Goal: Task Accomplishment & Management: Manage account settings

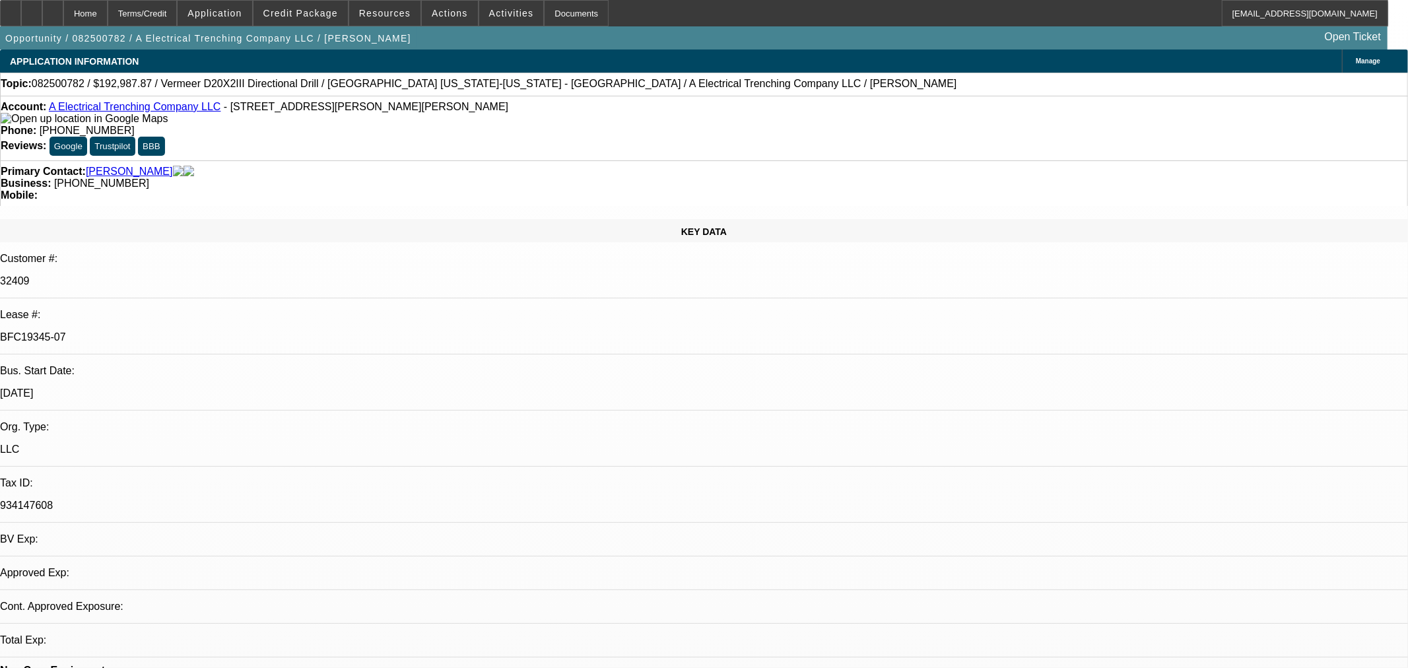
select select "0"
select select "3"
select select "0"
select select "6"
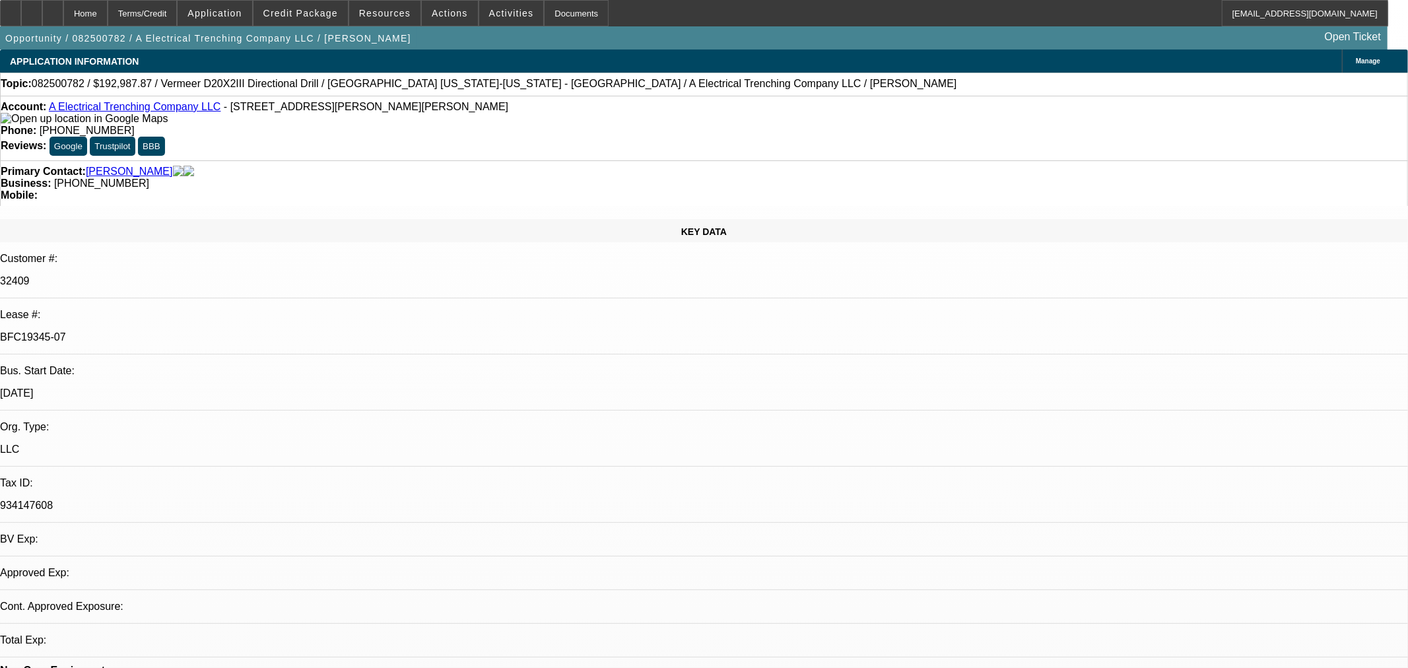
select select "0"
select select "3"
select select "0"
select select "6"
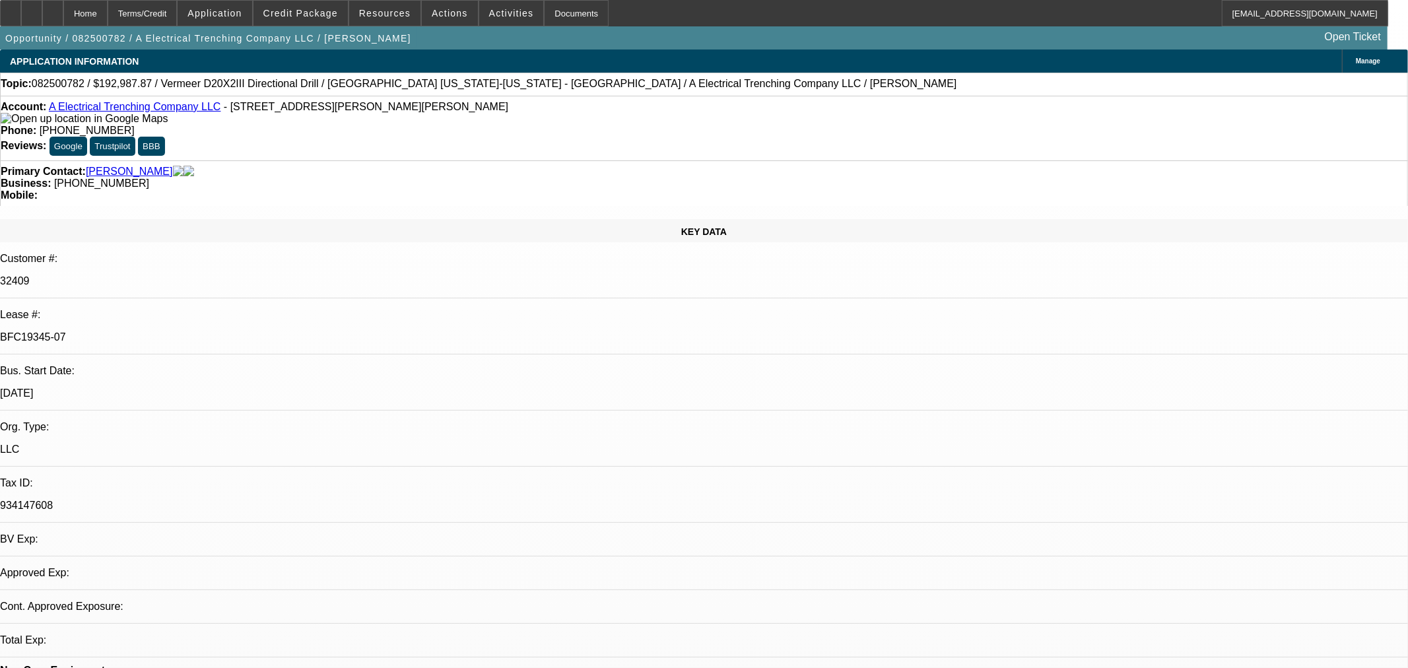
select select "0"
select select "3"
select select "0"
select select "6"
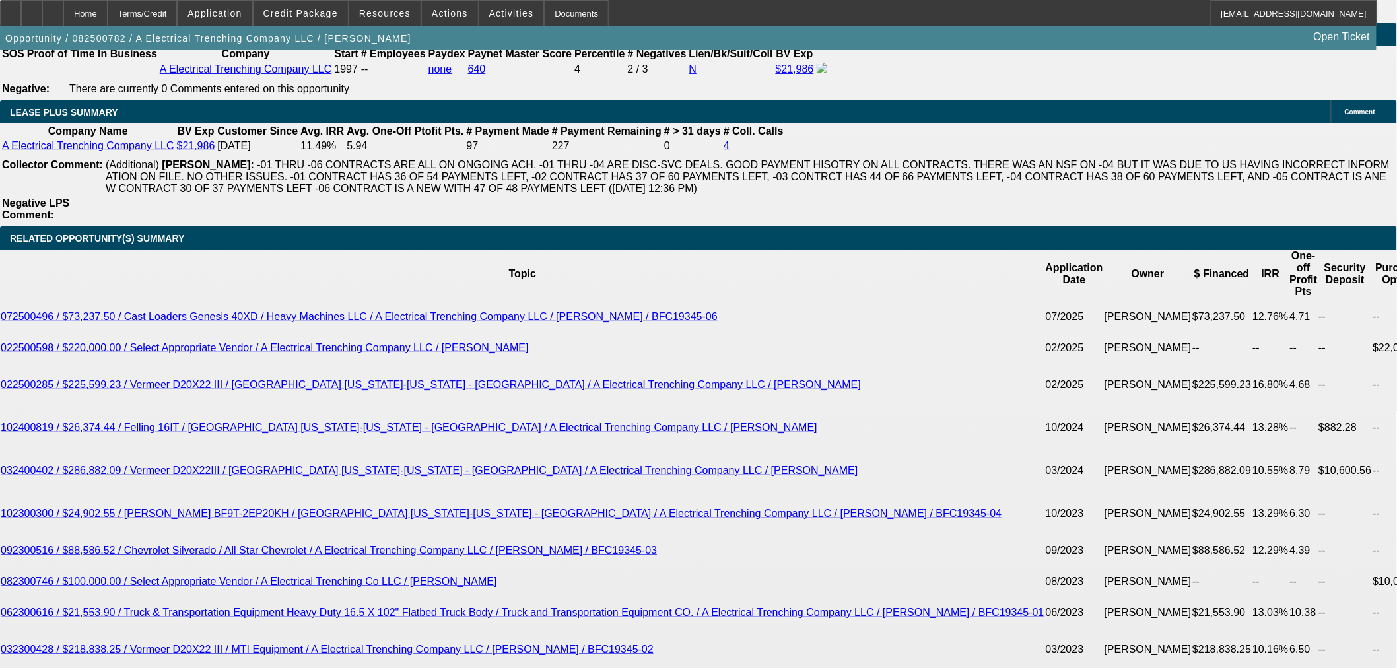
scroll to position [2128, 0]
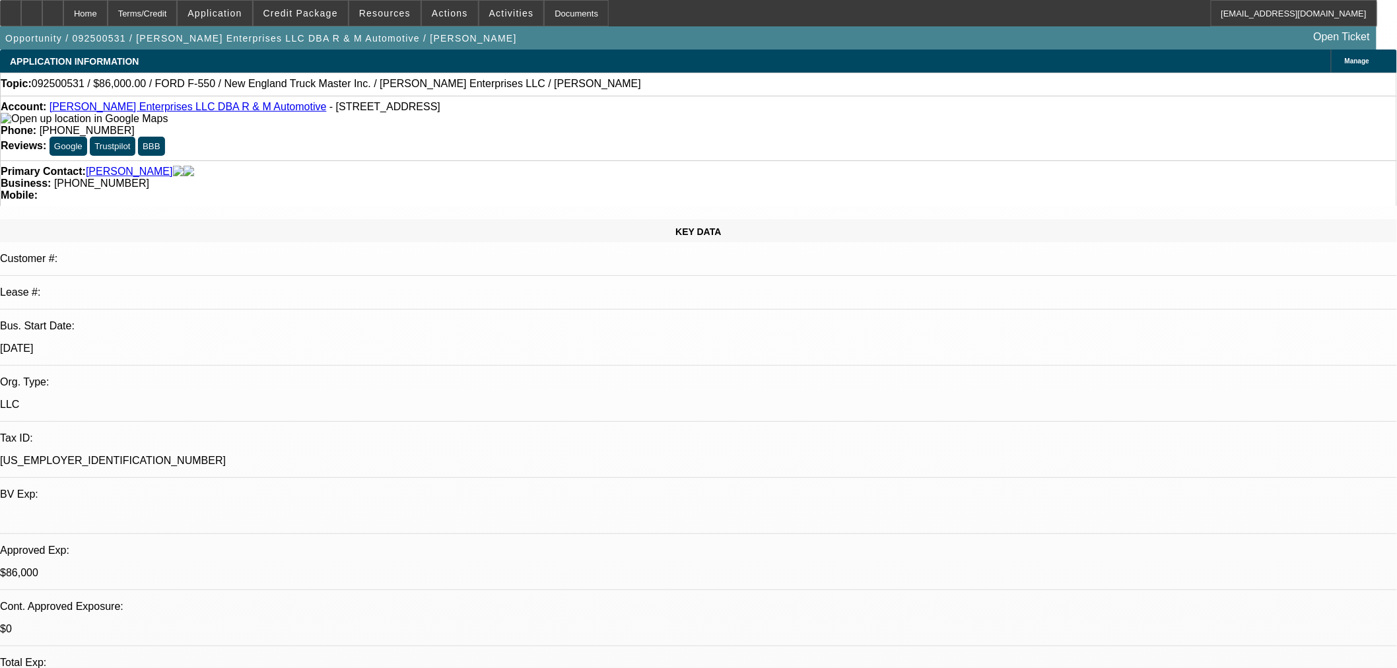
select select "0"
select select "2"
select select "0"
select select "6"
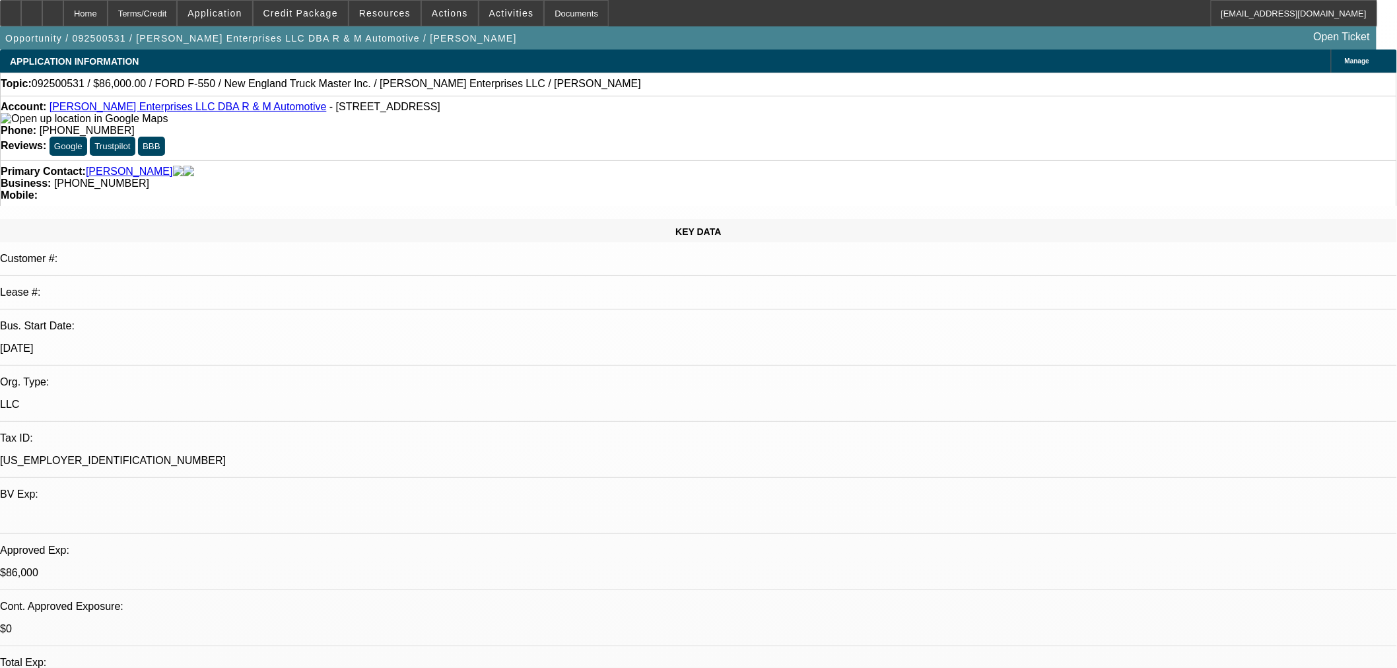
select select "0"
select select "2"
select select "0"
select select "6"
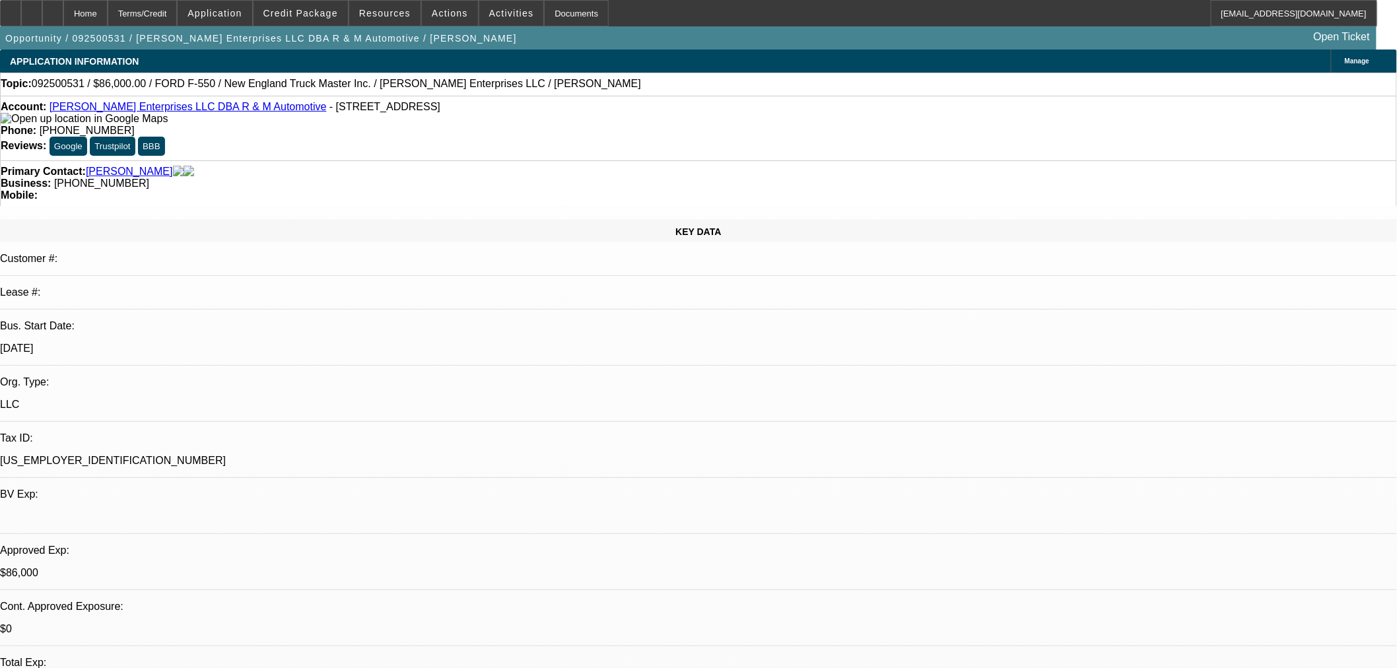
select select "0.15"
select select "2"
select select "0"
select select "6"
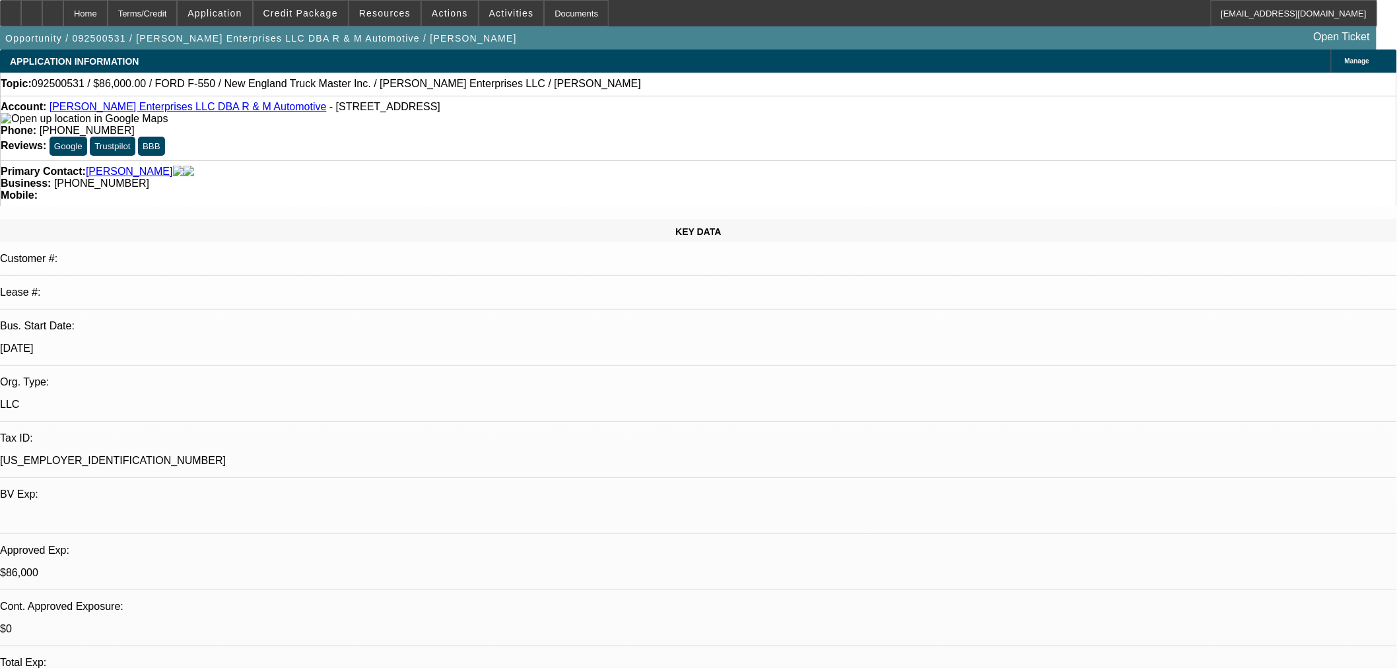
select select "0.15"
select select "2"
select select "0"
select select "6"
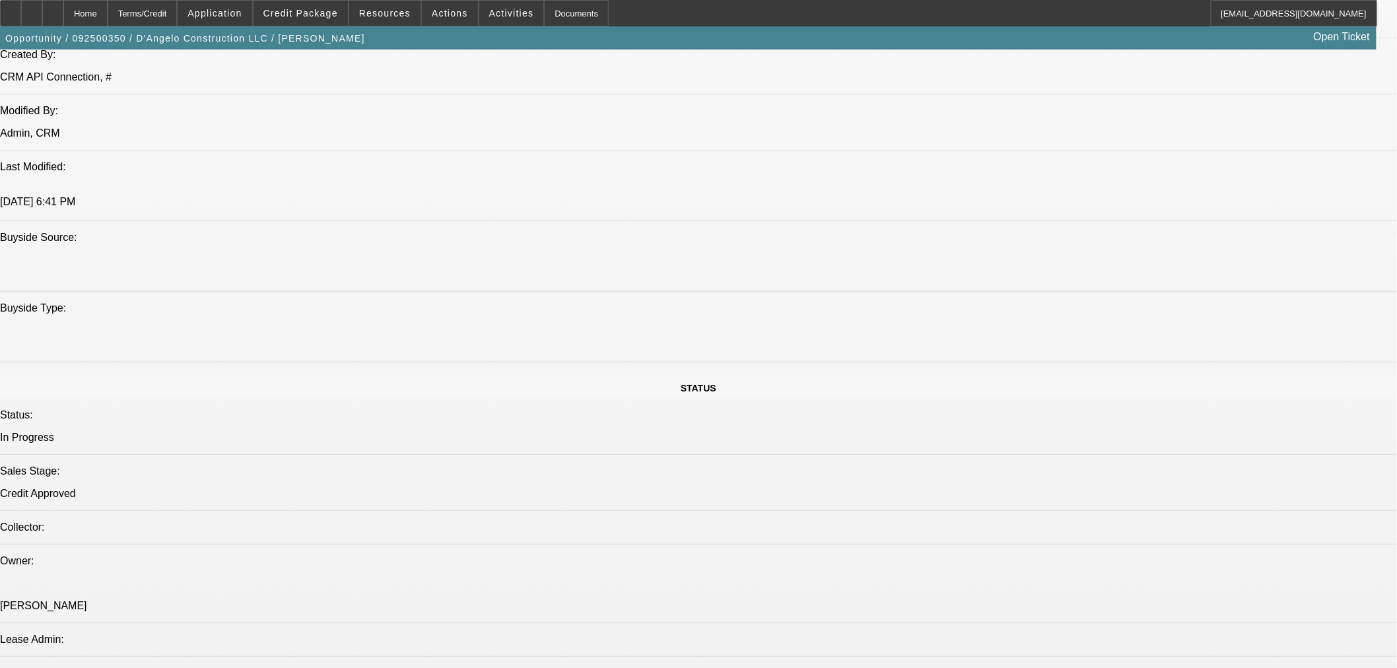
select select "0"
select select "2"
select select "0.1"
select select "4"
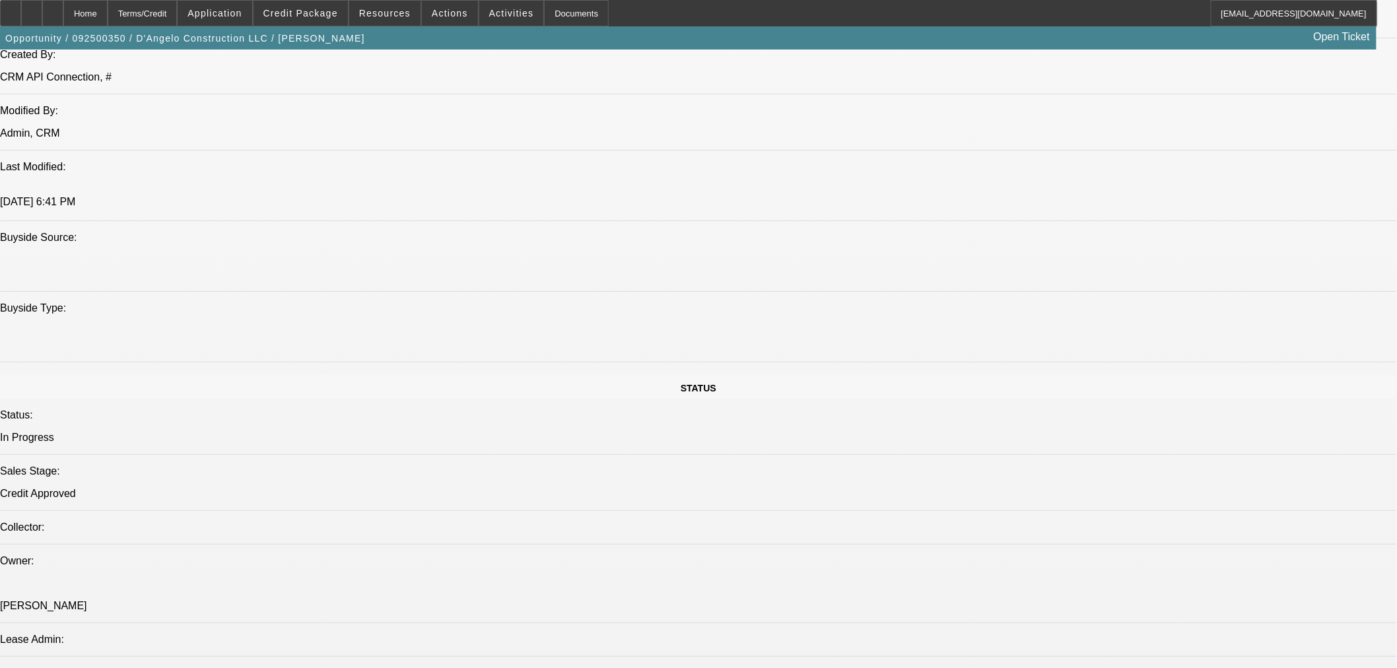
select select "0"
select select "2"
select select "0.1"
select select "4"
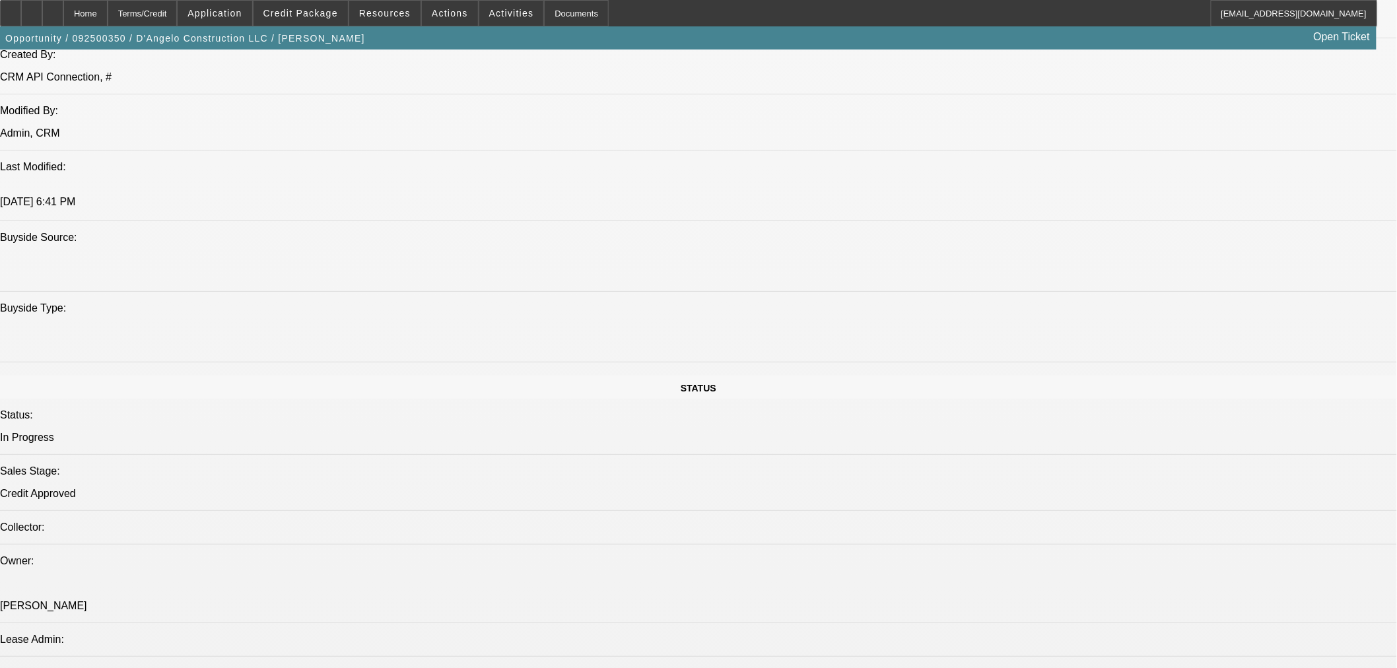
select select "0"
select select "2"
select select "0.1"
select select "4"
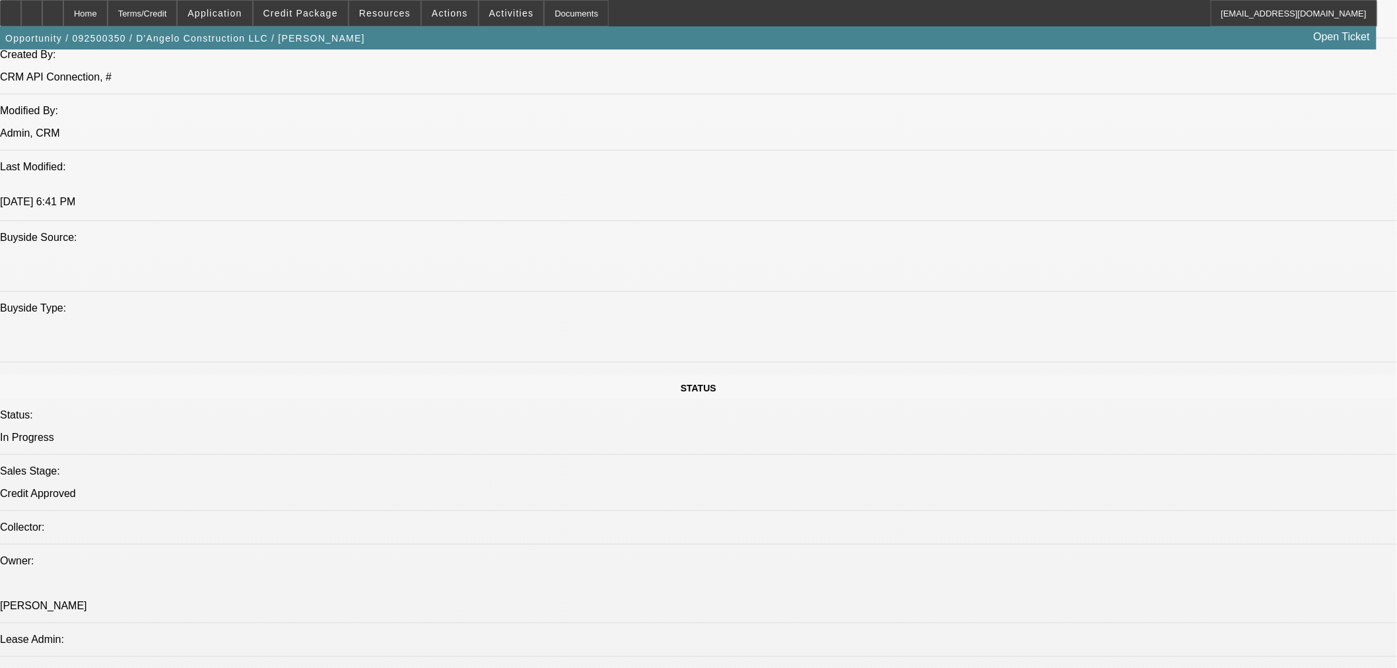
select select "0"
select select "3"
select select "0.1"
select select "4"
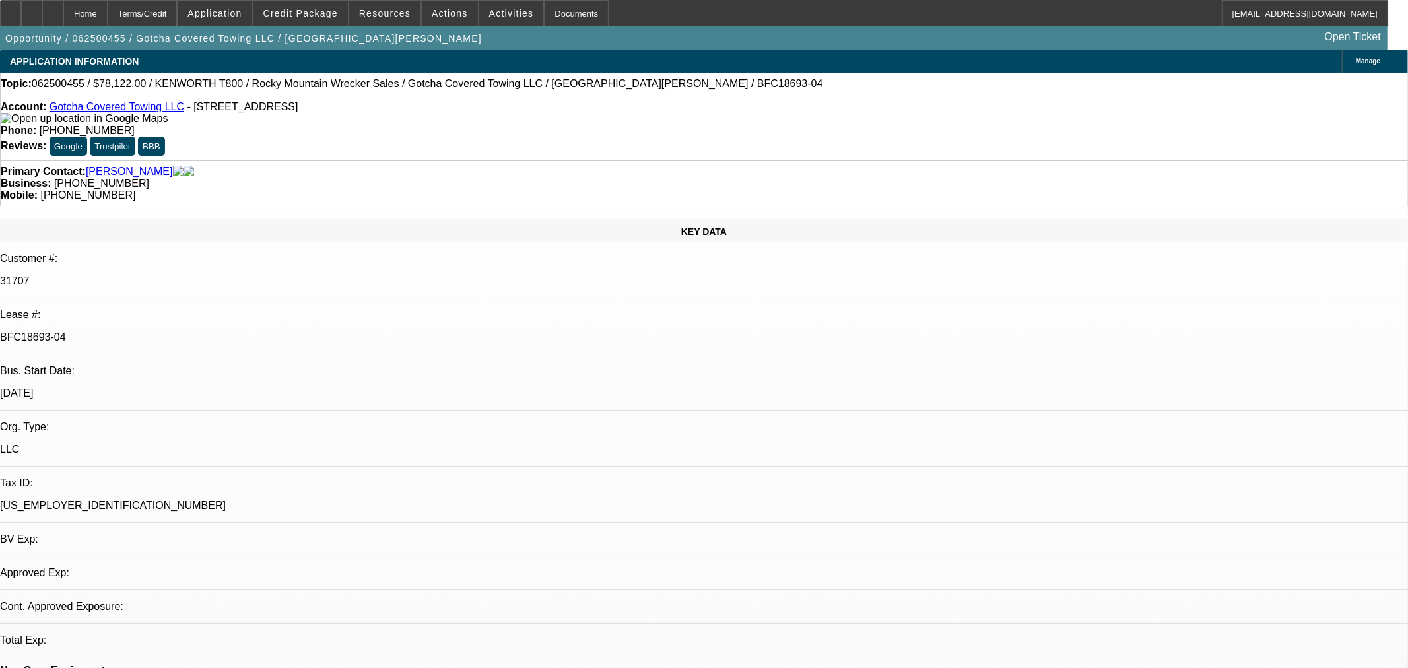
select select "0"
select select "3"
select select "0.1"
select select "4"
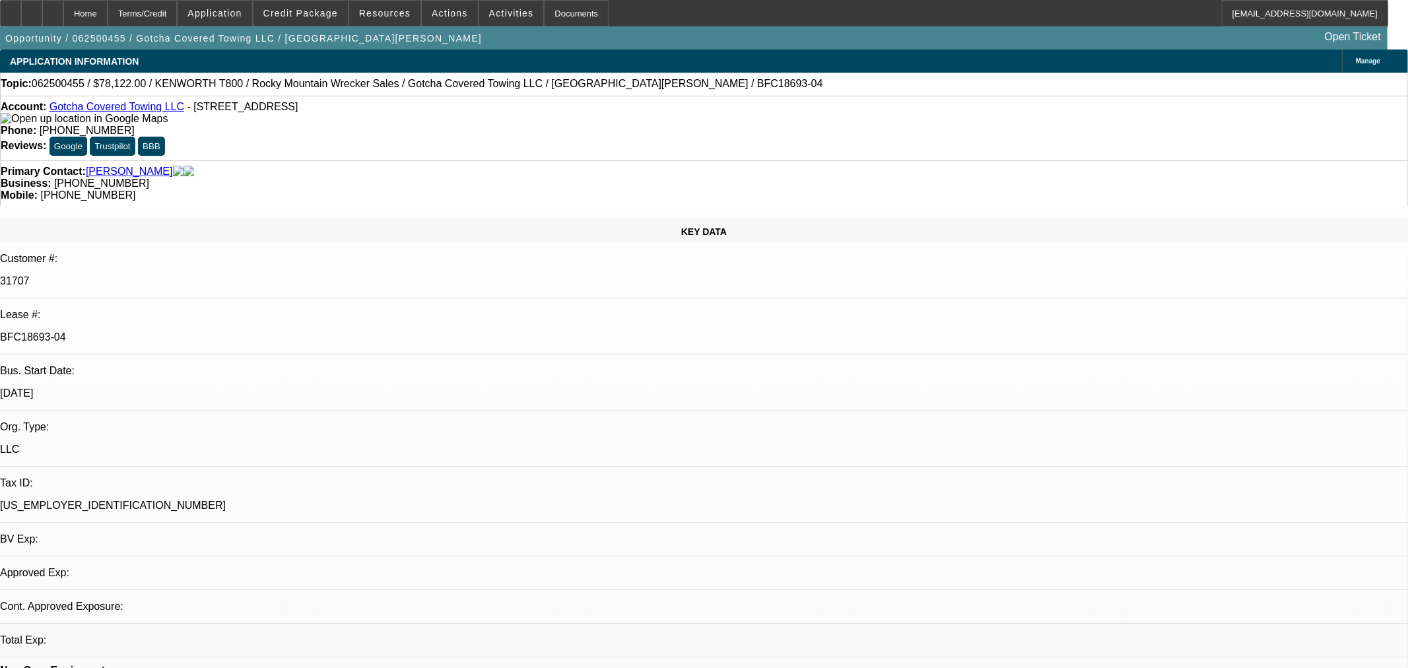
select select "0"
select select "3"
select select "0.1"
select select "4"
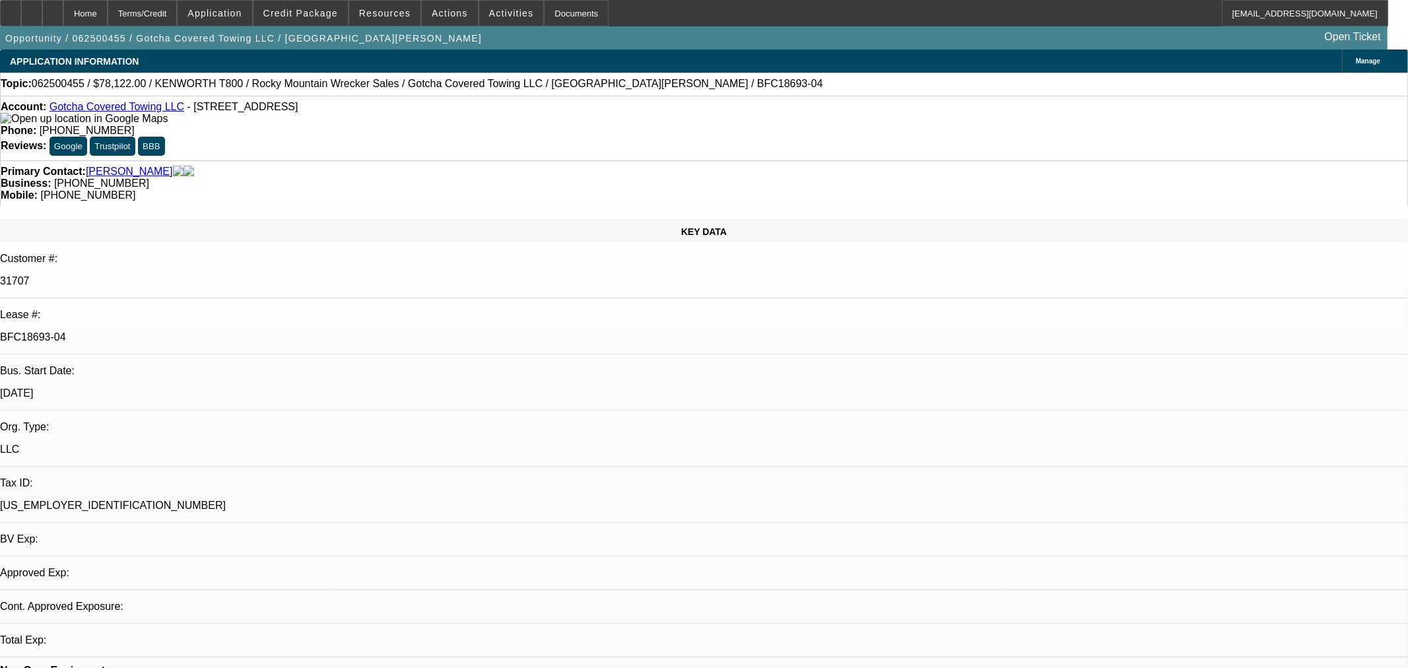
select select "0"
select select "3"
select select "0.1"
select select "4"
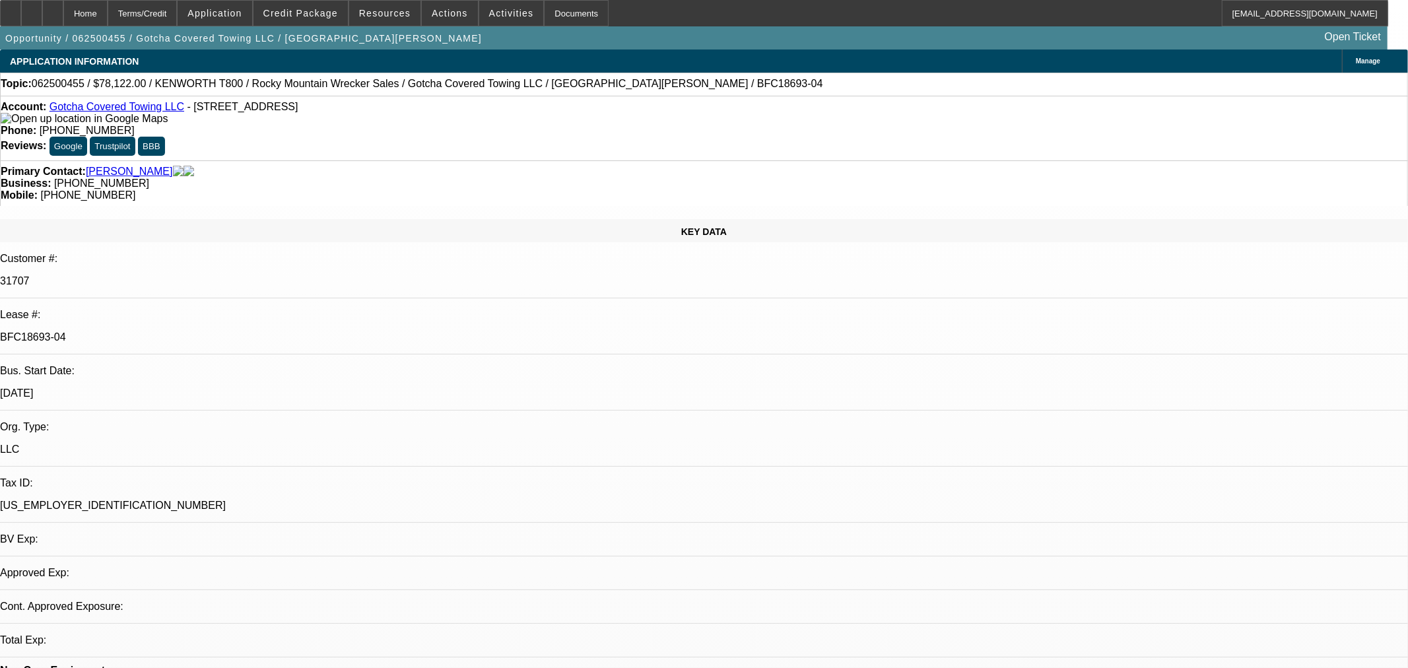
select select "0"
select select "2"
select select "0.1"
select select "4"
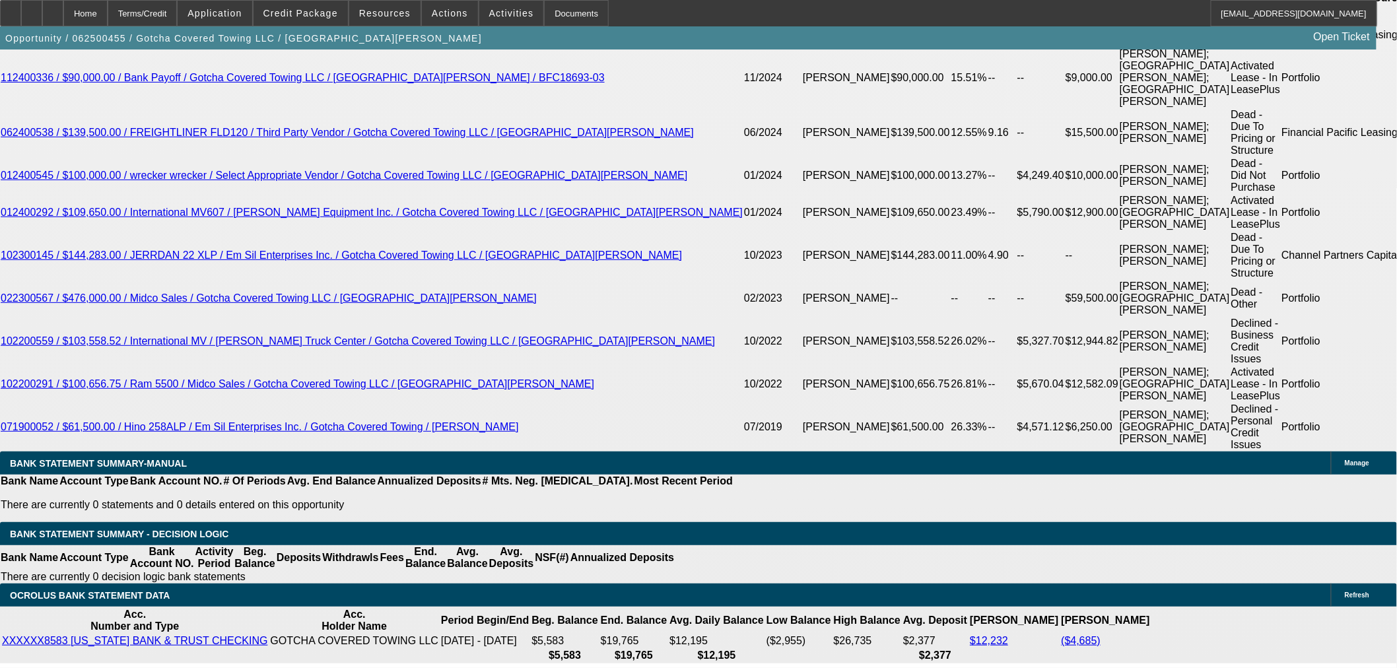
scroll to position [2567, 0]
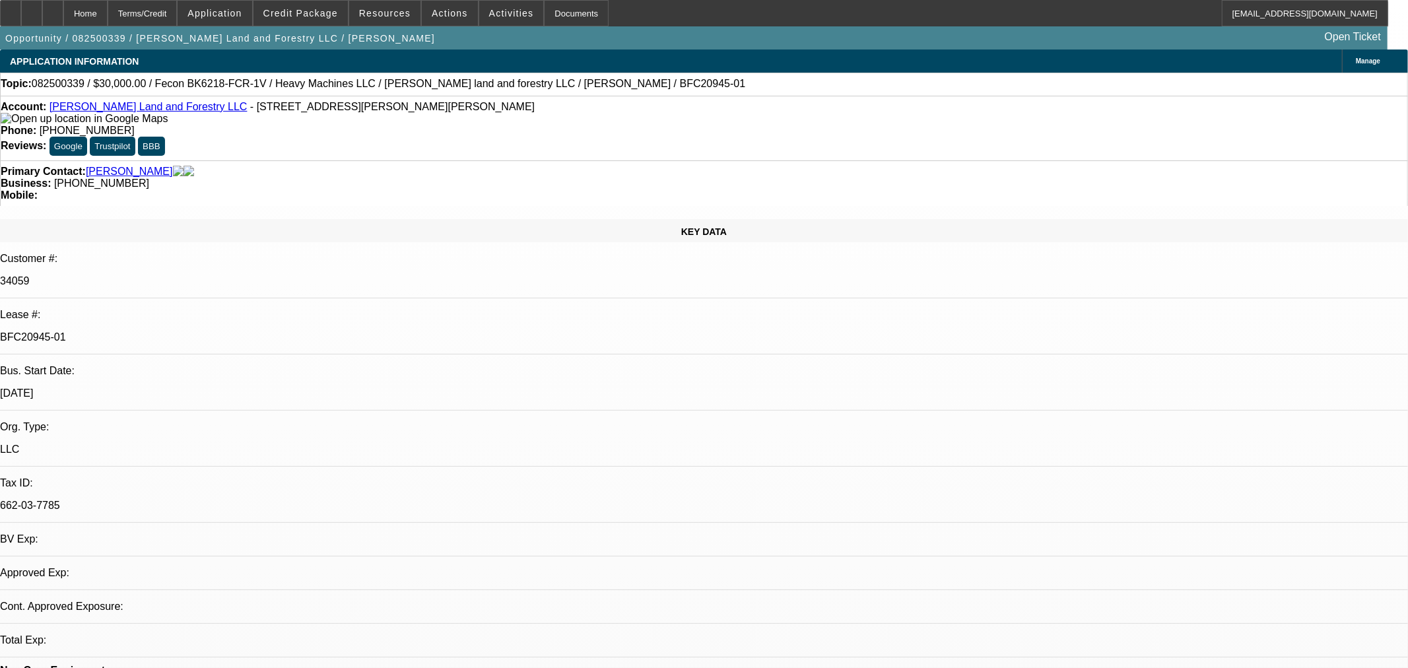
select select "0"
select select "2"
select select "0"
select select "6"
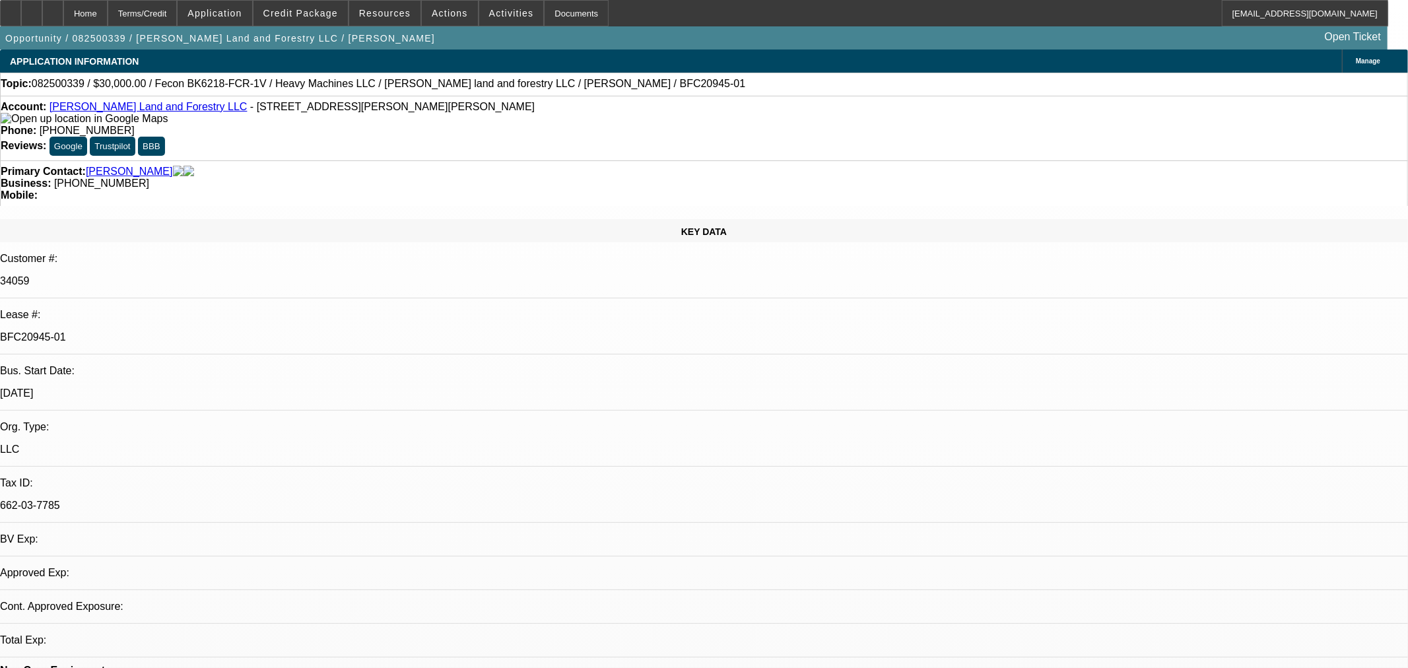
select select "0"
select select "2"
select select "0"
select select "6"
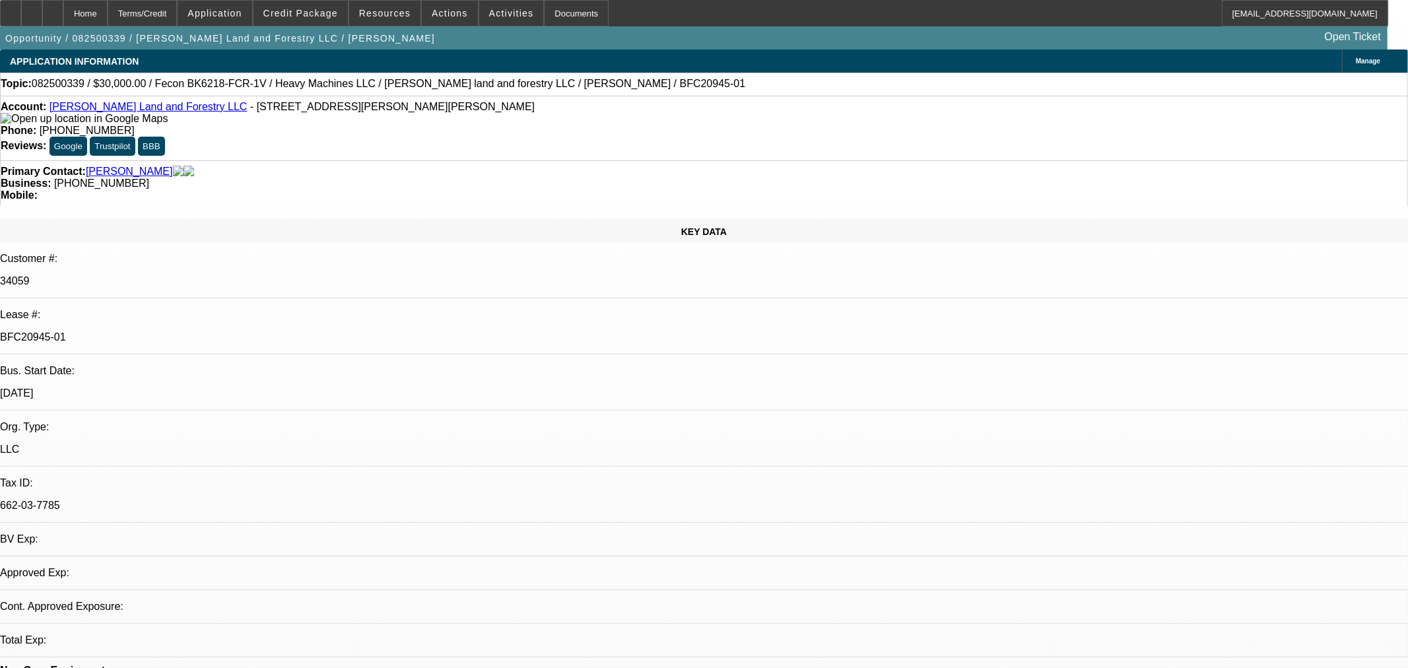
select select "0.2"
select select "2"
select select "0"
select select "6"
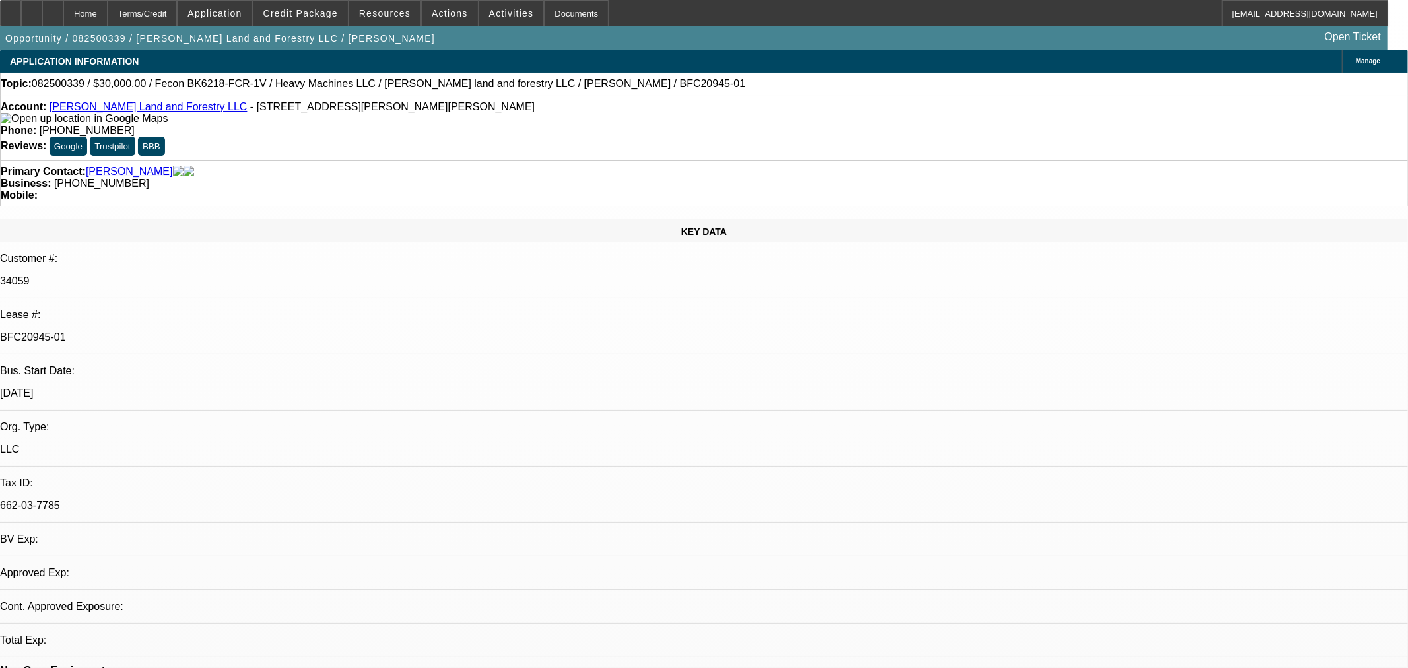
select select "0"
select select "19"
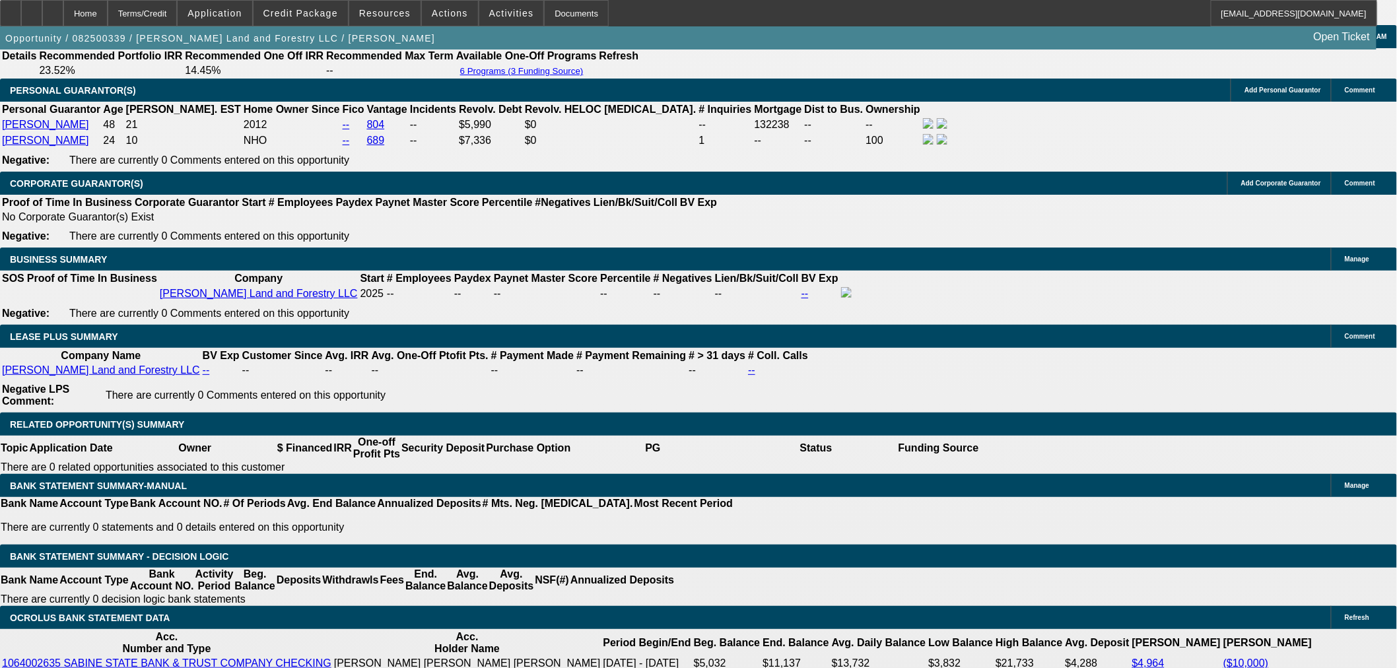
scroll to position [2128, 0]
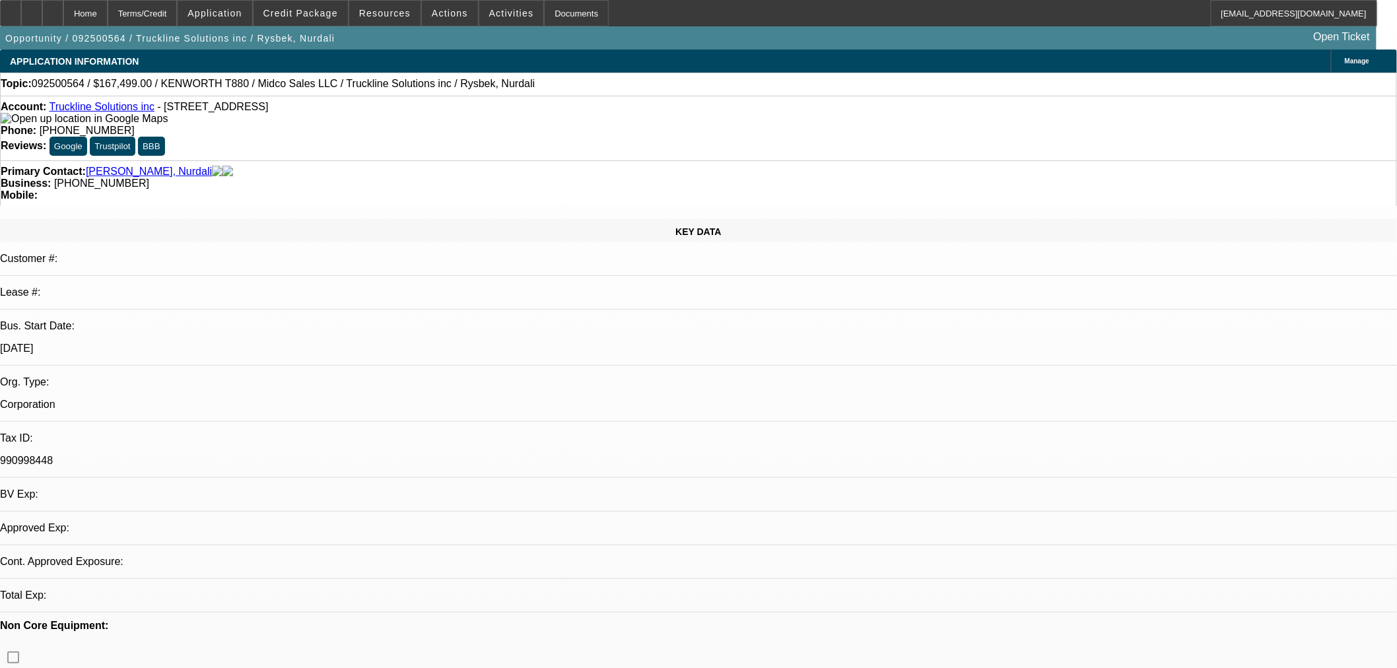
select select "0"
select select "3"
select select "0.1"
select select "4"
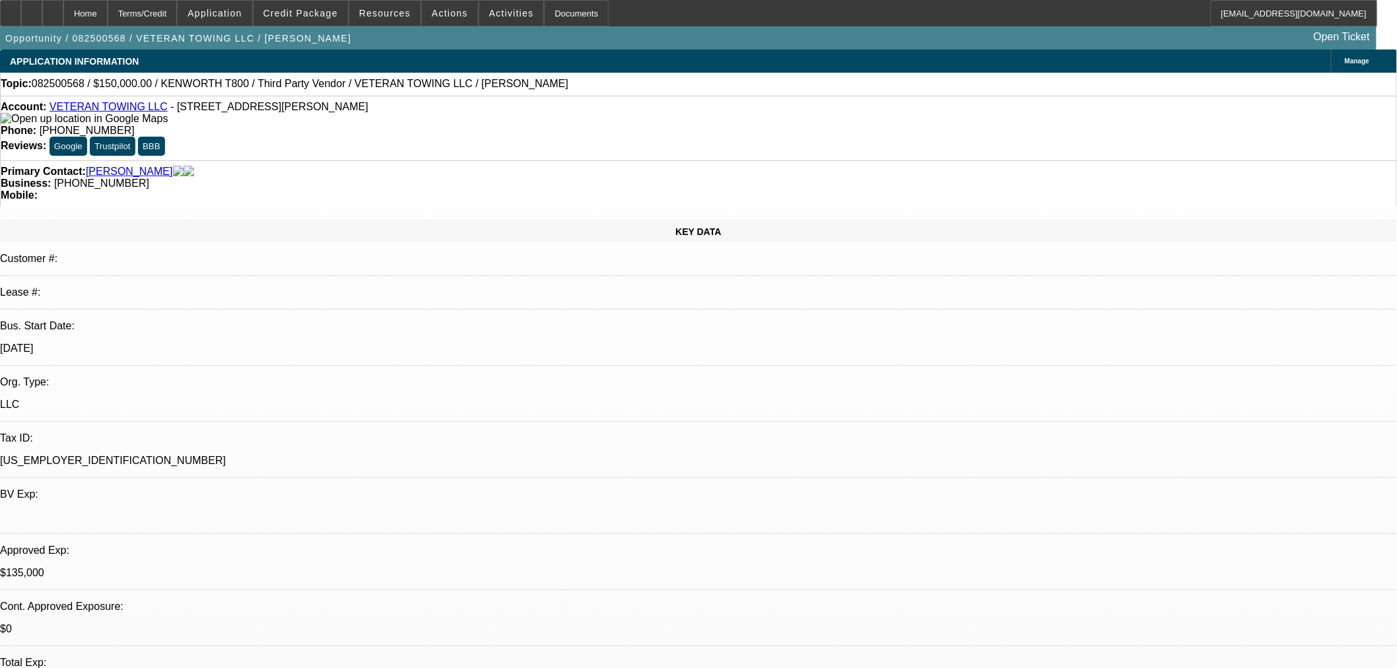
select select "0"
select select "3"
select select "0"
select select "6"
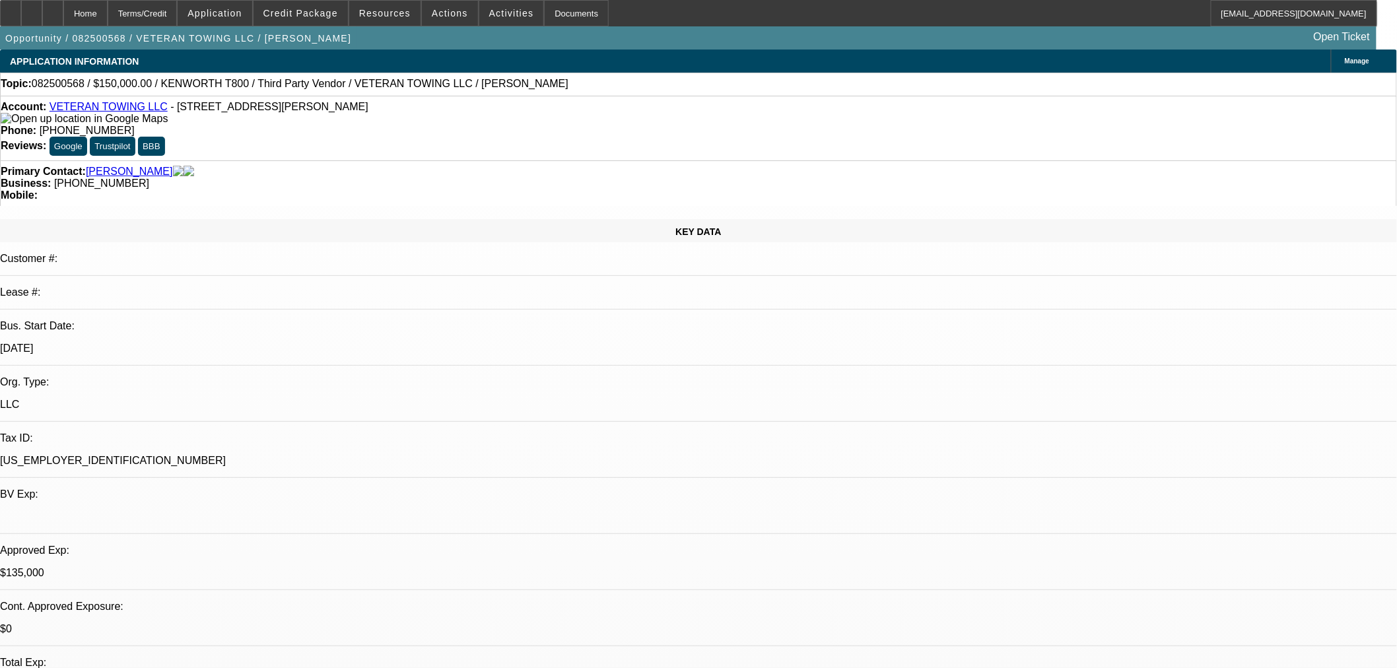
select select "0.1"
select select "2"
select select "0"
select select "6"
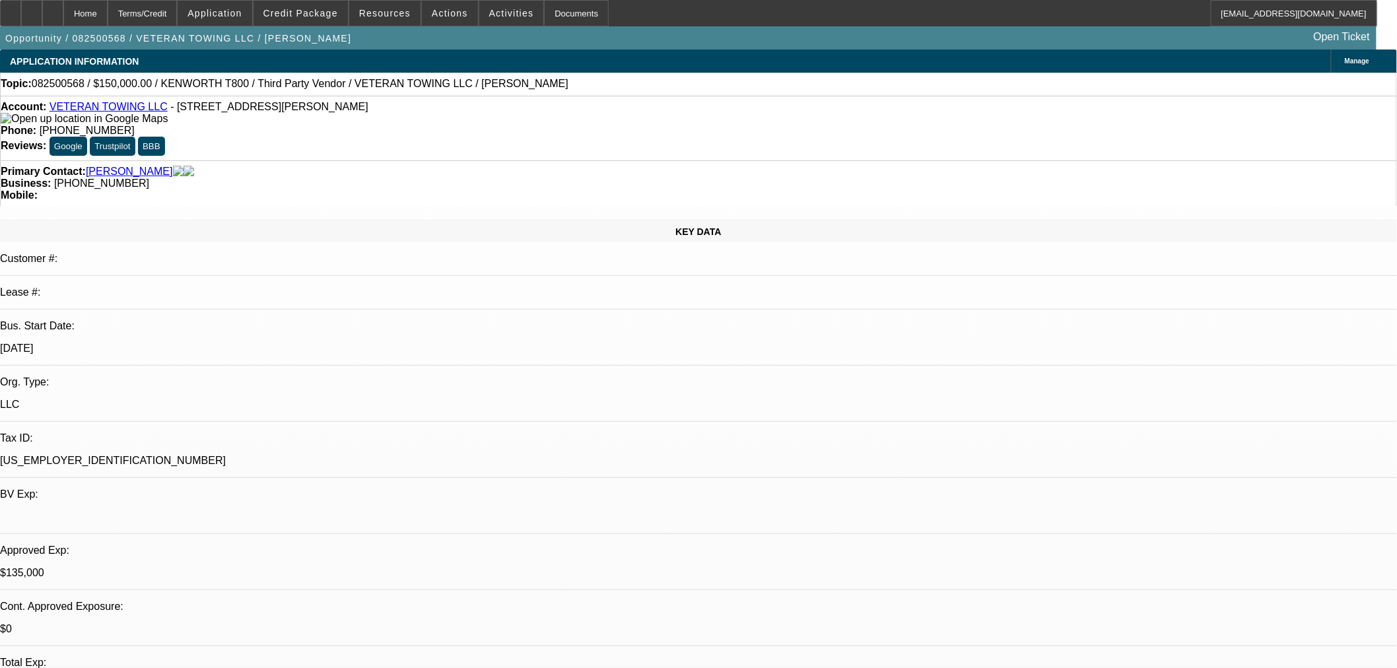
select select "0"
select select "3"
select select "0"
select select "6"
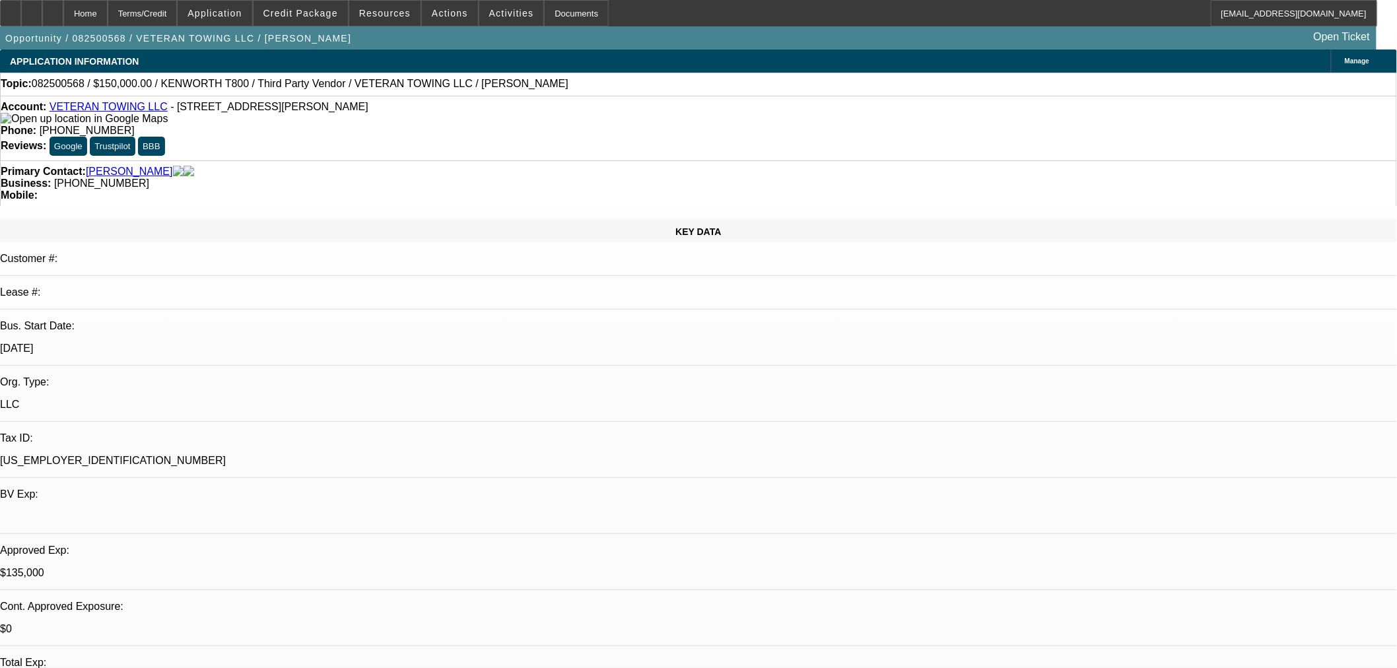
select select "0"
select select "3"
select select "0"
select select "6"
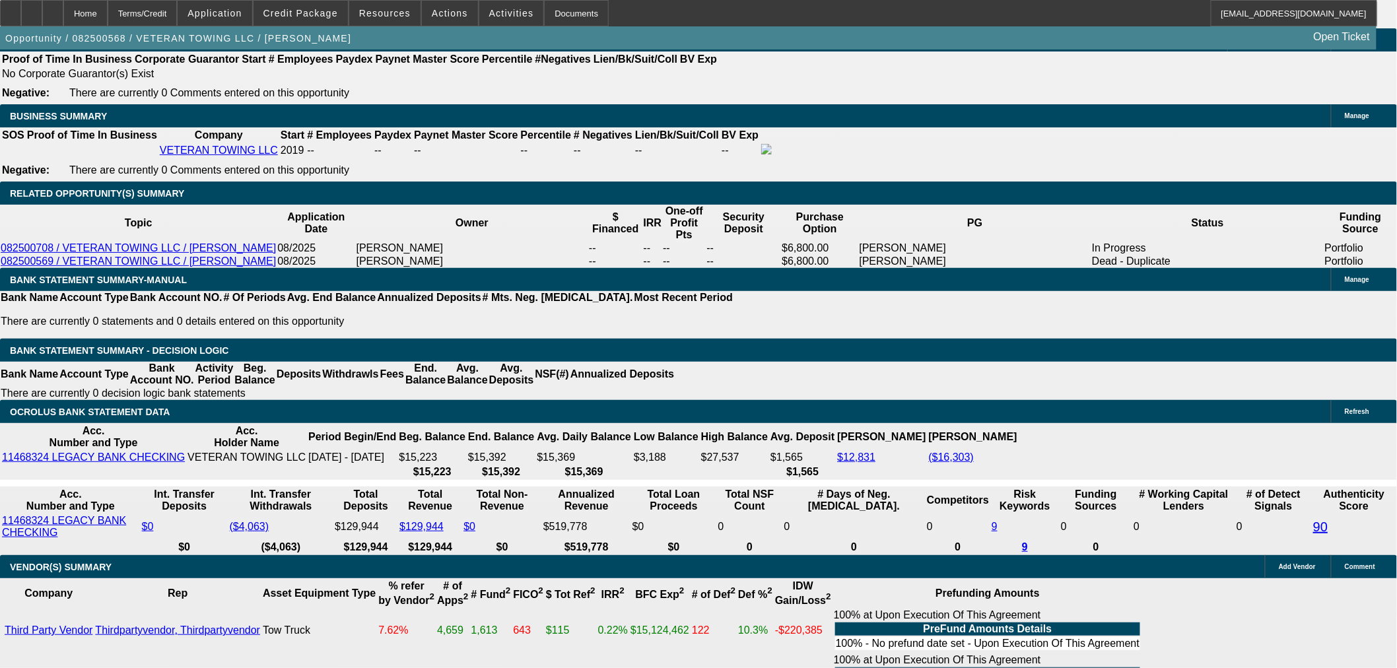
scroll to position [1910, 0]
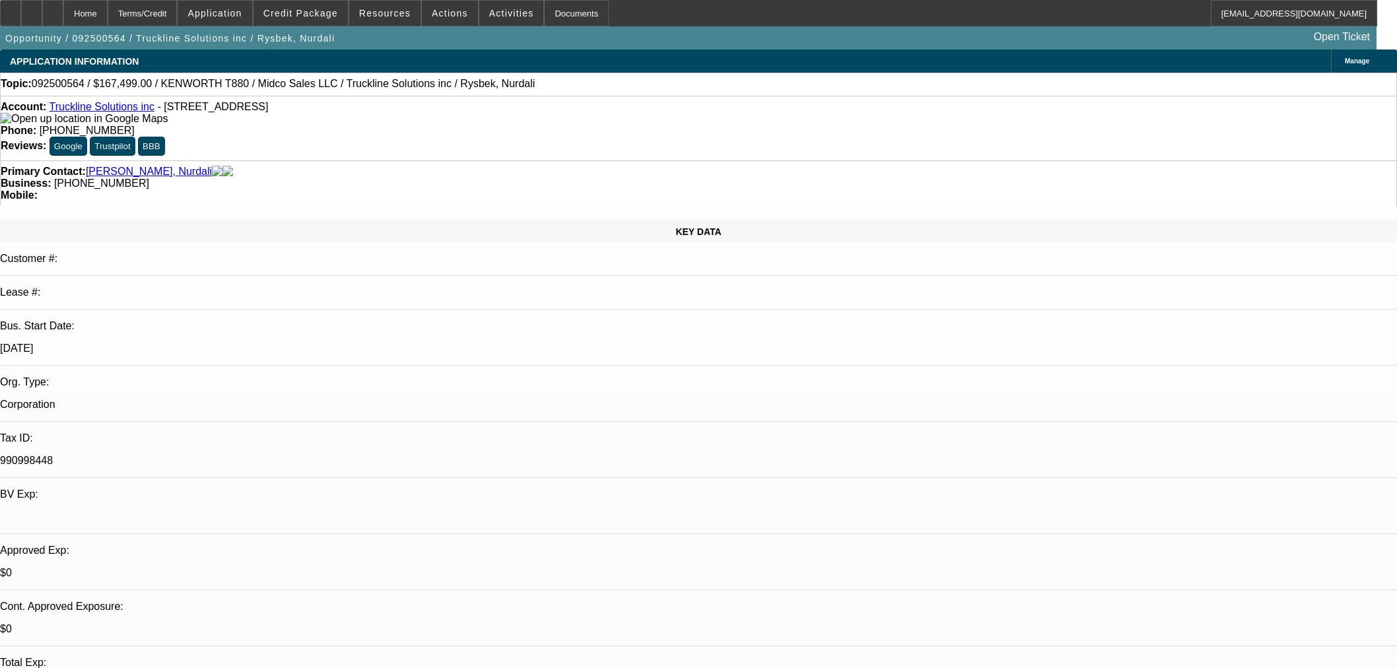
select select "0"
select select "3"
select select "0.1"
select select "4"
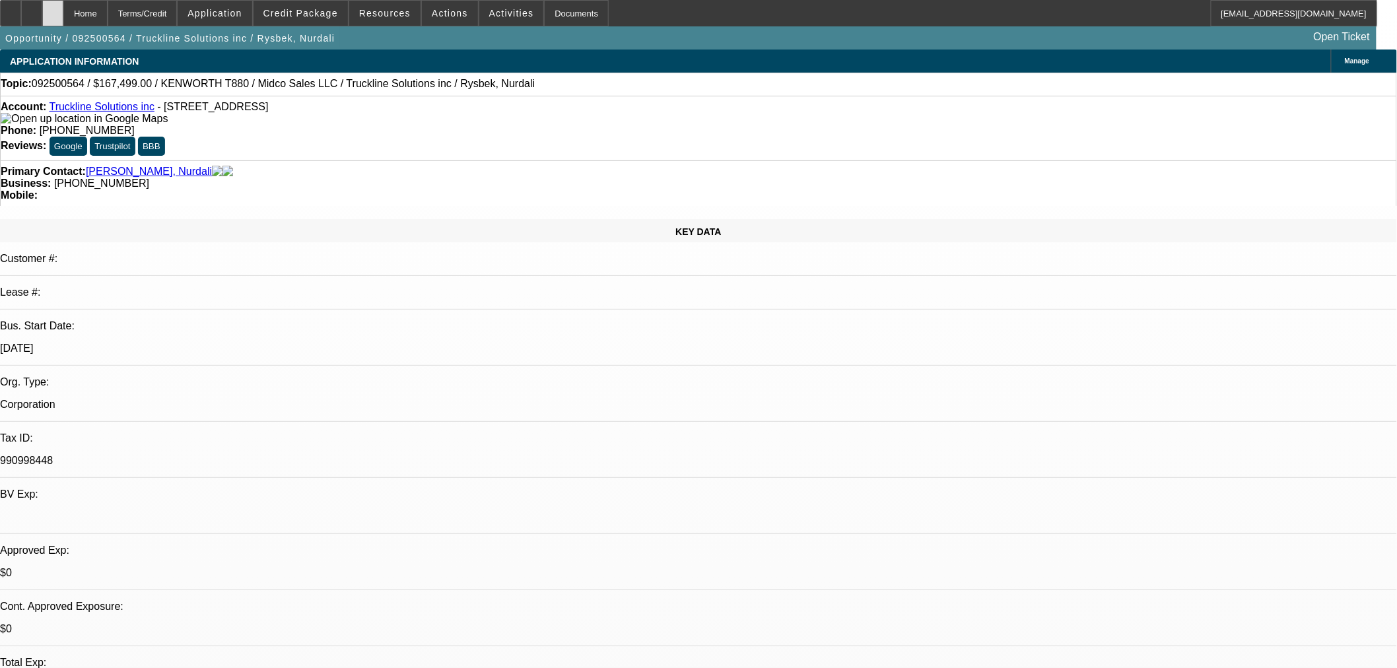
click at [63, 13] on div at bounding box center [52, 13] width 21 height 26
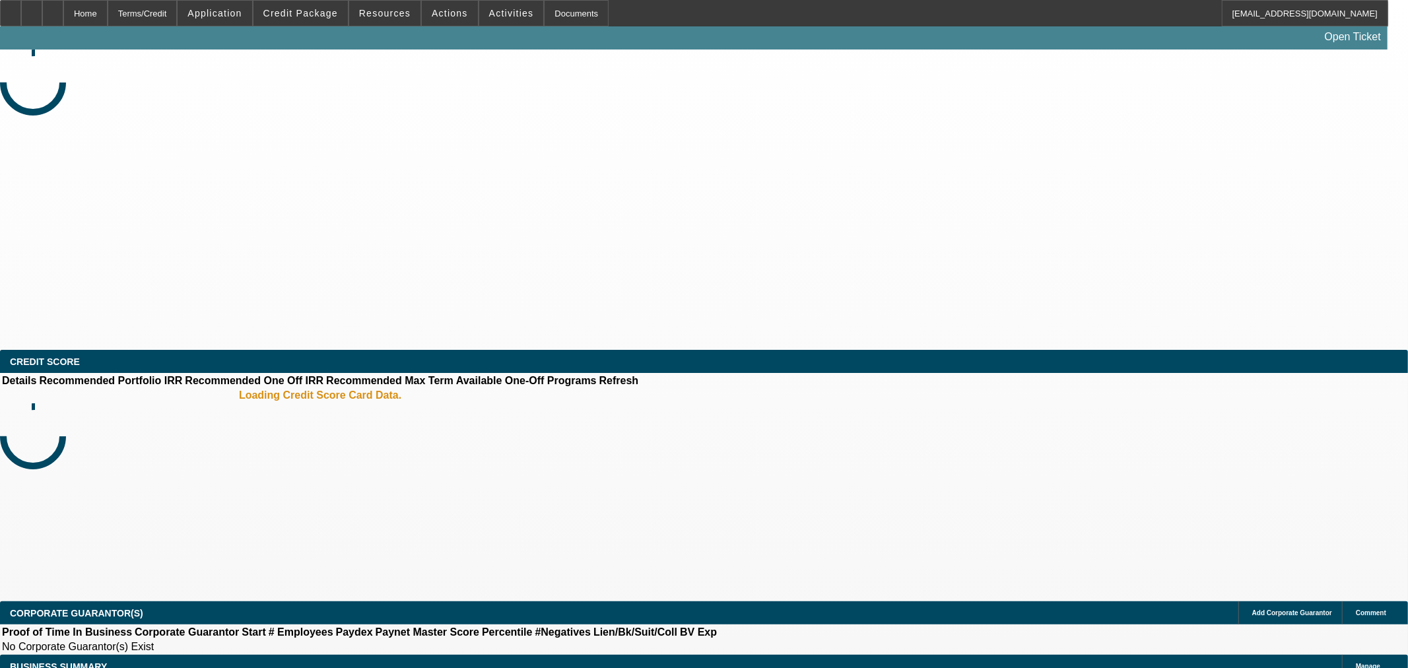
select select "0"
select select "3"
select select "0.1"
select select "4"
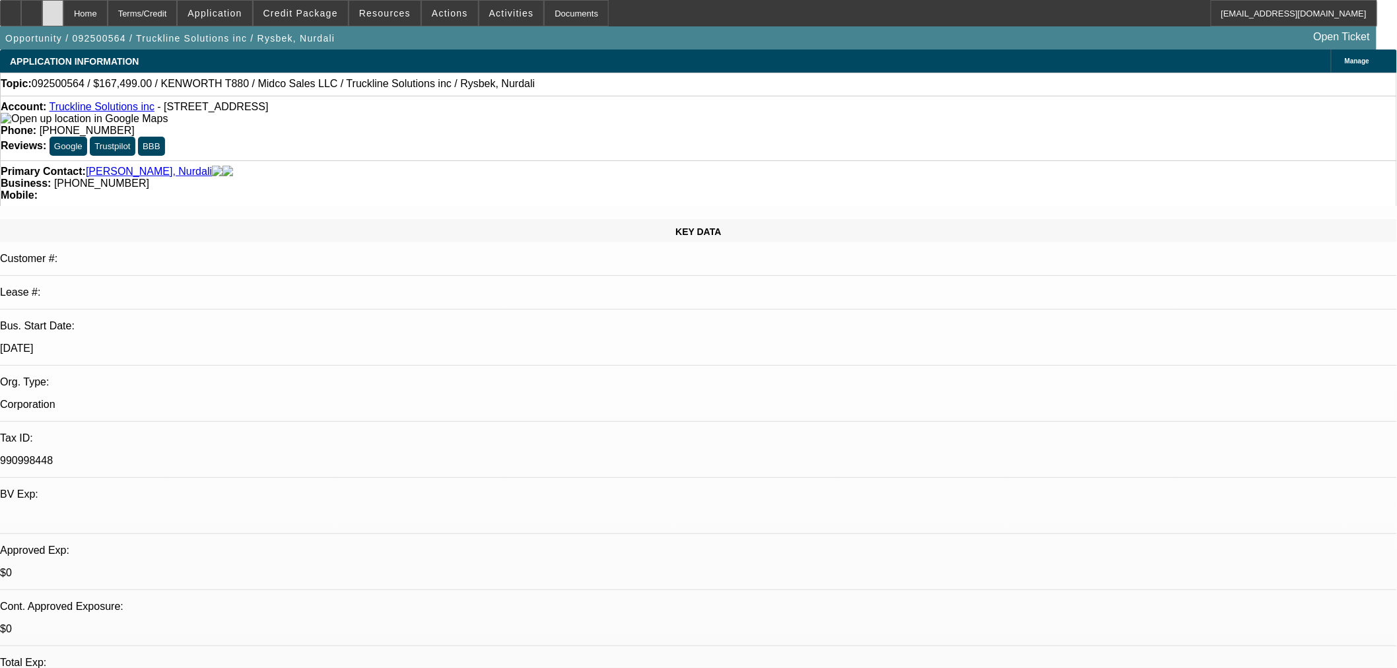
click at [63, 9] on div at bounding box center [52, 13] width 21 height 26
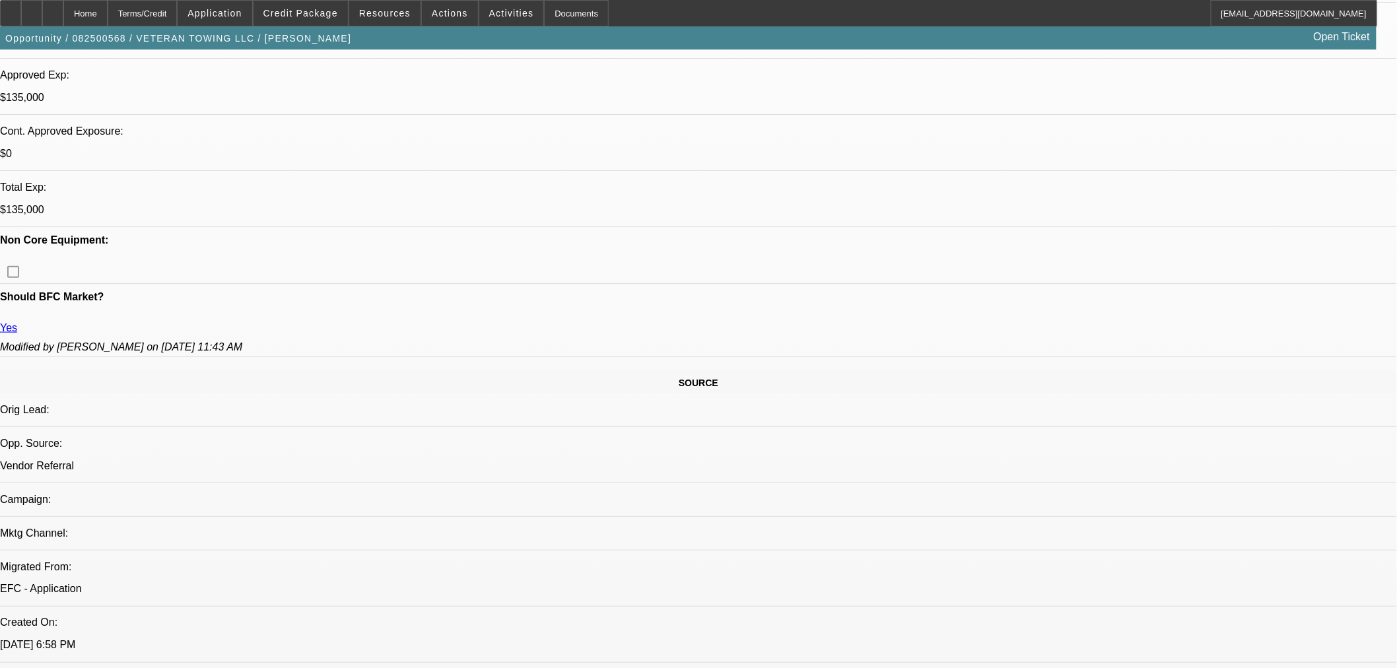
select select "0"
select select "6"
select select "0"
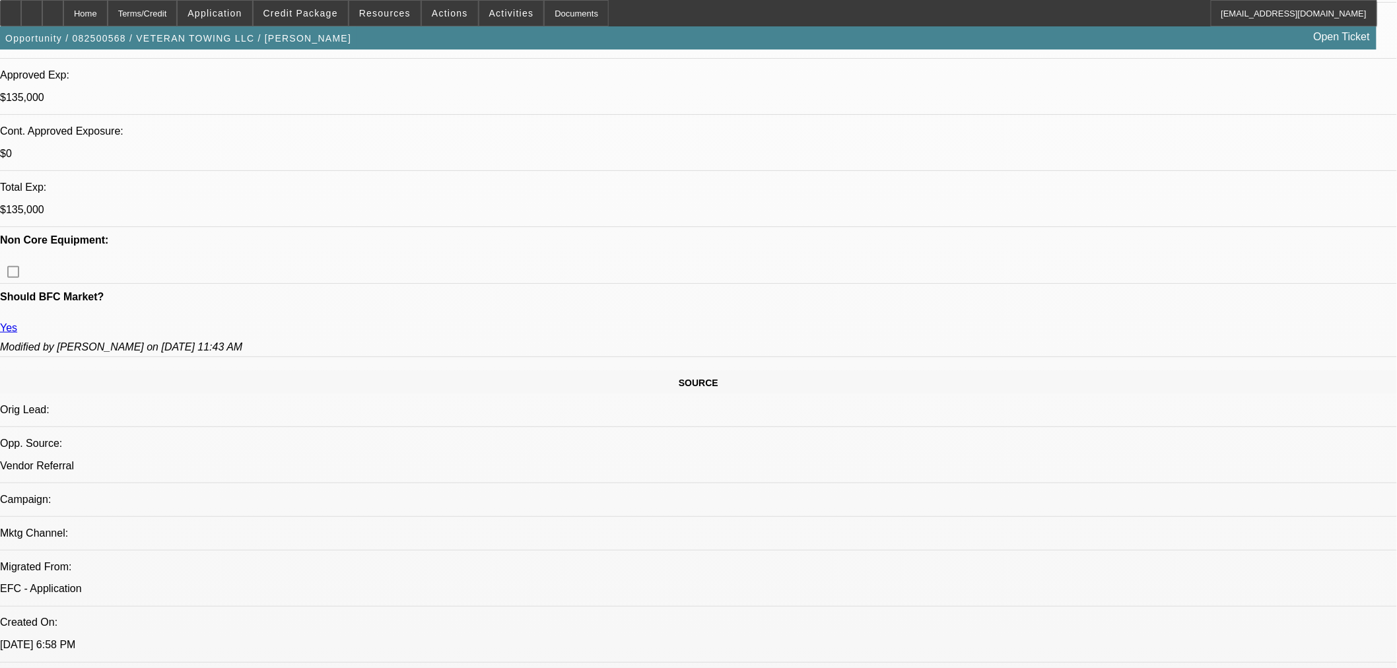
select select "0"
select select "6"
select select "0"
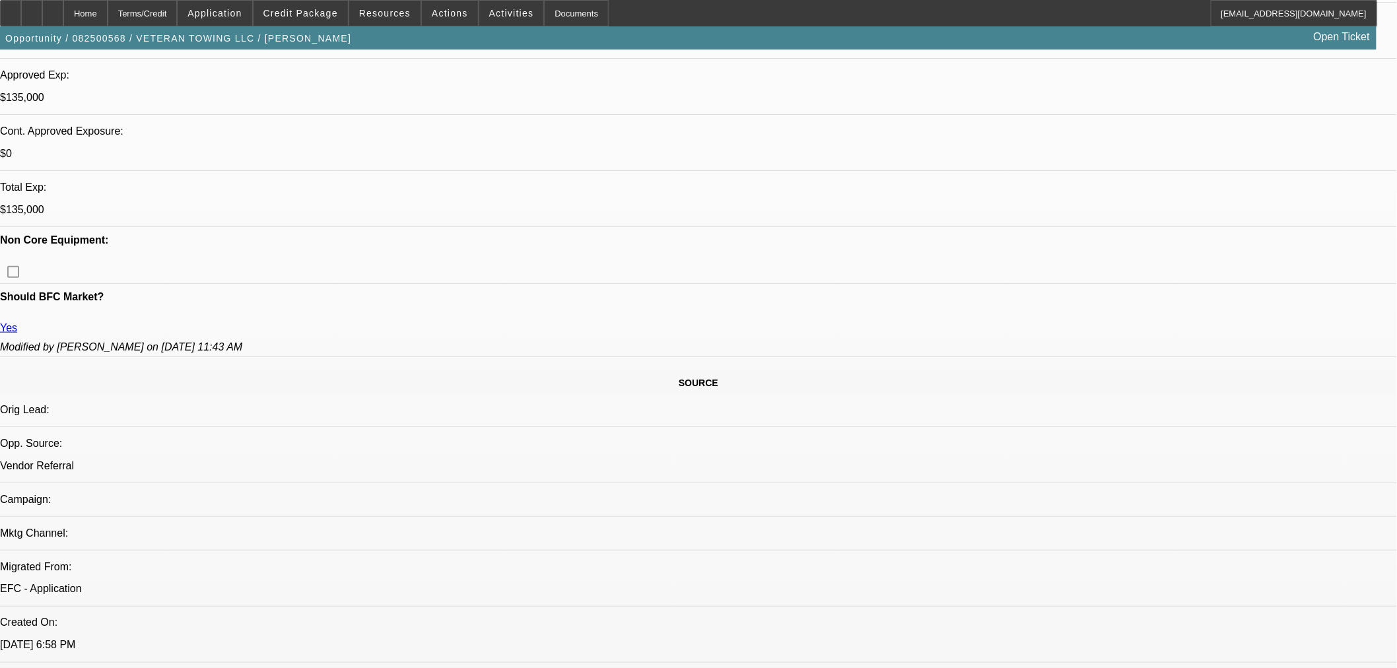
select select "3"
select select "0"
select select "6"
select select "0.1"
select select "2"
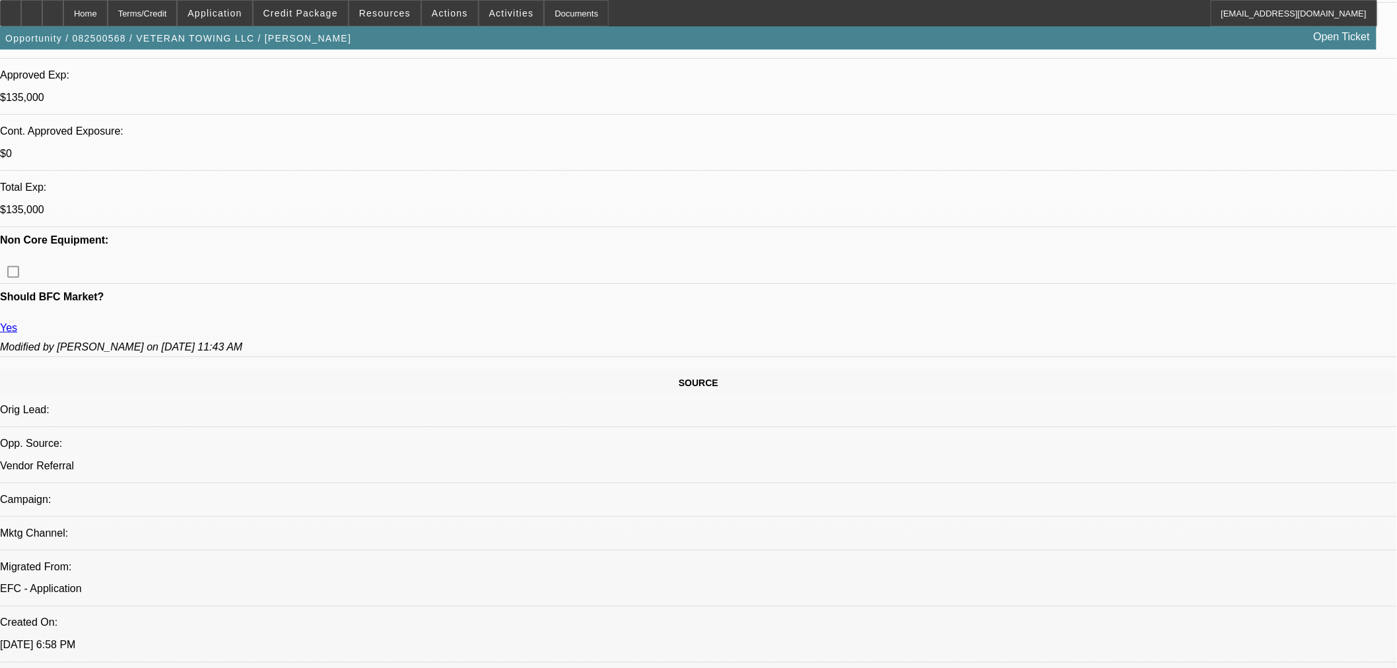
select select "2"
select select "0"
select select "6"
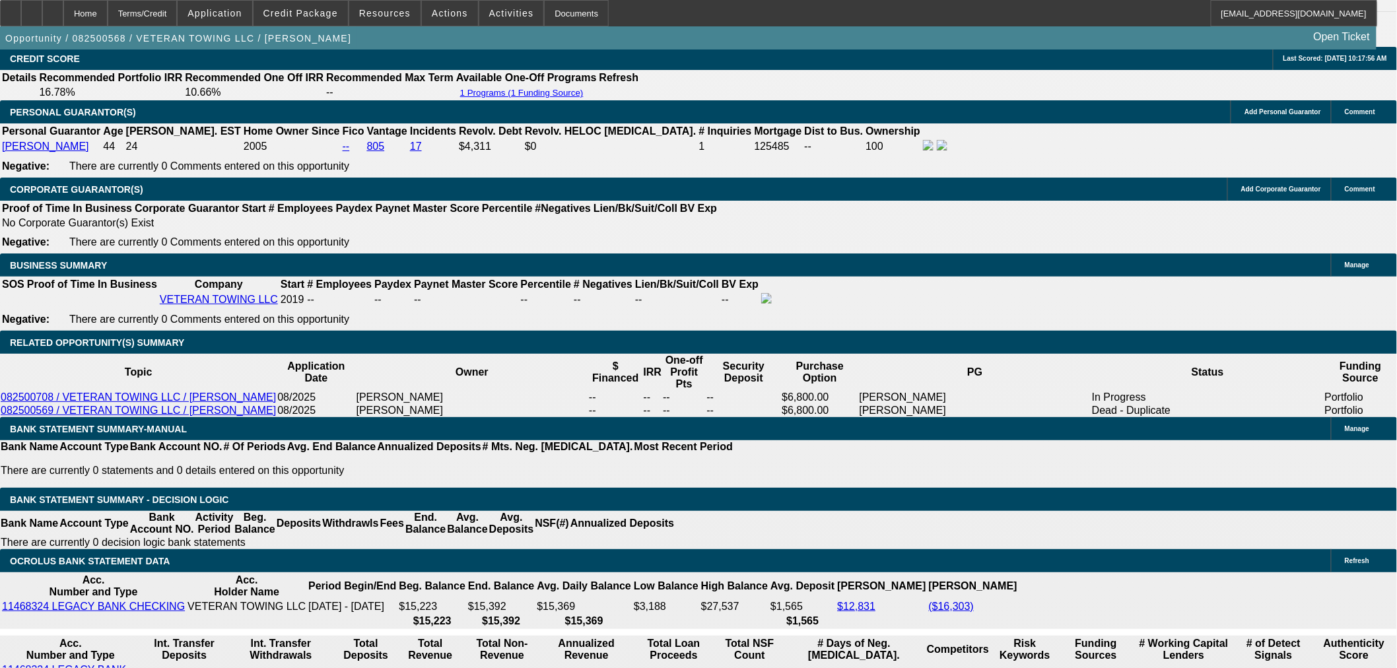
scroll to position [1984, 0]
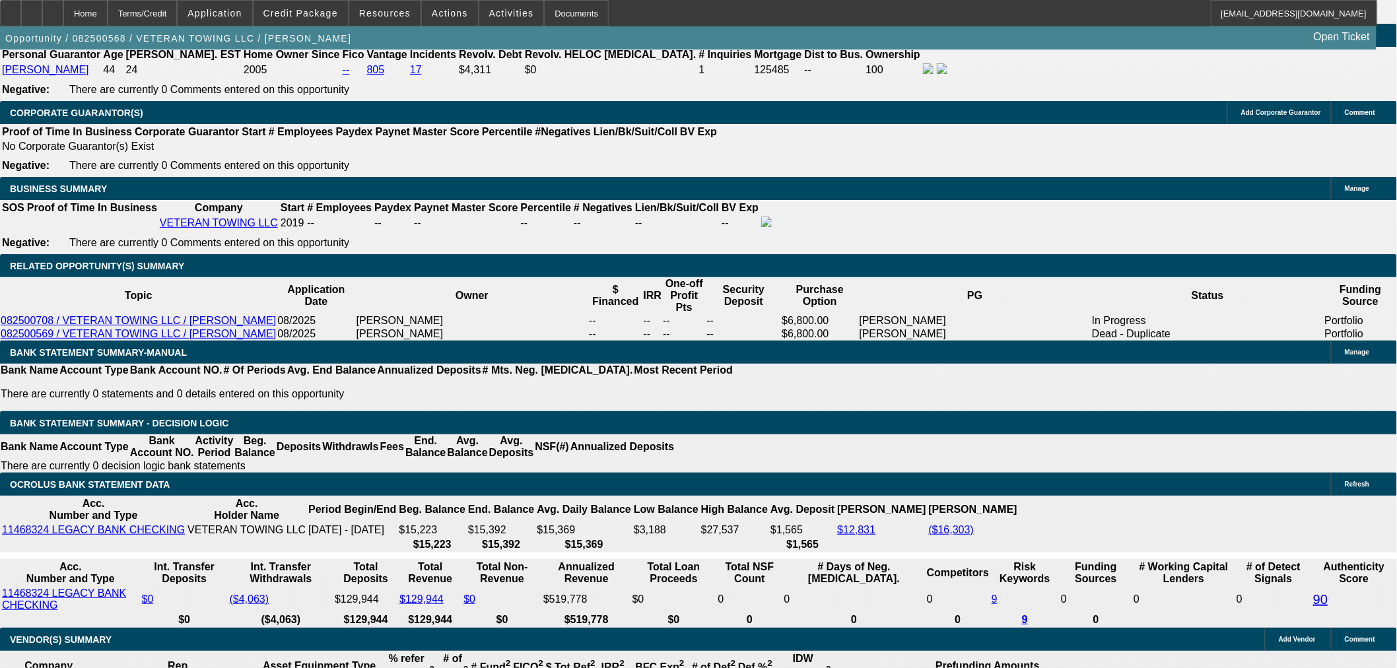
type input "1"
type input "UNKNOWN"
type input "$2,564.06"
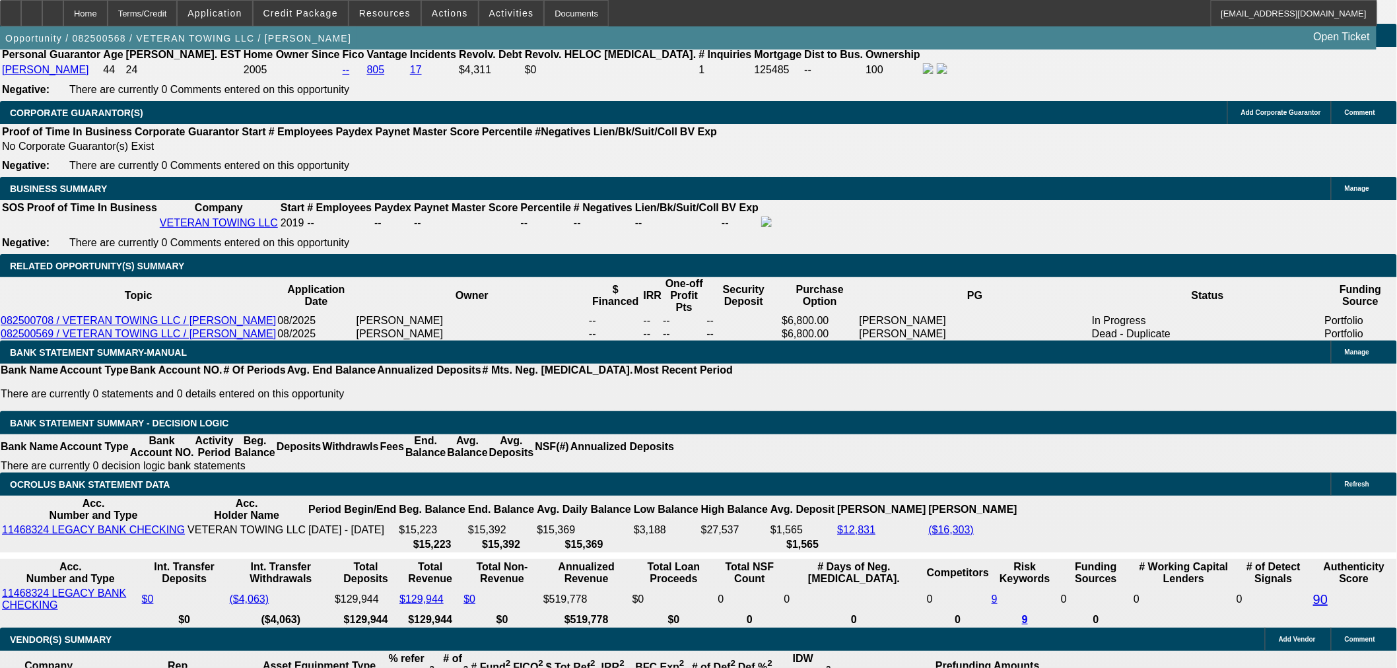
type input "12"
type input "$3,336.67"
type input "12.8"
type input "$3,397.62"
type input "12.8"
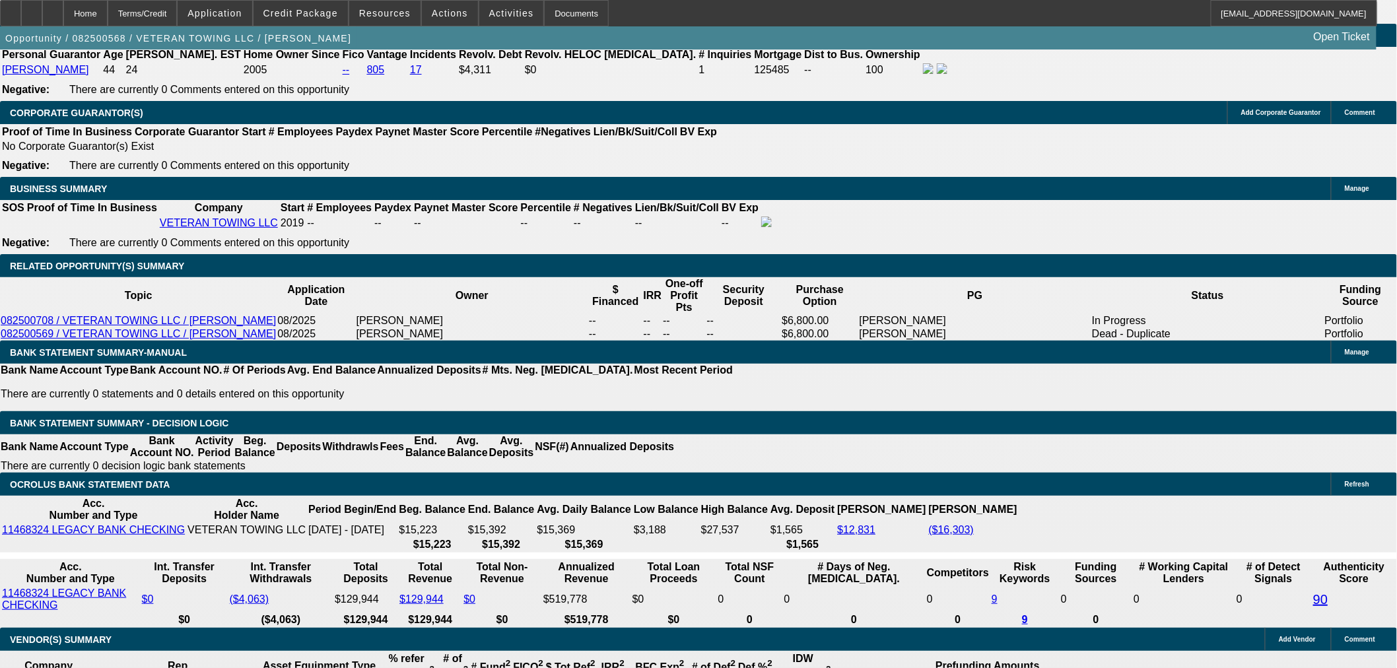
select select "3"
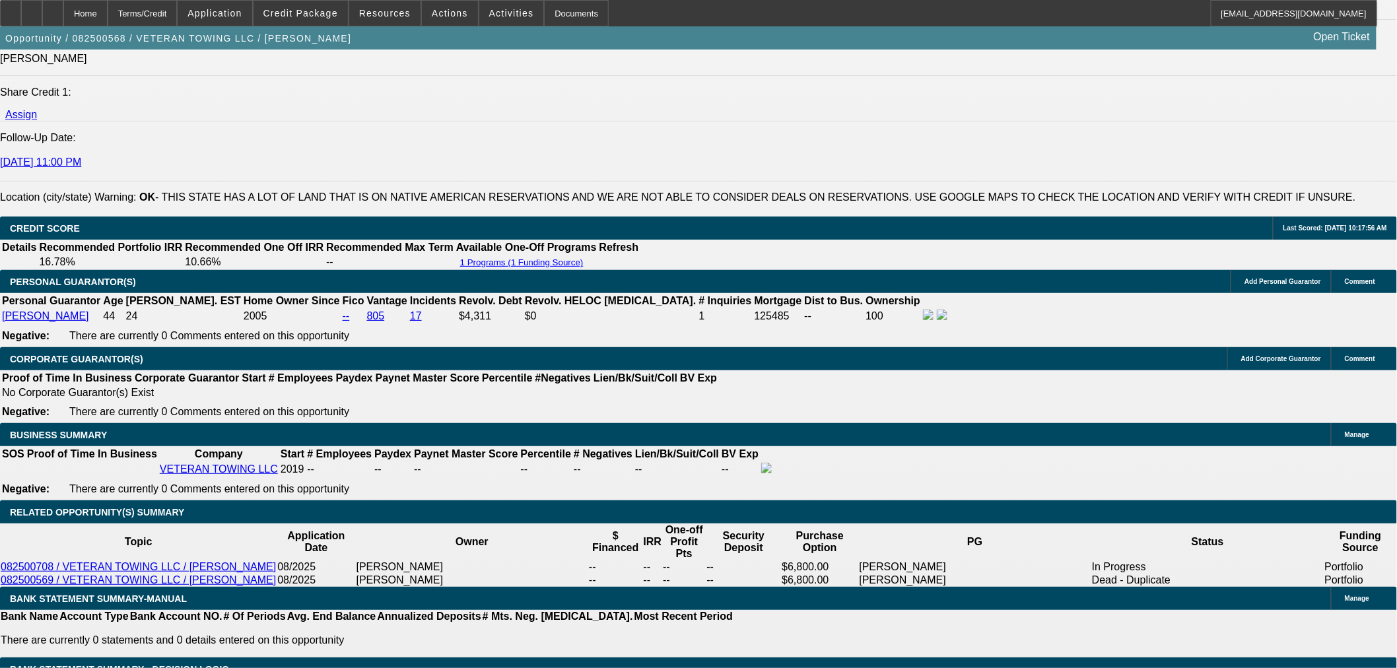
scroll to position [1690, 0]
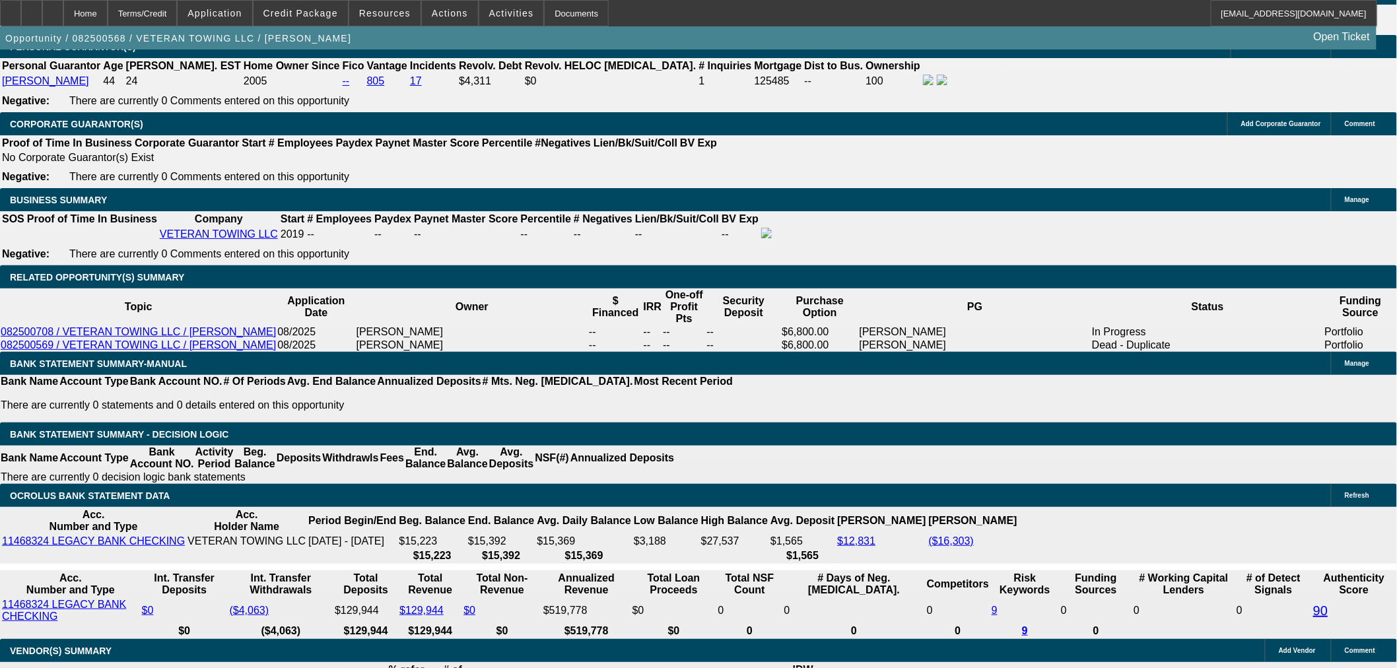
scroll to position [2057, 0]
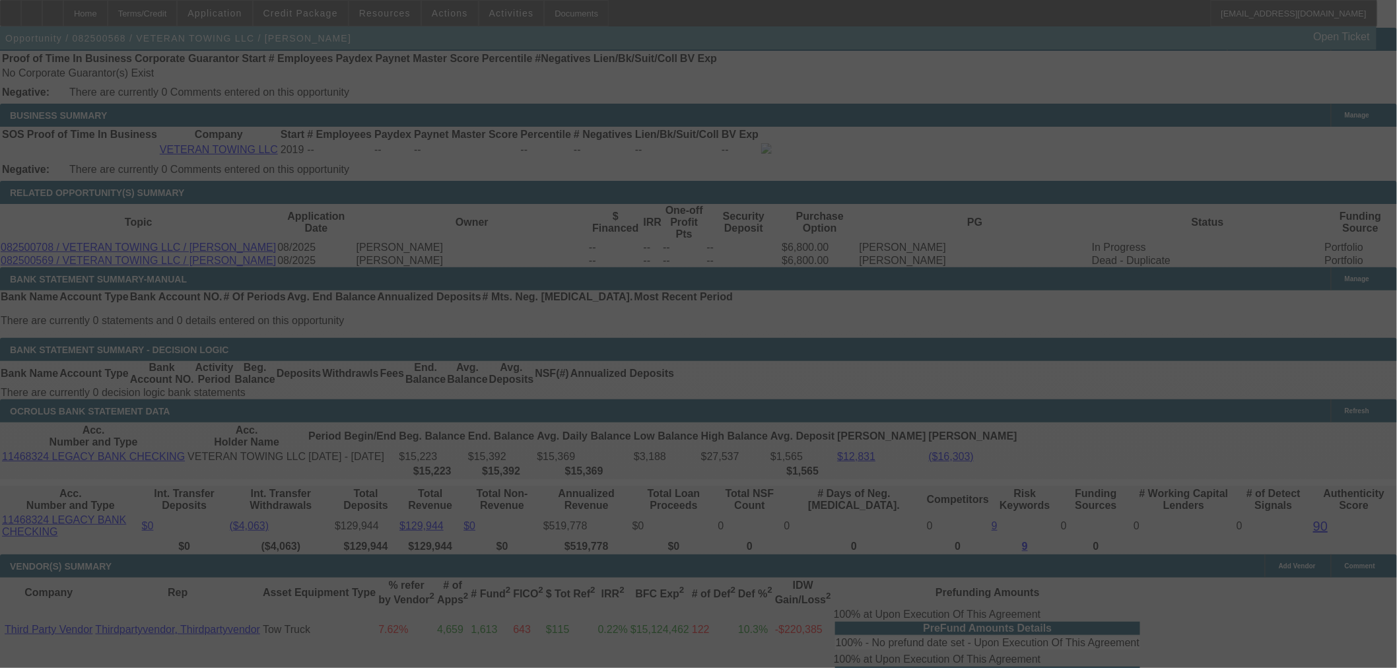
select select "0"
select select "3"
select select "0"
select select "6"
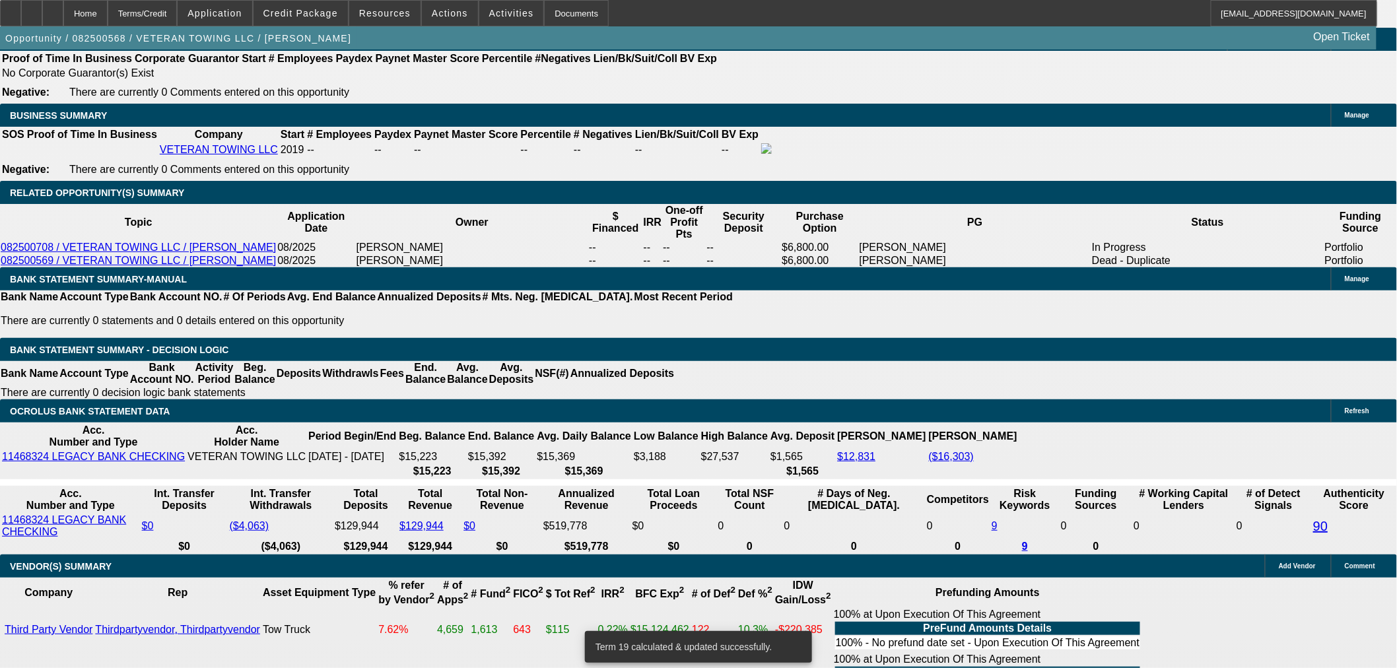
drag, startPoint x: 302, startPoint y: 296, endPoint x: 396, endPoint y: 282, distance: 95.4
type input "1"
type input "UNKNOWN"
type input "13"
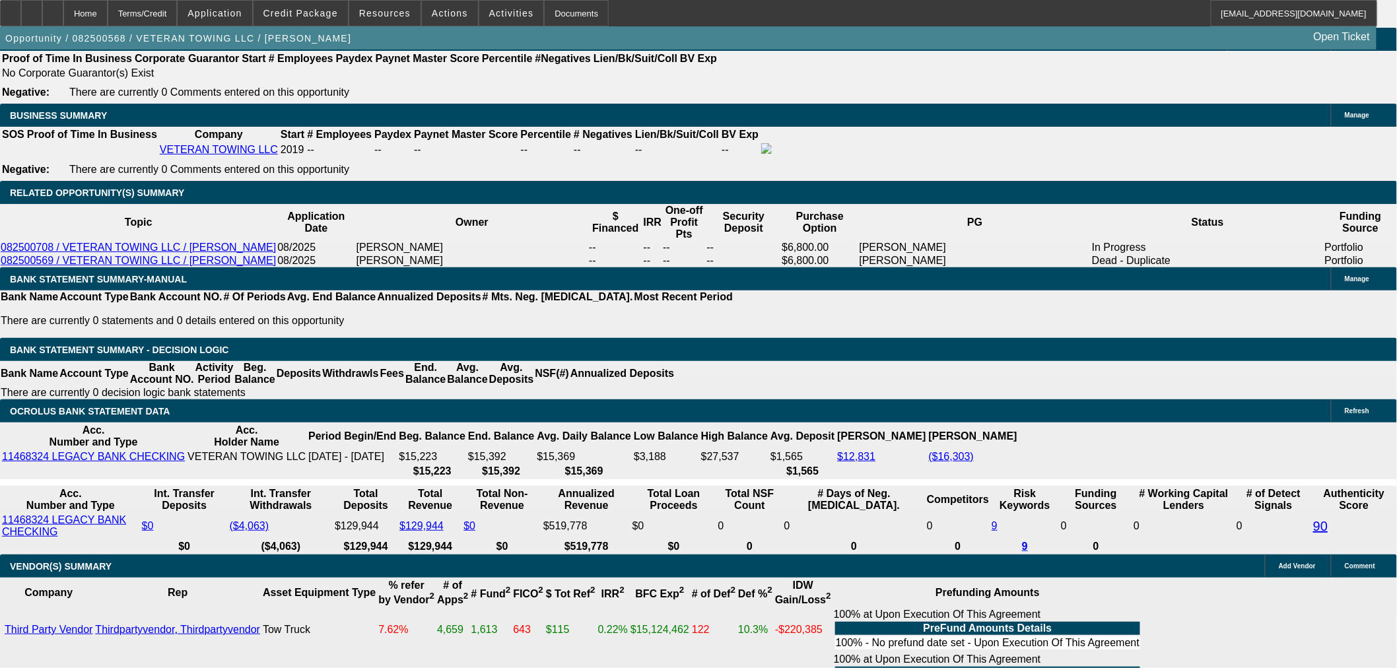
type input "$2,564.06"
type input "13."
type input "$3,412.96"
type input "13.5"
type input "$3,451.48"
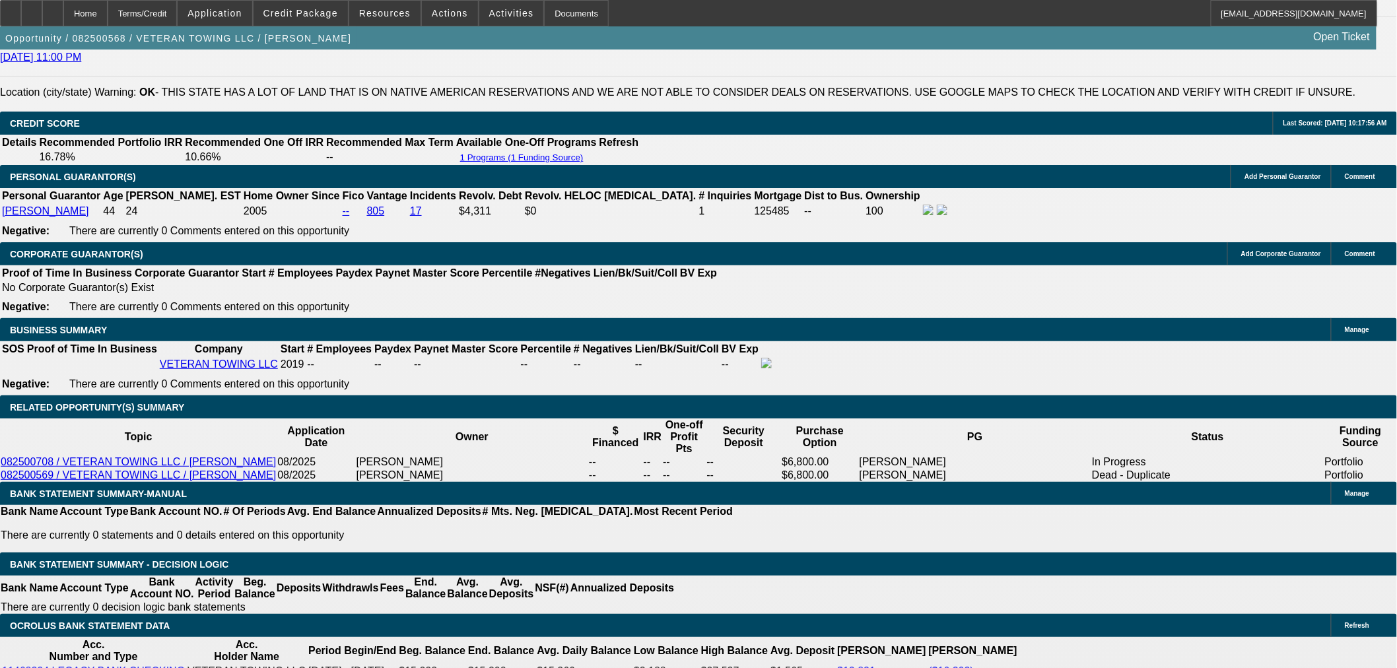
scroll to position [1837, 0]
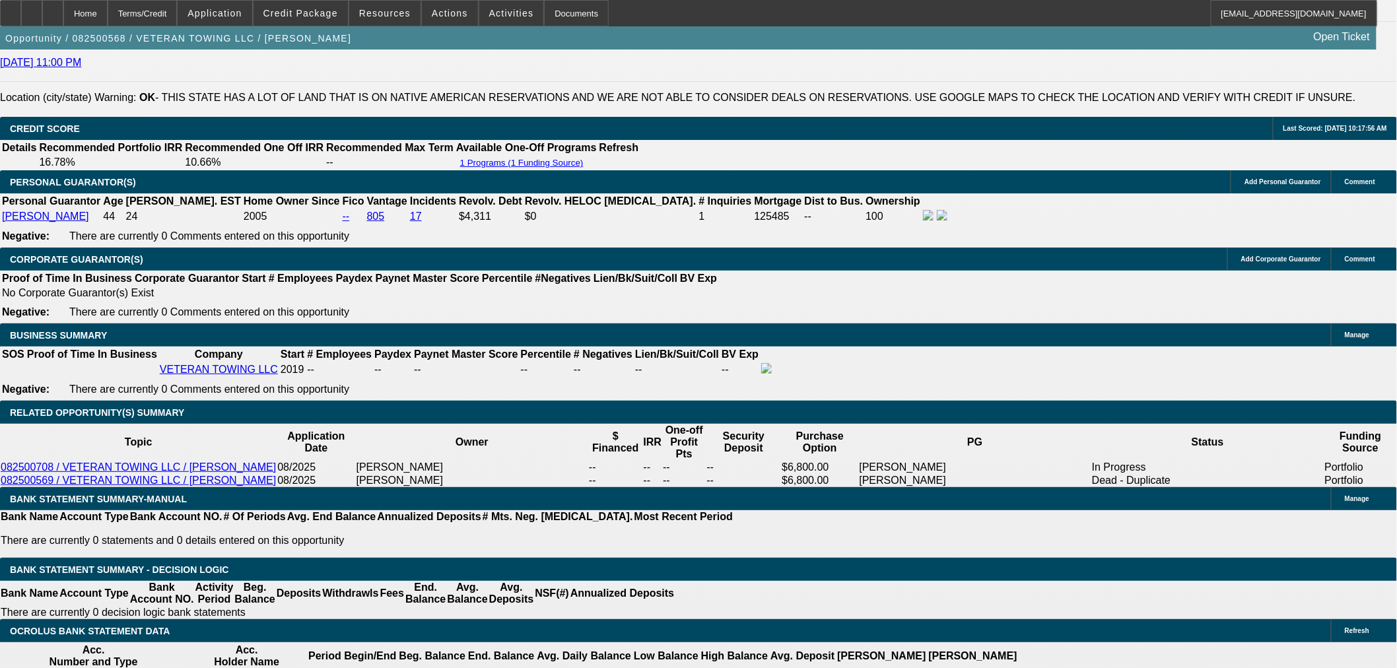
type input "13.5"
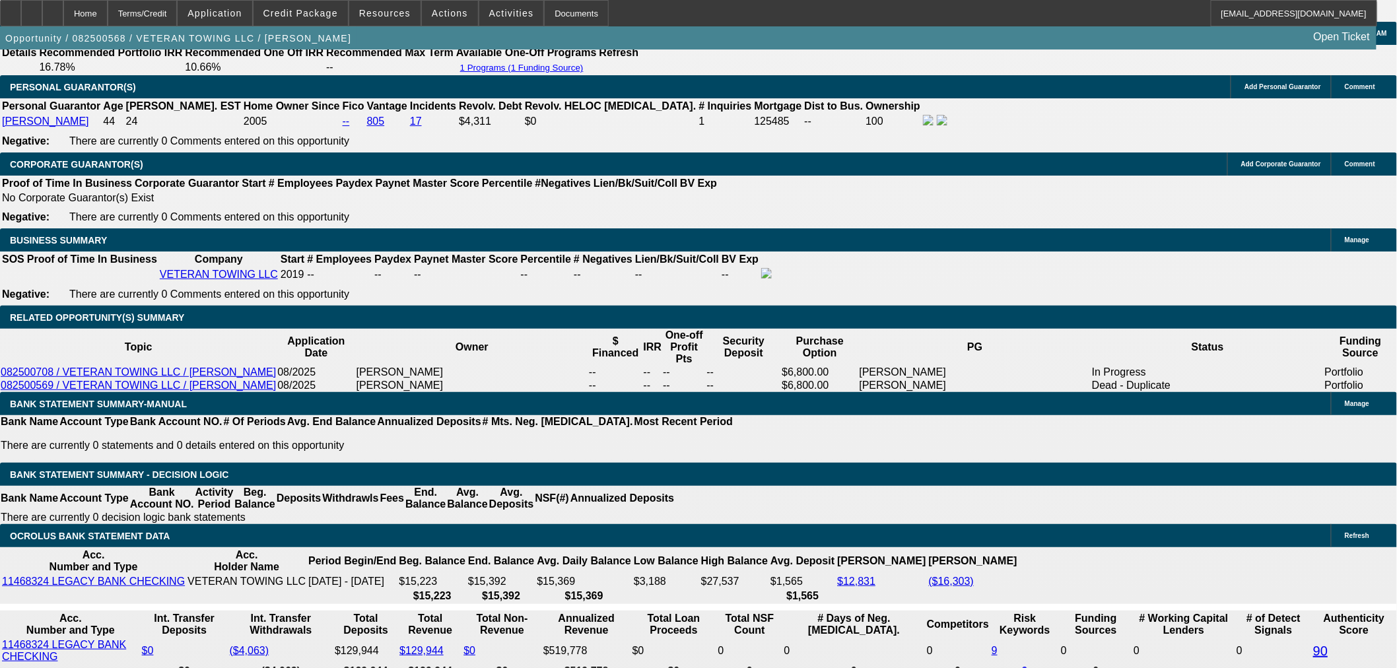
scroll to position [2057, 0]
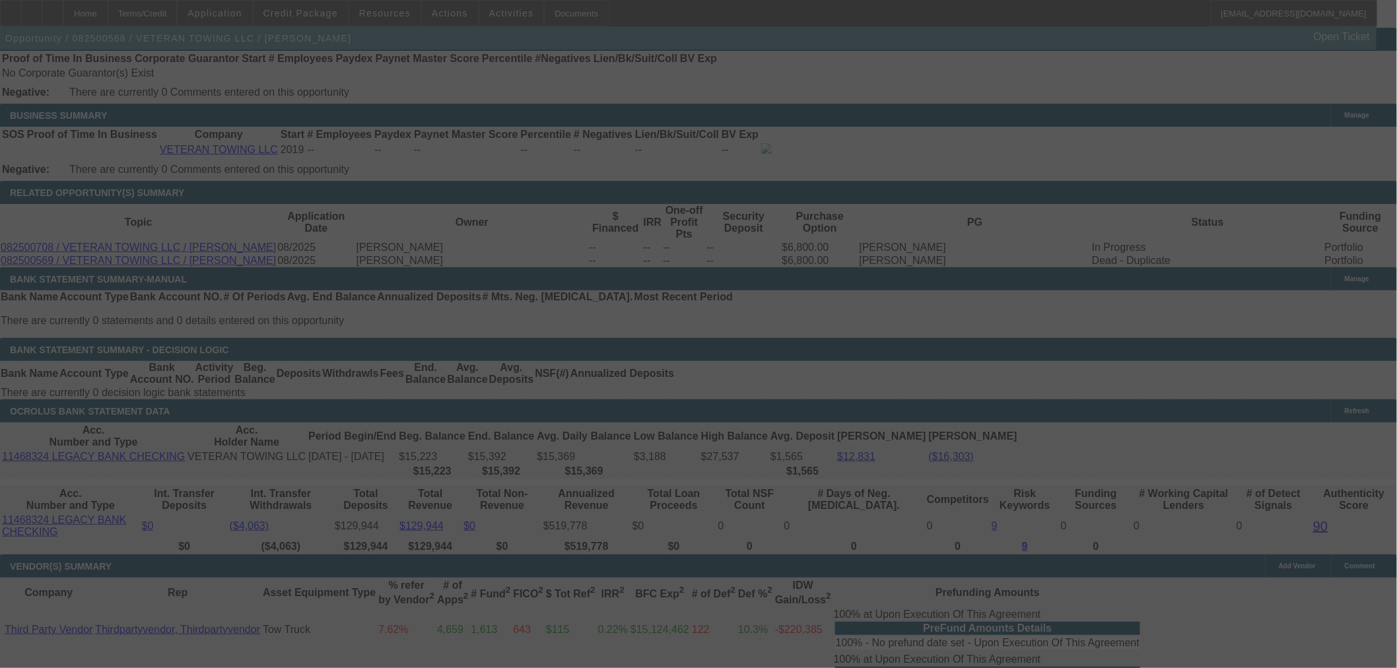
select select "0"
select select "3"
select select "0"
select select "6"
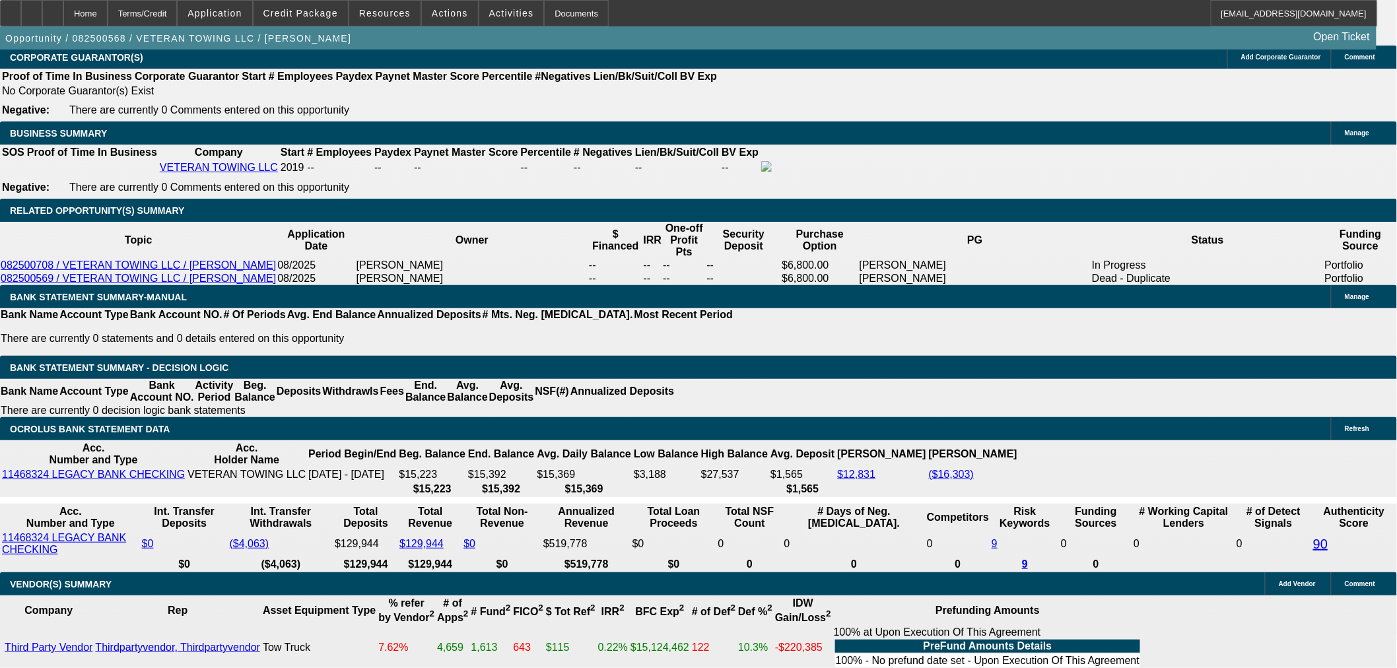
scroll to position [1984, 0]
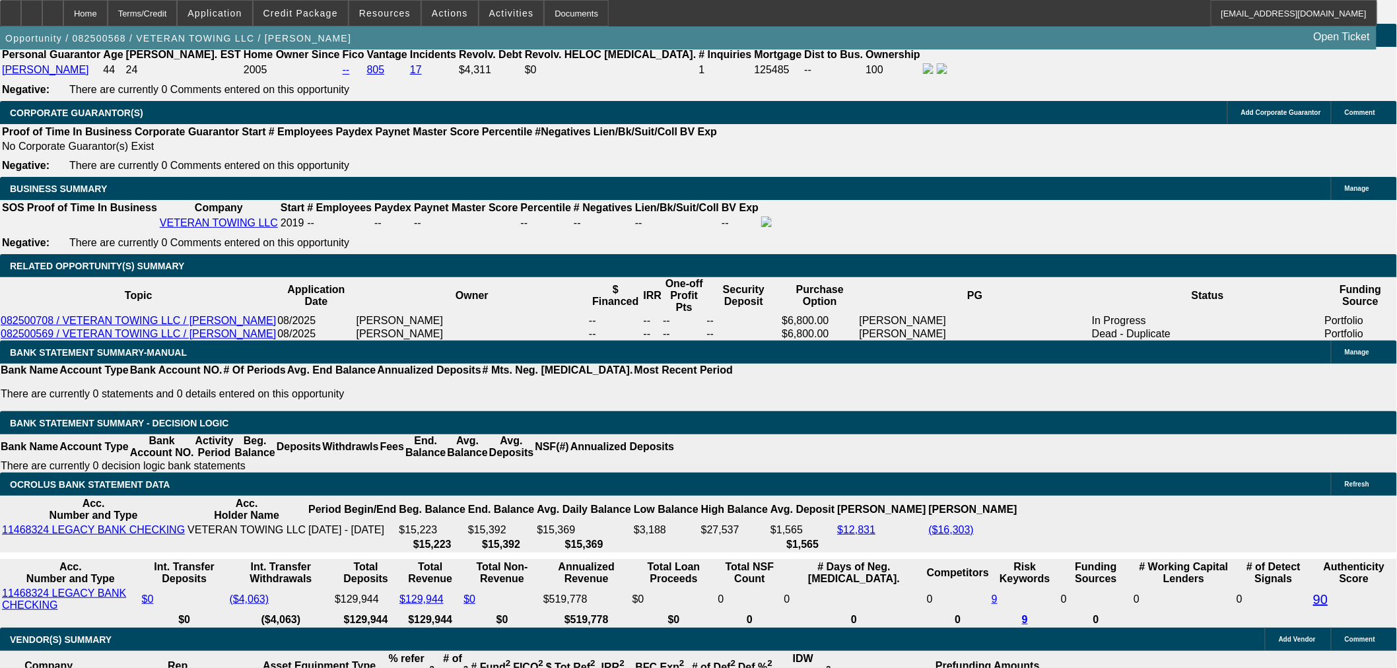
select select "1"
type input "UNKNOWN"
drag, startPoint x: 345, startPoint y: 373, endPoint x: 355, endPoint y: 373, distance: 9.2
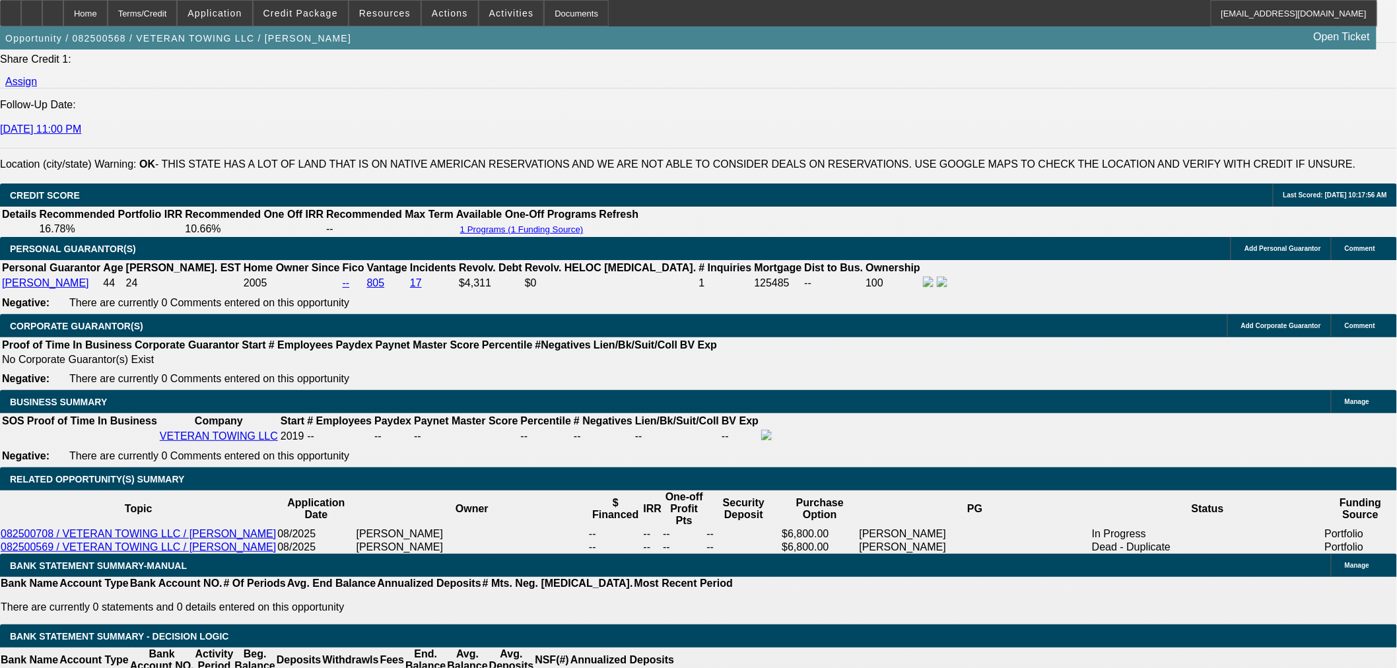
scroll to position [1764, 0]
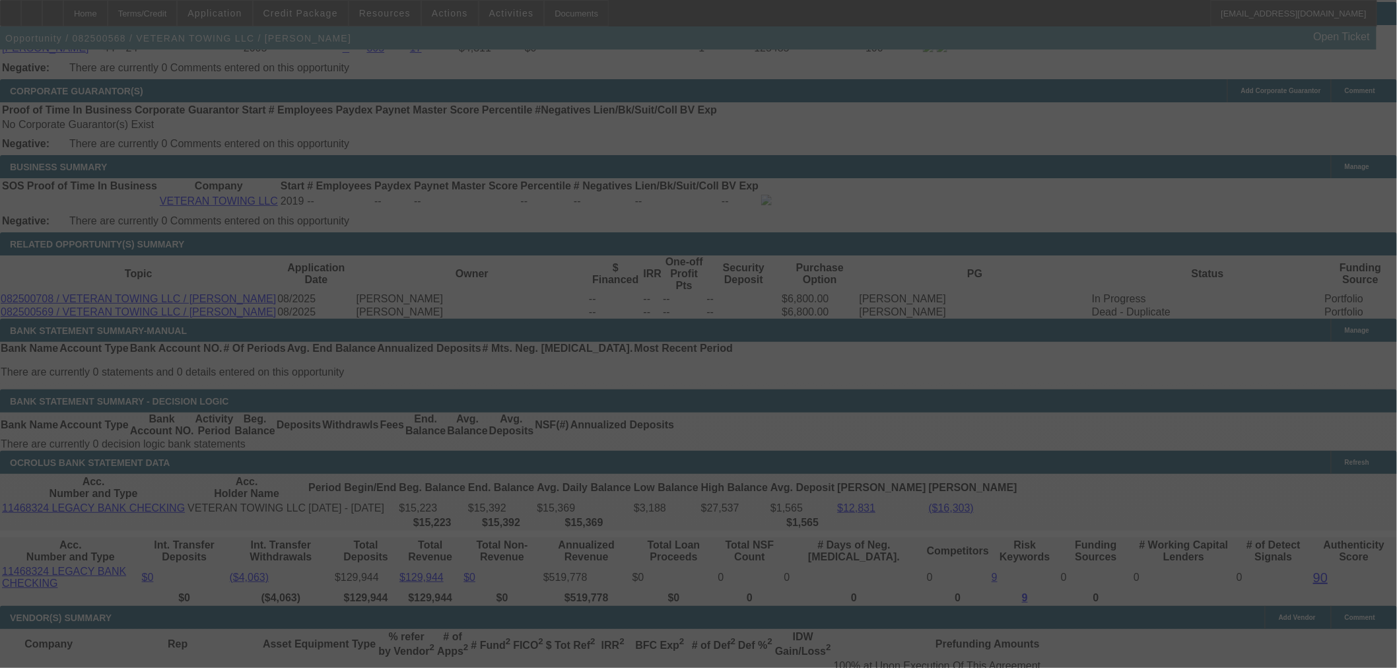
scroll to position [2057, 0]
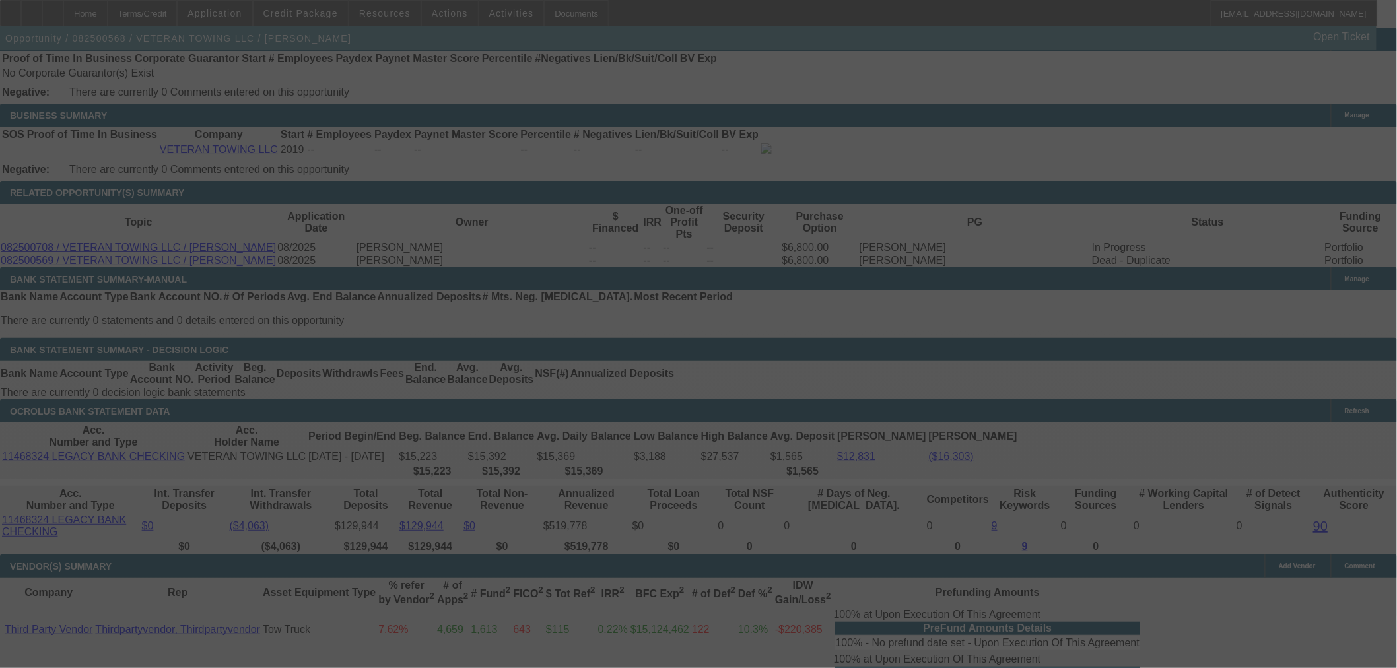
select select "0"
select select "6"
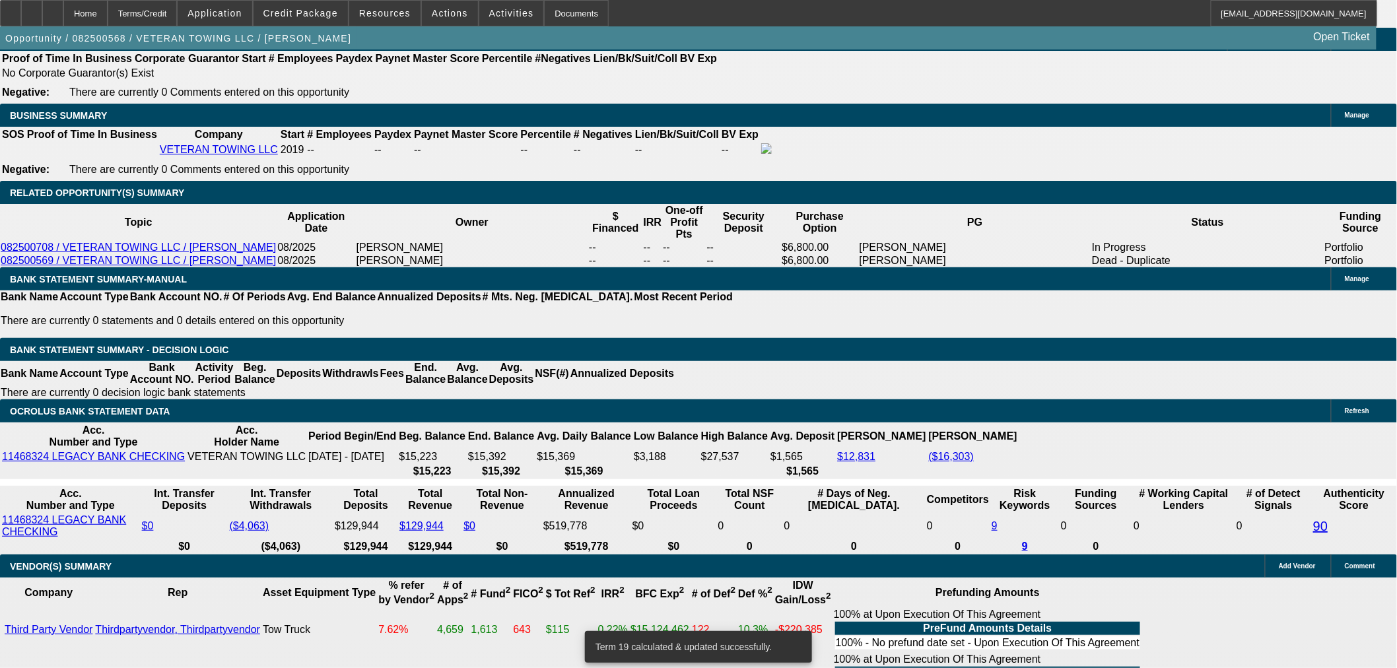
type input "UNKNOWN"
type input "13"
type input "$2,564.06"
type input "13."
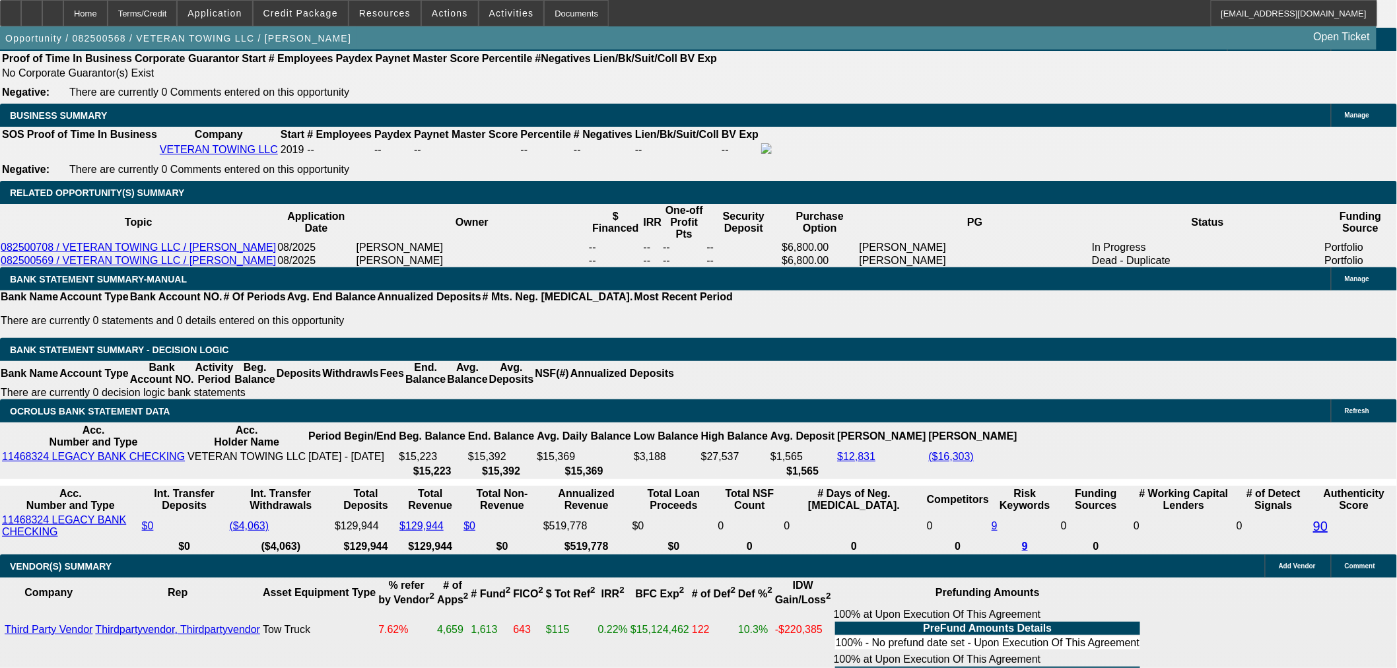
type input "$3,412.96"
type input "13.6"
type input "$3,459.21"
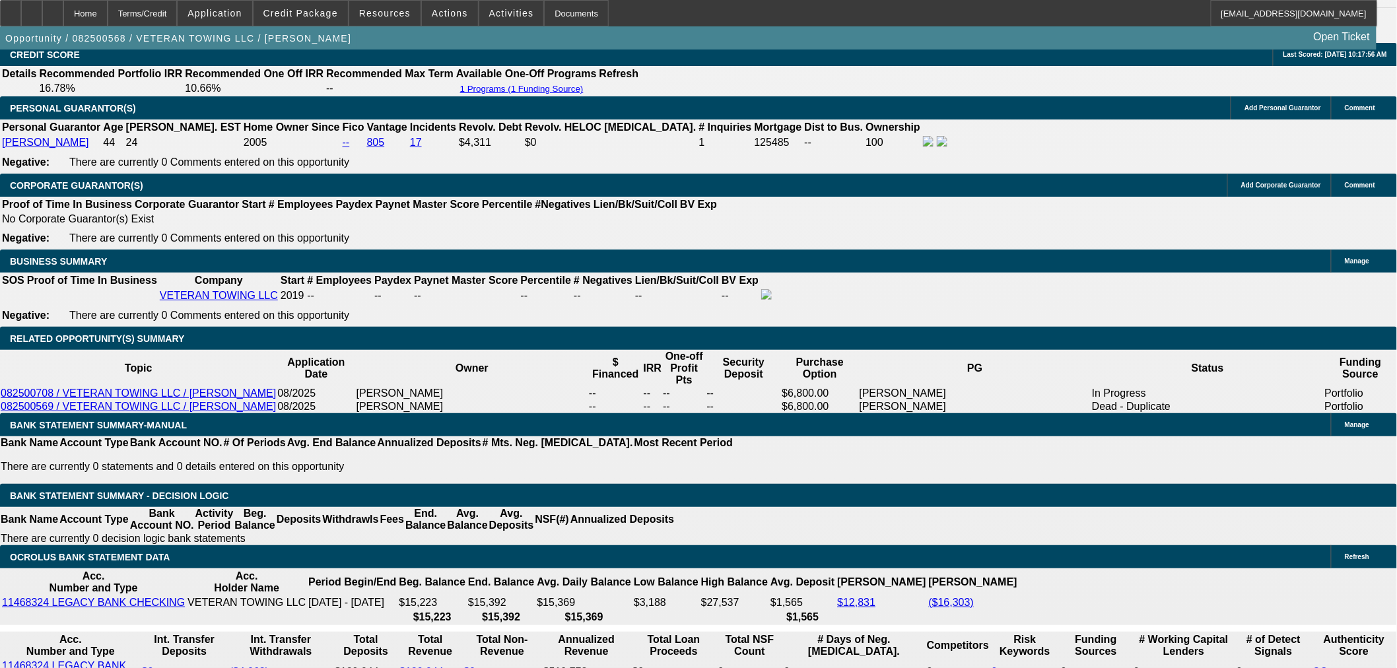
scroll to position [1910, 0]
type input "13.6"
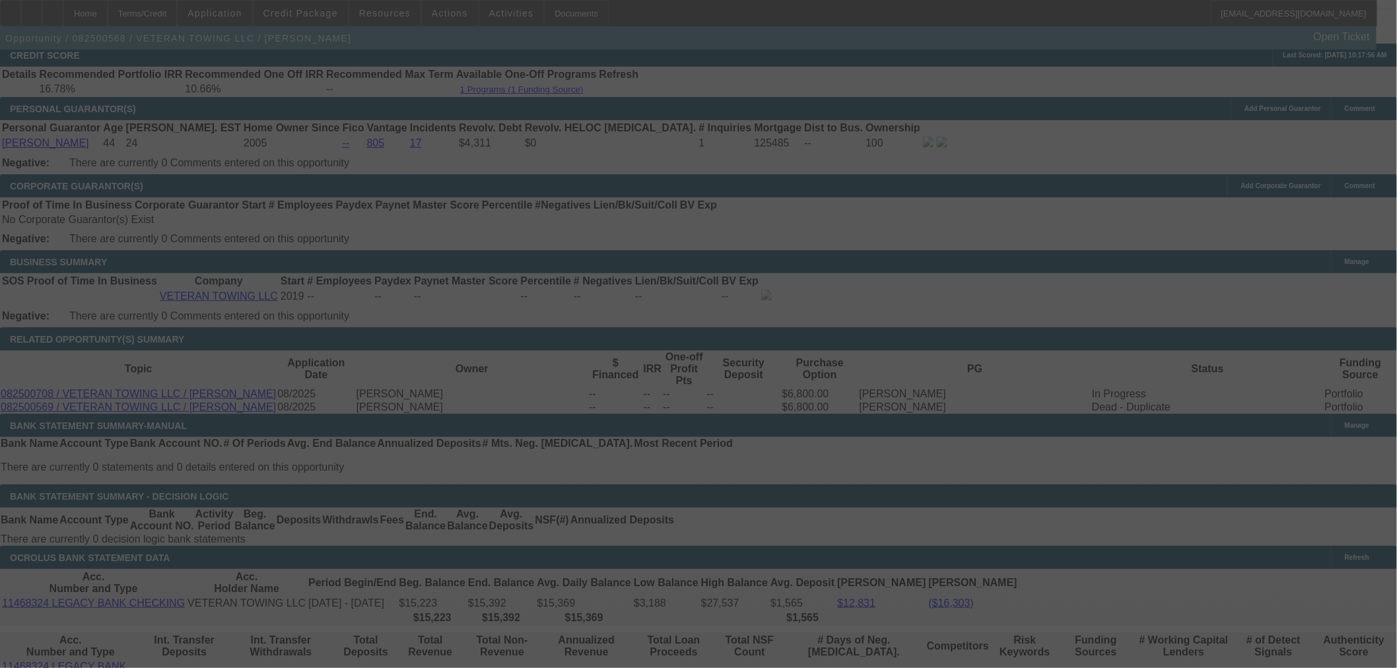
select select "0"
select select "6"
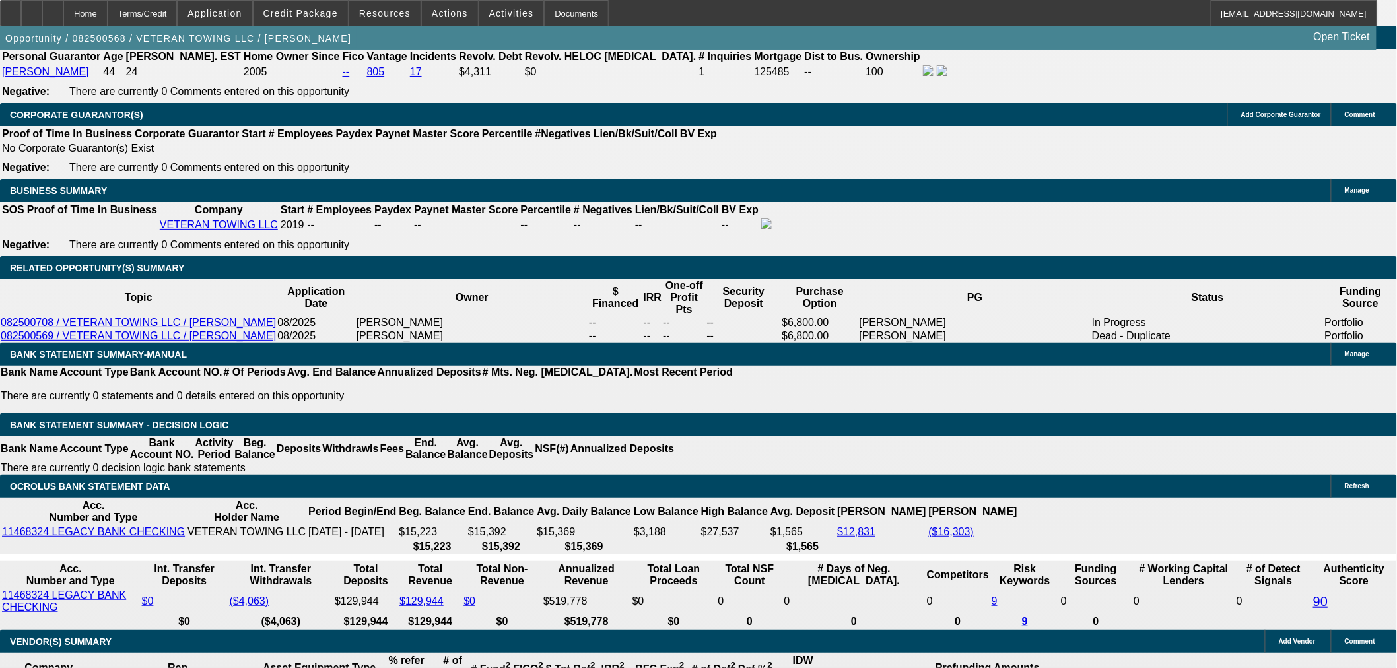
scroll to position [2130, 0]
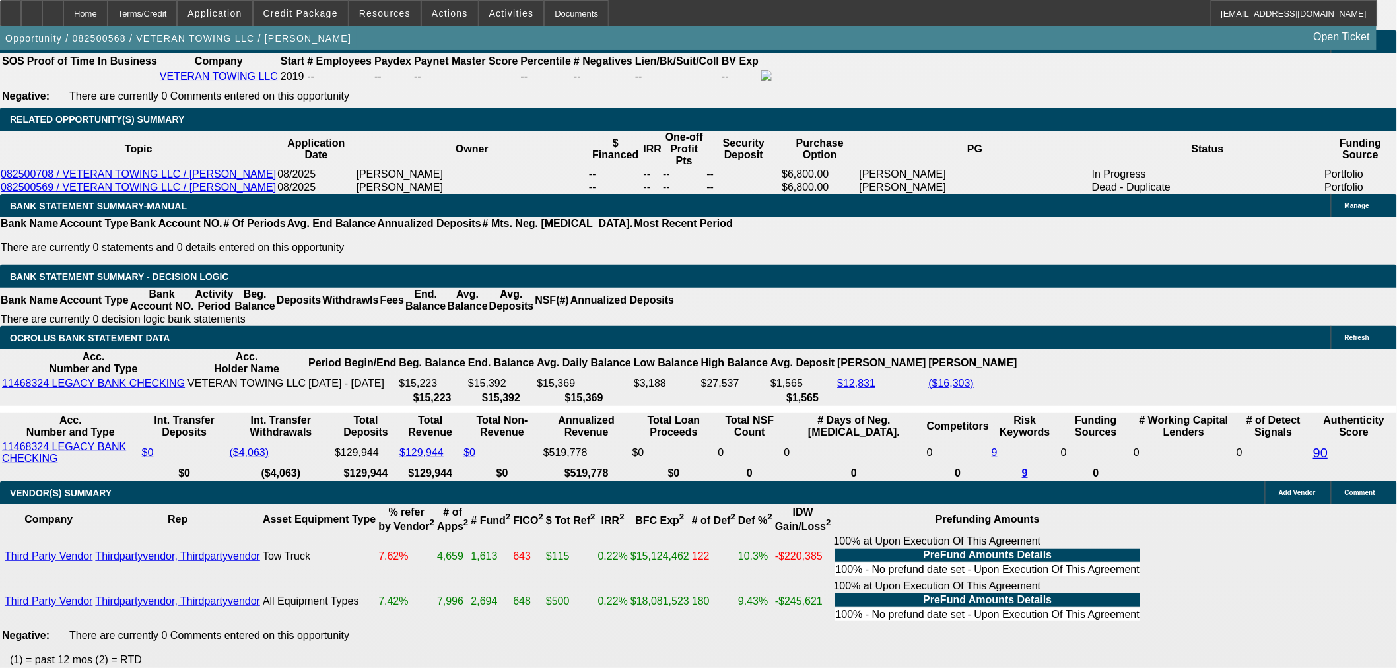
drag, startPoint x: 297, startPoint y: 219, endPoint x: 372, endPoint y: 221, distance: 75.3
drag, startPoint x: 208, startPoint y: 225, endPoint x: 185, endPoint y: 206, distance: 30.0
type input "34"
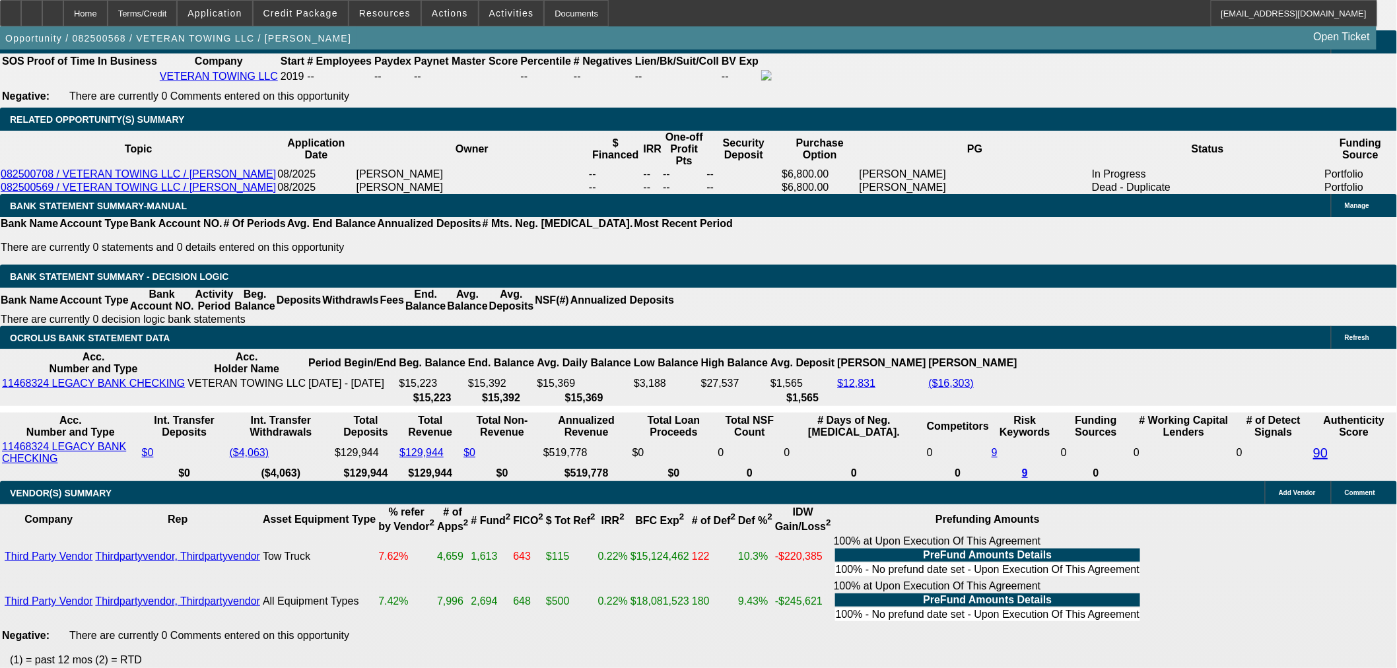
type input "UNKNOWN"
type input "3459"
type input "13.6"
type input "345"
type input "3449."
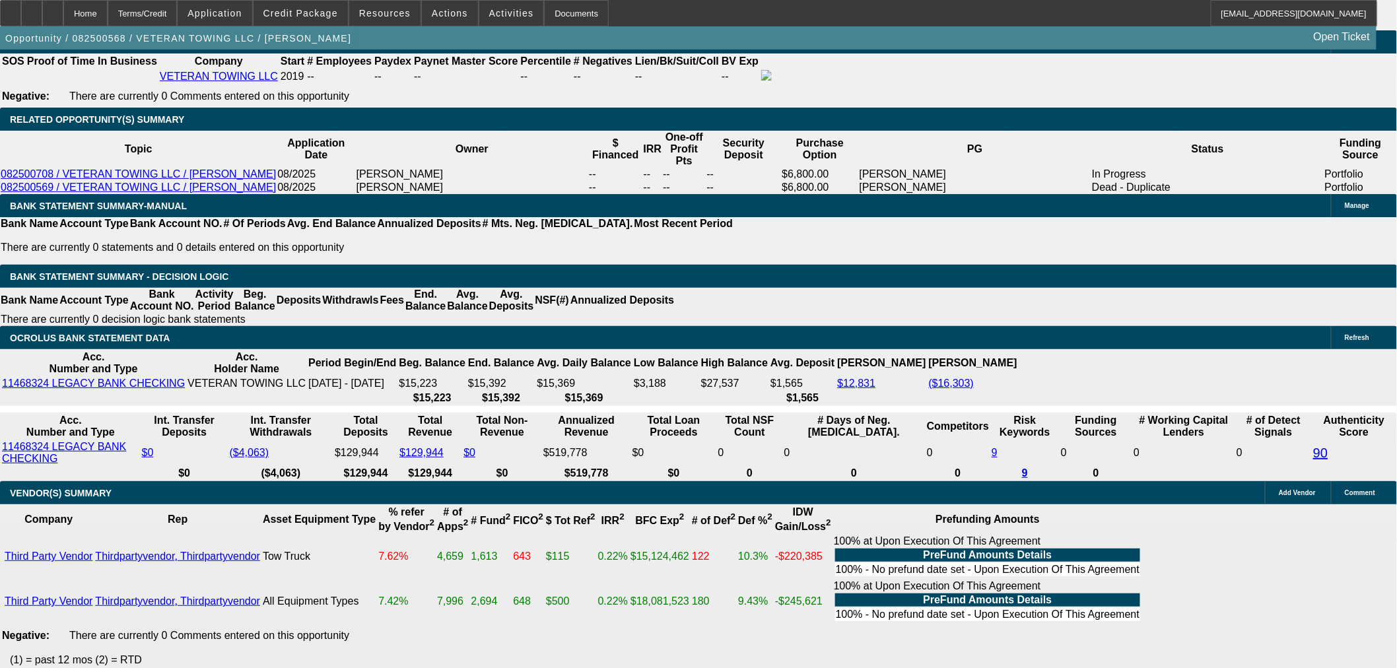
type input "13.5"
type input "$3,449.50"
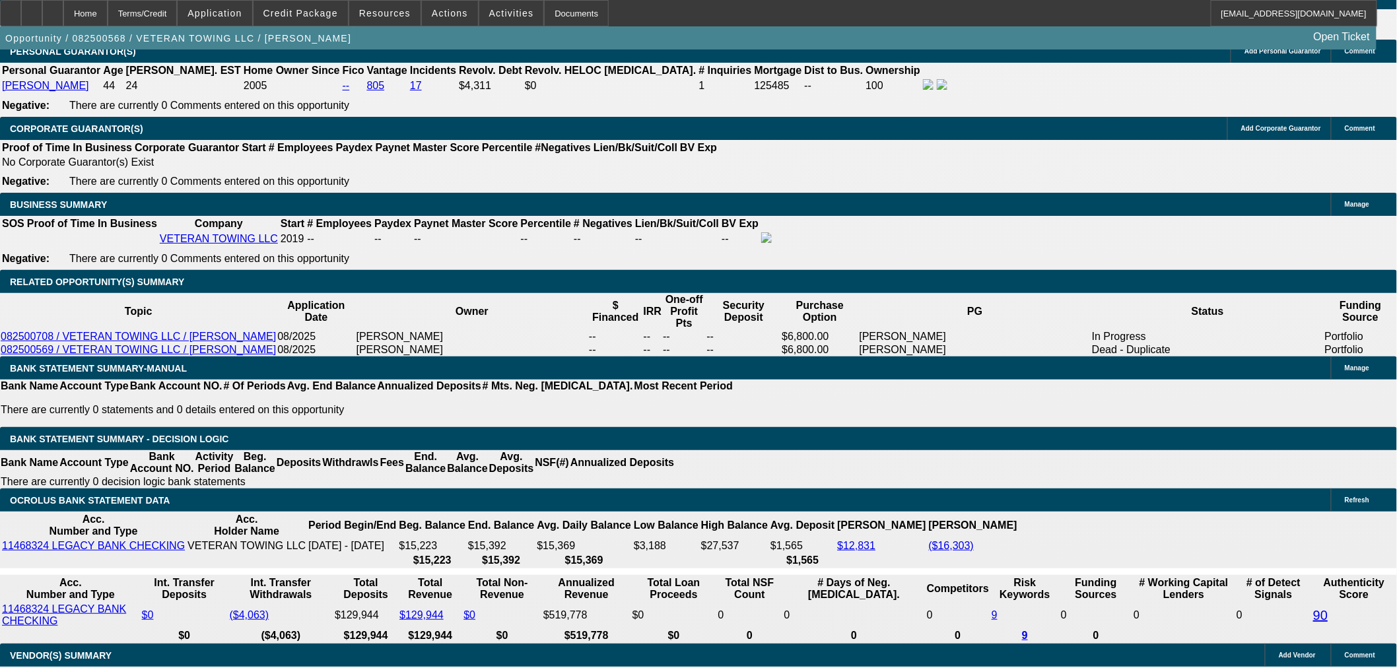
scroll to position [1837, 0]
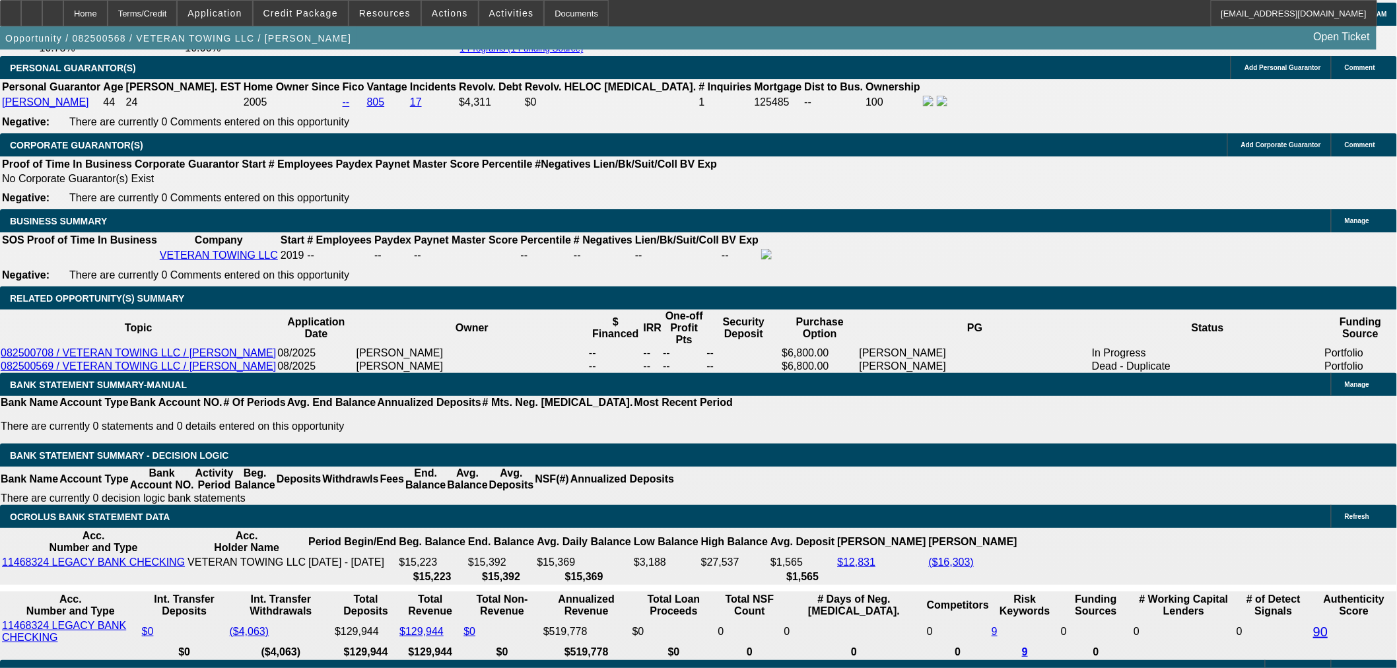
scroll to position [2057, 0]
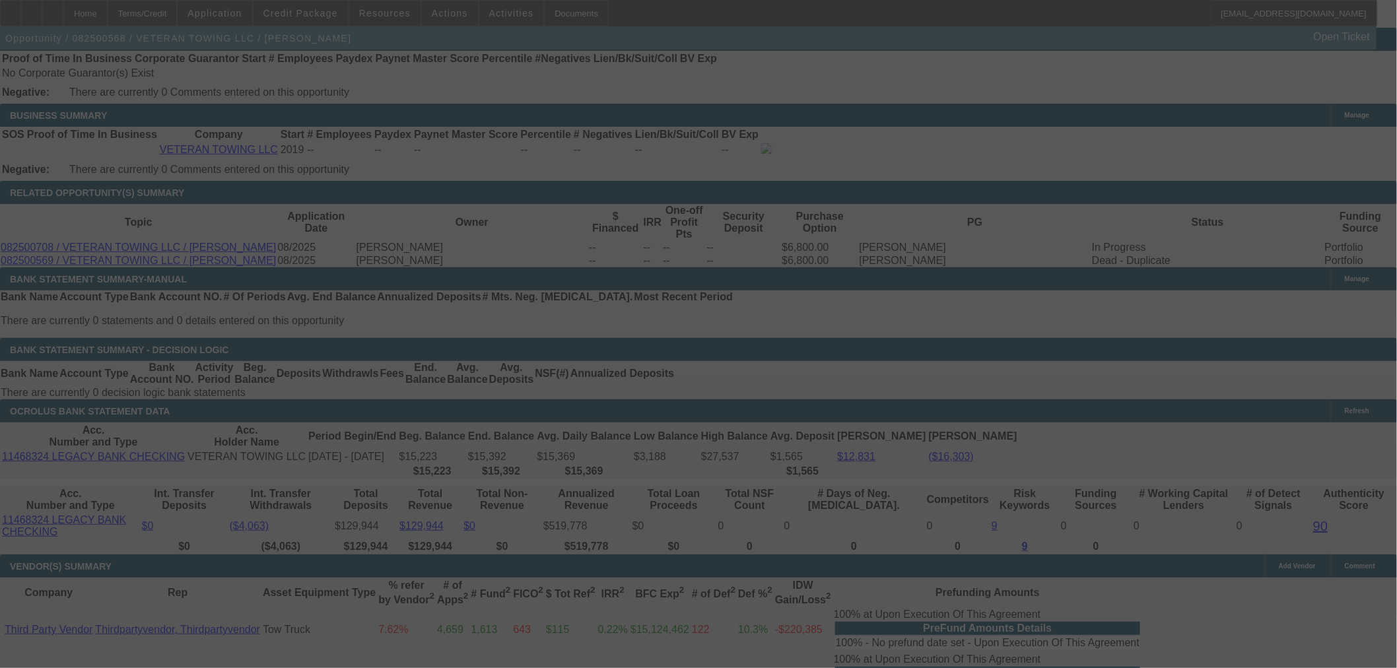
select select "0"
select select "6"
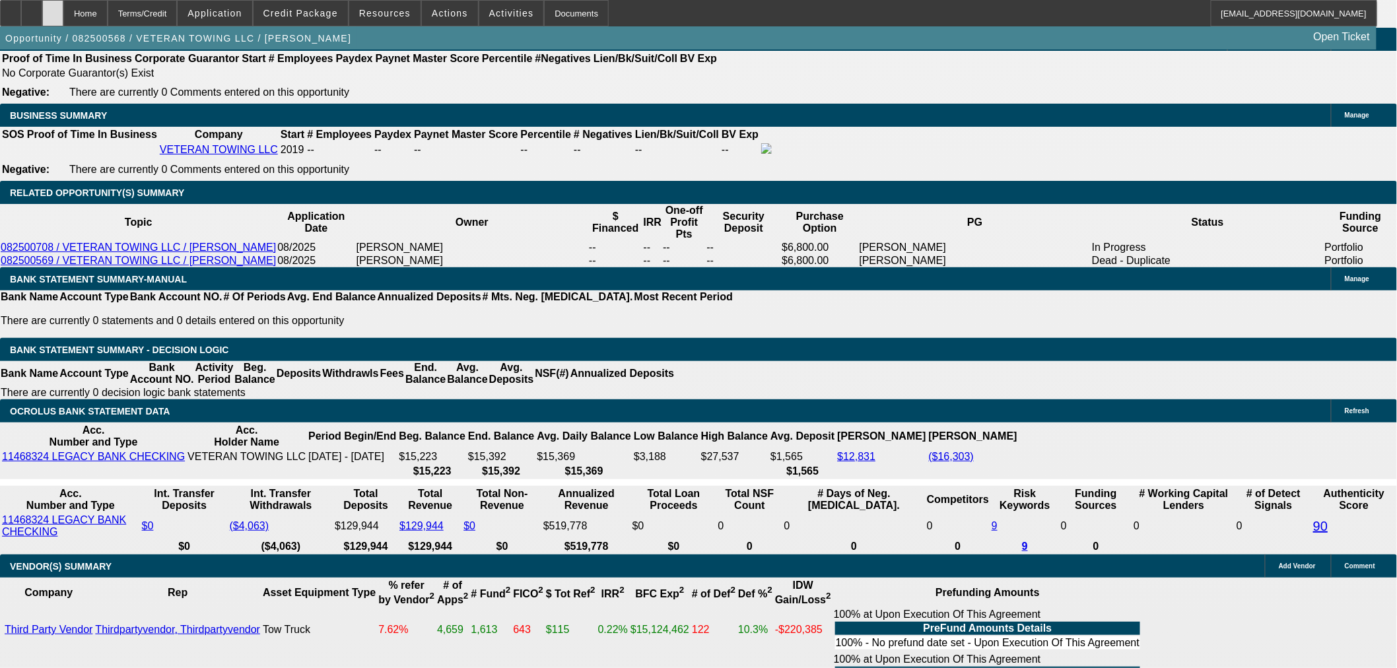
click at [53, 9] on icon at bounding box center [53, 9] width 0 height 0
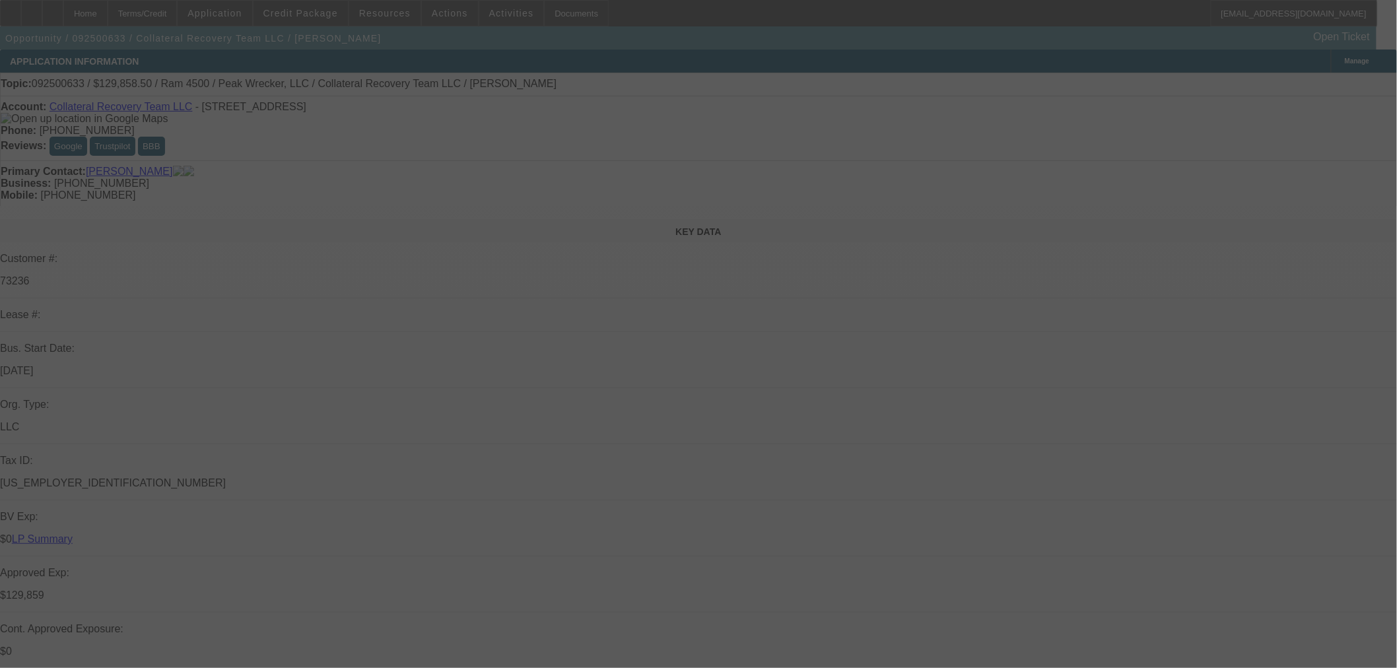
select select "0"
select select "2"
select select "0"
select select "6"
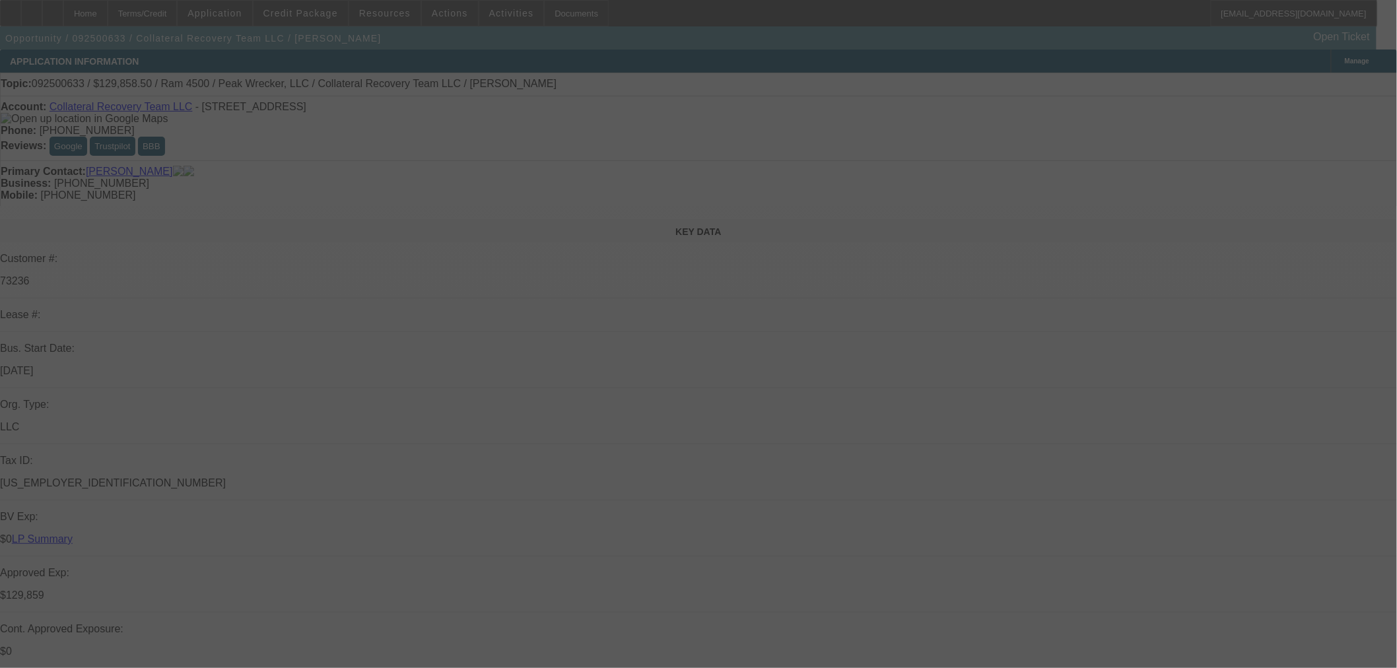
select select "0"
select select "2"
select select "0"
select select "6"
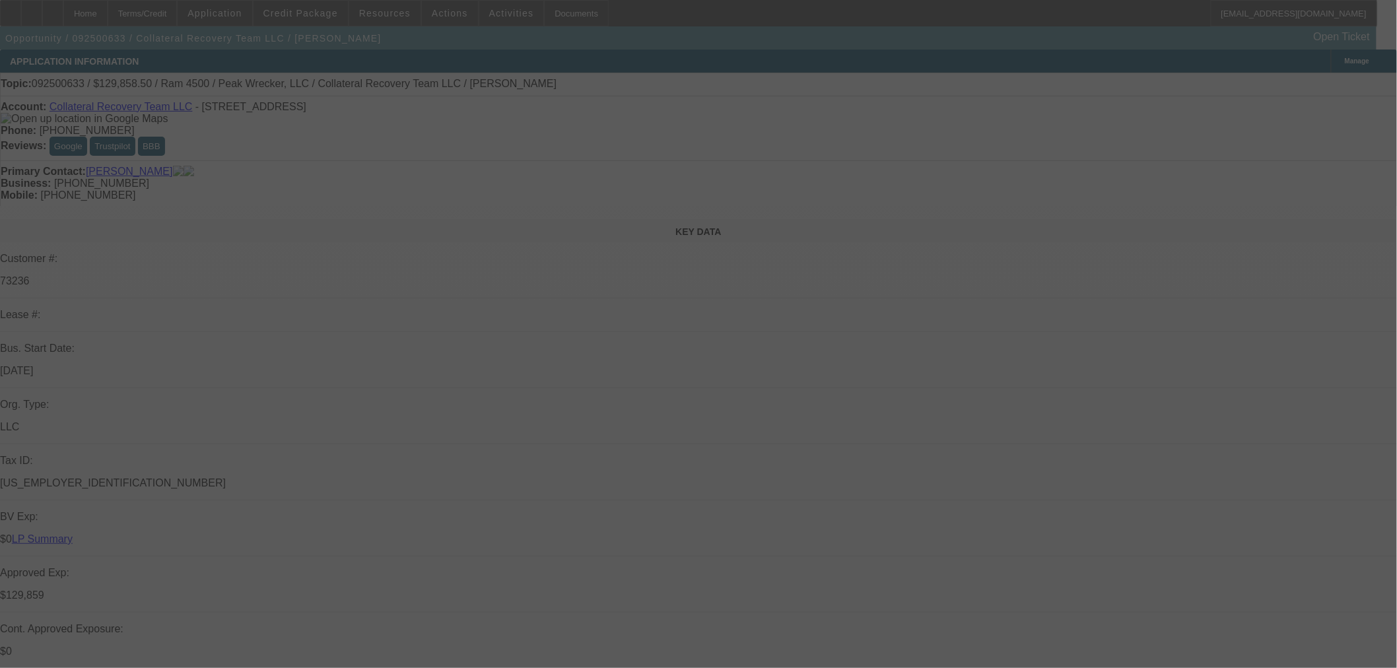
select select "0"
select select "3"
select select "0"
select select "6"
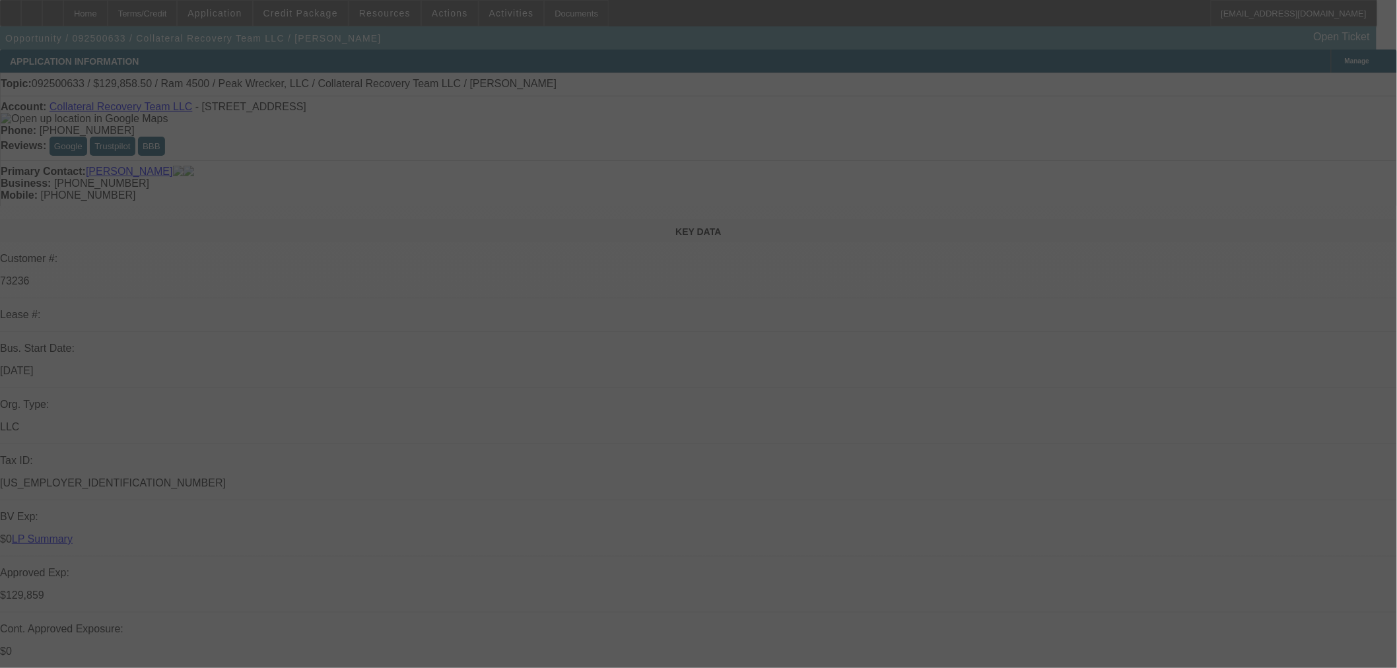
select select "0"
select select "2"
select select "0"
select select "6"
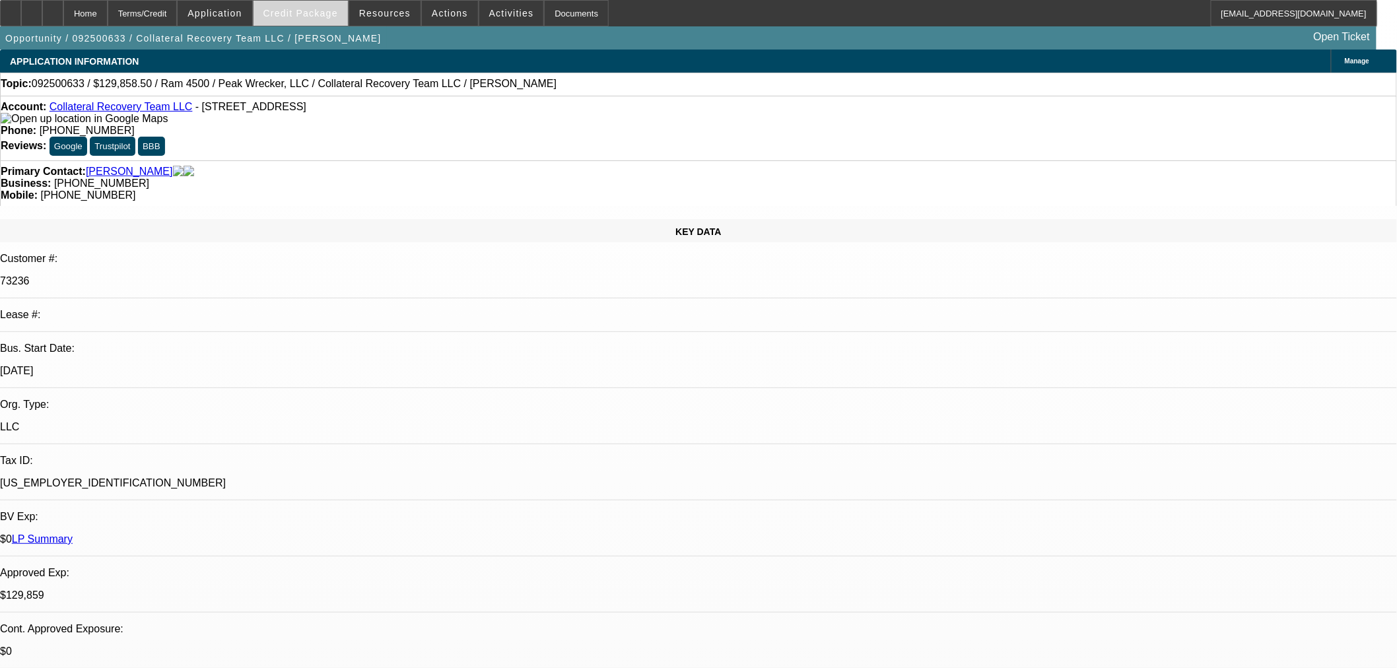
click at [302, 22] on span at bounding box center [301, 13] width 94 height 32
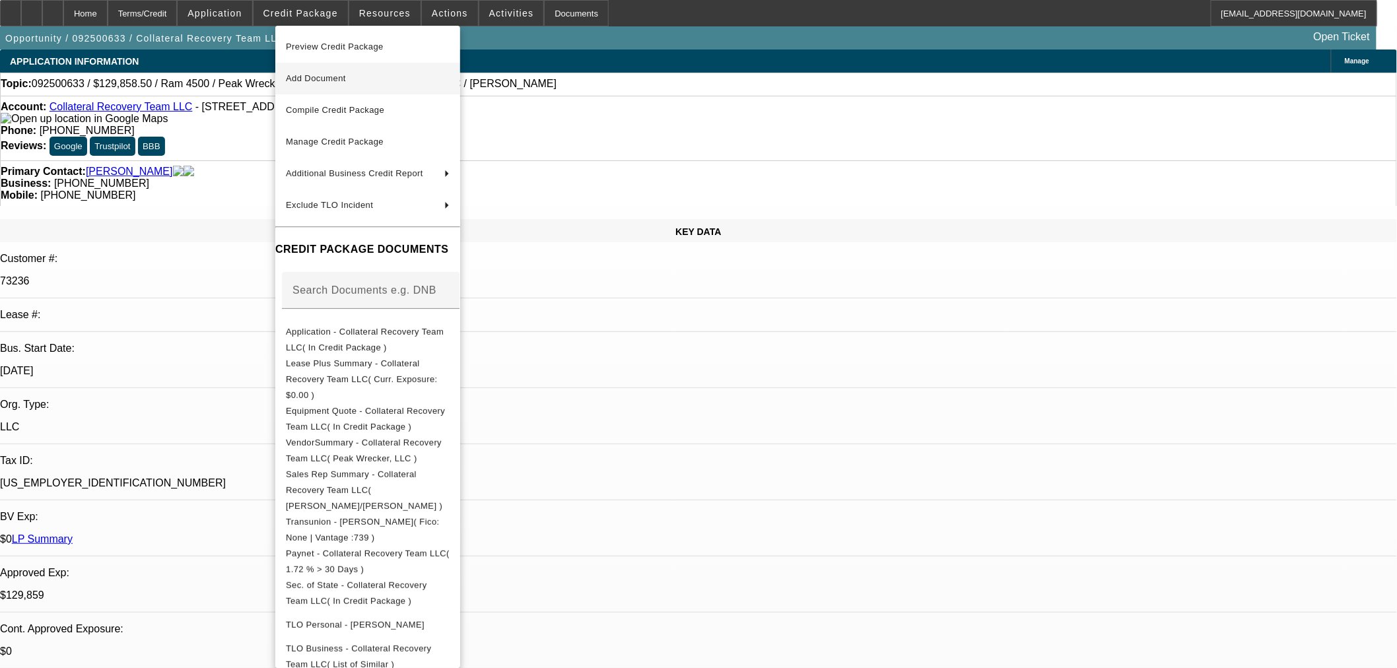
click at [327, 75] on span "Add Document" at bounding box center [316, 78] width 60 height 10
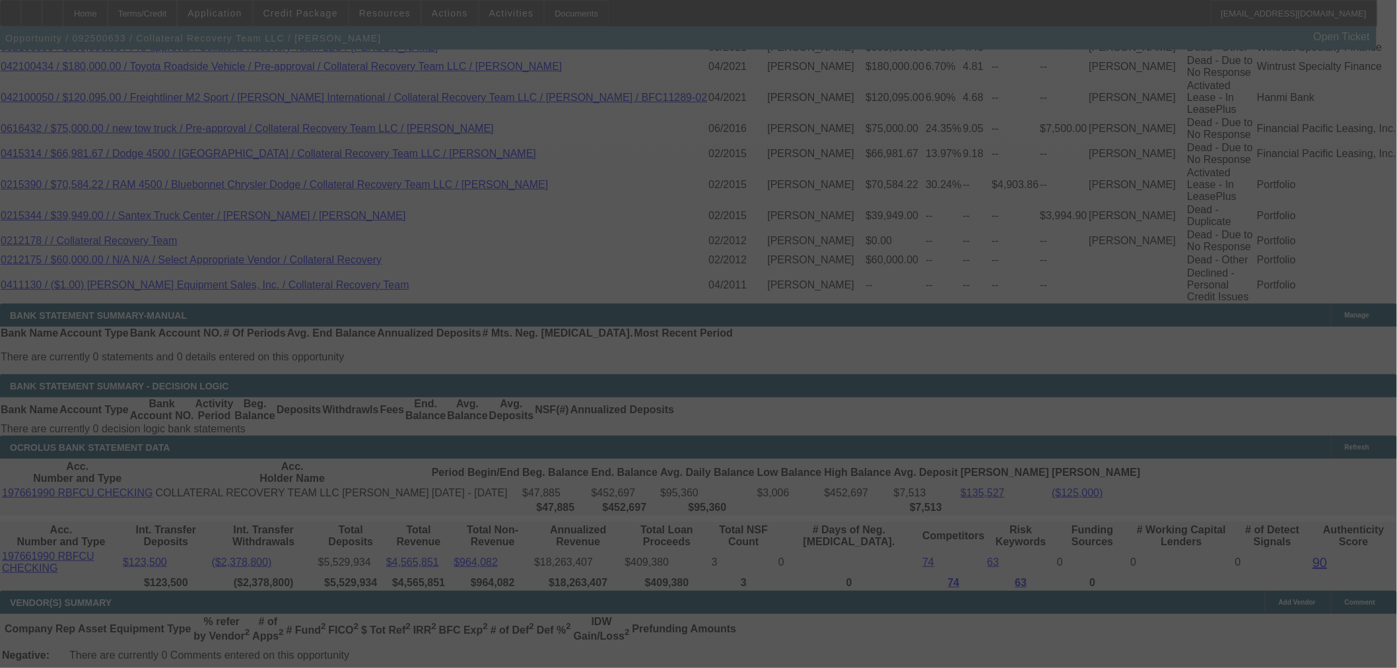
scroll to position [2506, 0]
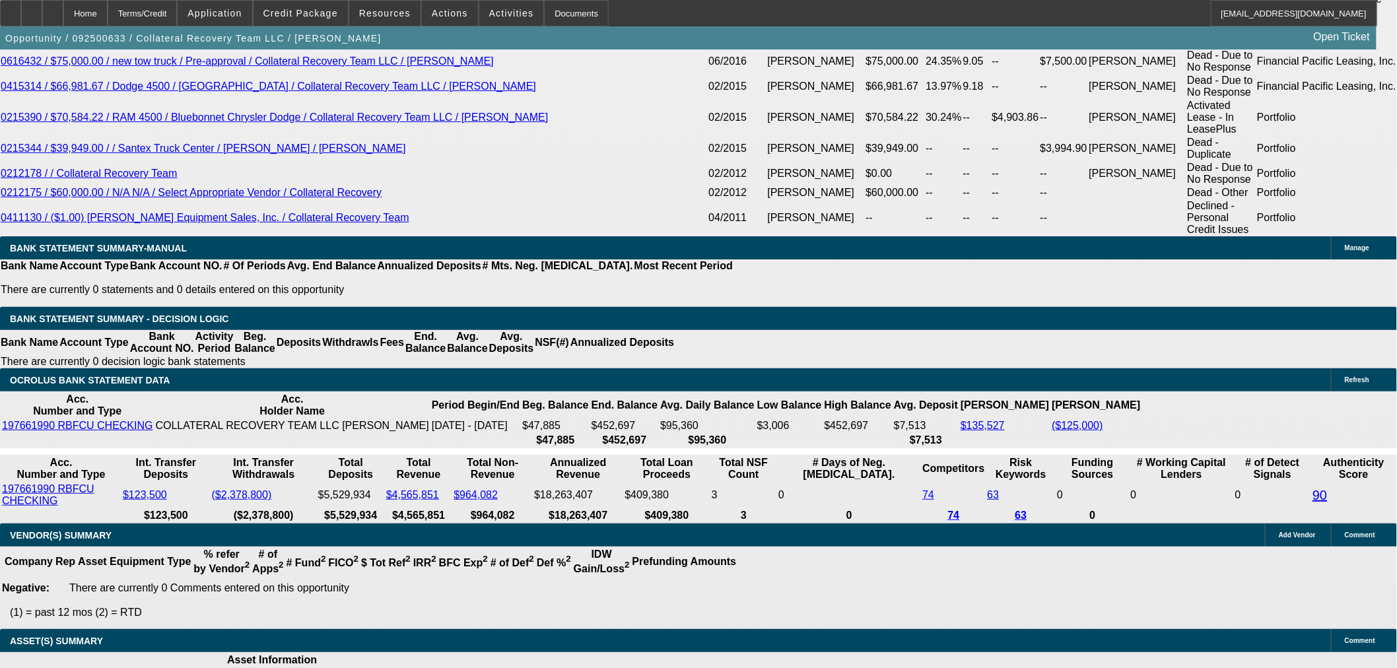
select select "0"
select select "2"
select select "0"
select select "6"
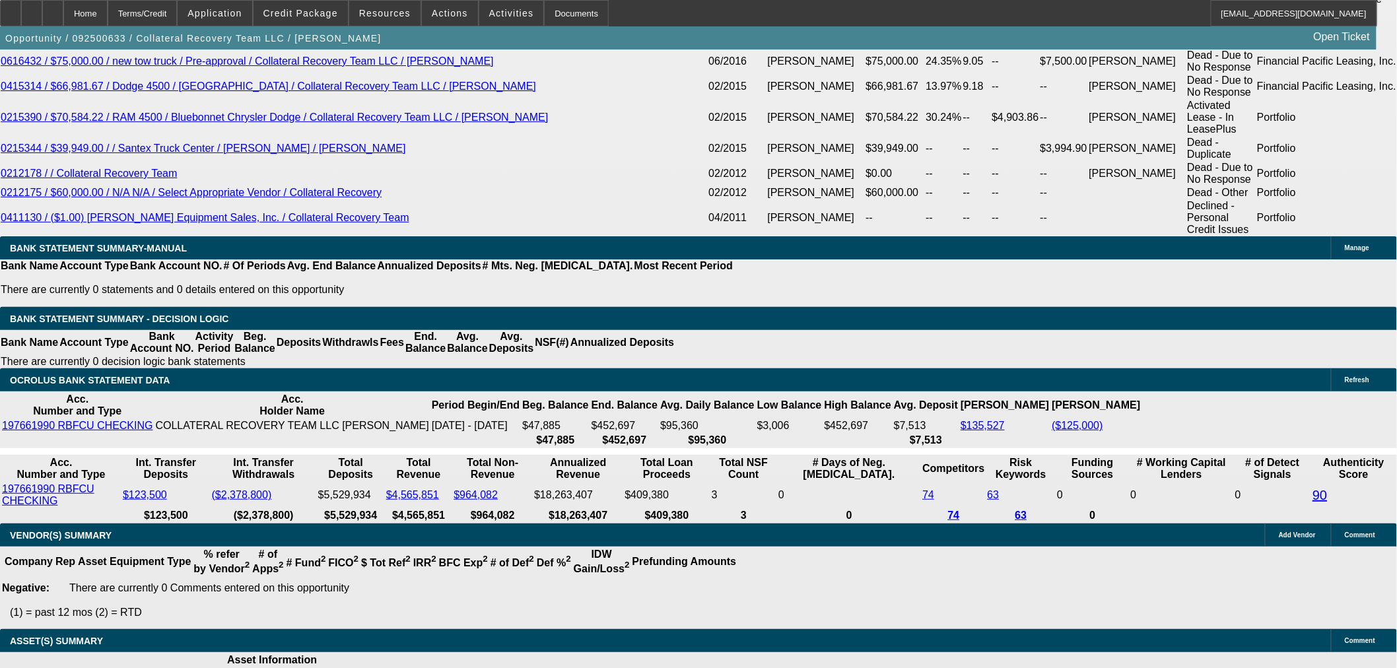
select select "0"
select select "2"
select select "0"
select select "6"
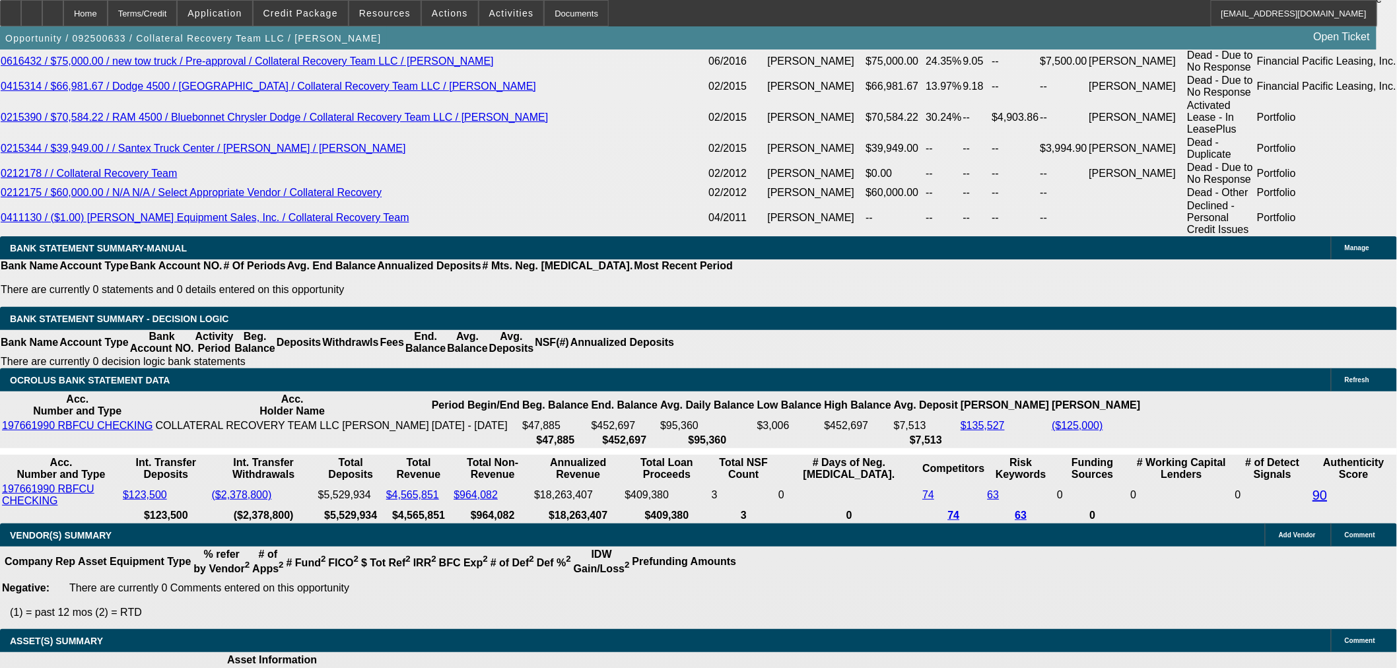
select select "0"
select select "3"
select select "0"
select select "6"
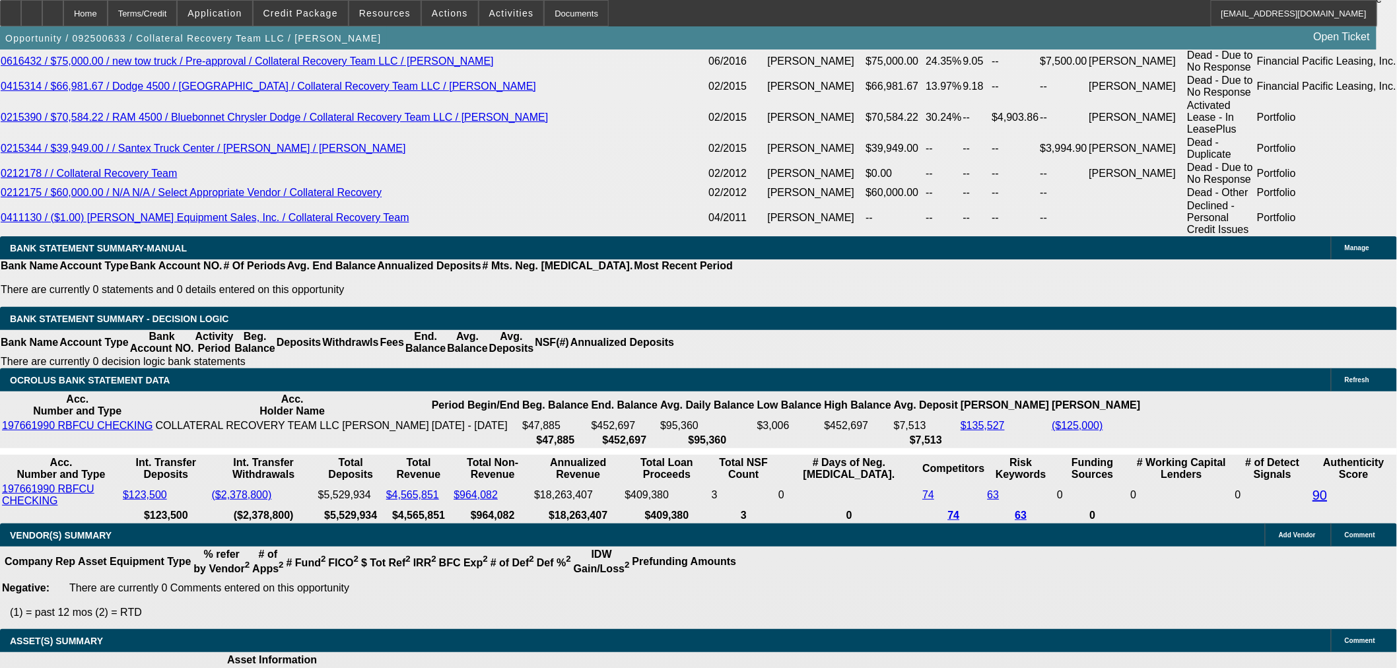
select select "0"
select select "2"
select select "0"
select select "6"
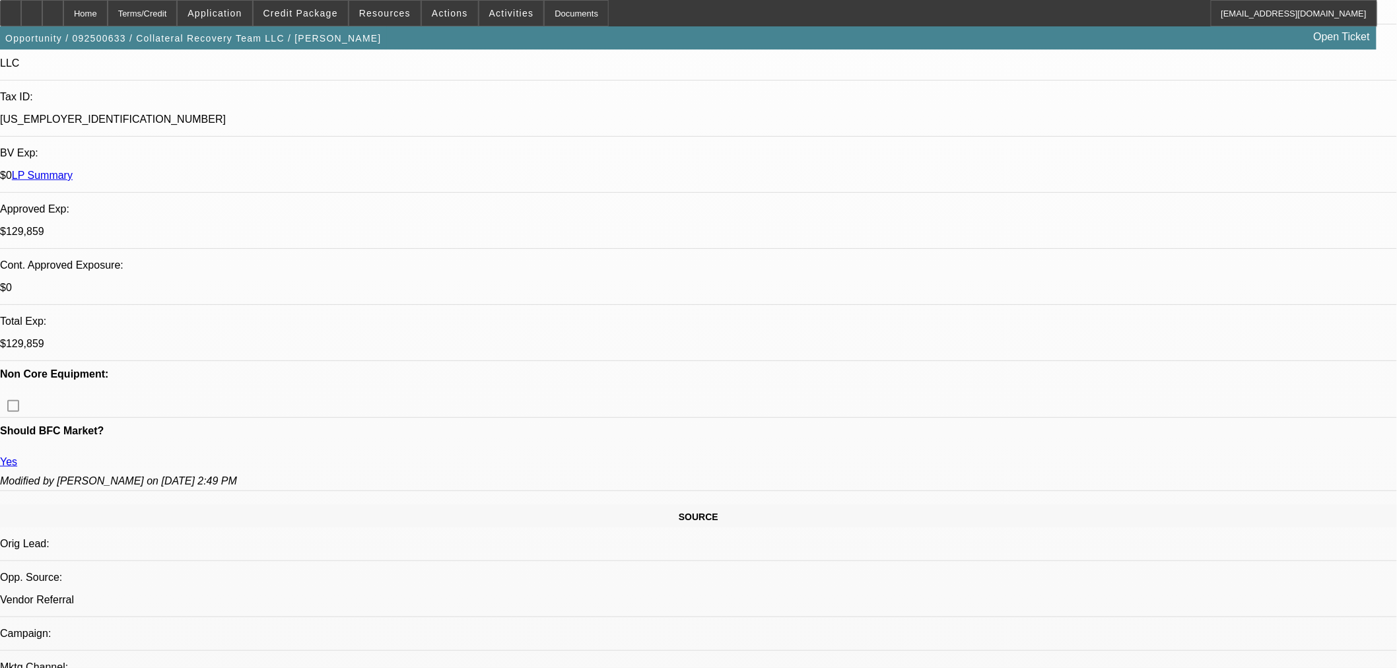
scroll to position [291, 0]
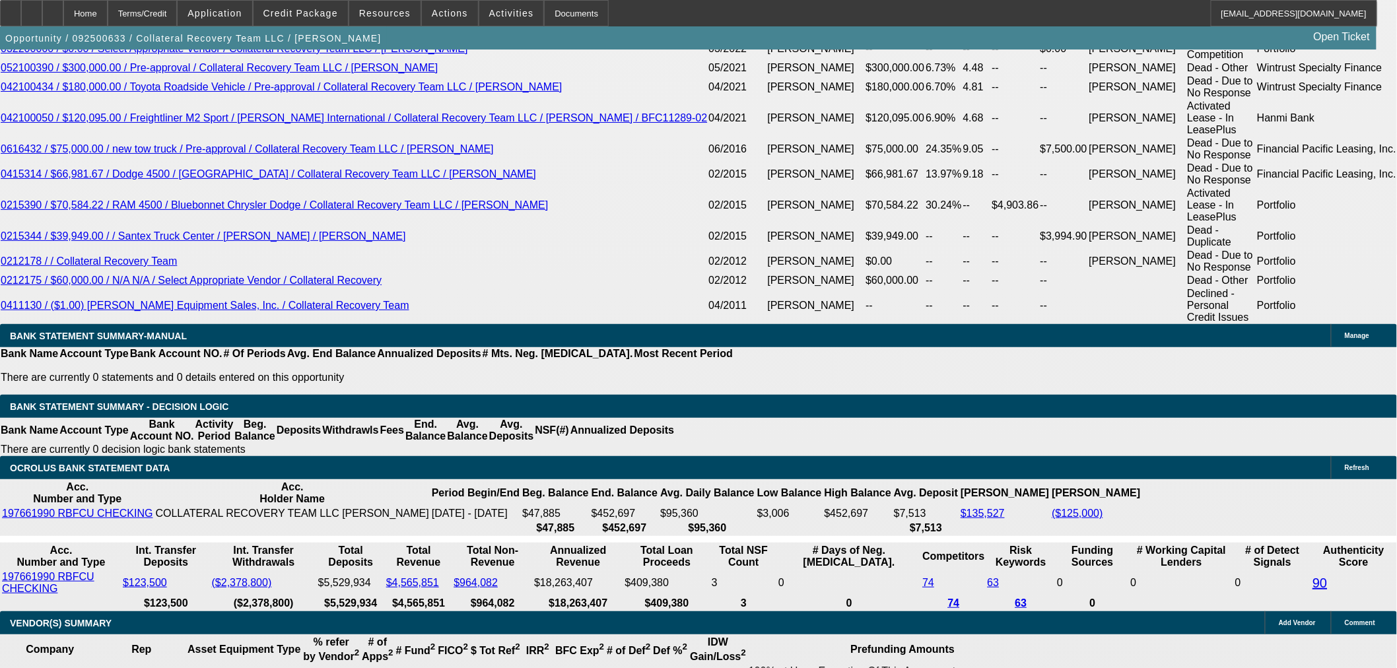
scroll to position [2124, 0]
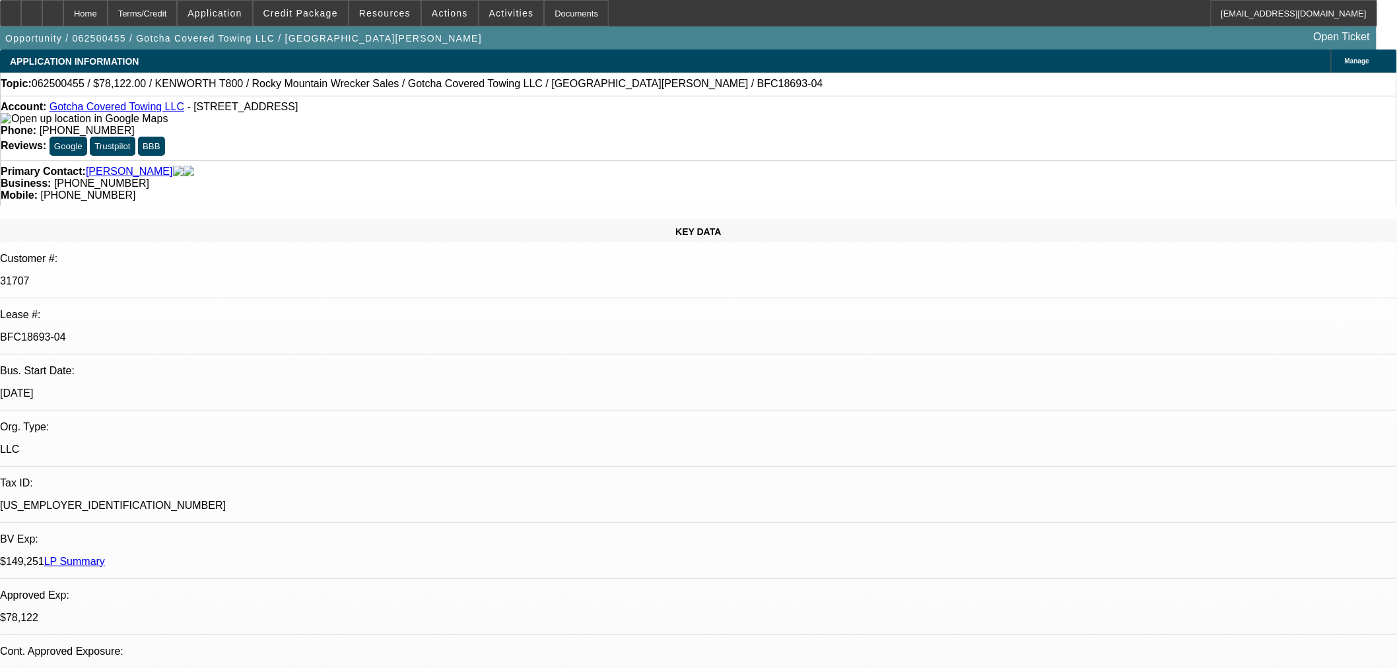
select select "0"
select select "0.1"
select select "4"
select select "0"
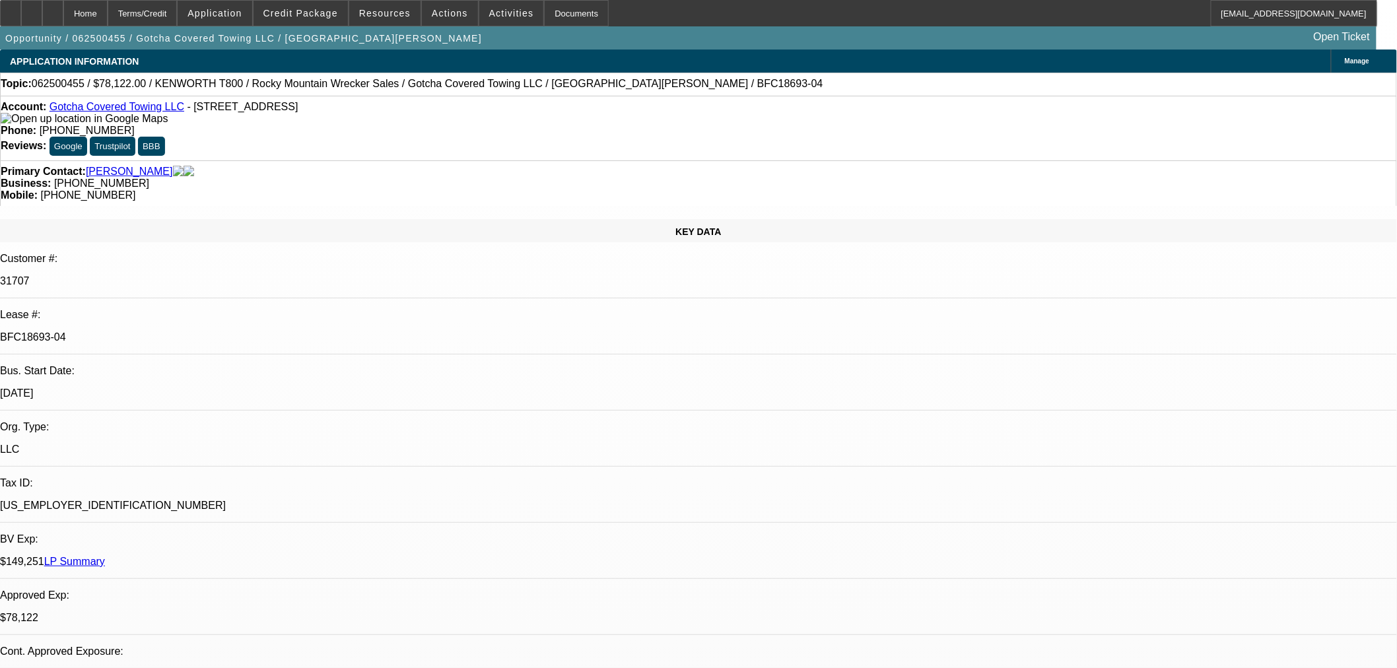
select select "0"
select select "0.1"
select select "4"
select select "0"
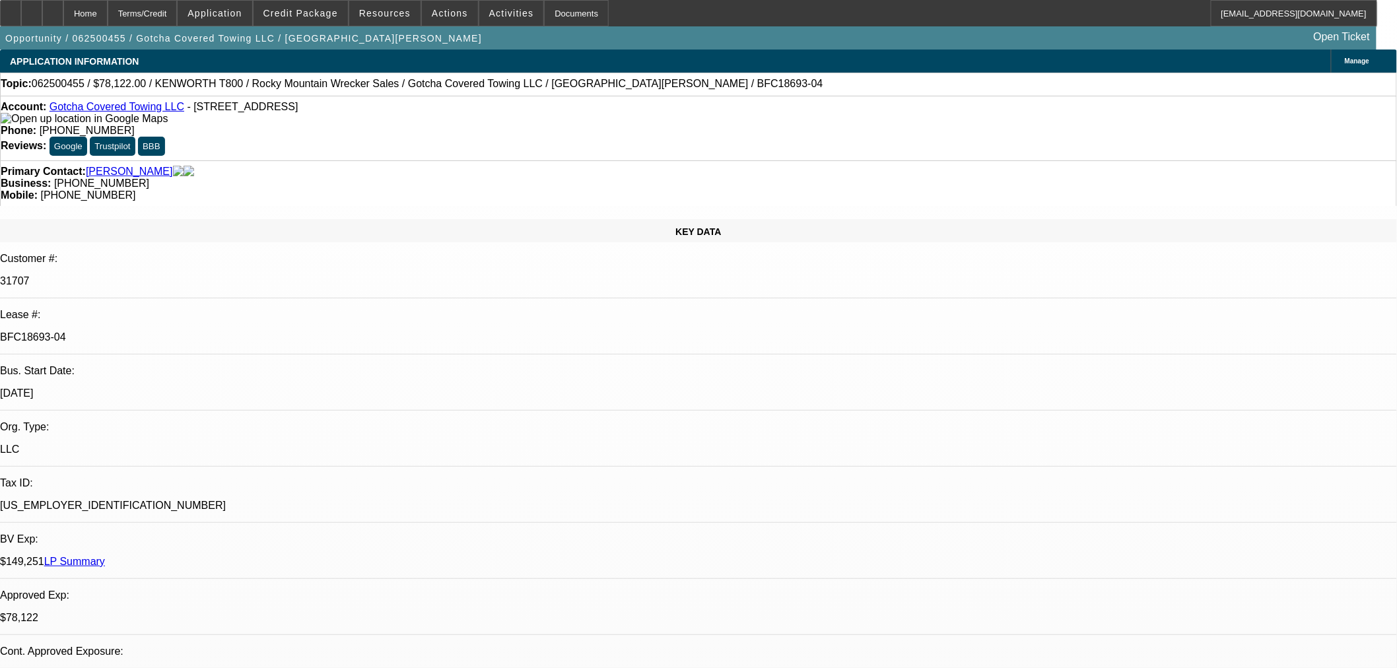
select select "0.1"
select select "4"
select select "0"
select select "2"
select select "0.1"
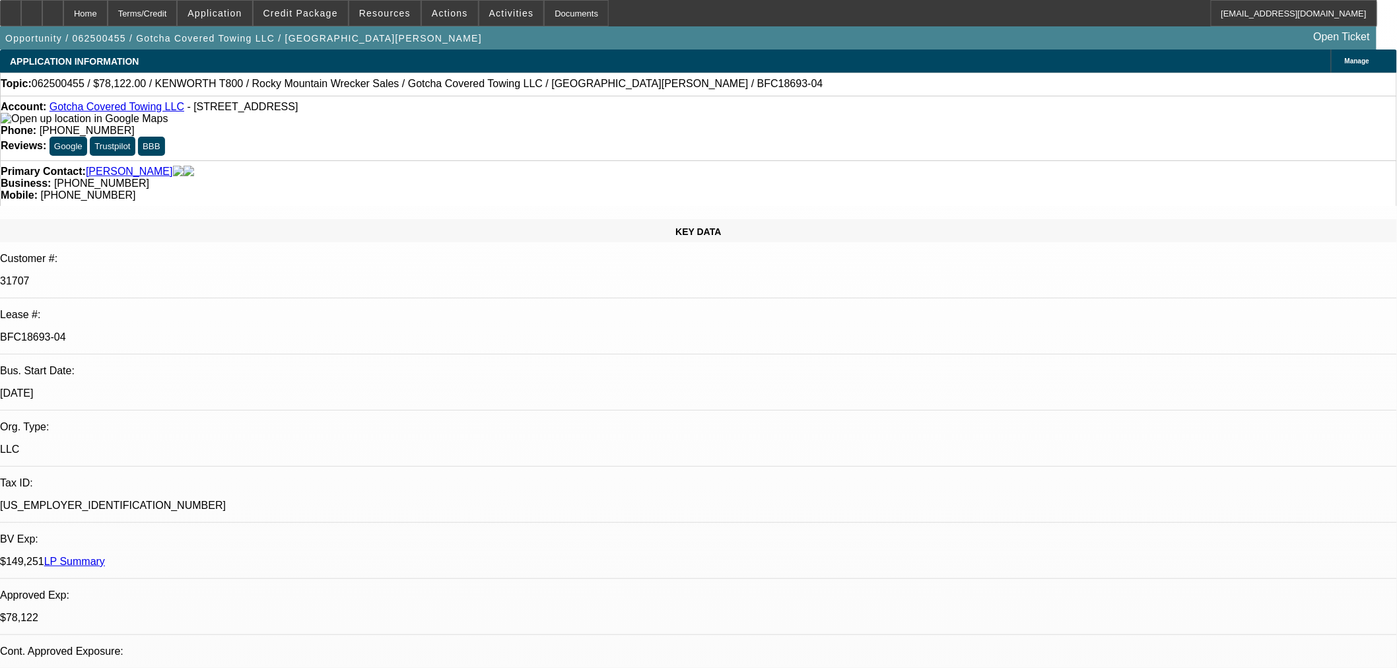
select select "4"
select select "3"
select select "2"
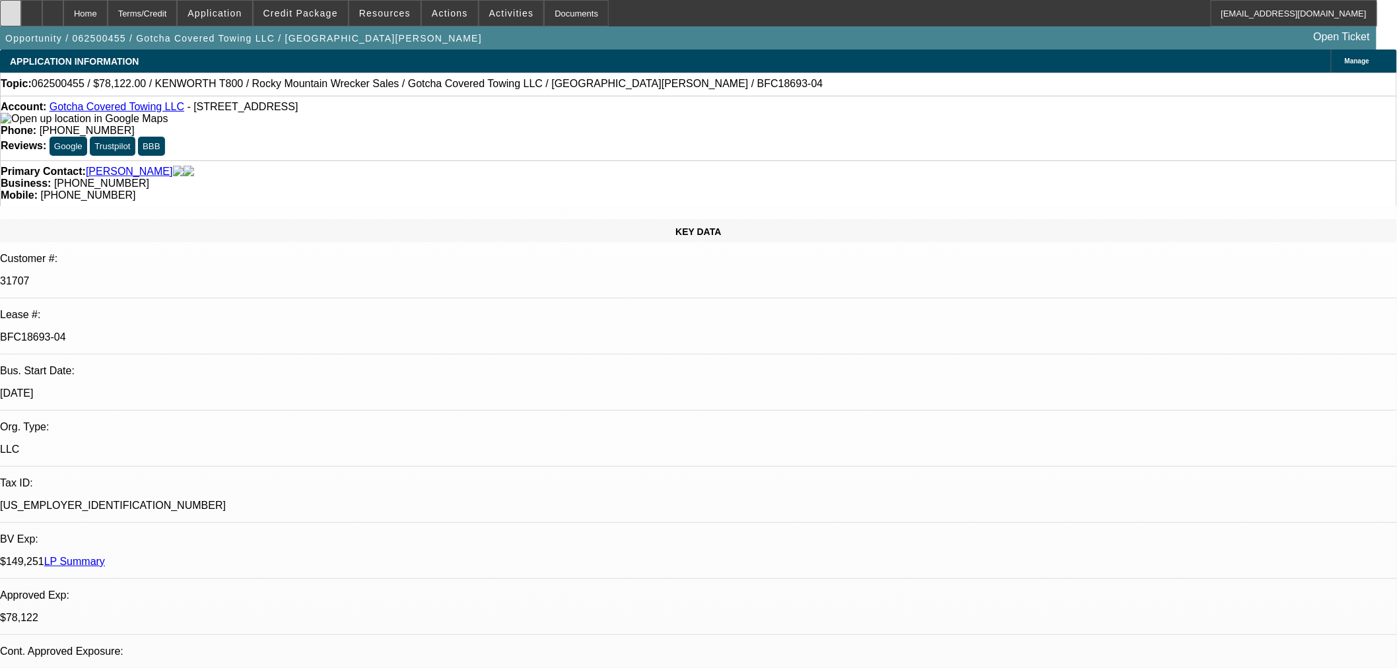
click at [11, 9] on icon at bounding box center [11, 9] width 0 height 0
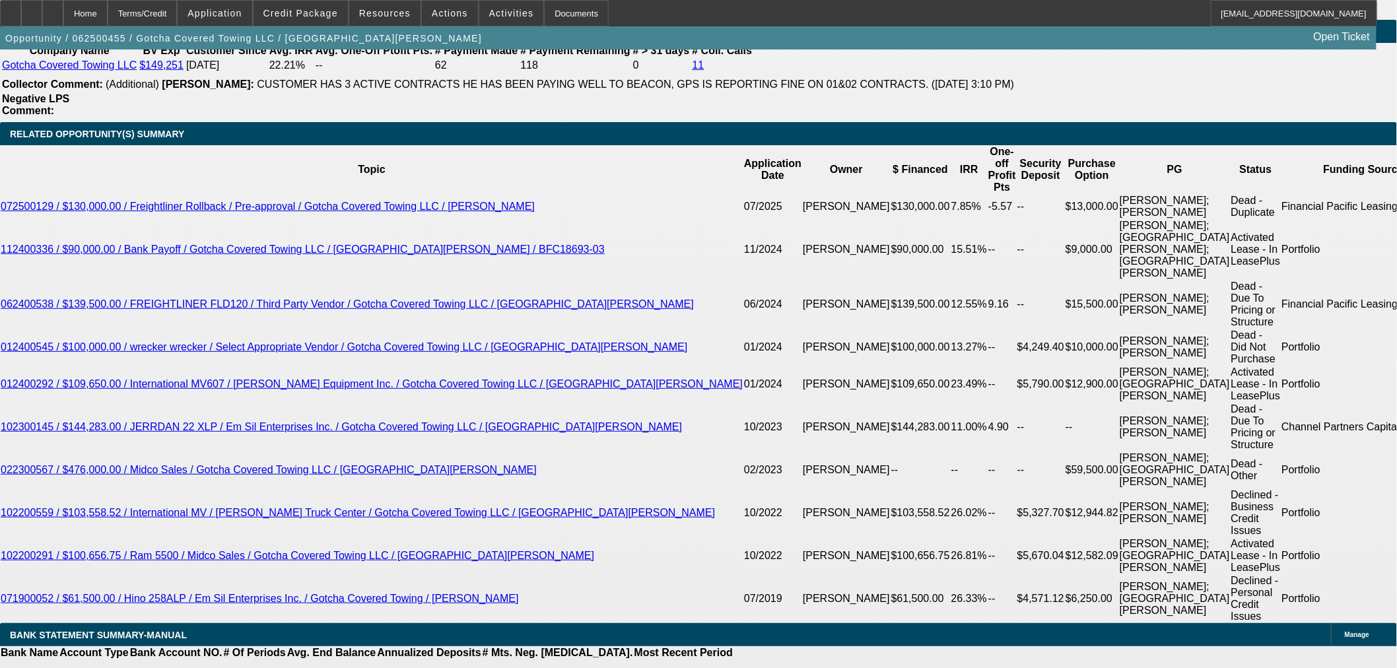
scroll to position [2494, 0]
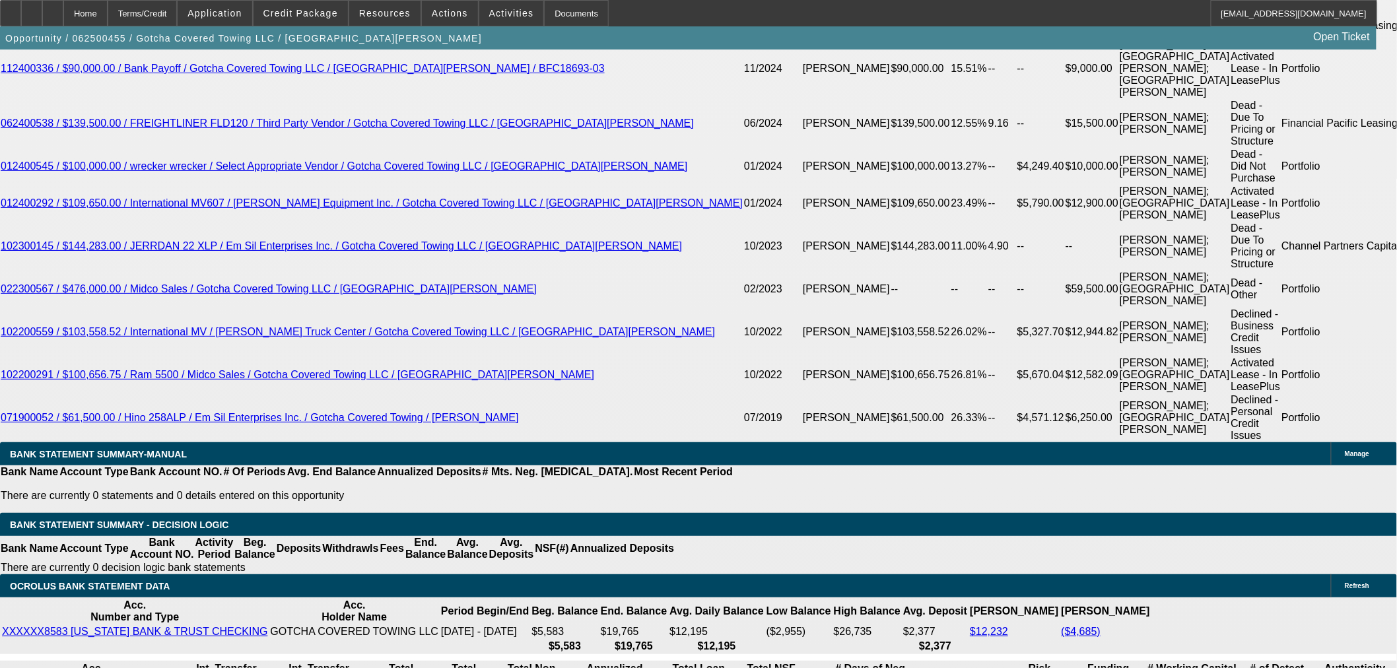
drag, startPoint x: 1114, startPoint y: 182, endPoint x: 1112, endPoint y: 221, distance: 38.3
drag, startPoint x: 1284, startPoint y: 572, endPoint x: 1112, endPoint y: 574, distance: 172.4
copy td "Contact is nate@rmwsales.com. Thanks"
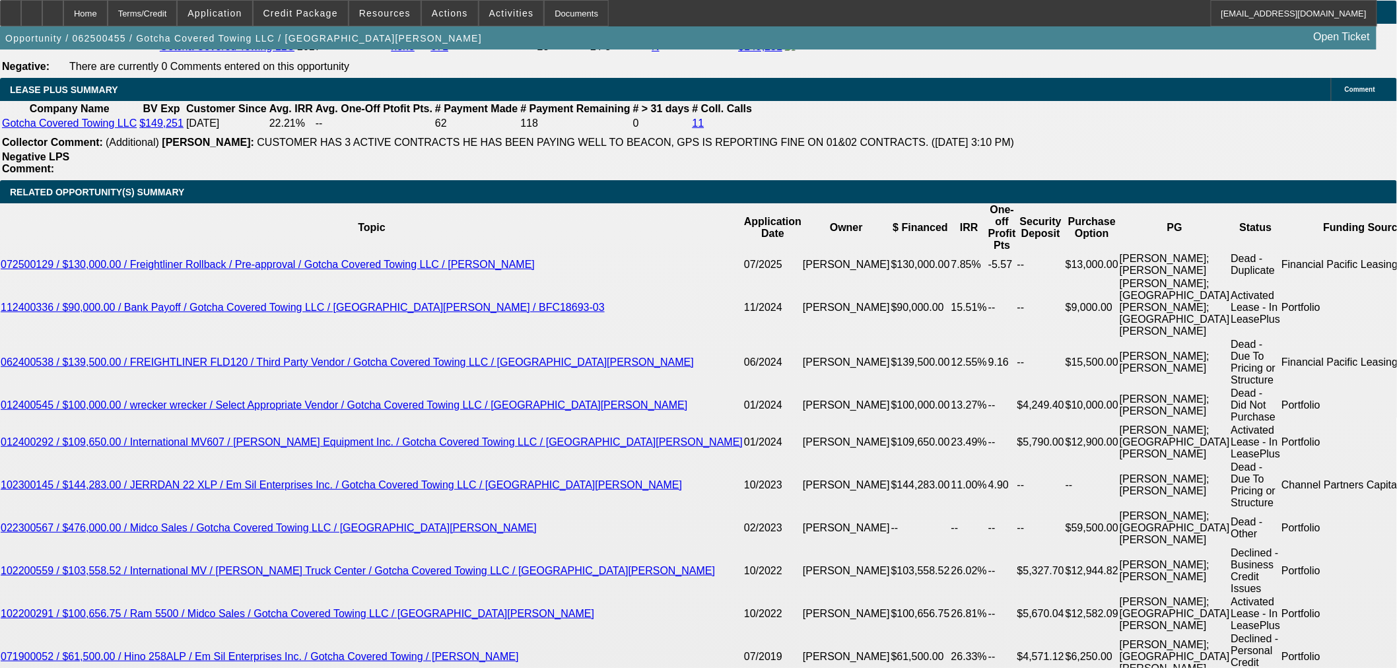
scroll to position [2128, 0]
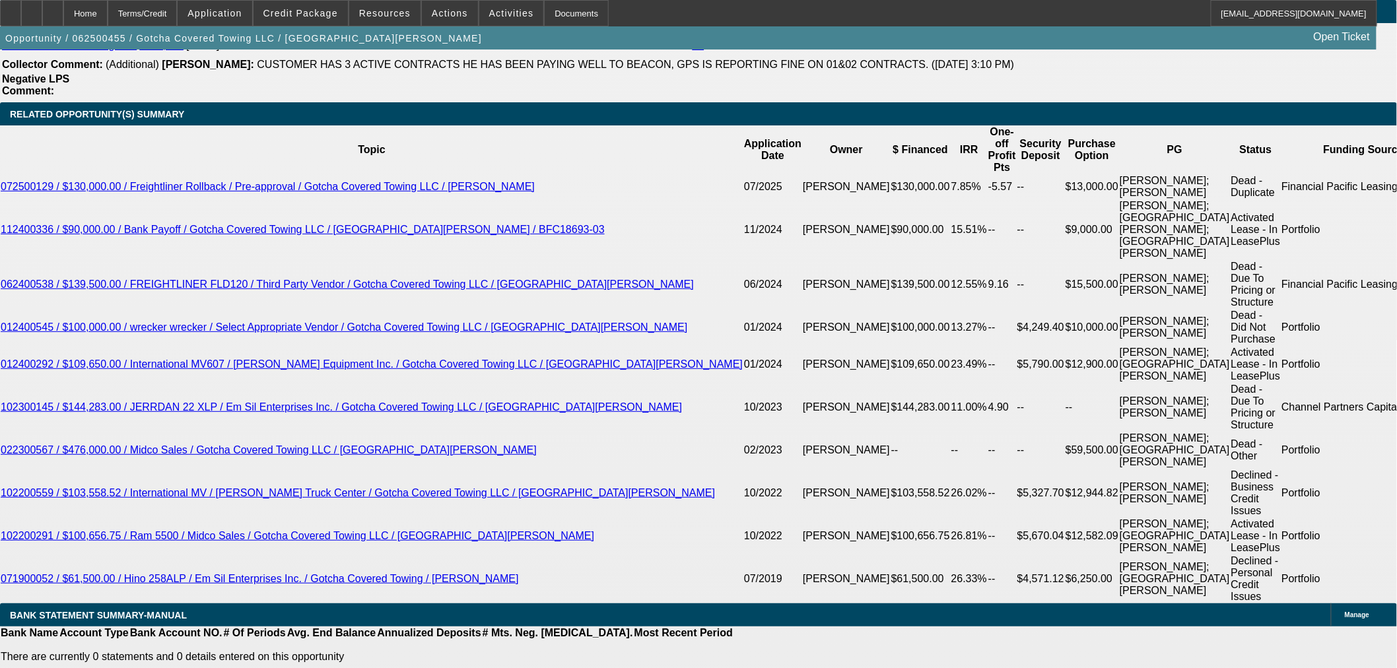
scroll to position [2330, 0]
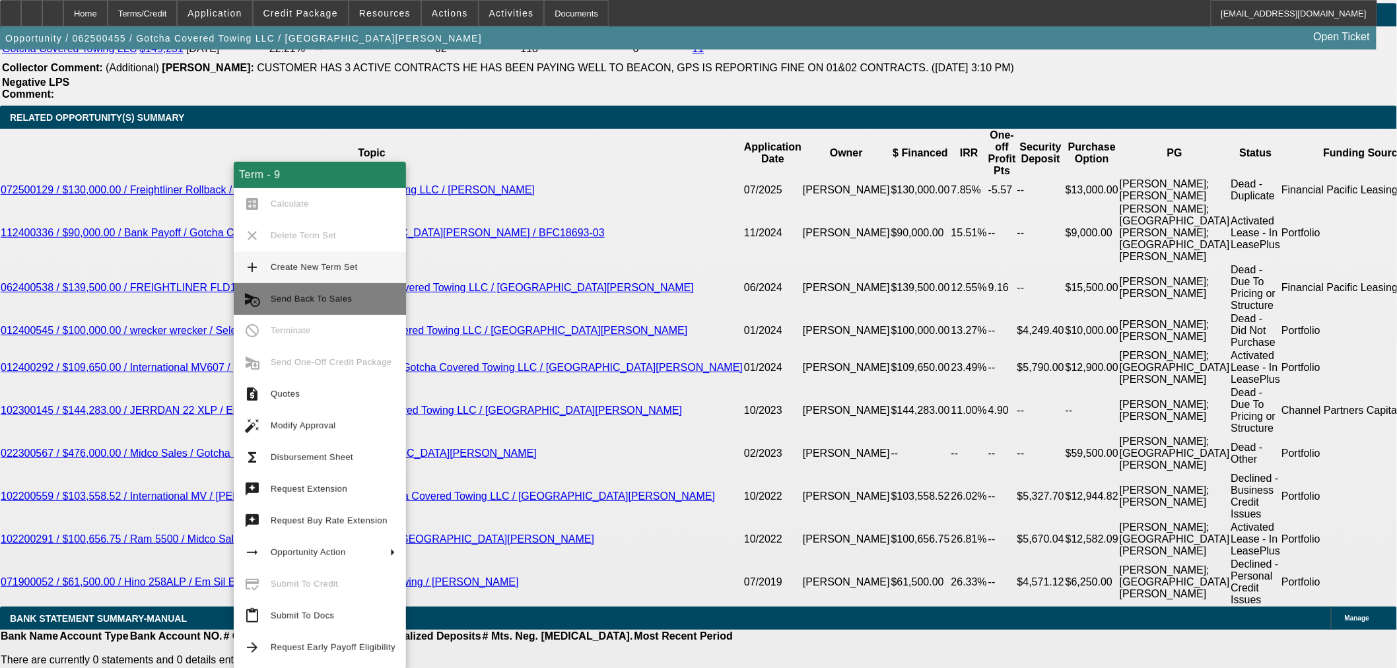
click at [308, 301] on span "Send Back To Sales" at bounding box center [311, 299] width 81 height 10
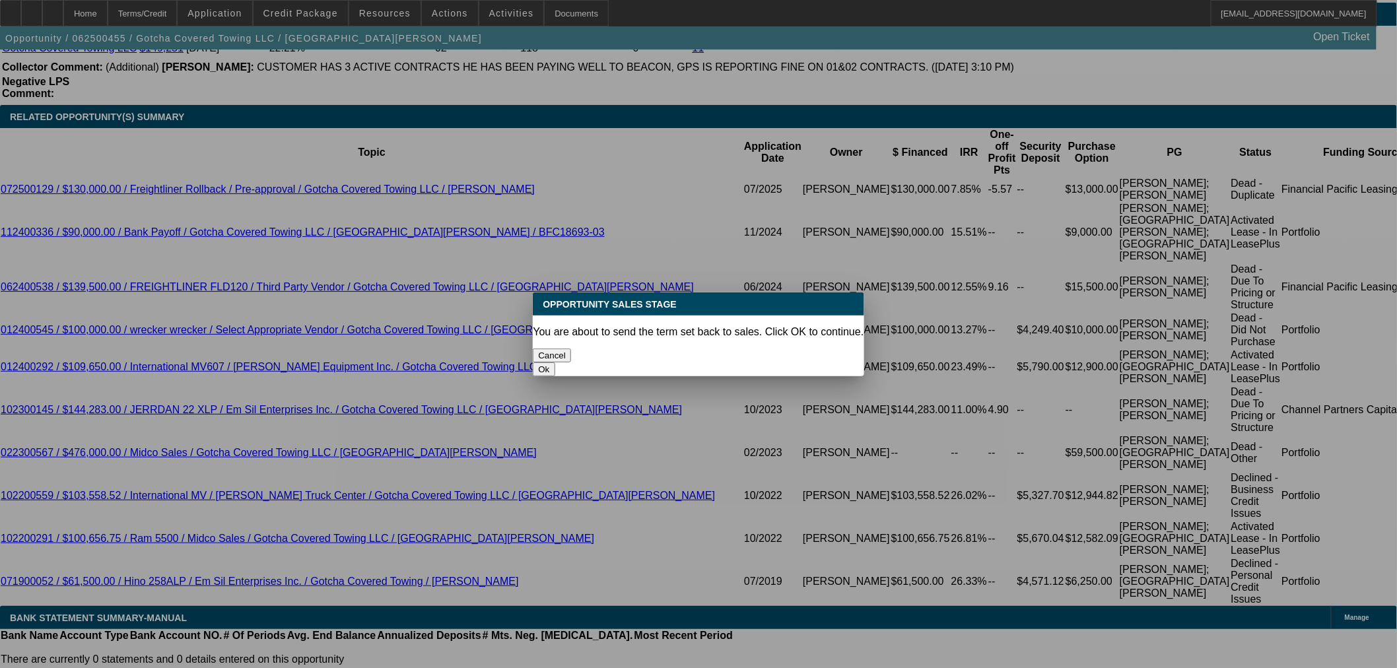
scroll to position [0, 0]
click at [555, 363] on button "Ok" at bounding box center [544, 370] width 22 height 14
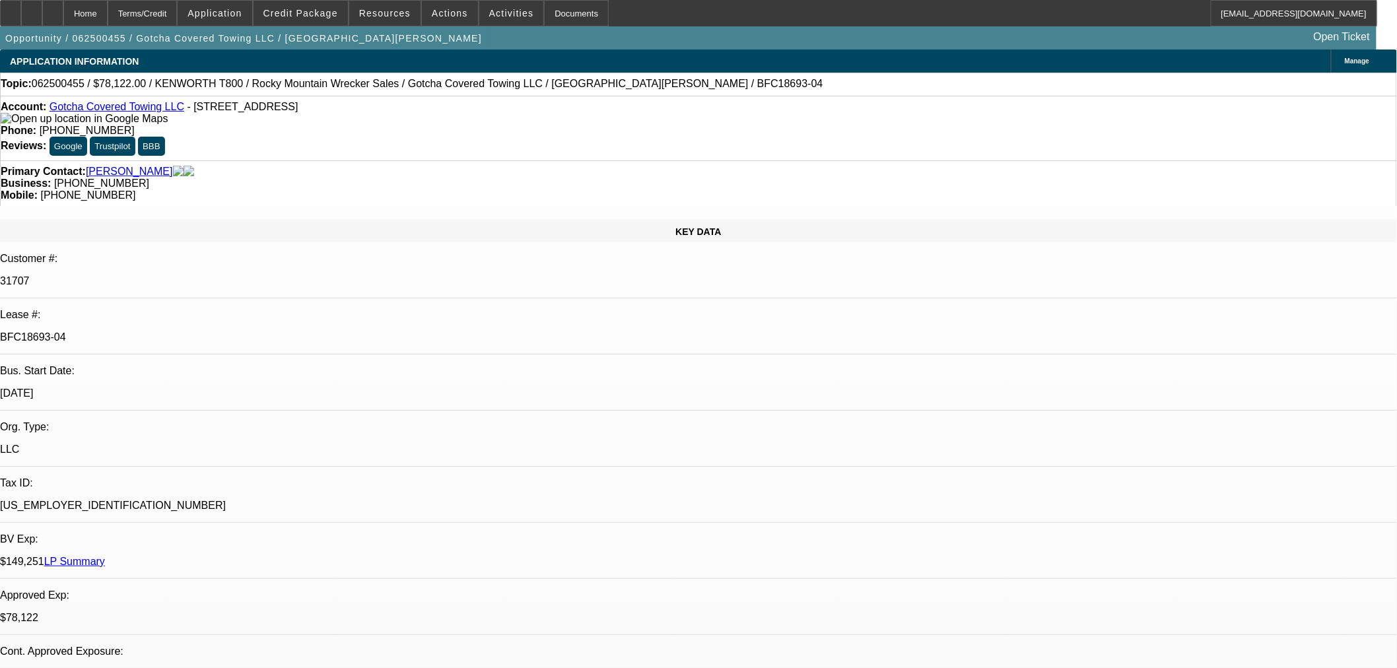
select select "0"
select select "3"
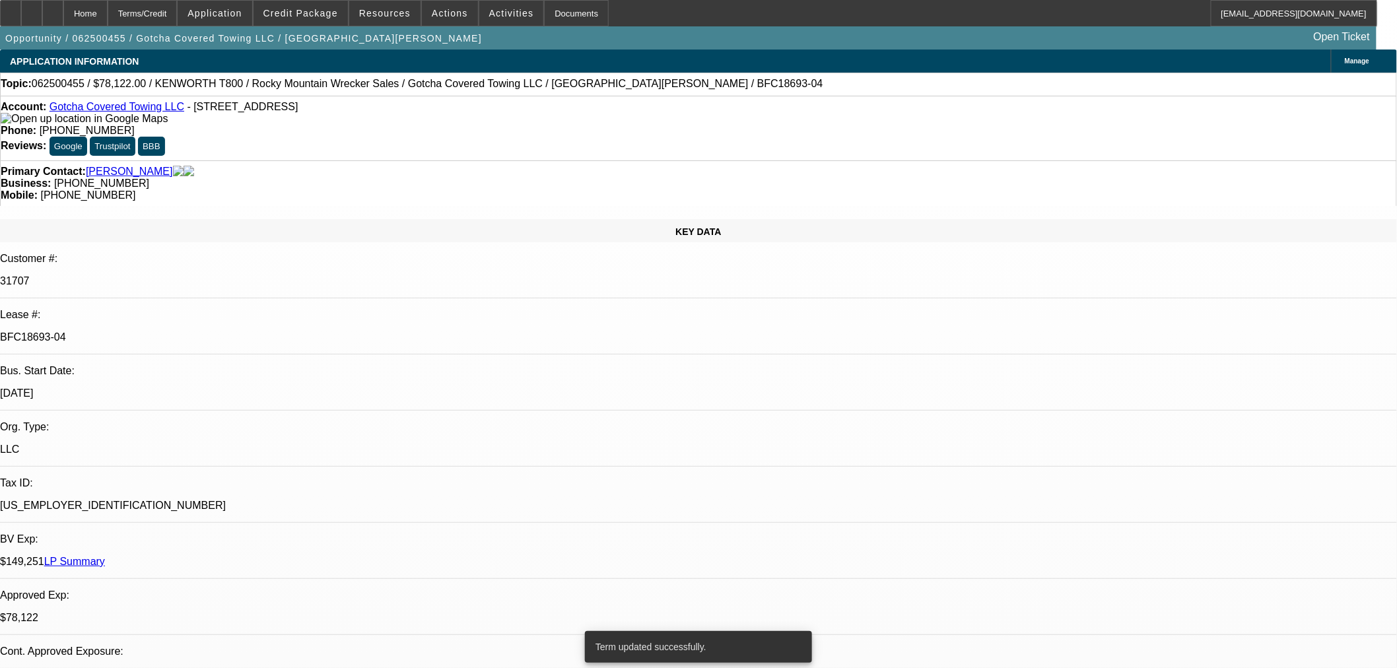
select select "0.1"
select select "4"
select select "0"
select select "3"
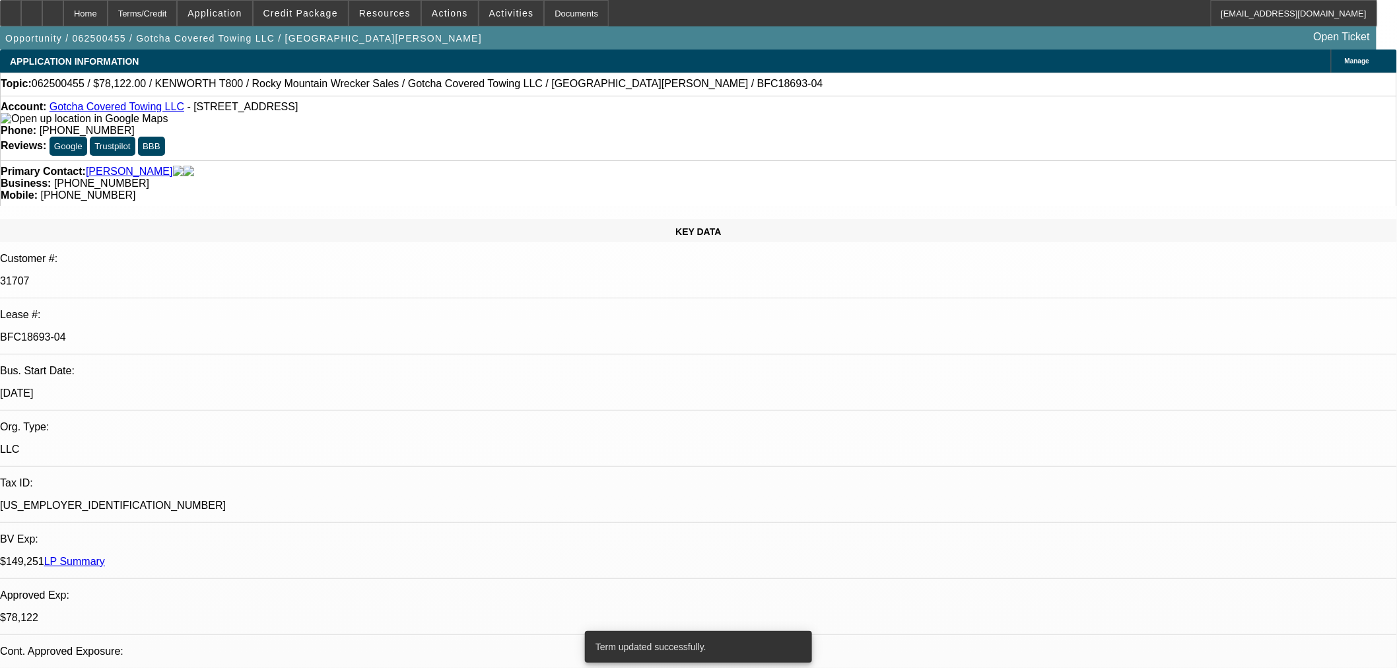
select select "0.1"
select select "4"
select select "0"
select select "3"
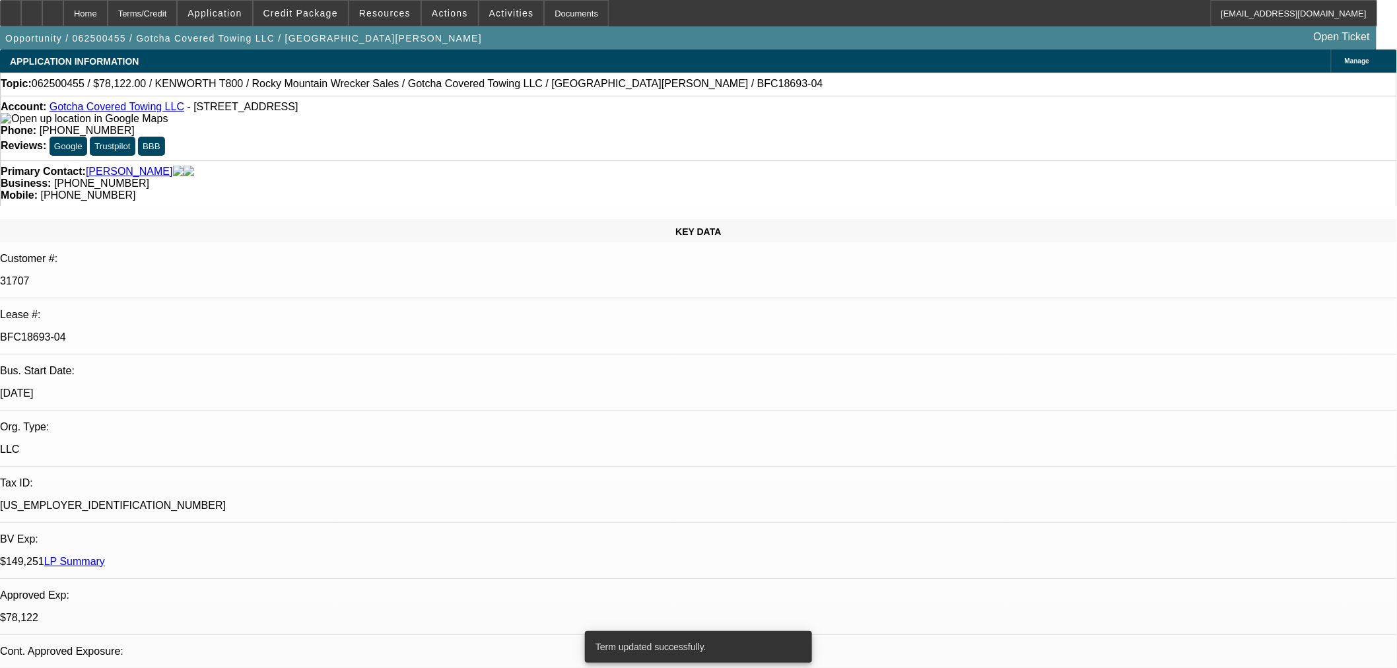
select select "0.1"
select select "4"
select select "0"
select select "2"
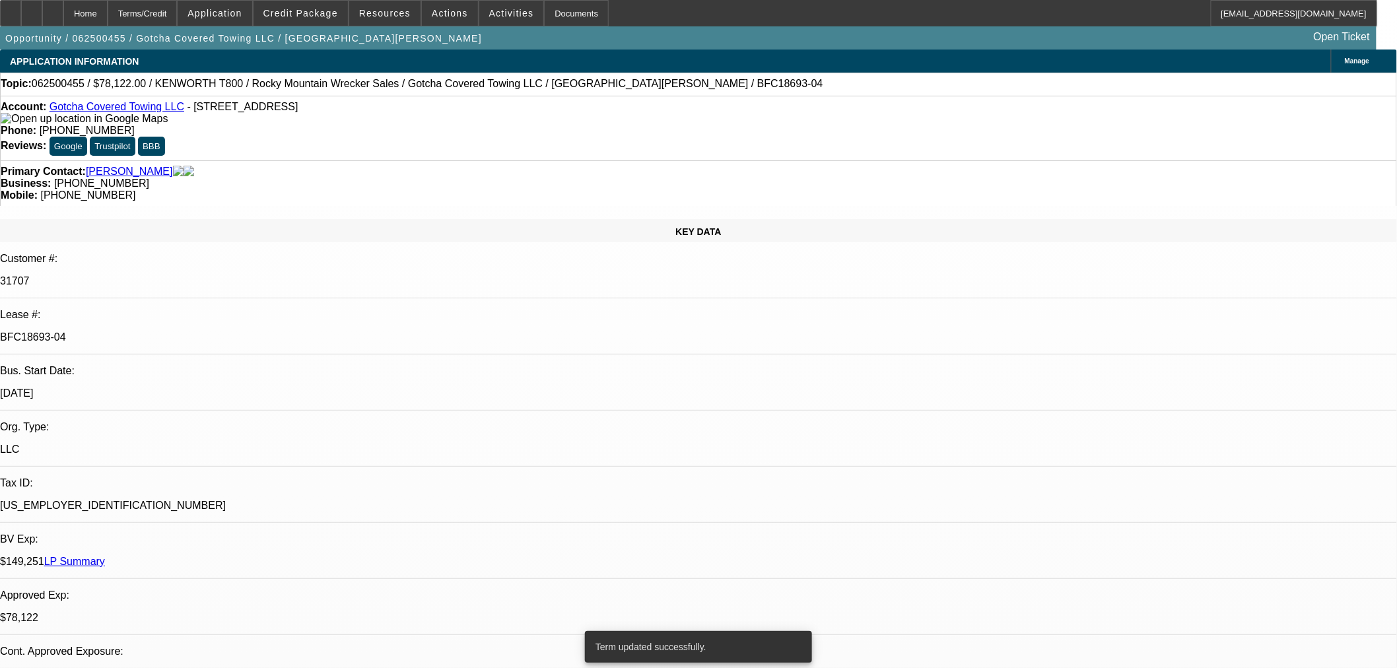
select select "0.1"
select select "4"
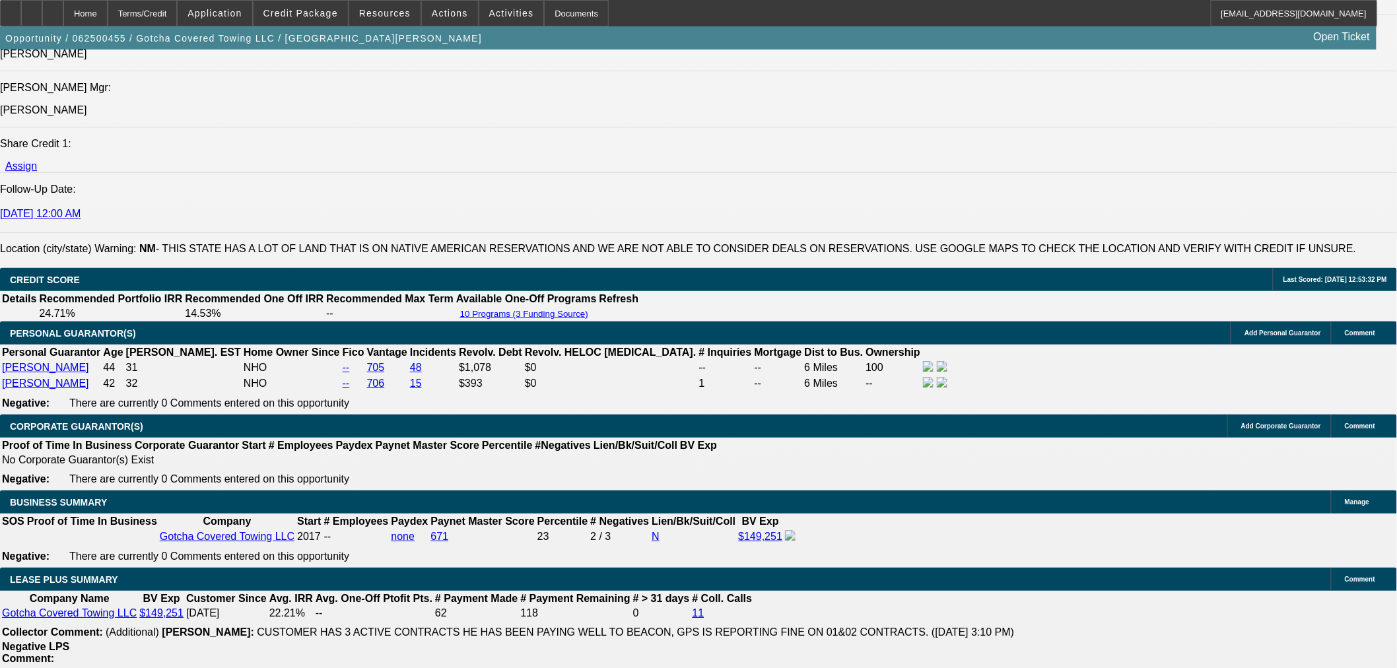
scroll to position [2274, 0]
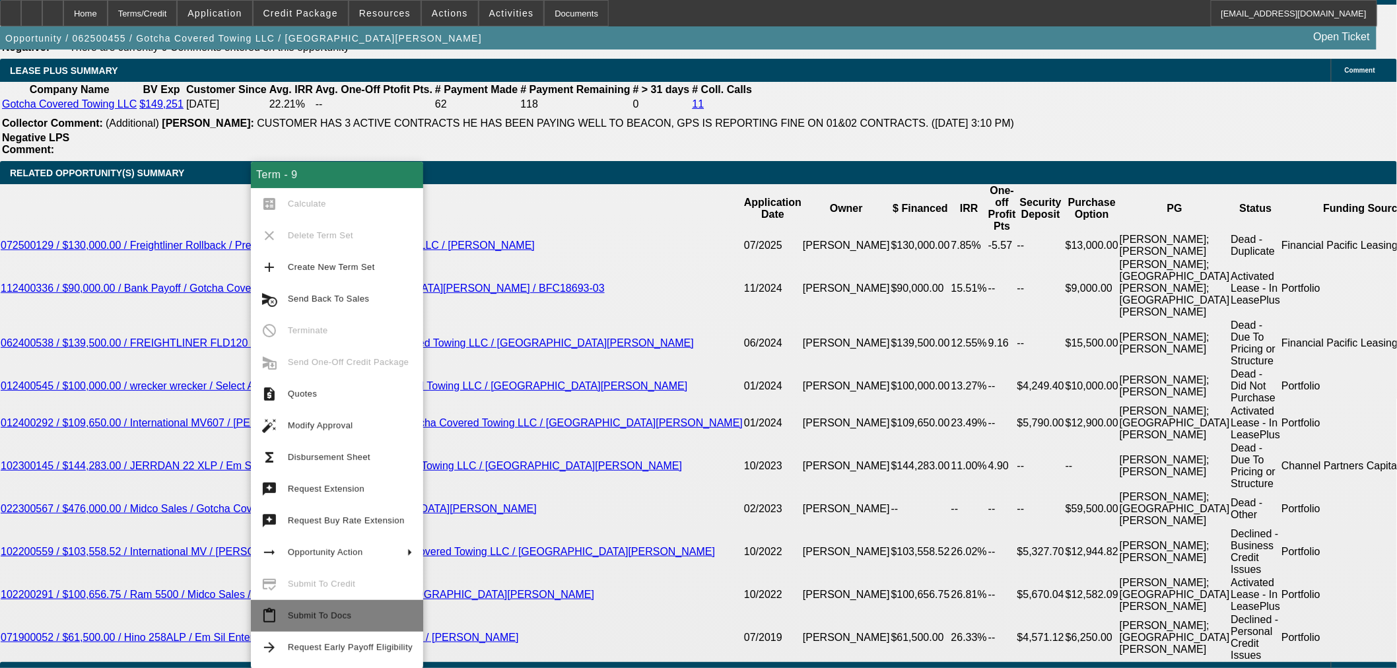
click at [304, 611] on span "Submit To Docs" at bounding box center [319, 616] width 63 height 10
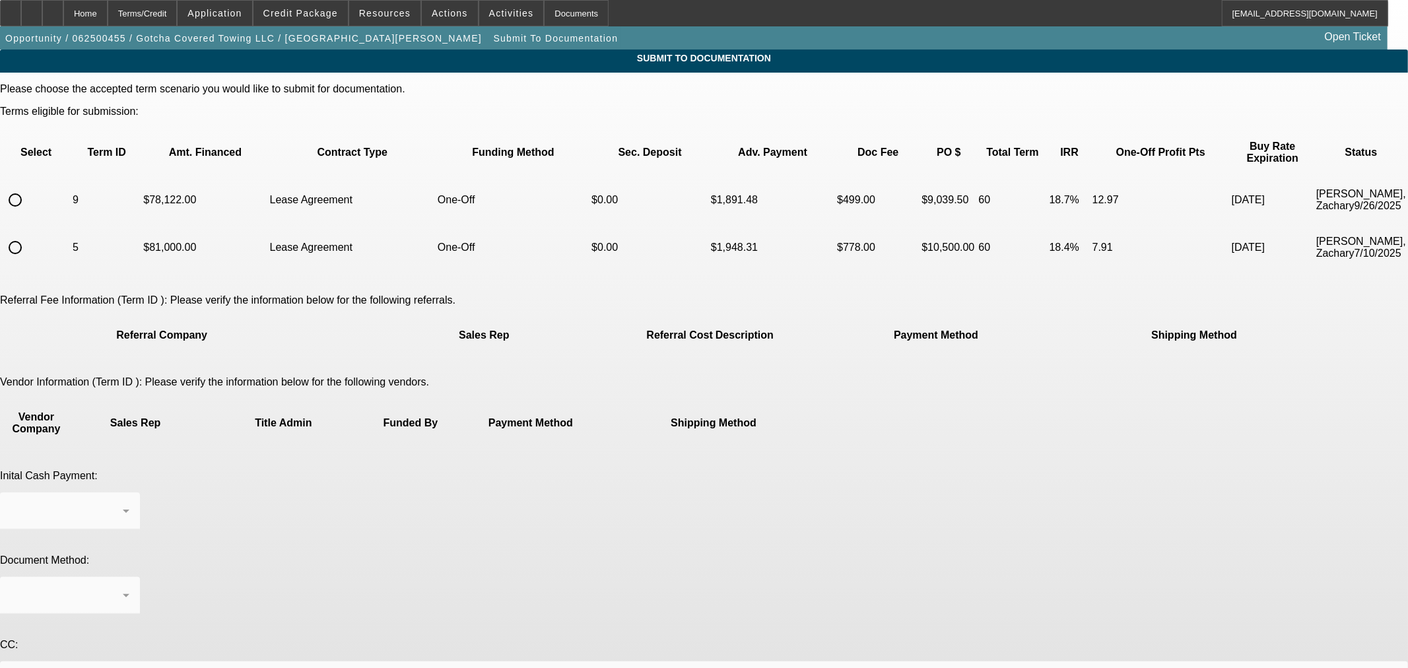
click at [28, 187] on input "radio" at bounding box center [15, 200] width 26 height 26
radio input "true"
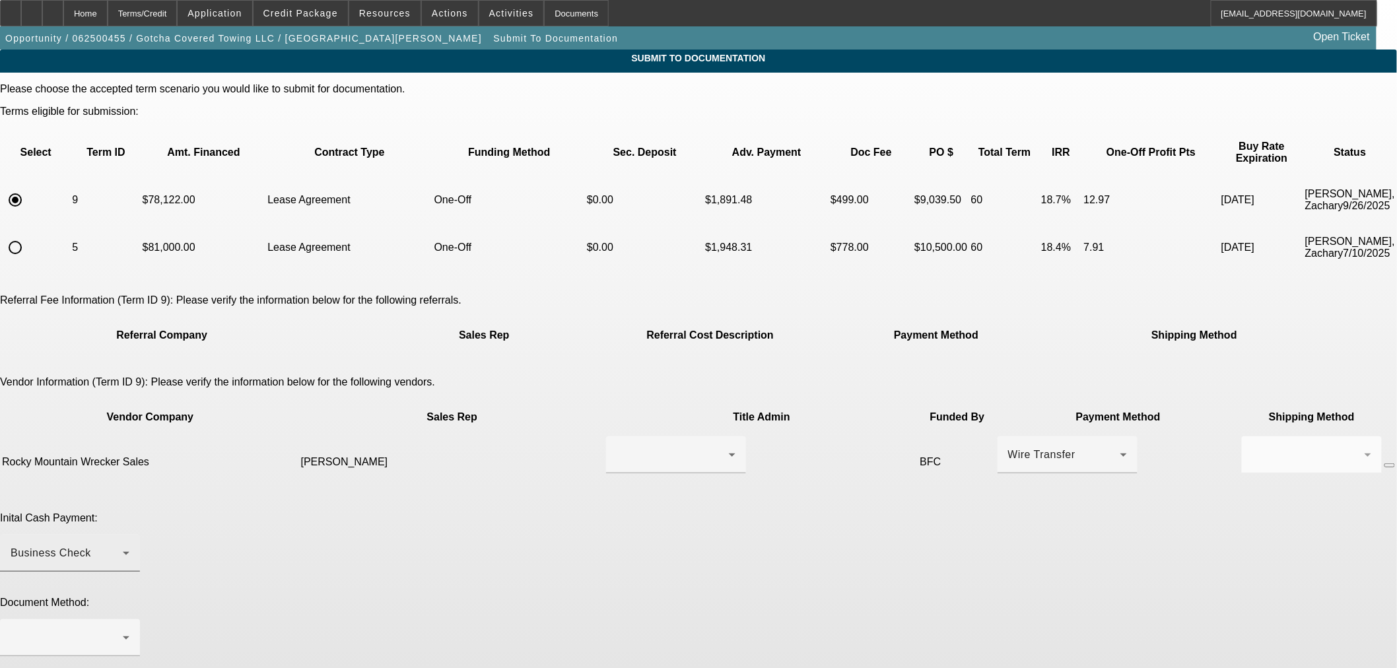
click at [123, 545] on div "Business Check" at bounding box center [67, 553] width 112 height 16
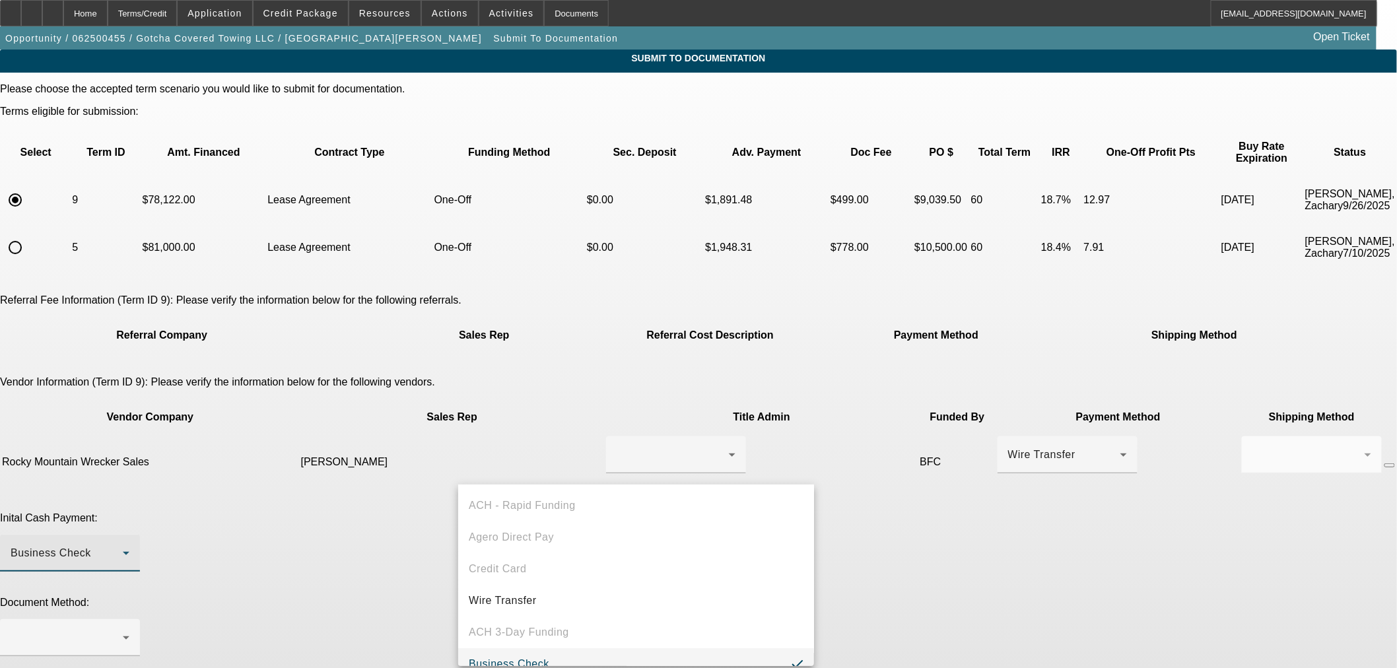
scroll to position [14, 0]
click at [629, 400] on div at bounding box center [698, 334] width 1397 height 668
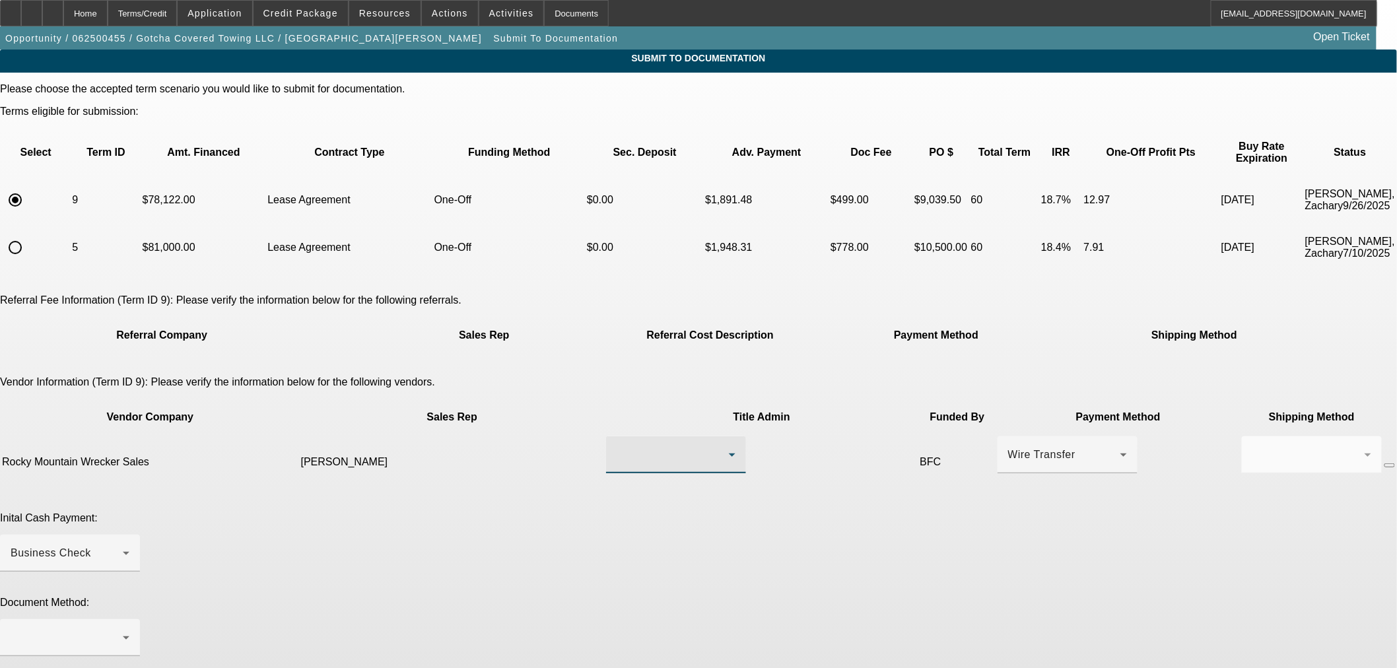
click at [629, 447] on div at bounding box center [673, 455] width 112 height 16
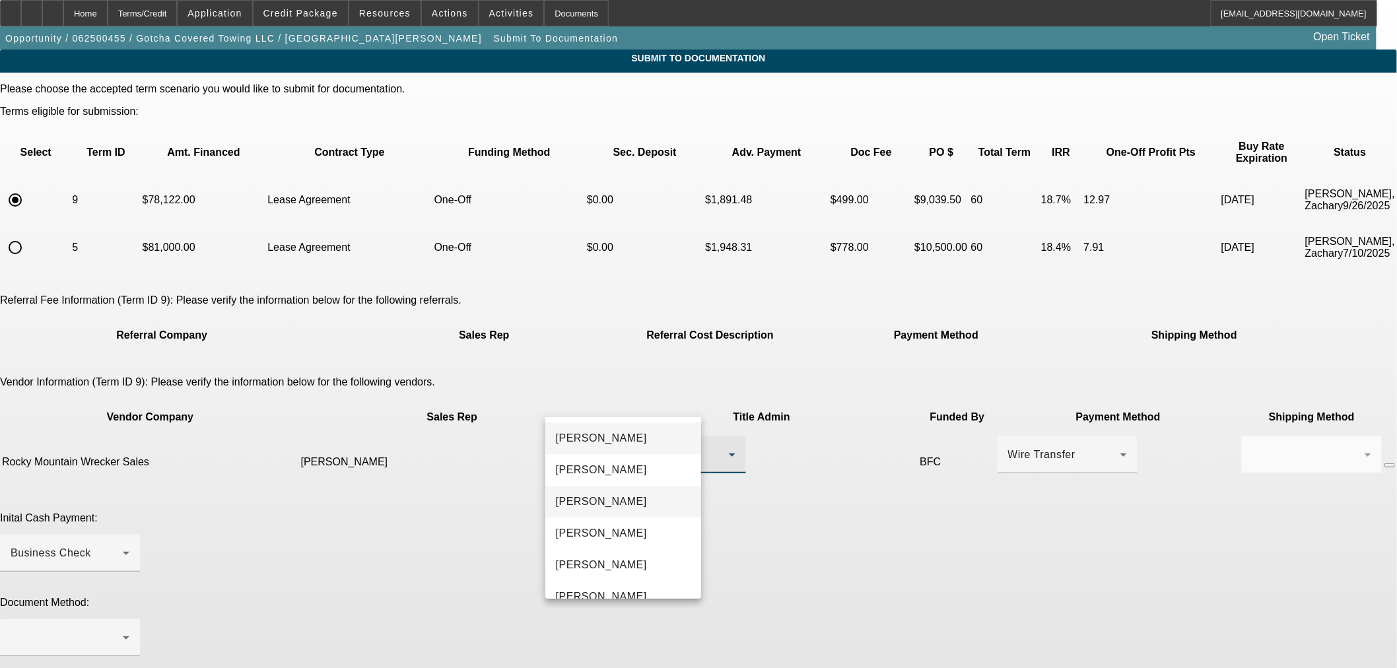
click at [637, 502] on mat-option "Manis, Nate" at bounding box center [623, 502] width 156 height 32
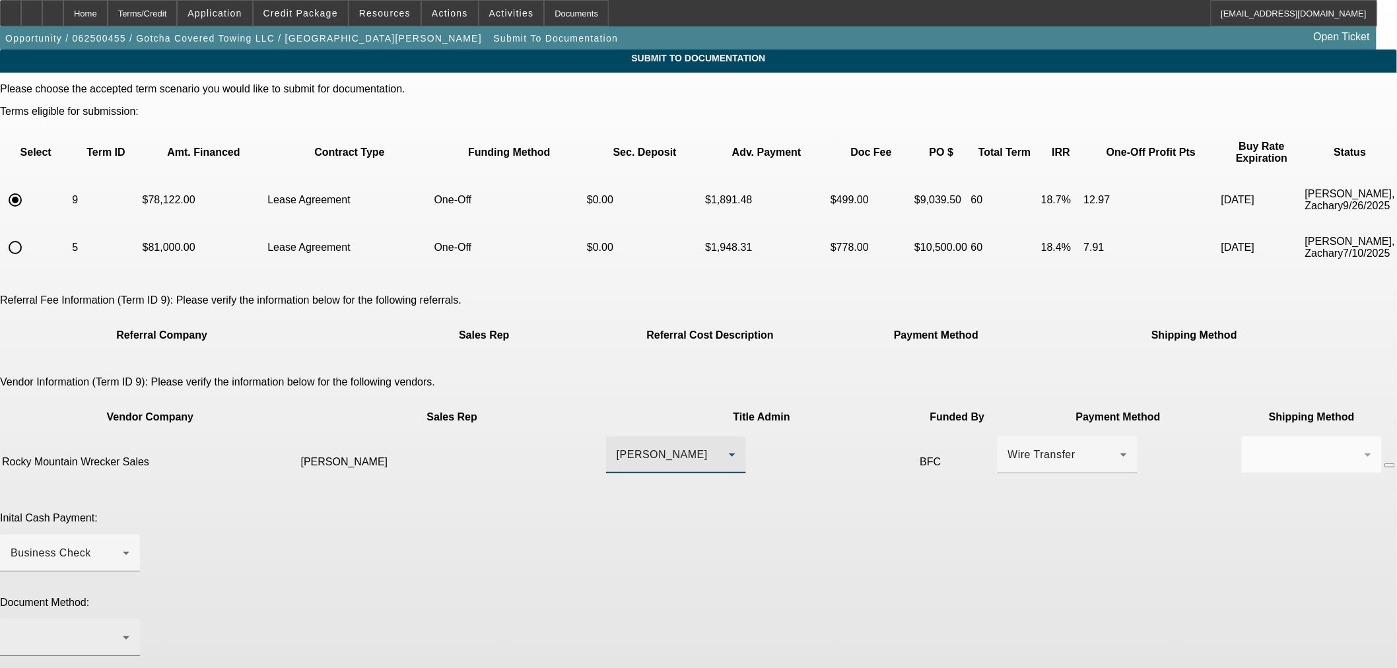
click at [123, 630] on div at bounding box center [67, 638] width 112 height 16
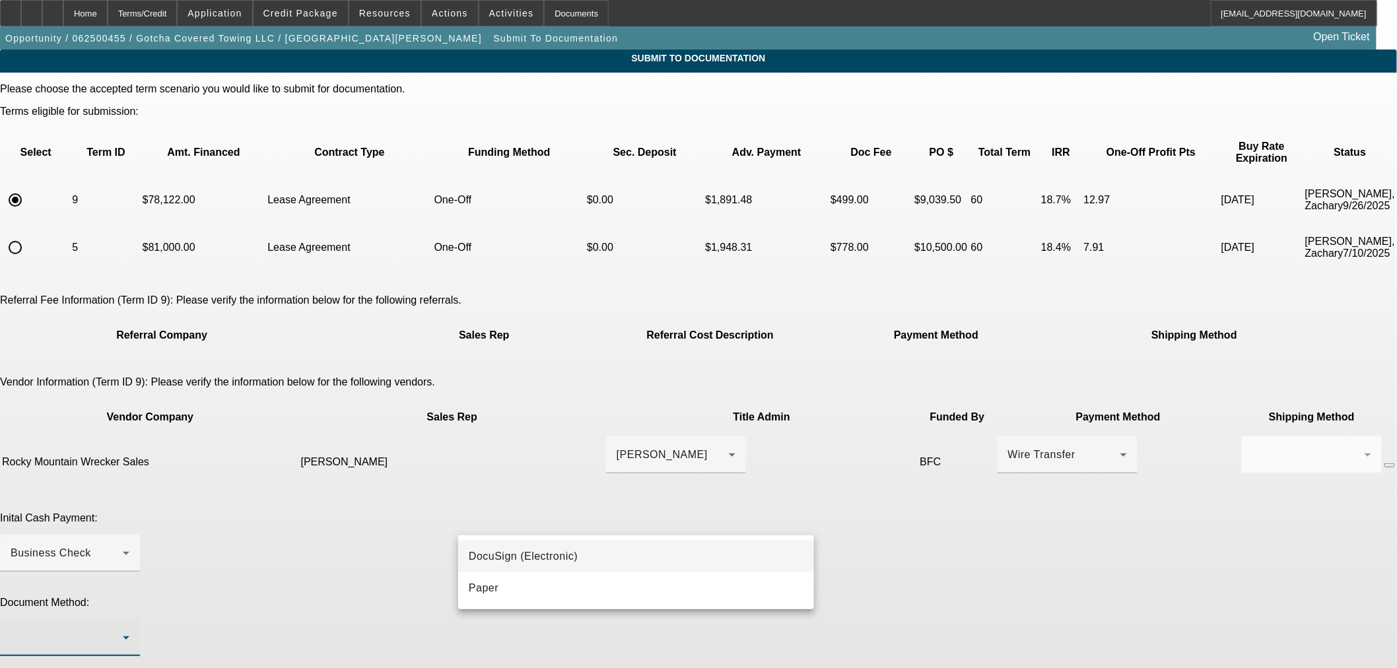
click at [555, 560] on span "DocuSign (Electronic)" at bounding box center [523, 557] width 109 height 16
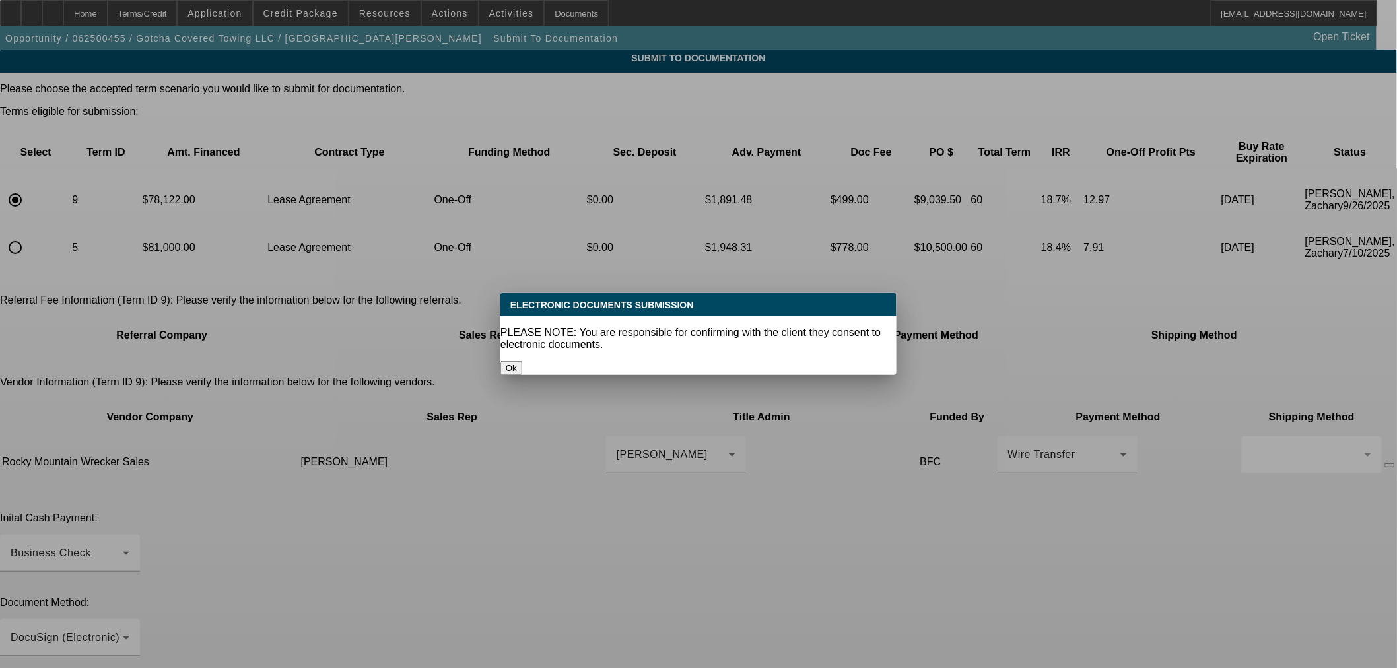
click at [522, 361] on button "Ok" at bounding box center [512, 368] width 22 height 14
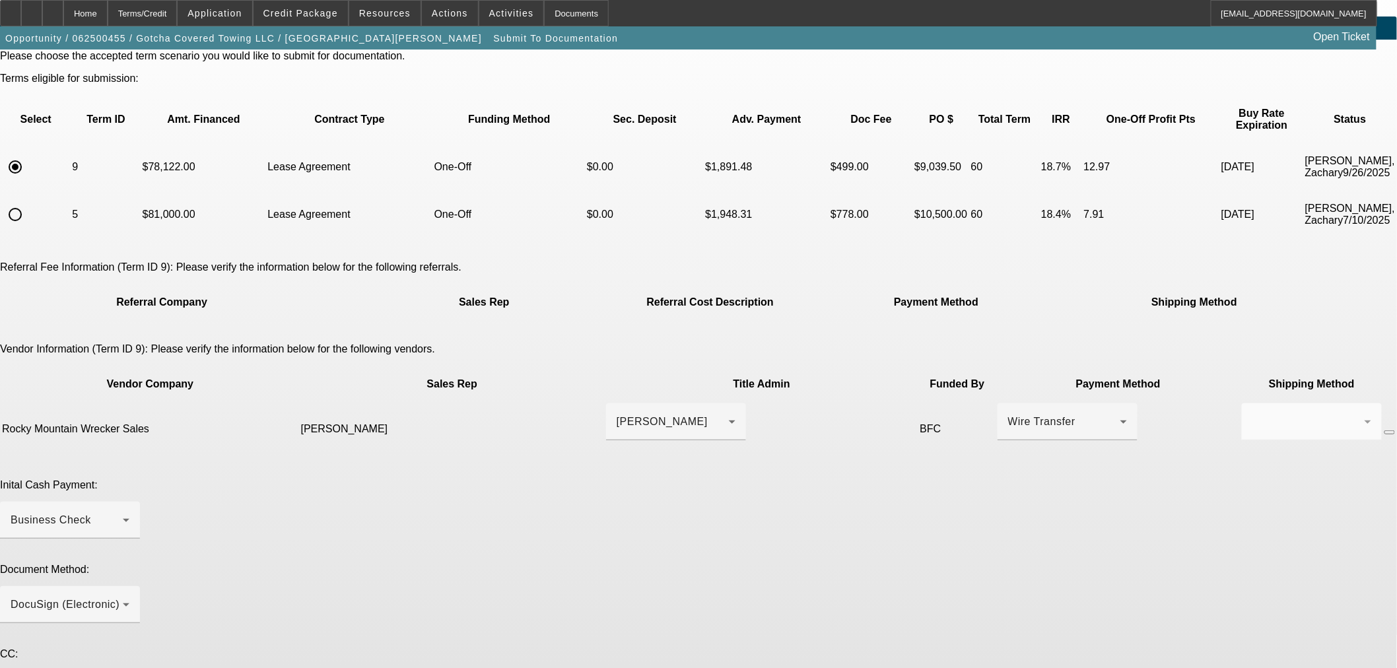
scroll to position [62, 0]
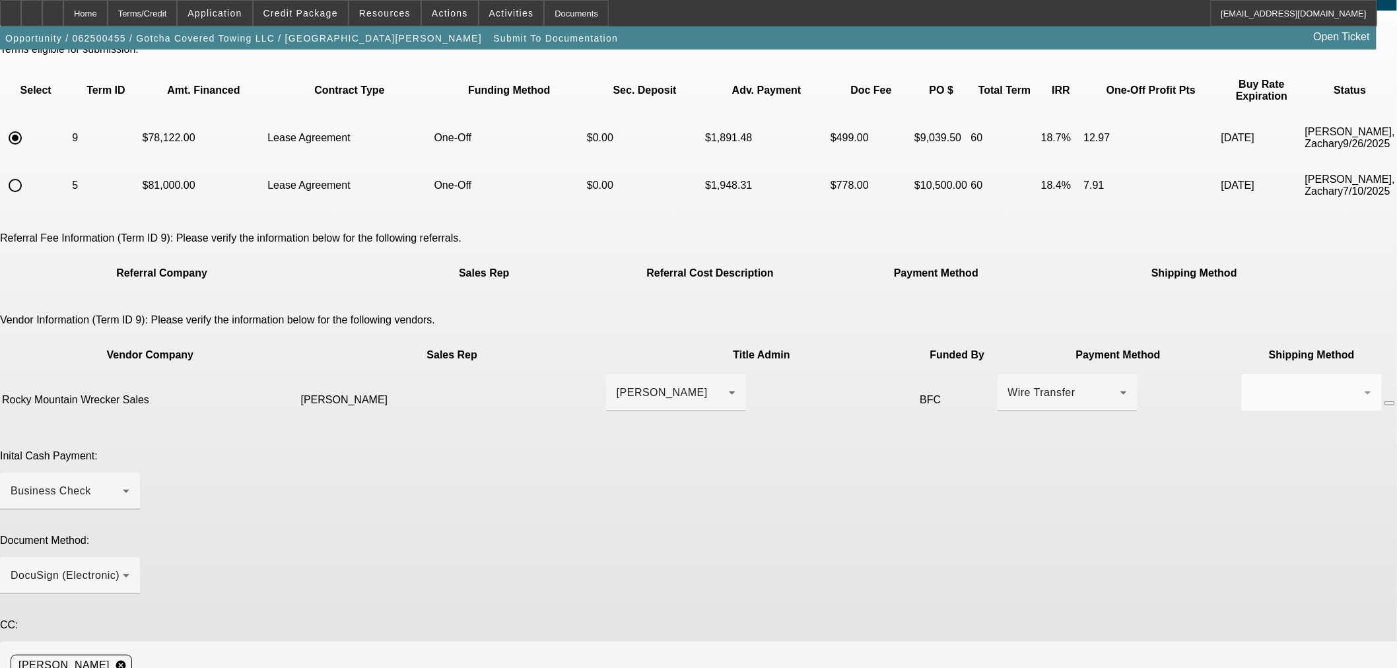
paste textarea "Contact is nate@rmwsales.com. Thanks"
click at [123, 483] on div "Business Check" at bounding box center [67, 491] width 112 height 16
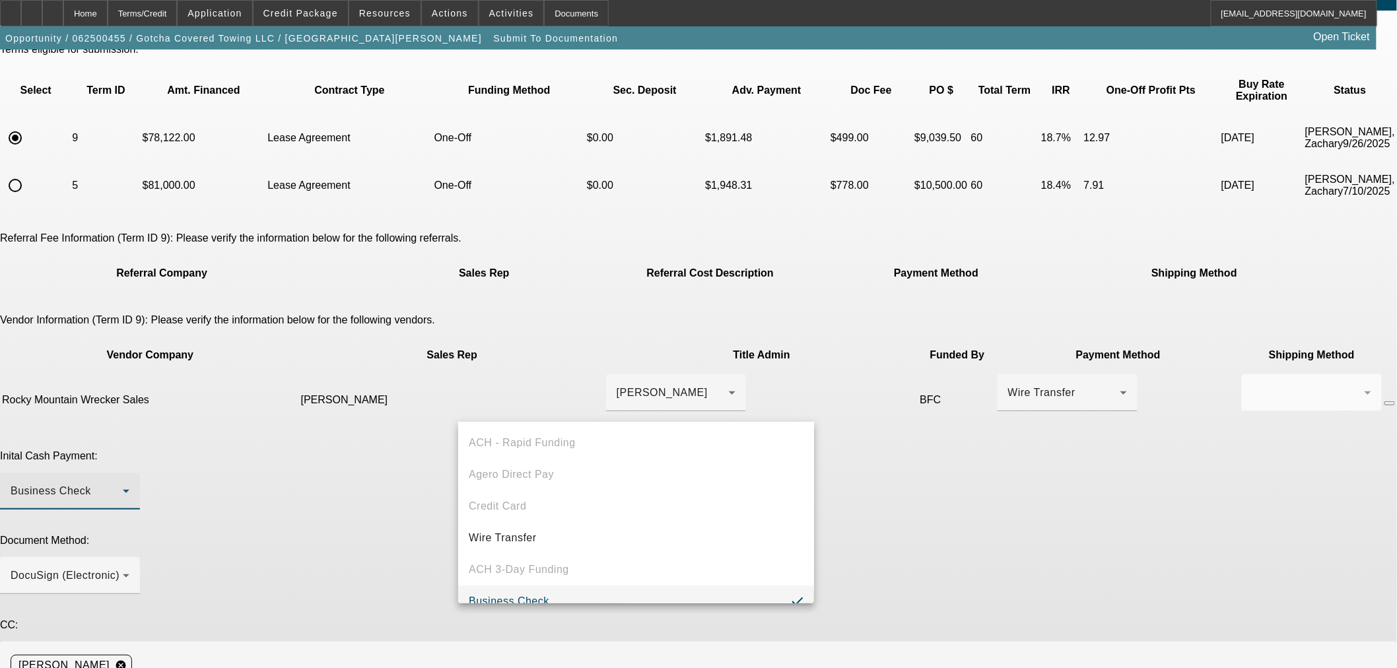
scroll to position [14, 0]
click at [571, 520] on mat-option "Wire Transfer" at bounding box center [636, 524] width 356 height 32
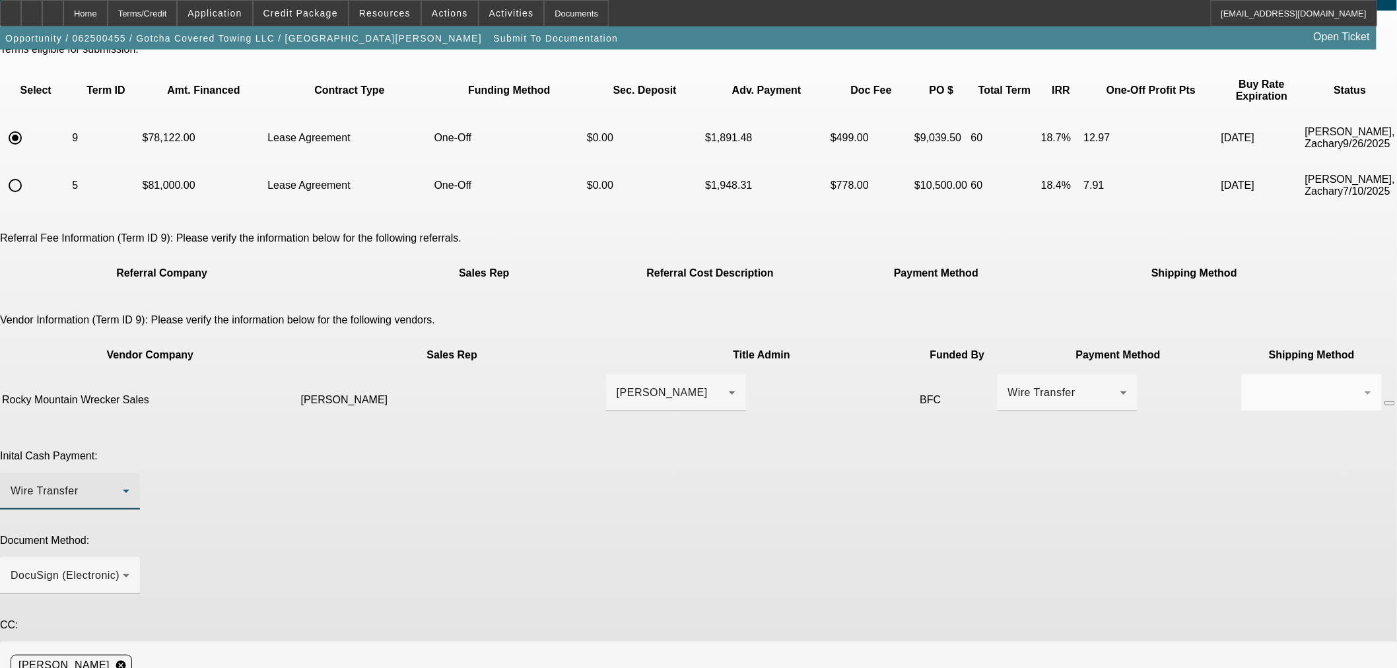
type textarea "Contact is nate@rmwsales.com. Finpac coupon is being applied on the deal. Thanks"
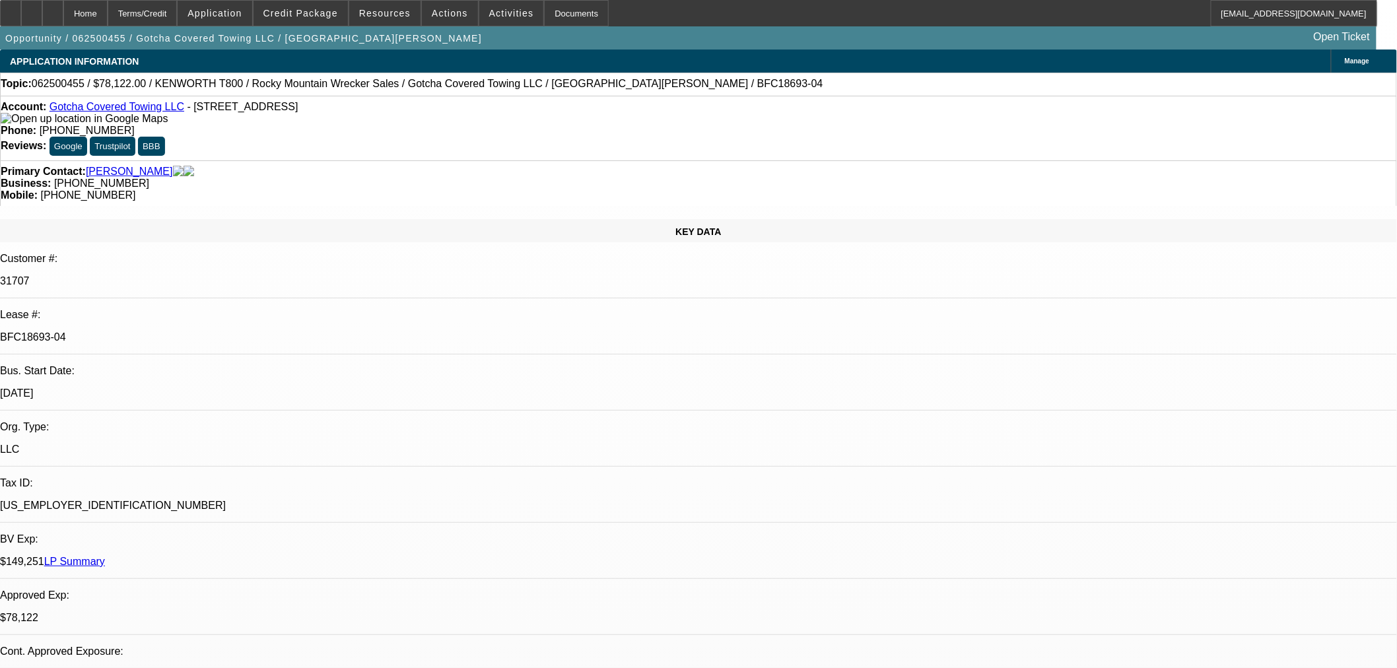
select select "0"
select select "3"
select select "0.1"
select select "4"
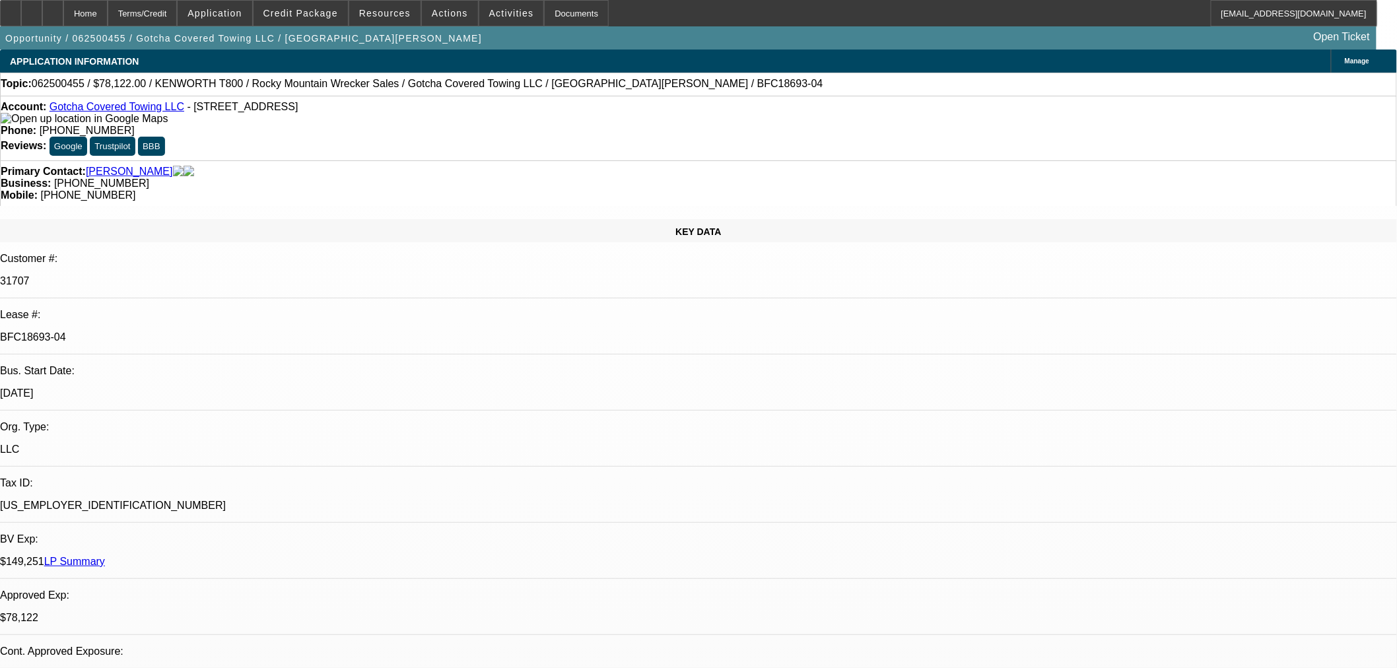
select select "0"
select select "3"
select select "0.1"
select select "4"
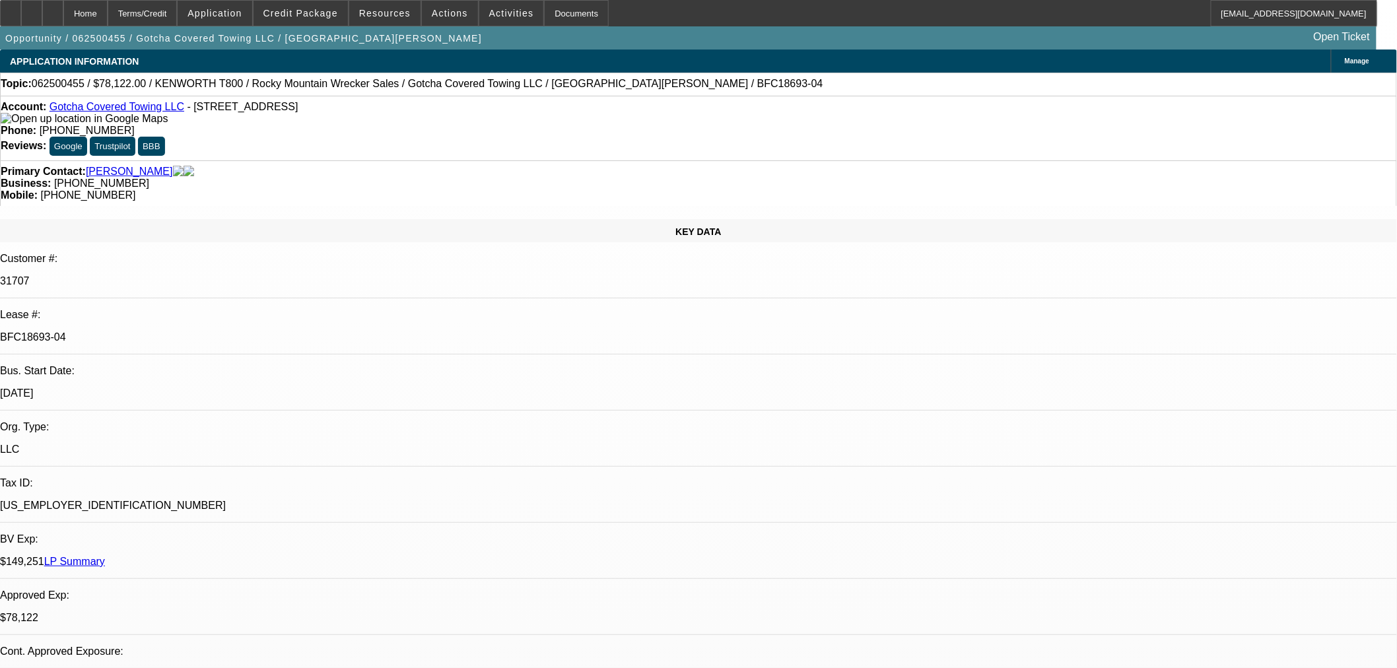
select select "0"
select select "3"
select select "0.1"
select select "4"
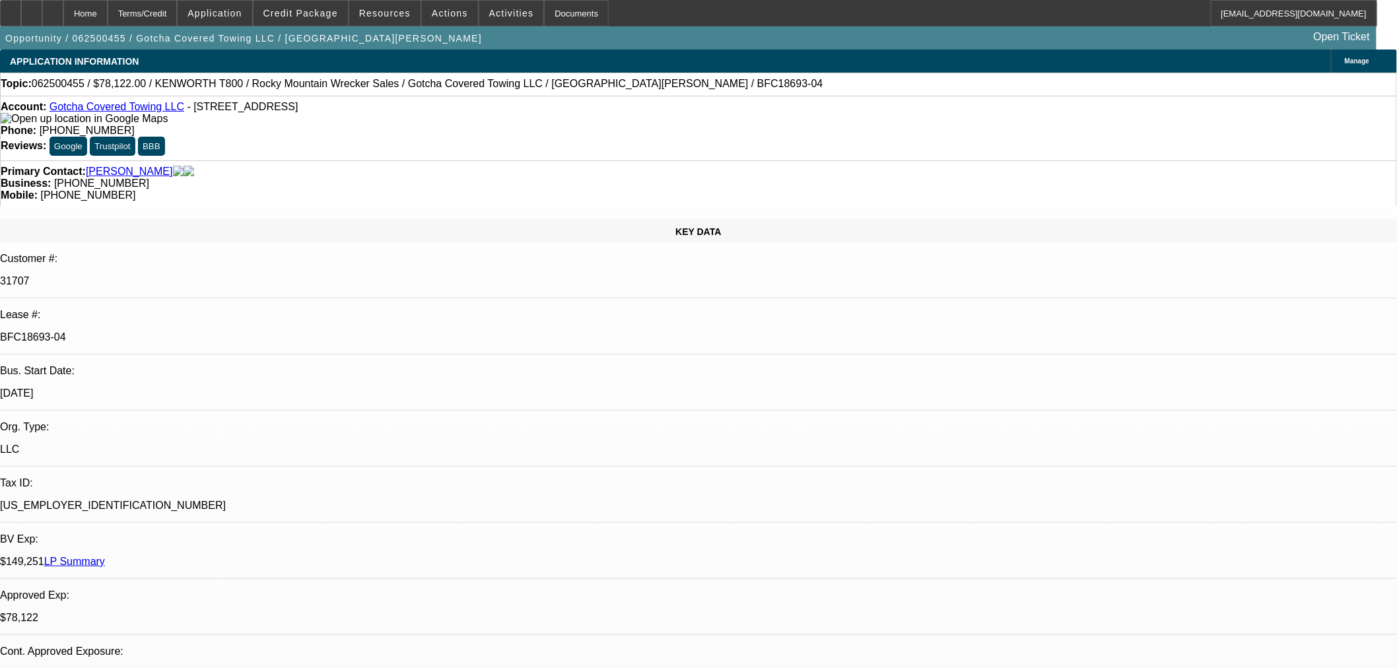
select select "0"
select select "2"
select select "0.1"
select select "4"
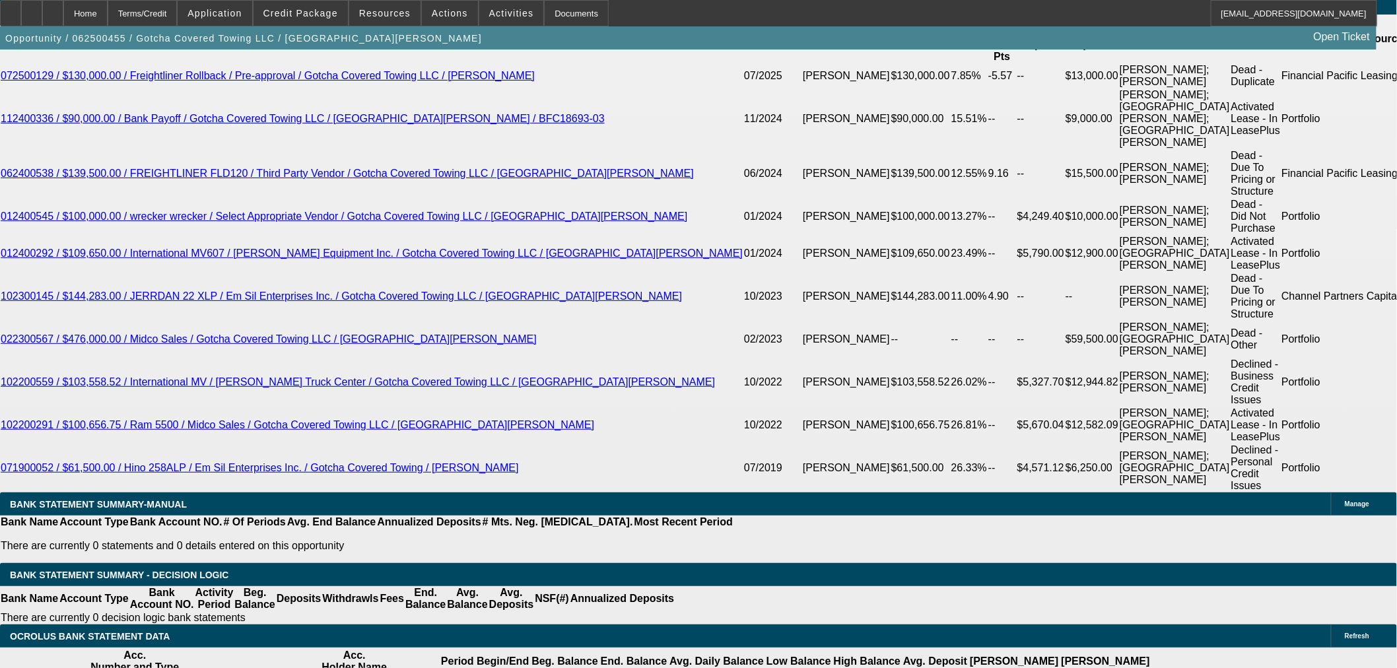
scroll to position [2372, 0]
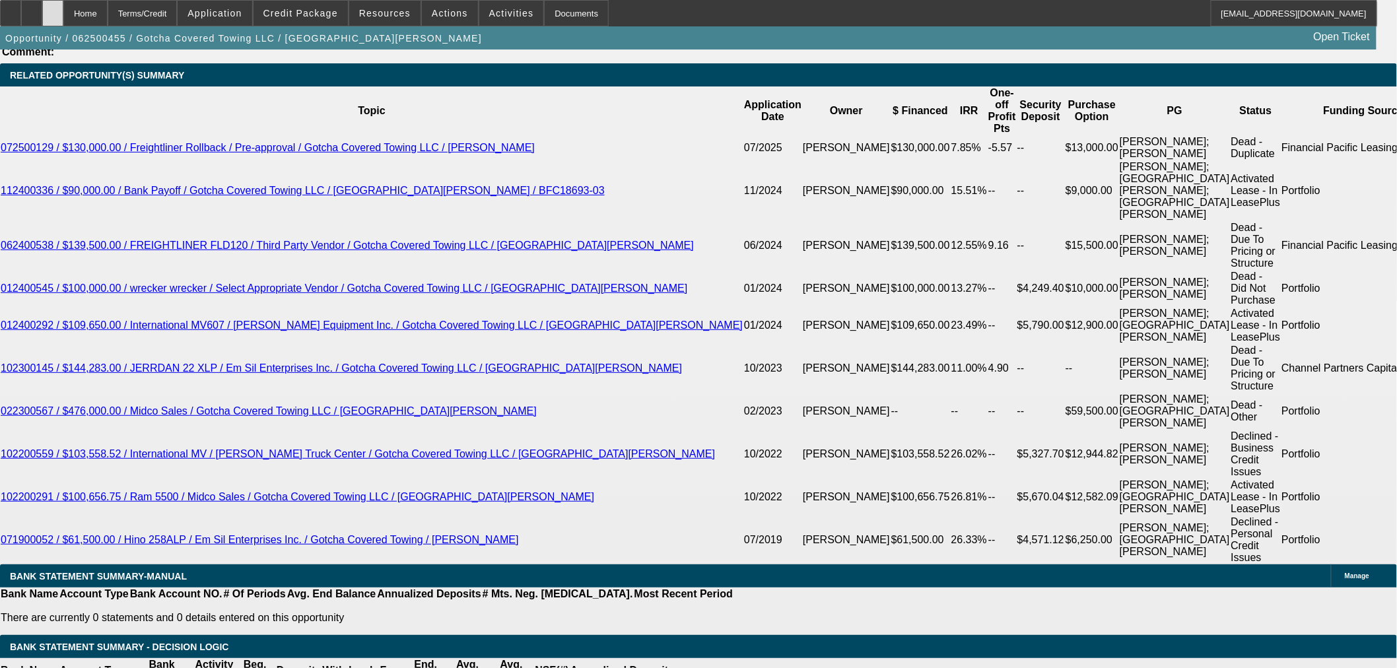
click at [63, 15] on div at bounding box center [52, 13] width 21 height 26
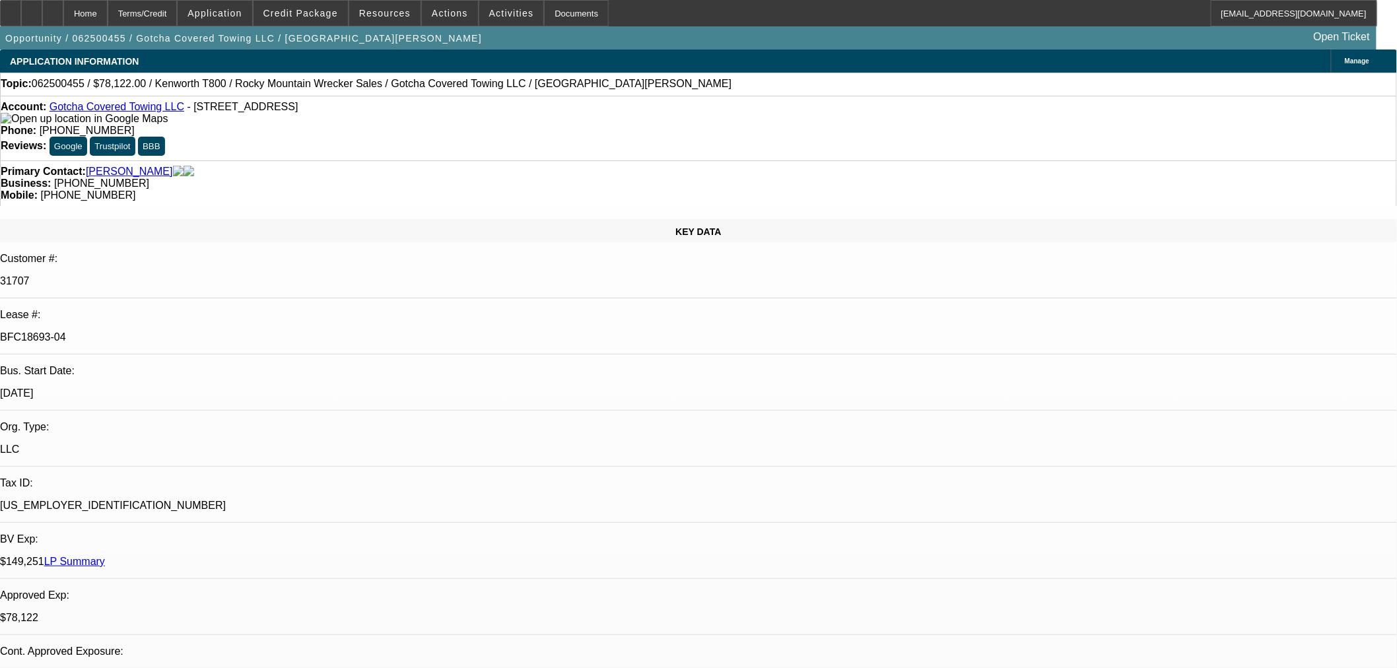
select select "0"
select select "3"
select select "0.1"
select select "4"
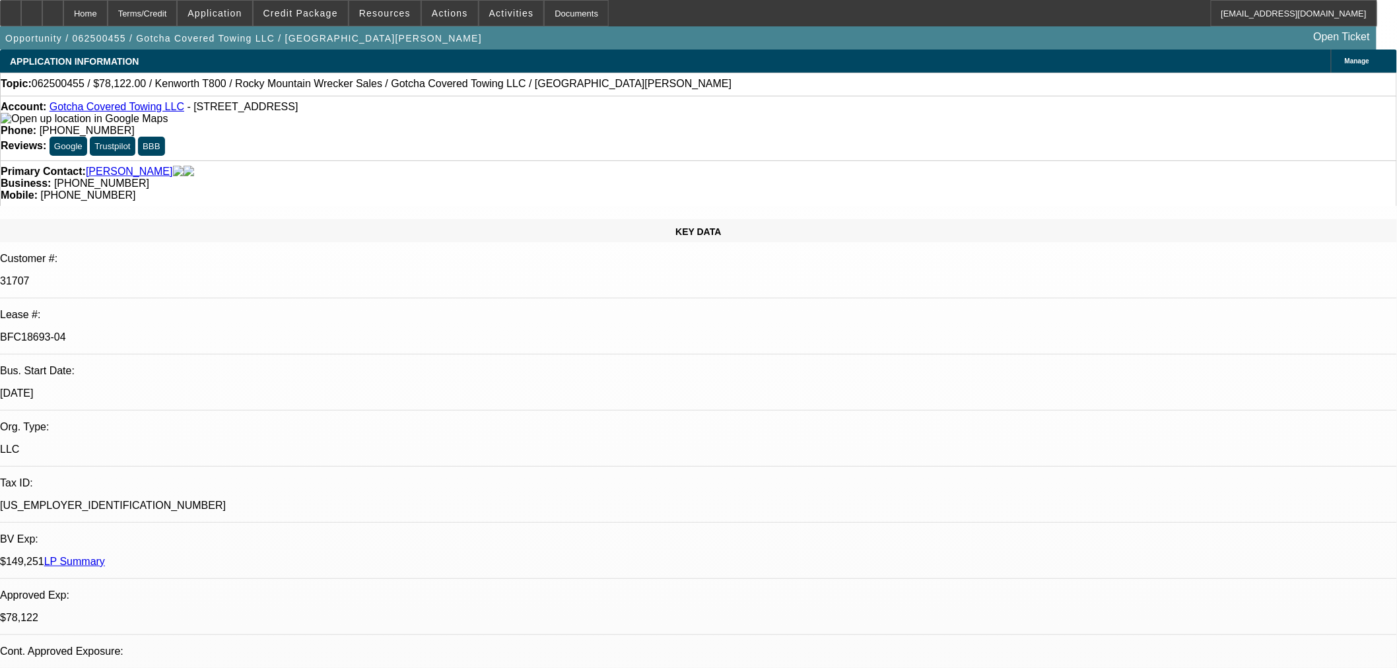
select select "0"
select select "3"
select select "0.1"
select select "4"
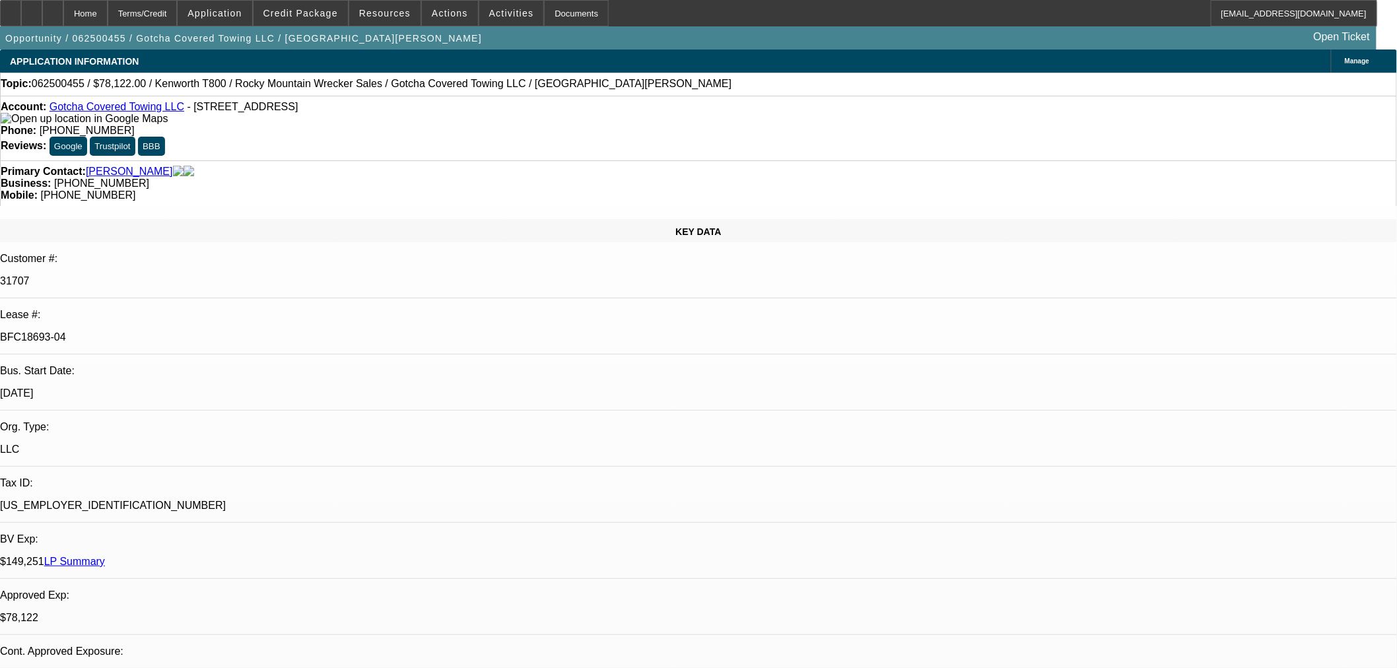
select select "0"
select select "3"
select select "0.1"
select select "4"
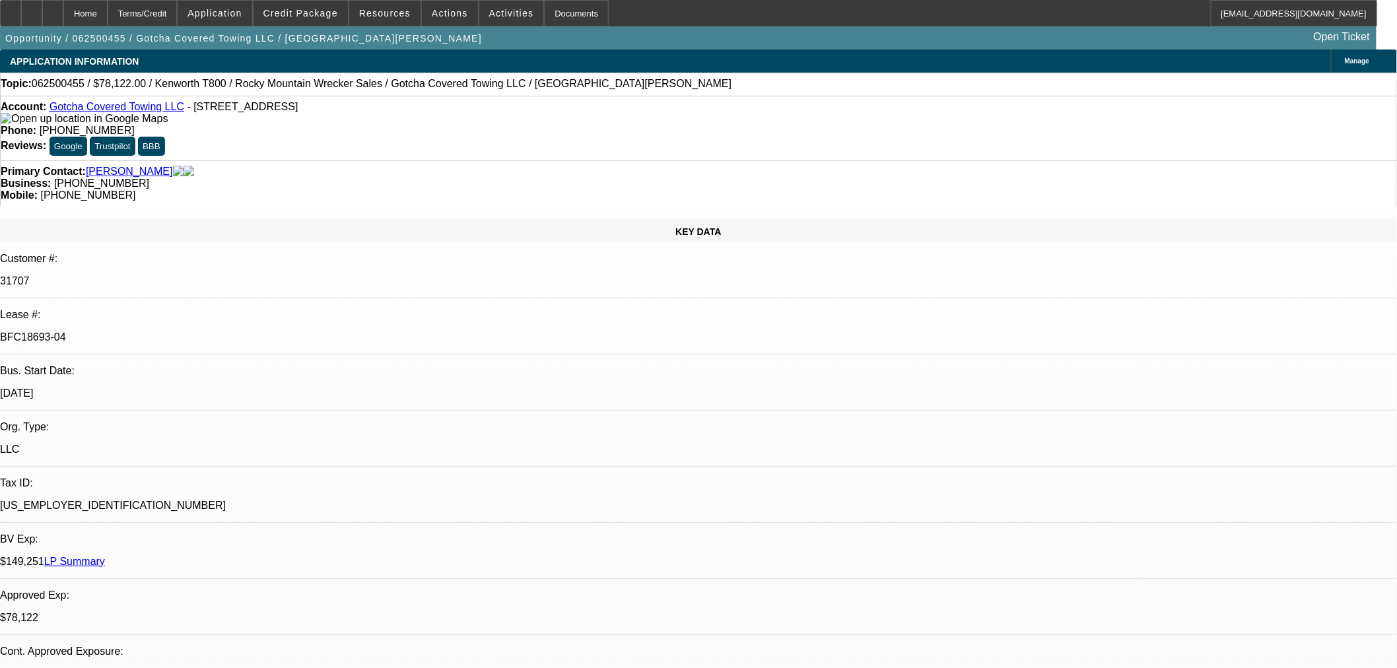
select select "0"
select select "2"
select select "0.1"
select select "4"
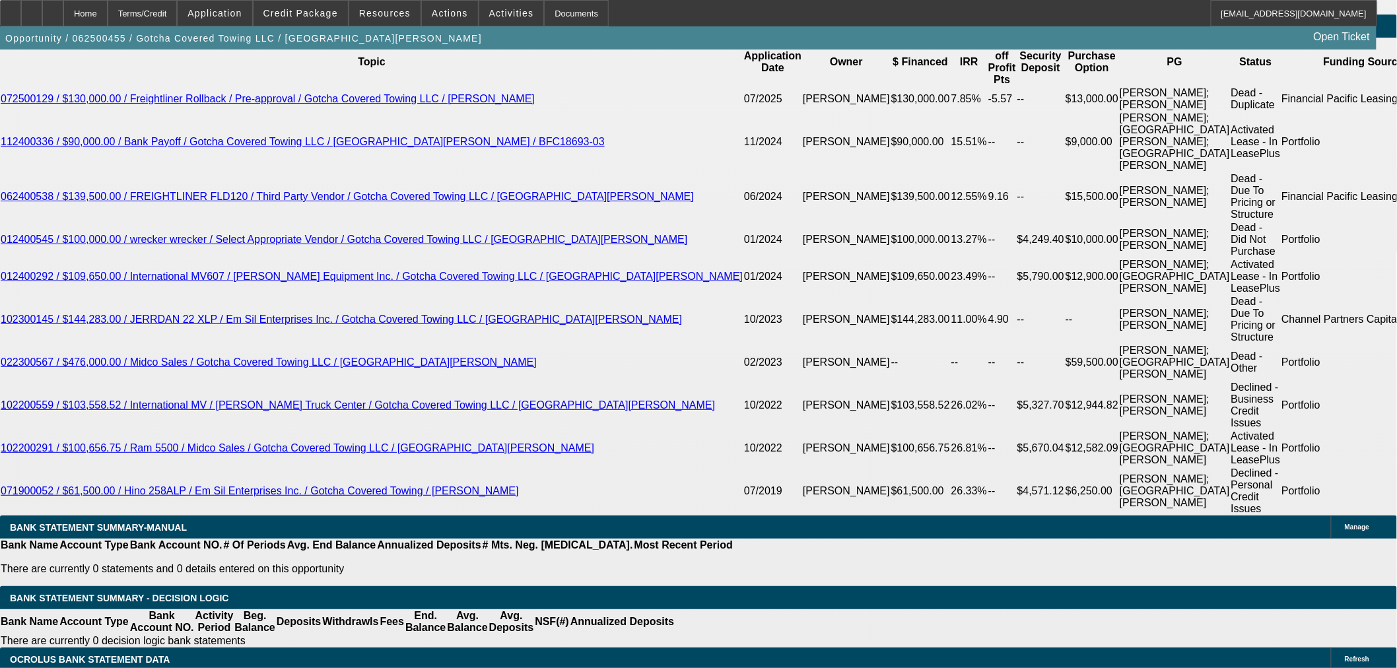
scroll to position [2274, 0]
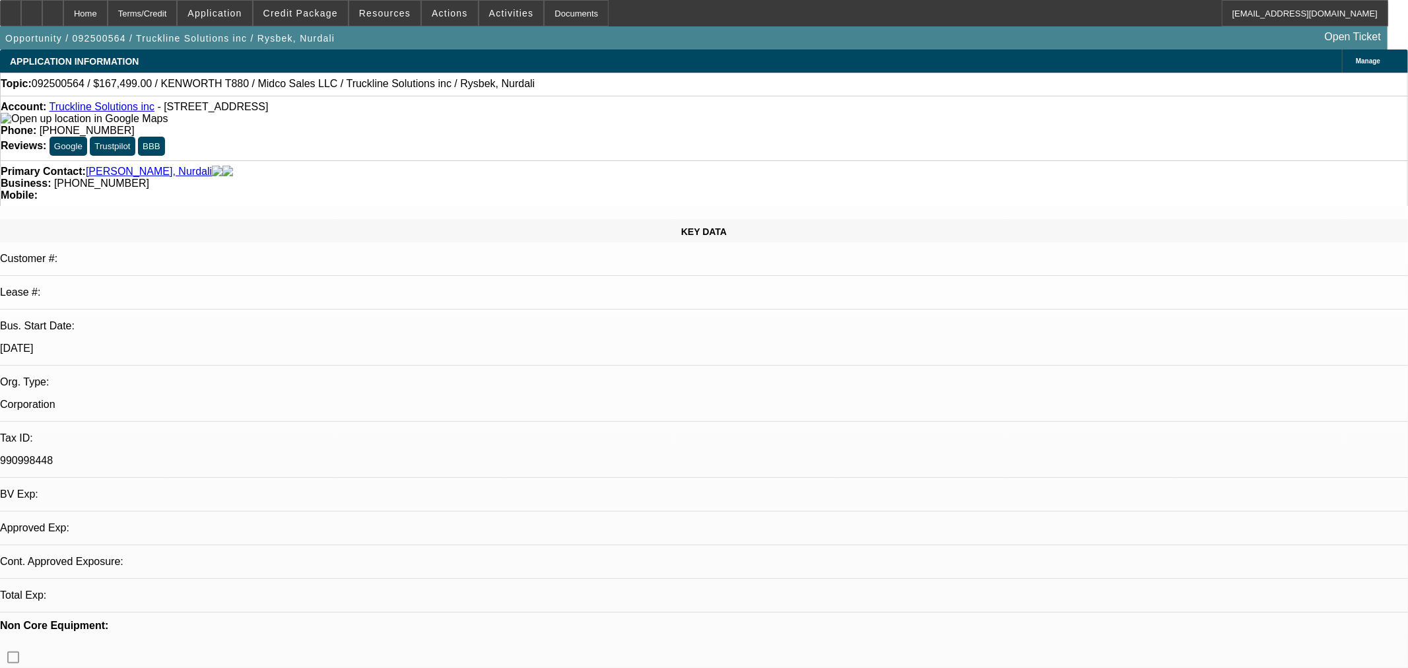
select select "0"
select select "3"
select select "0.1"
select select "4"
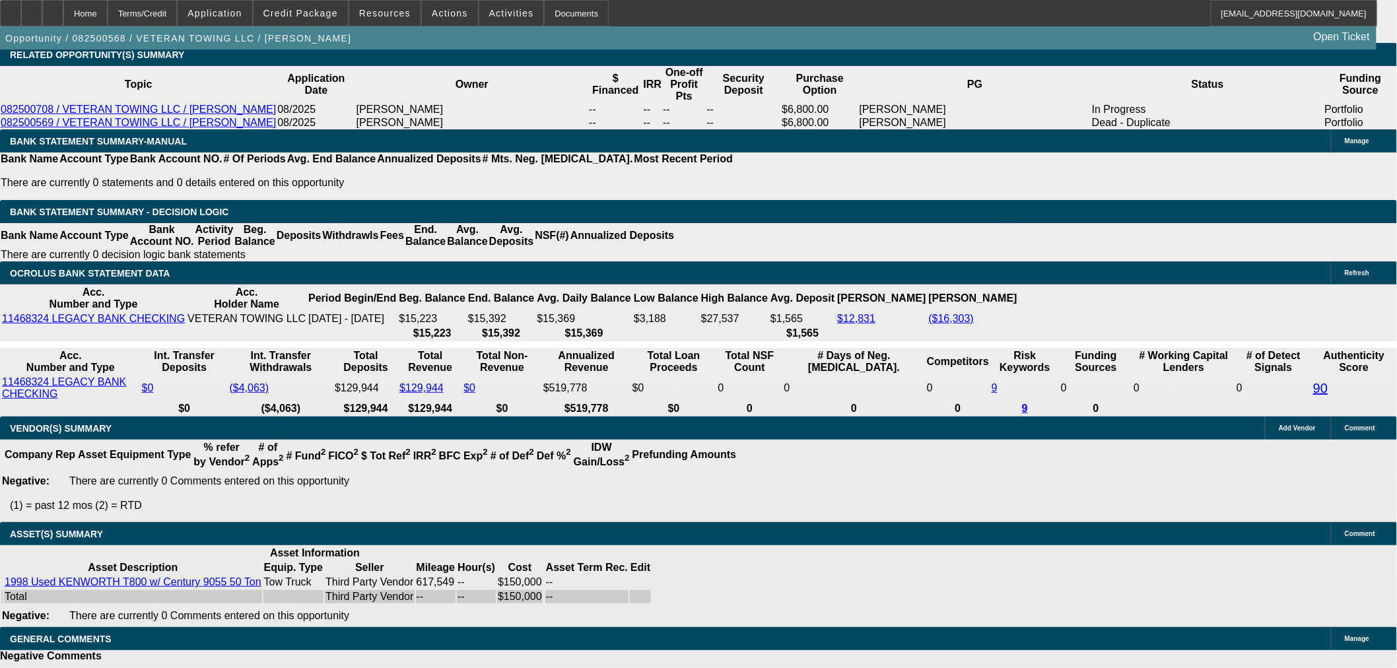
select select "0"
select select "6"
select select "0"
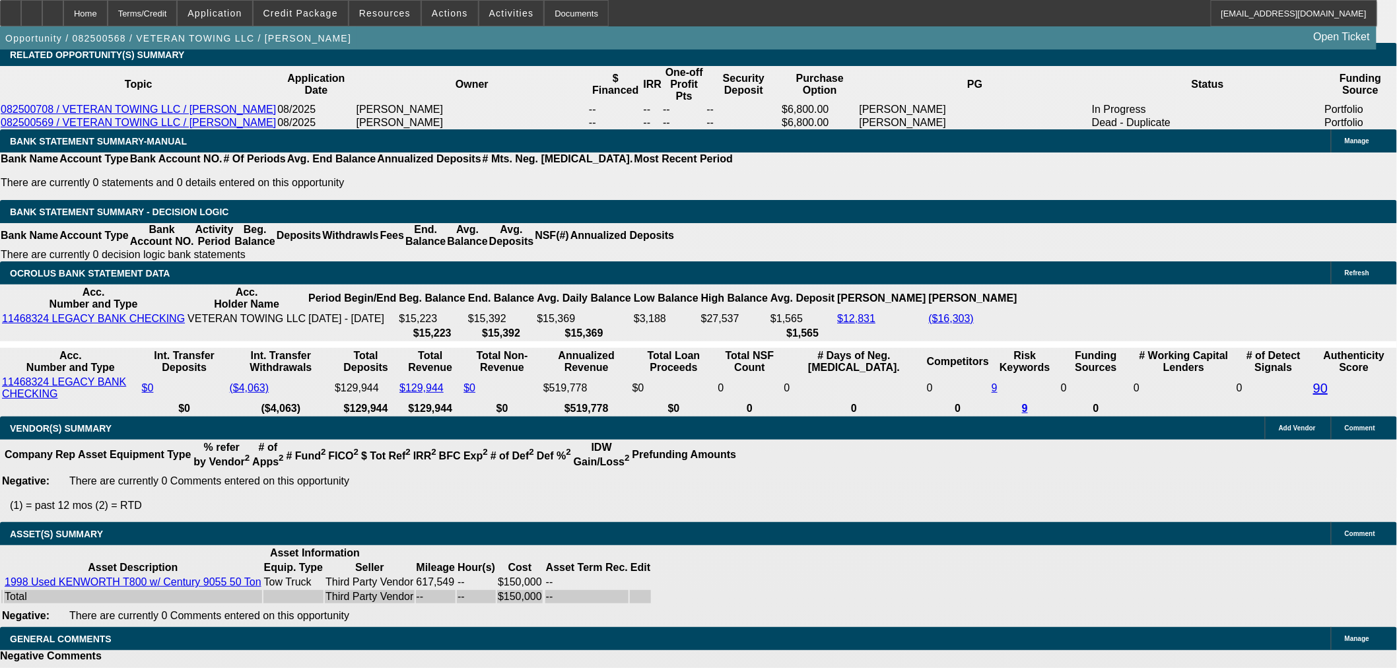
select select "0"
select select "6"
select select "0"
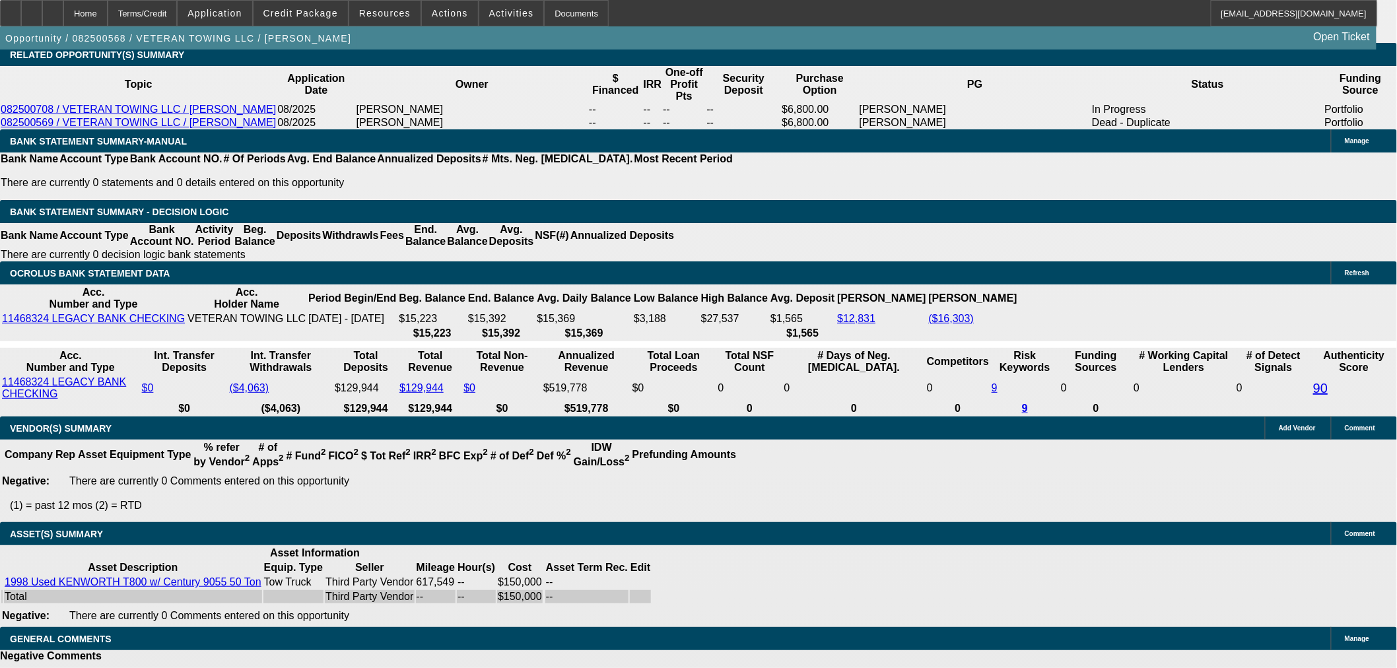
select select "3"
select select "0"
select select "6"
select select "0.1"
select select "2"
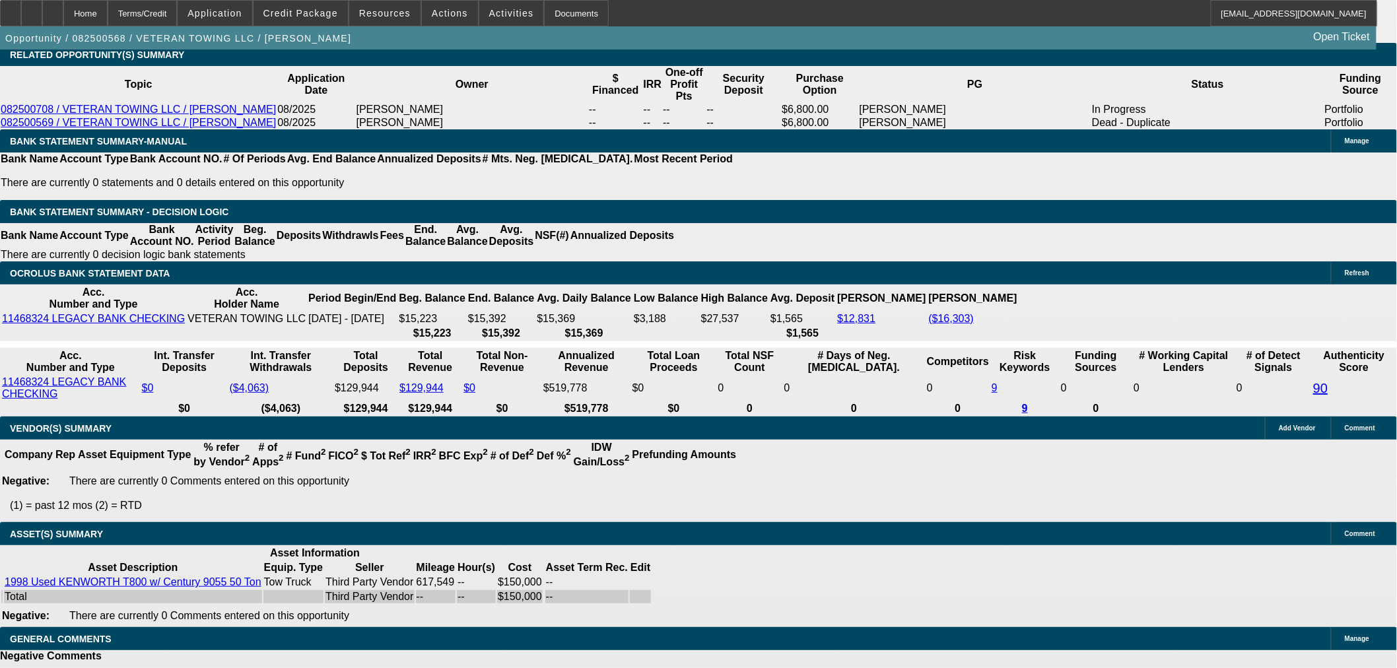
select select "2"
select select "0"
select select "6"
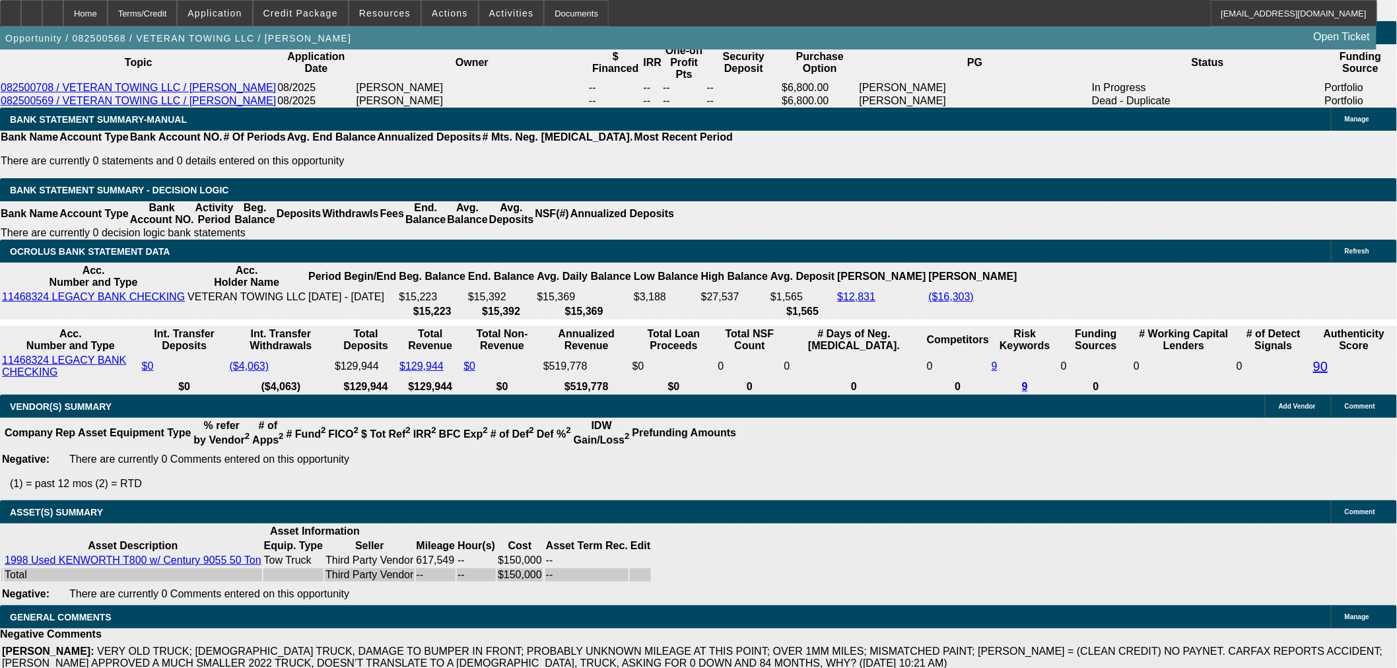
scroll to position [1923, 0]
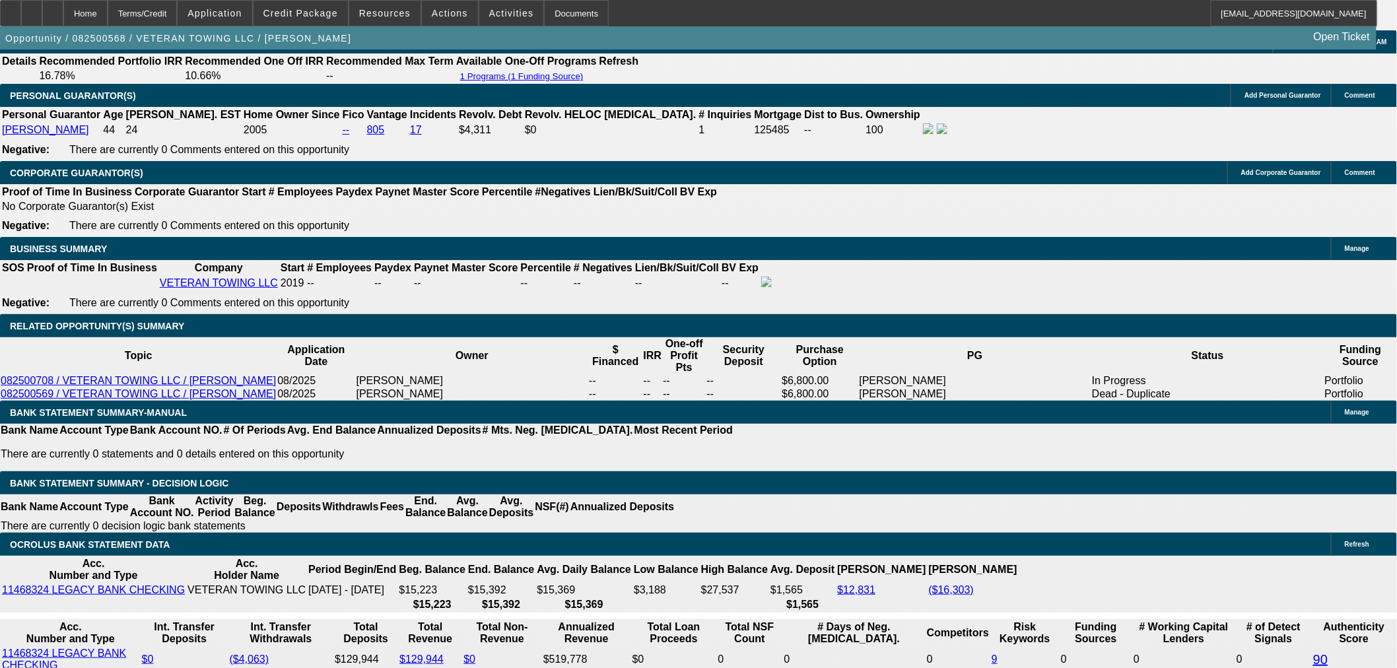
drag, startPoint x: 298, startPoint y: 357, endPoint x: 187, endPoint y: 373, distance: 112.8
type input "1"
type input "UNKNOWN"
type input "13"
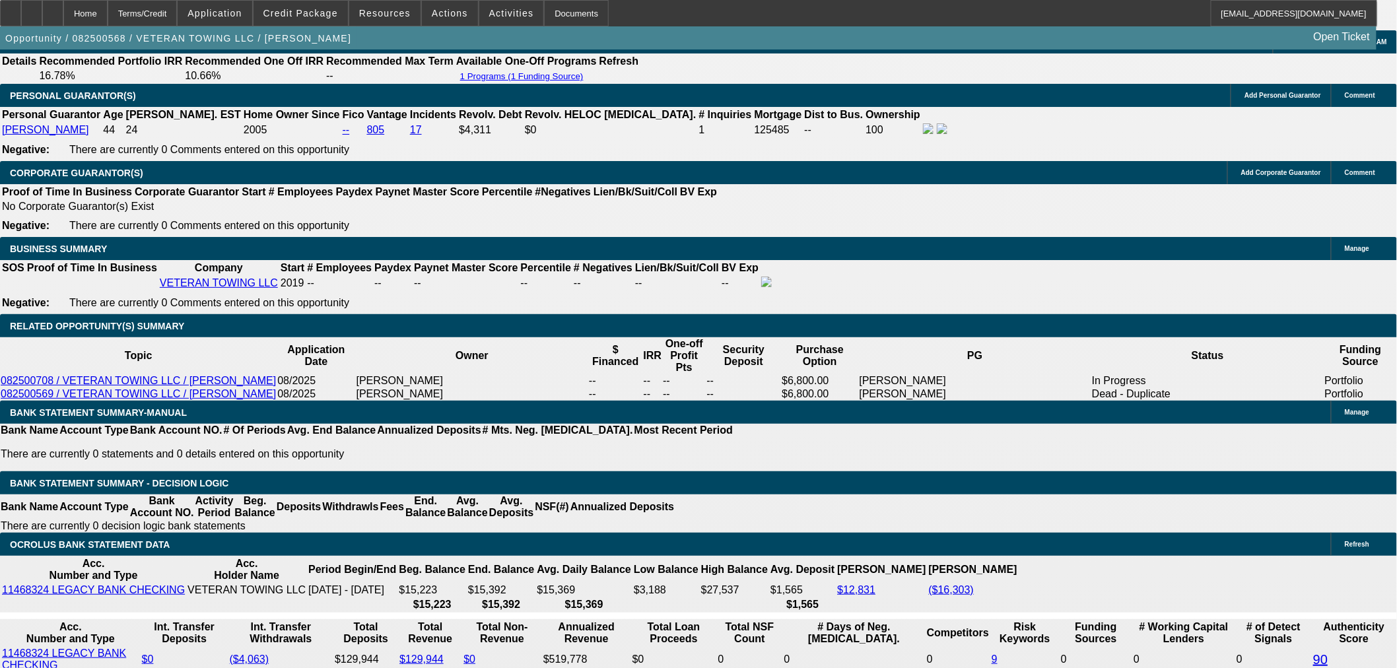
type input "$2,564.06"
type input "13."
type input "$3,412.96"
type input "13.6"
type input "$3,459.21"
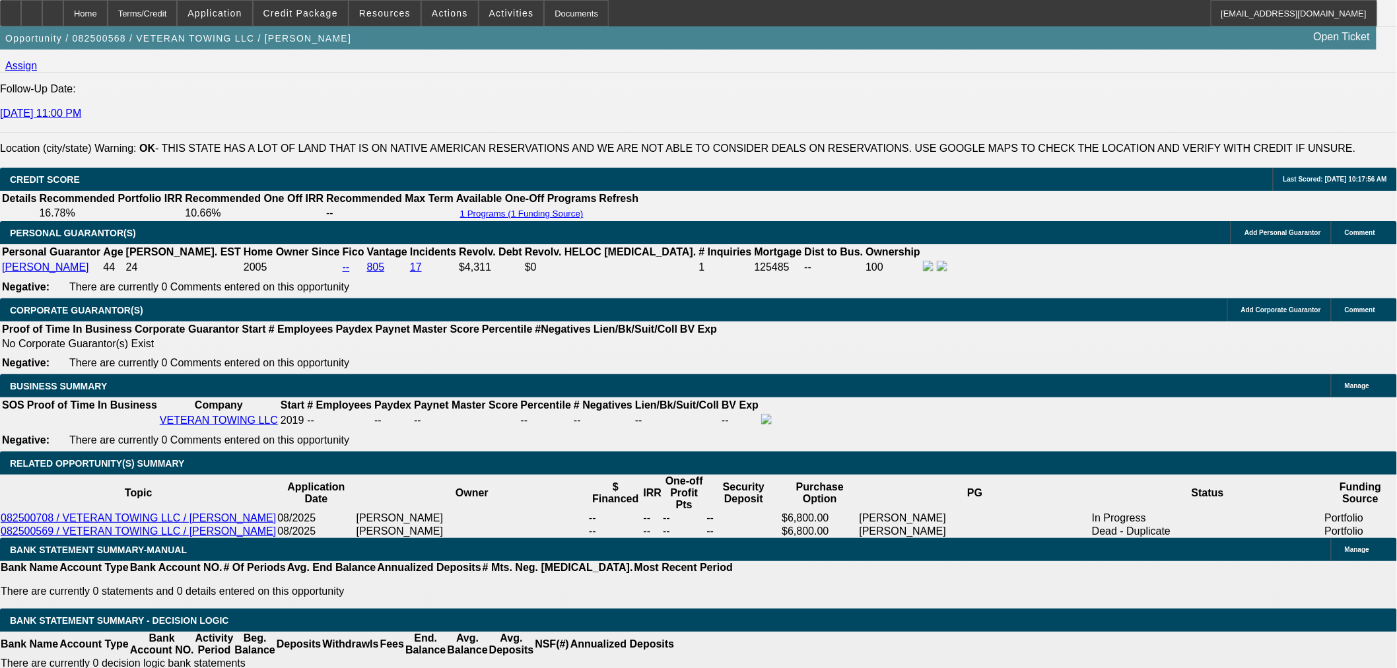
scroll to position [1630, 0]
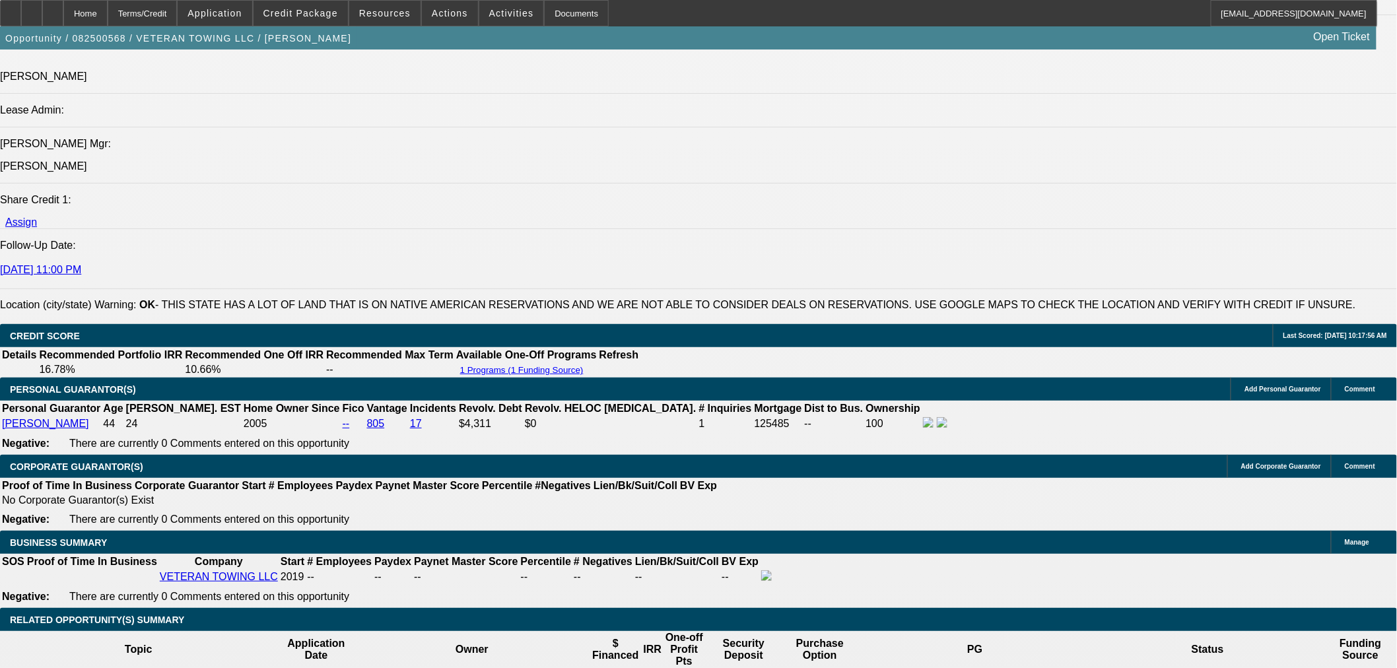
type input "13.6"
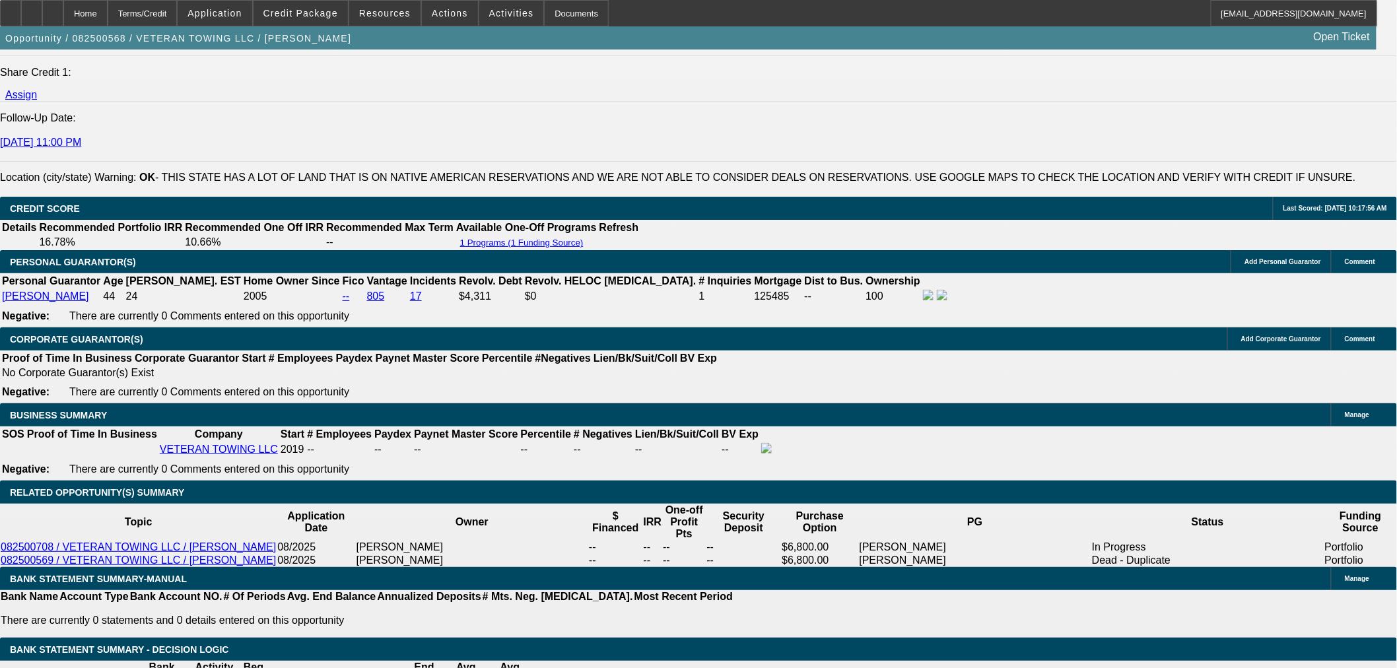
scroll to position [1923, 0]
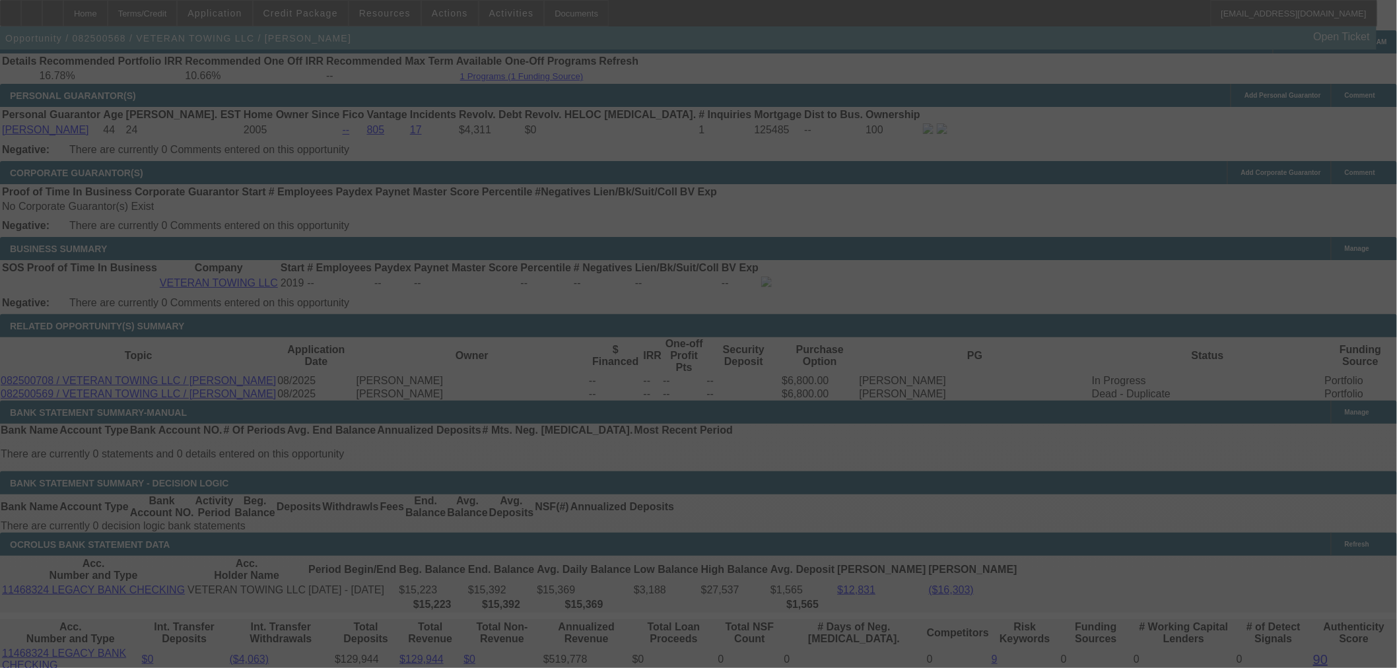
select select "0"
select select "6"
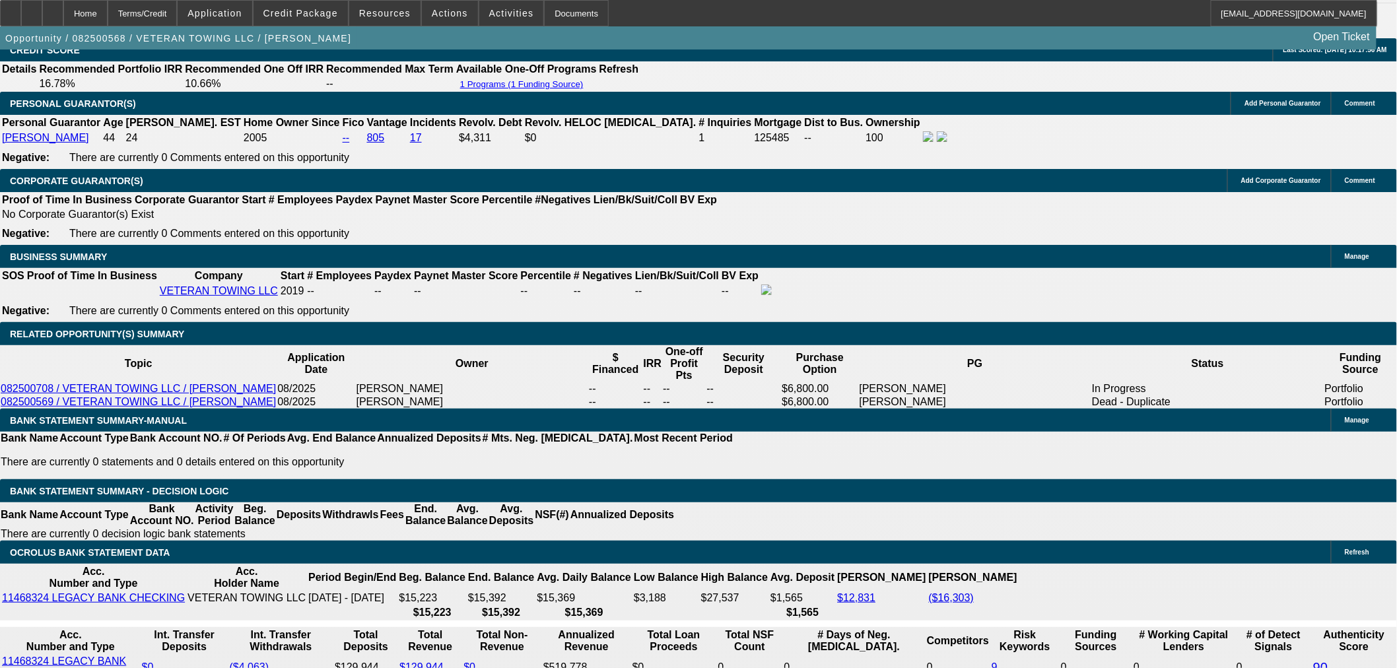
scroll to position [1844, 0]
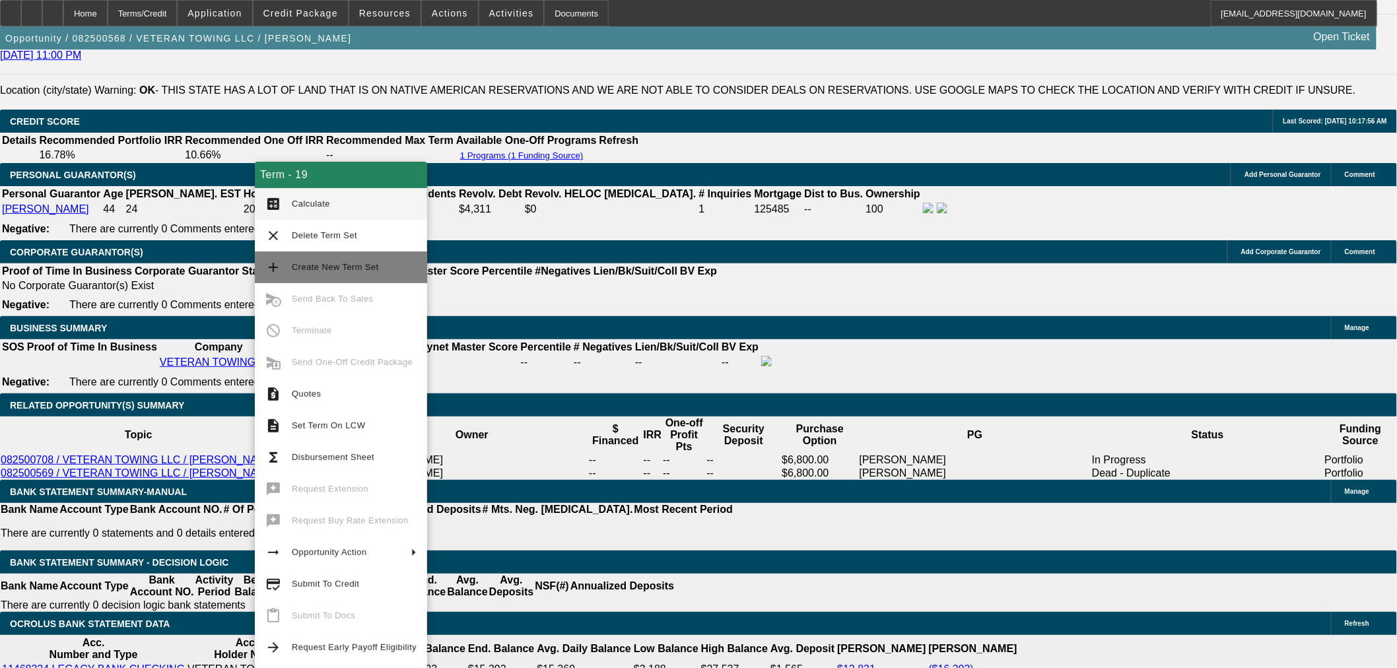
click at [337, 261] on span "Create New Term Set" at bounding box center [354, 268] width 125 height 16
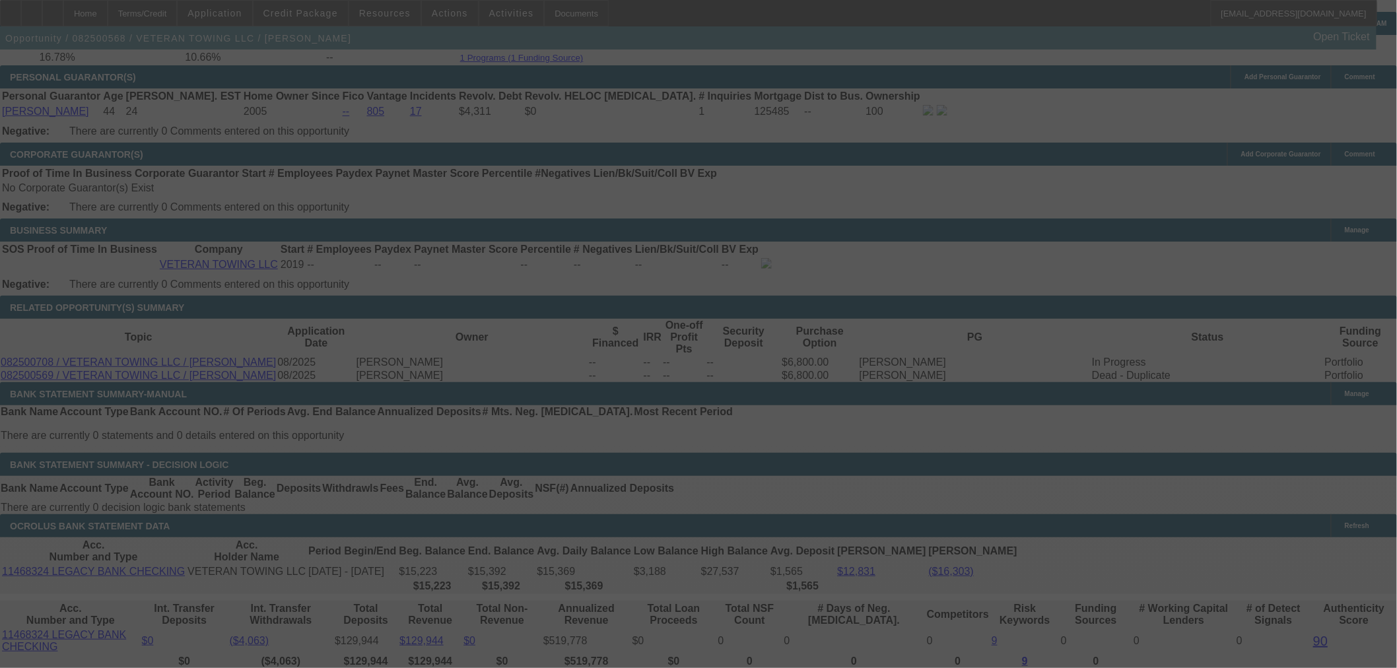
scroll to position [2064, 0]
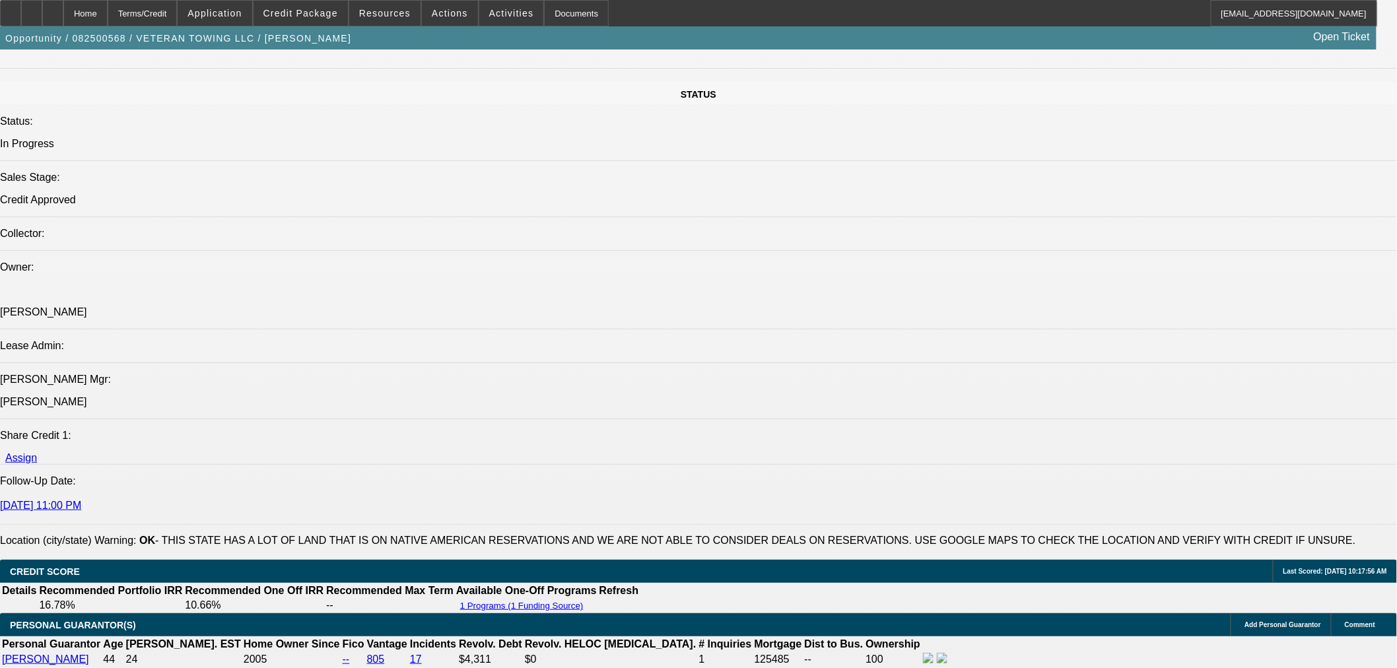
select select "0"
select select "6"
select select "0"
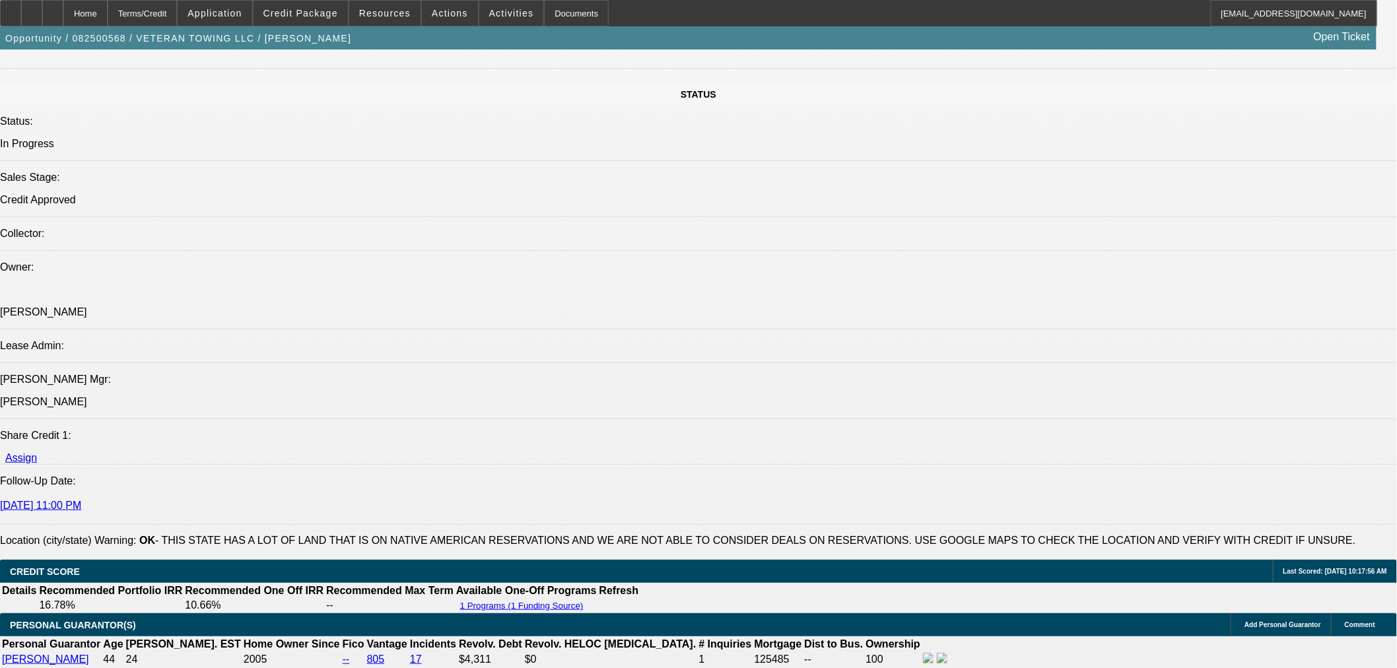
select select "0"
select select "6"
select select "0"
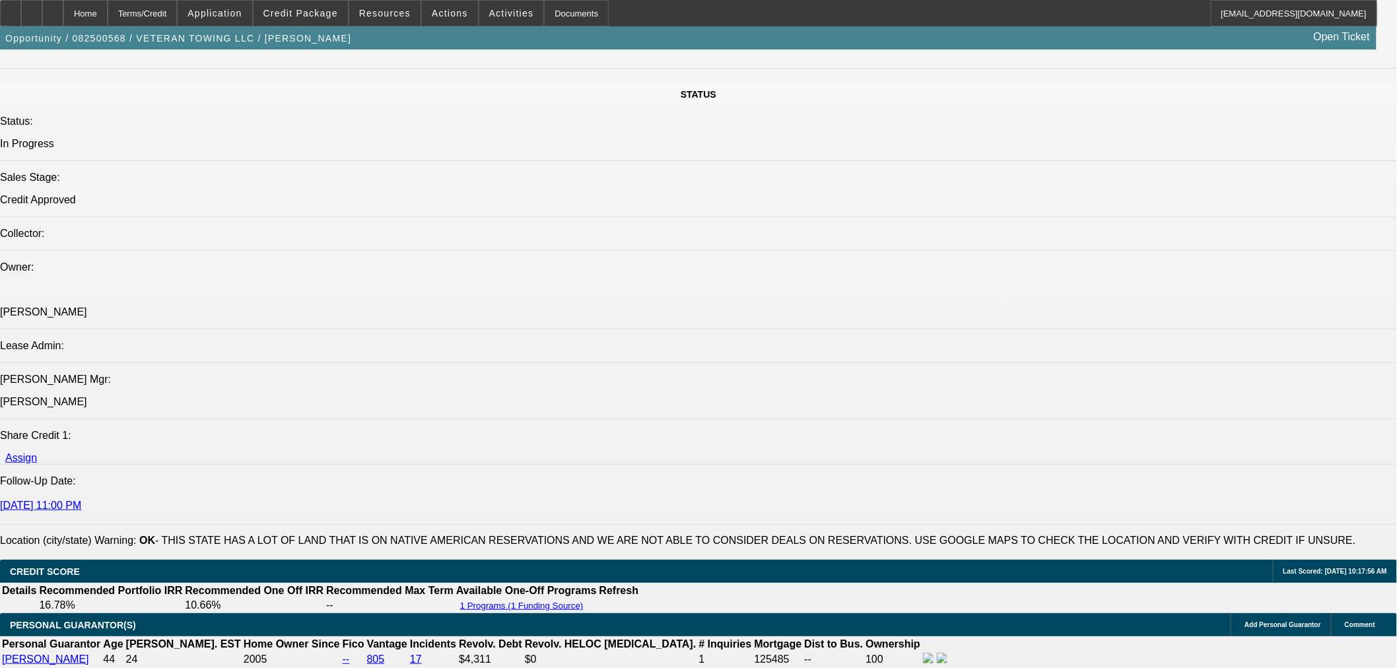
select select "0"
select select "6"
select select "0"
select select "3"
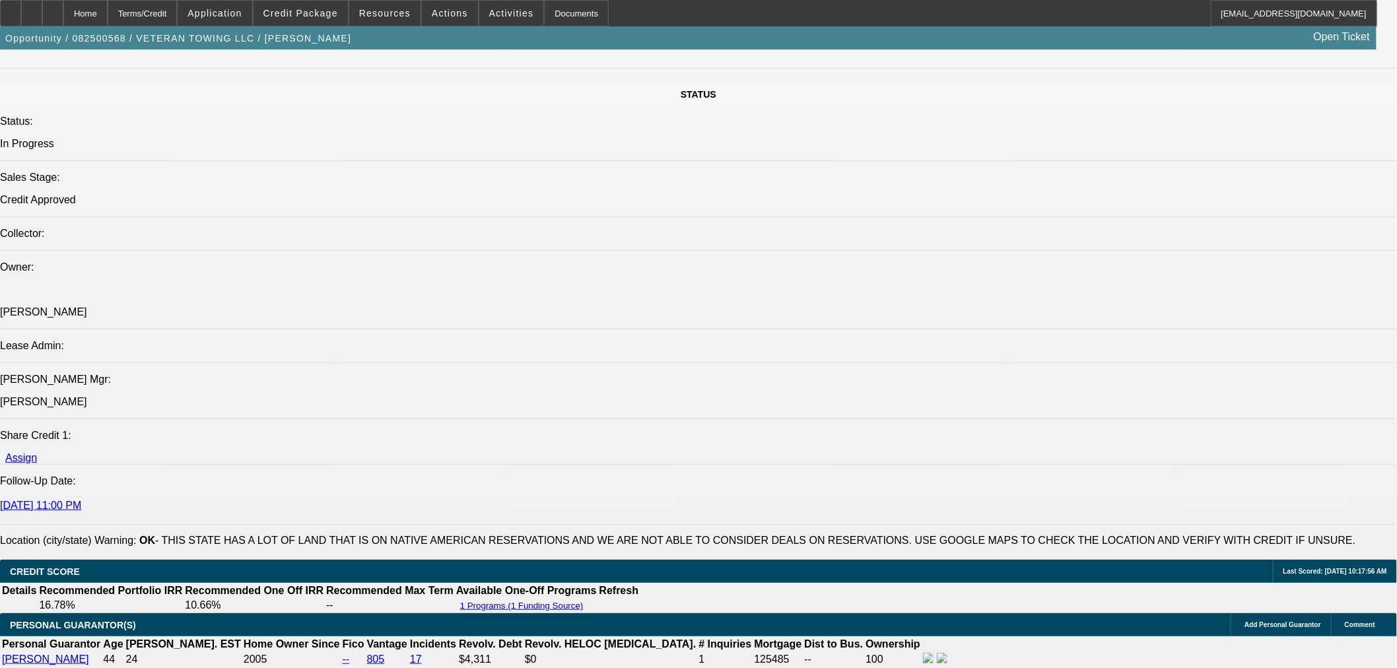
select select "0"
select select "6"
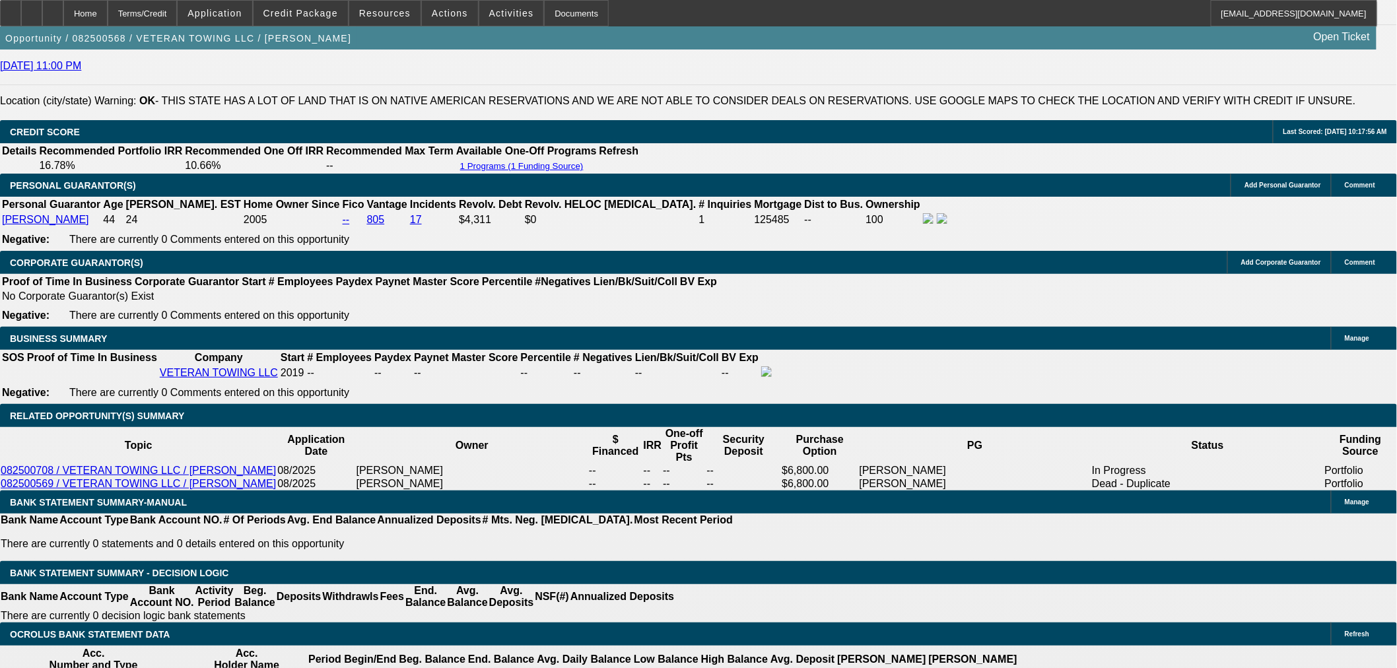
scroll to position [1910, 0]
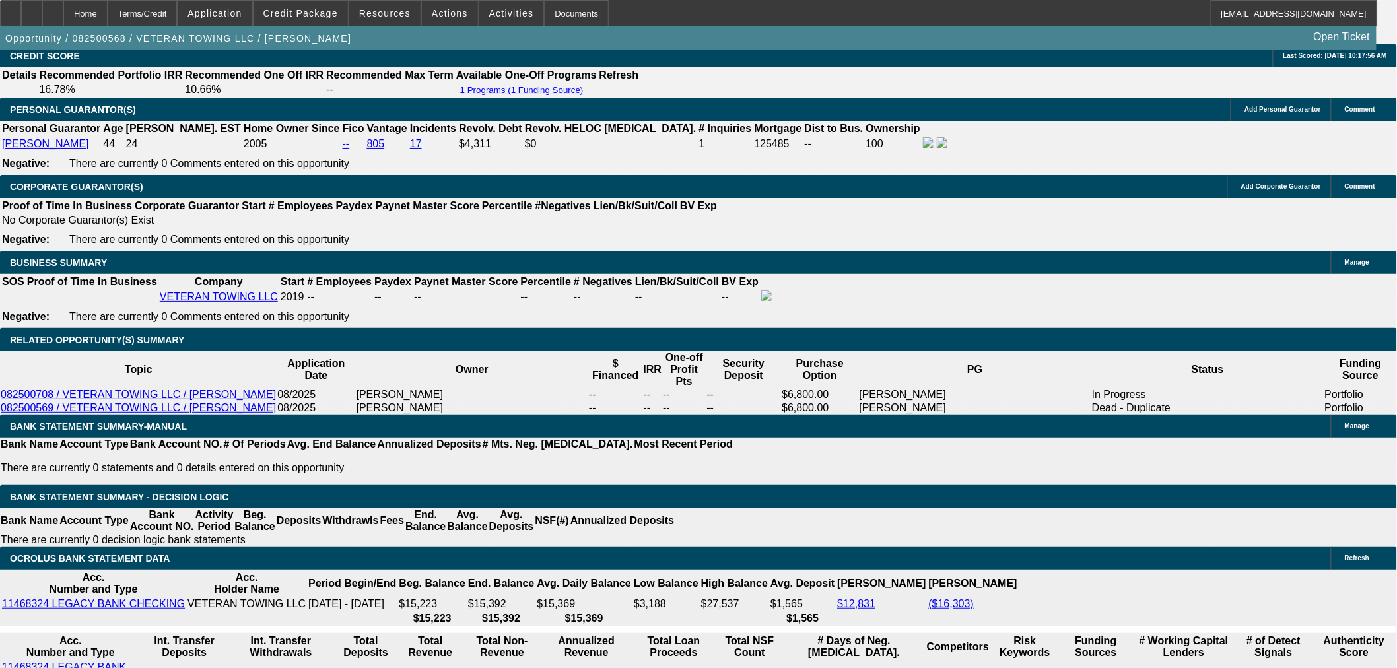
drag, startPoint x: 357, startPoint y: 439, endPoint x: 380, endPoint y: 432, distance: 24.2
type input "UNKNOWN"
type input "14"
type input "$3,490.24"
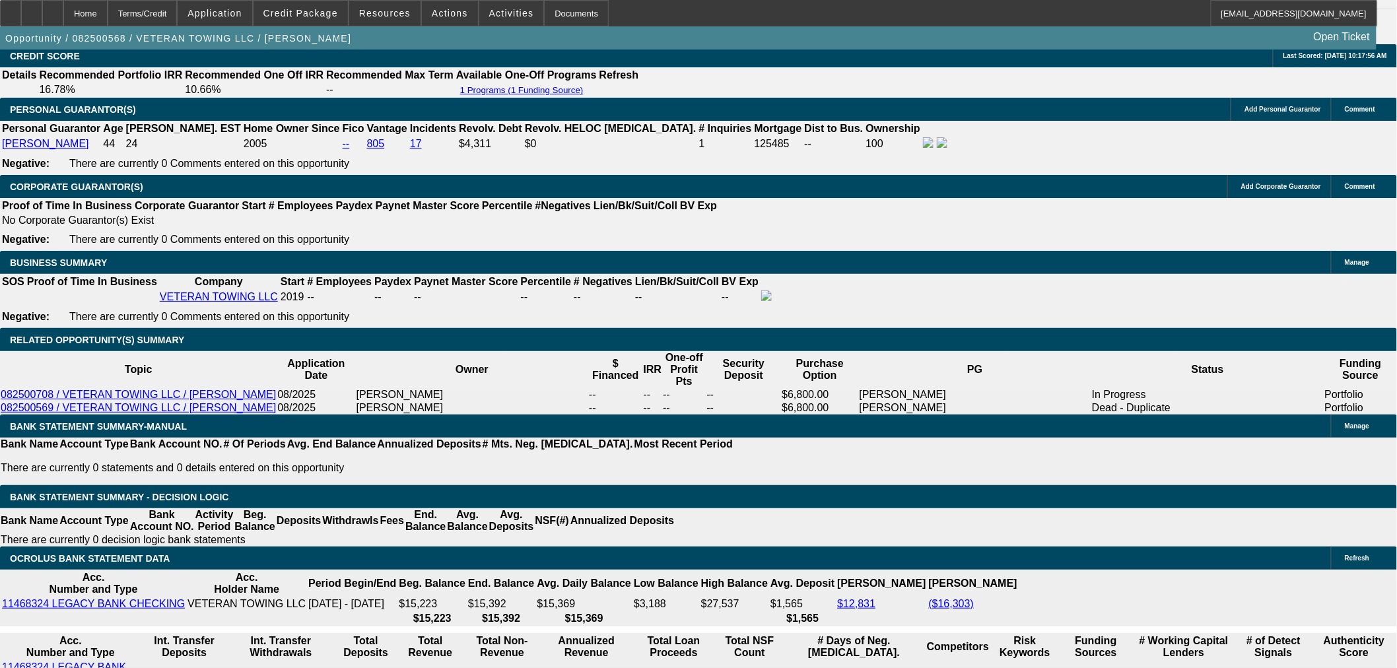
type input "14.8"
type input "$3,552.76"
type input "14.8"
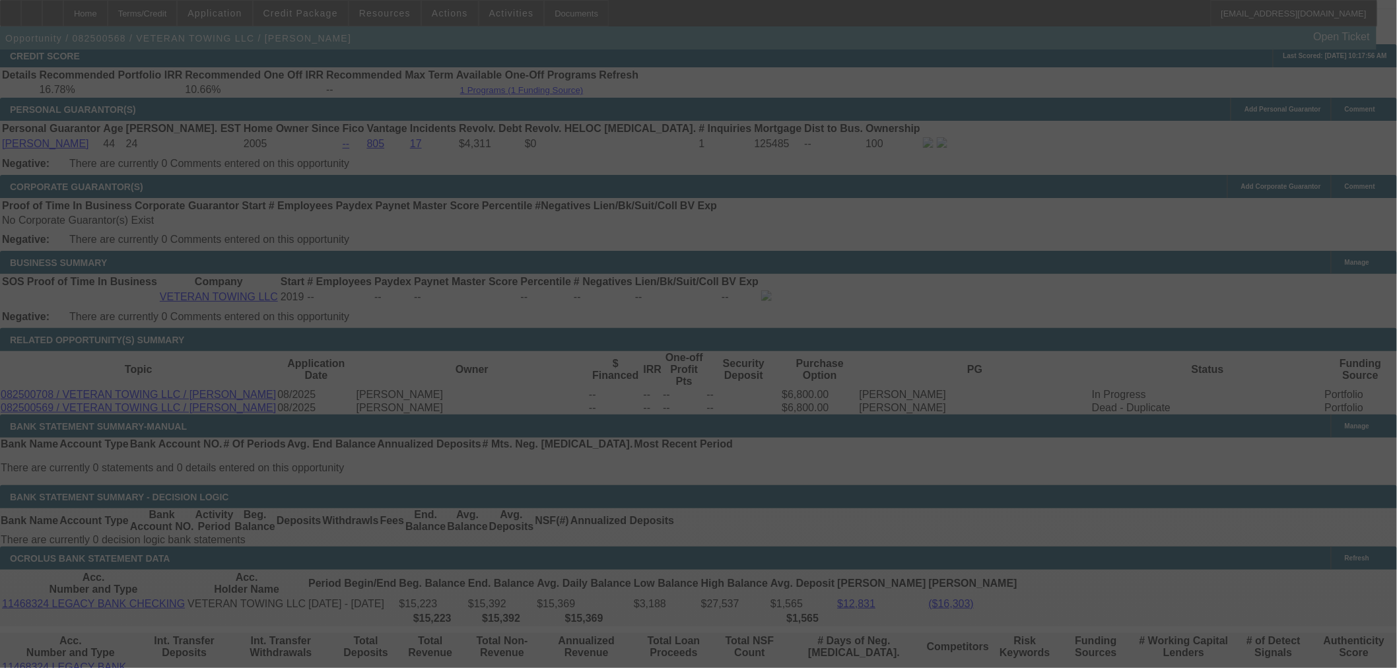
select select "0"
select select "6"
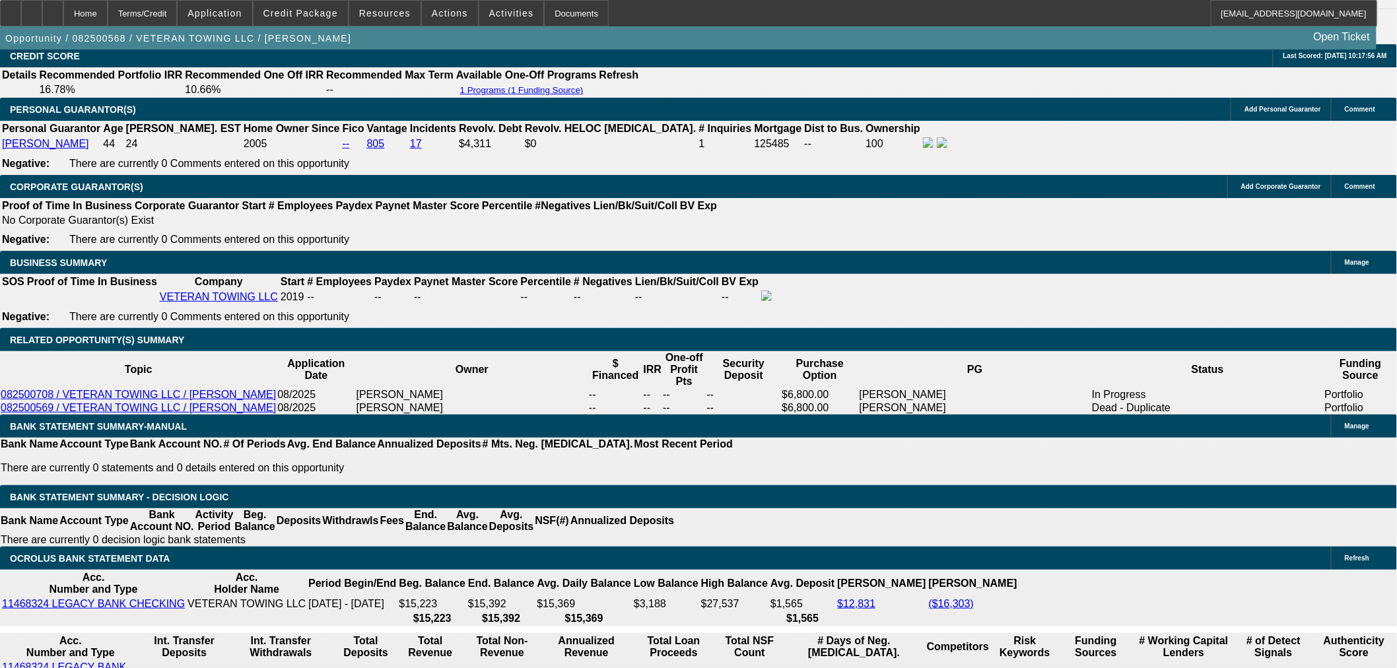
drag, startPoint x: 440, startPoint y: 444, endPoint x: 482, endPoint y: 444, distance: 41.6
type input "UNKNOWN"
type input "4"
type input "$38,568.49"
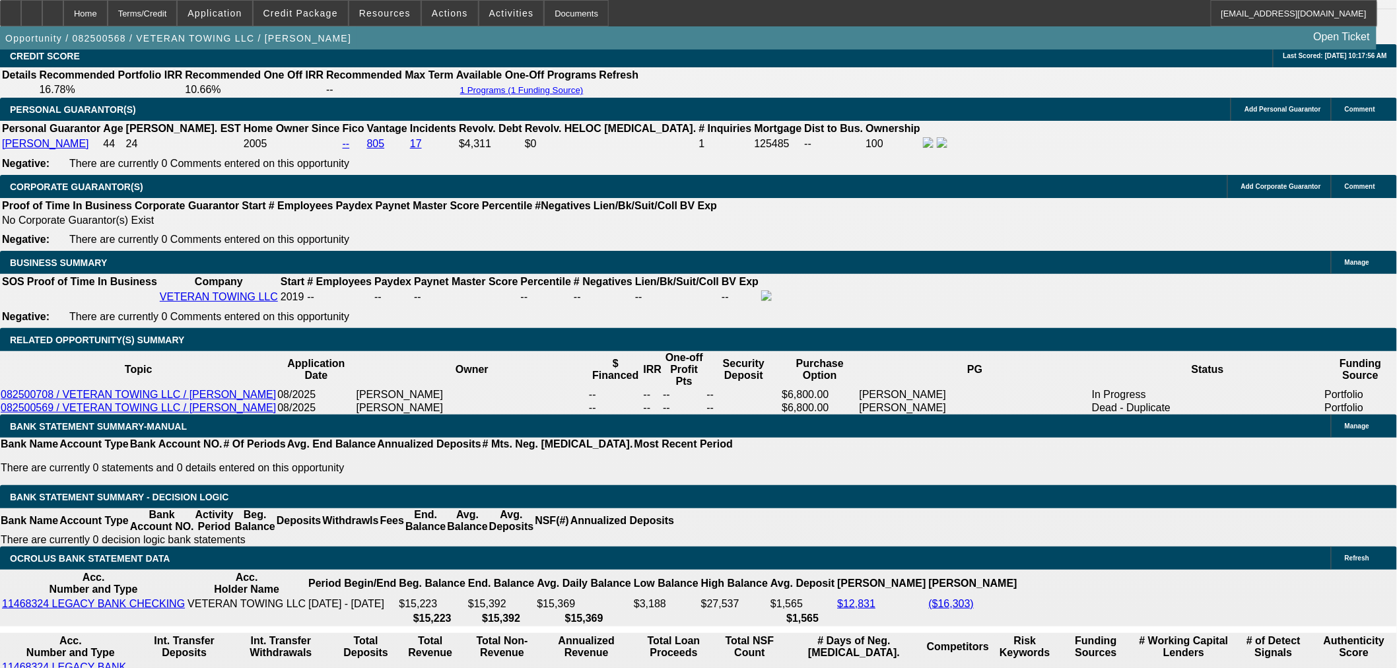
type input "48"
type input "$4,068.94"
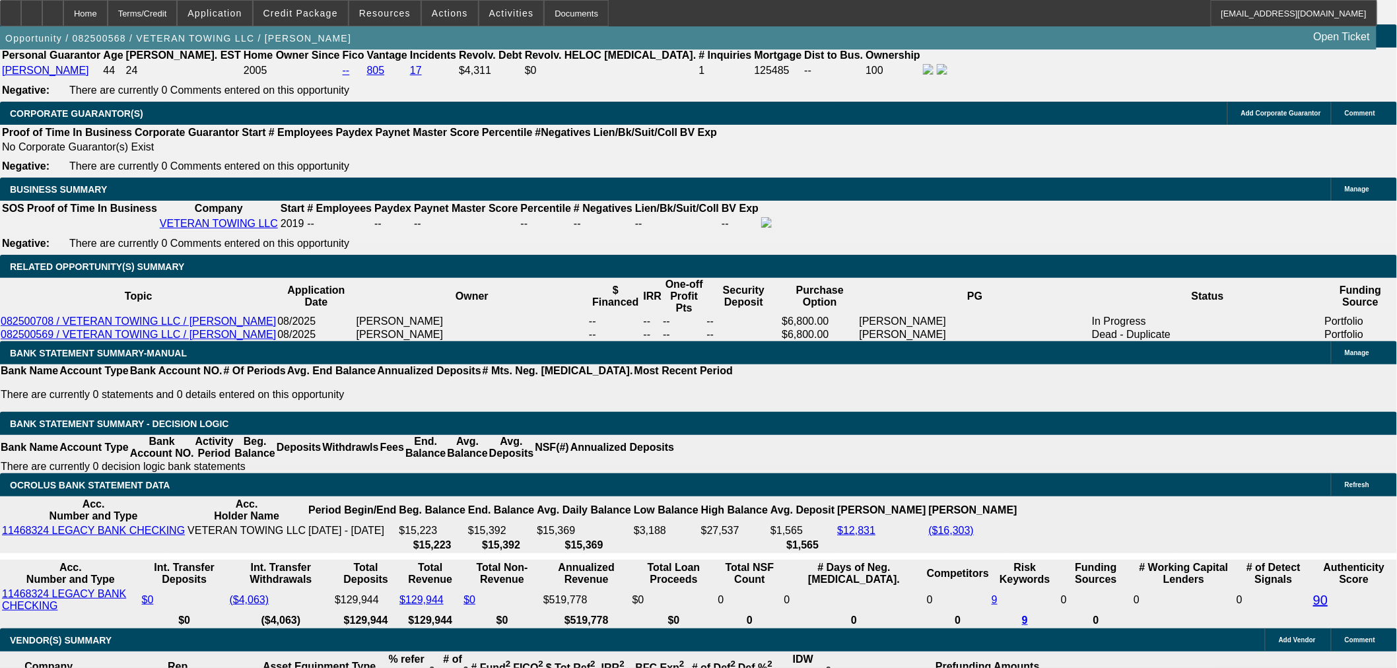
drag, startPoint x: 439, startPoint y: 372, endPoint x: 520, endPoint y: 355, distance: 82.4
type input "48"
type input "$4,068.94"
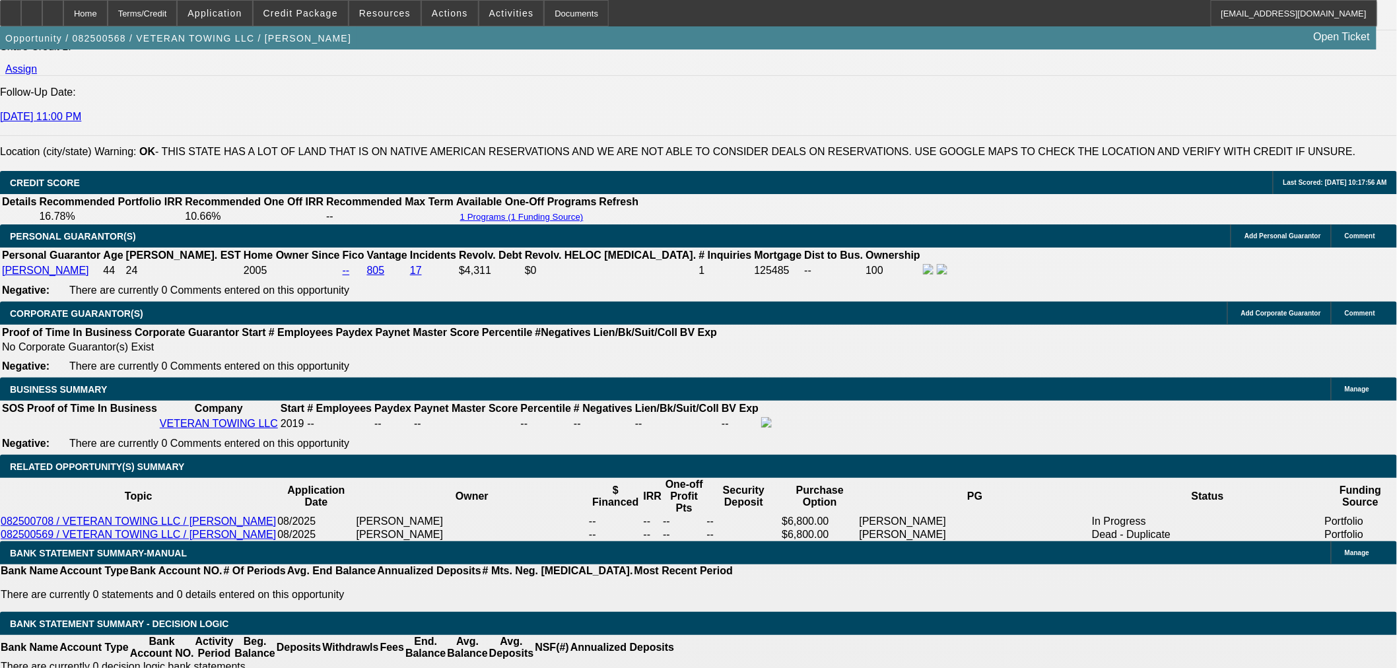
scroll to position [1763, 0]
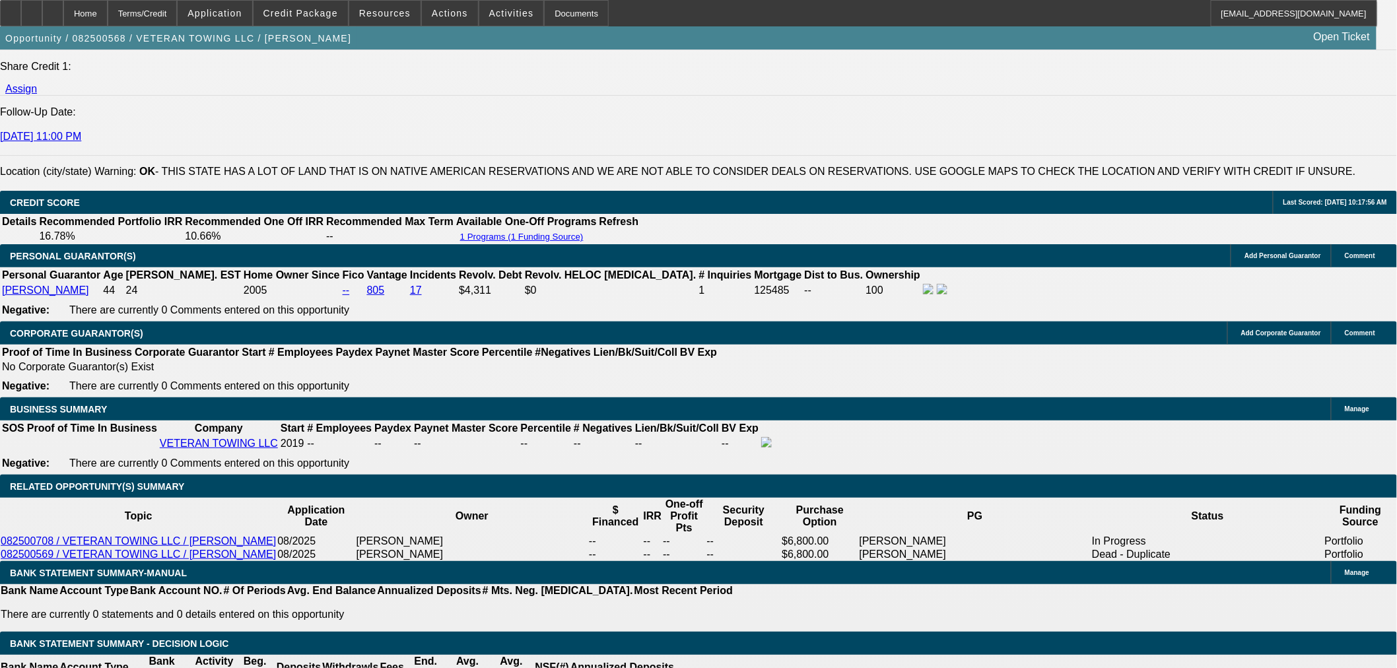
drag, startPoint x: 437, startPoint y: 589, endPoint x: 642, endPoint y: 534, distance: 212.1
type input "6"
type input "$26,000.98"
type input "60"
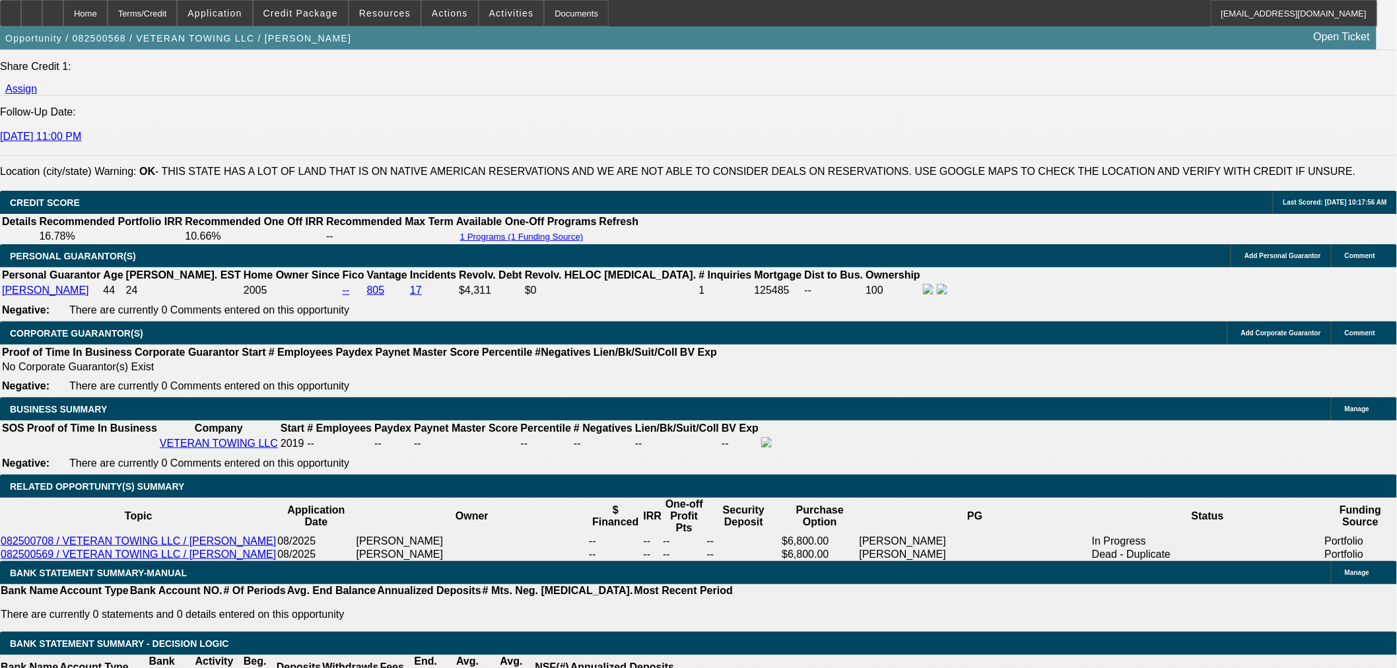
type input "$3,459.21"
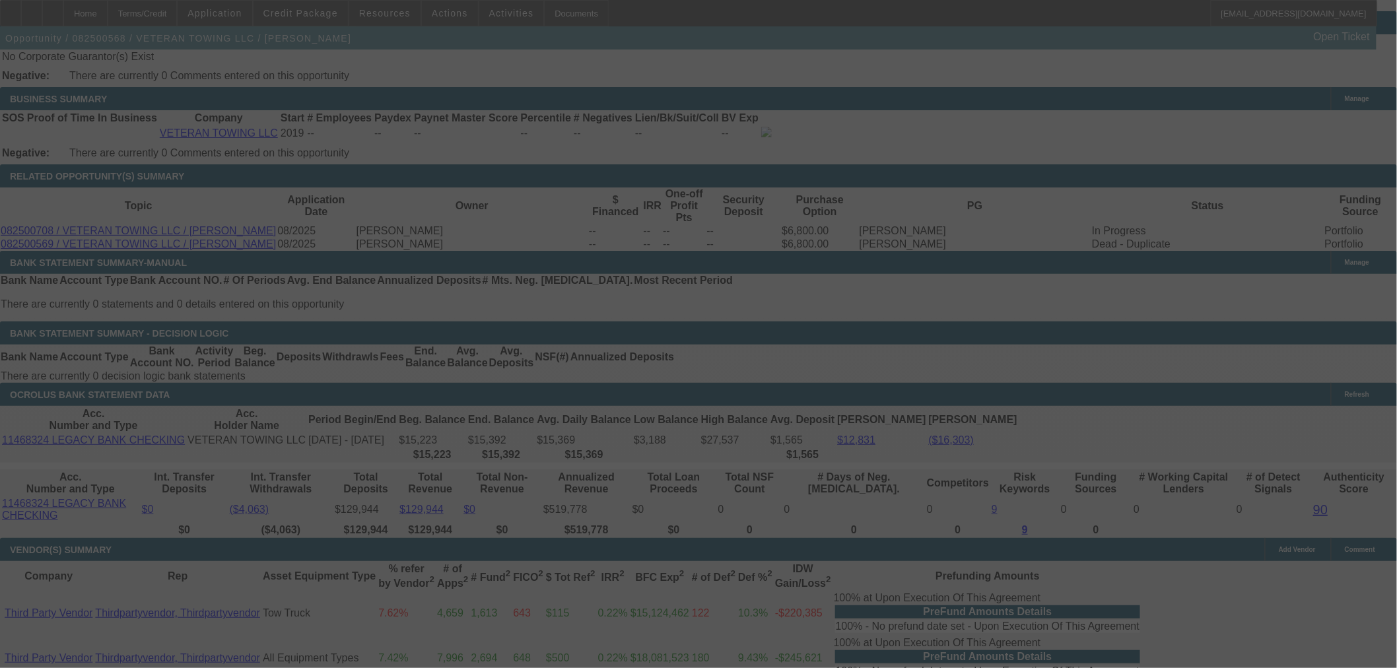
scroll to position [1910, 0]
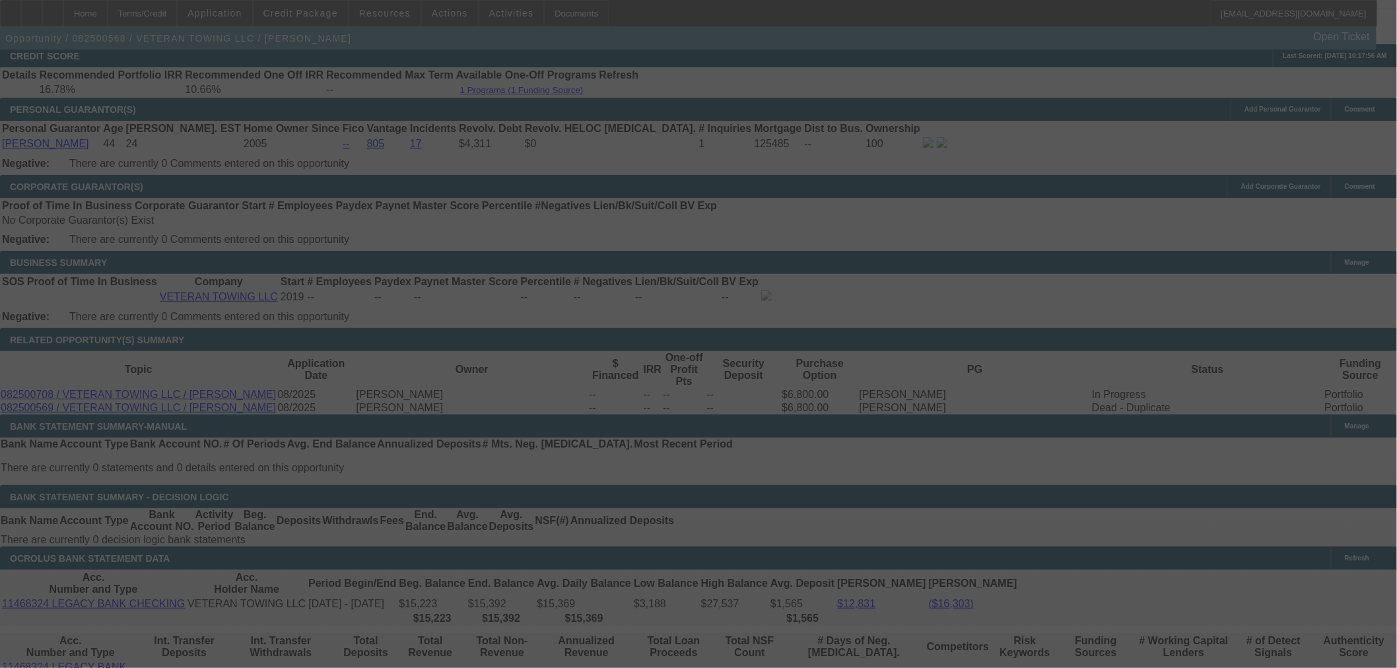
select select "0"
select select "6"
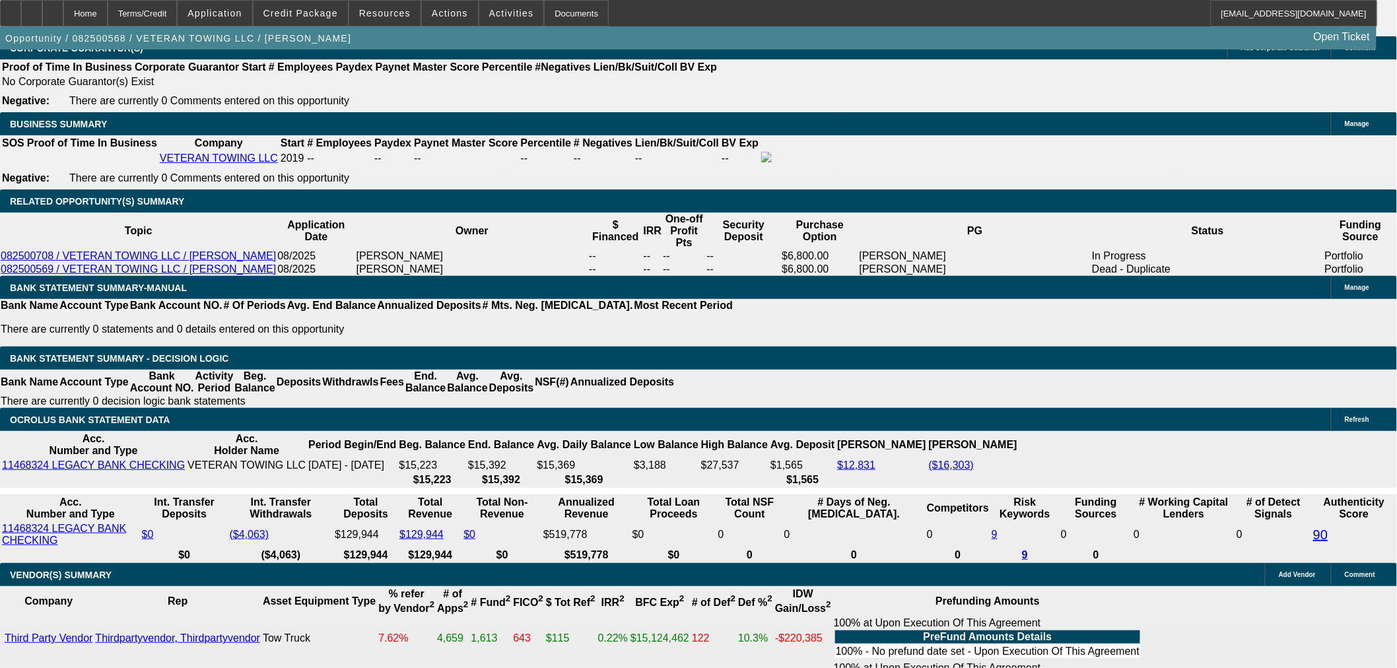
scroll to position [1983, 0]
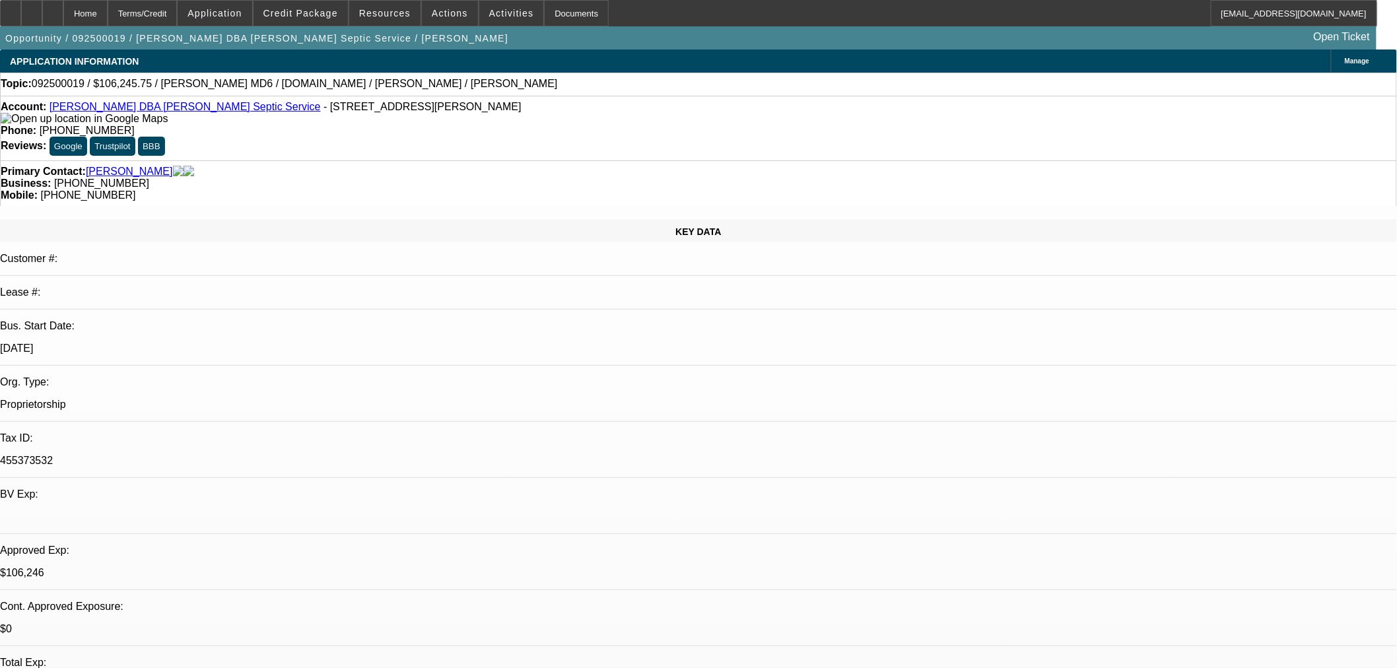
select select "0"
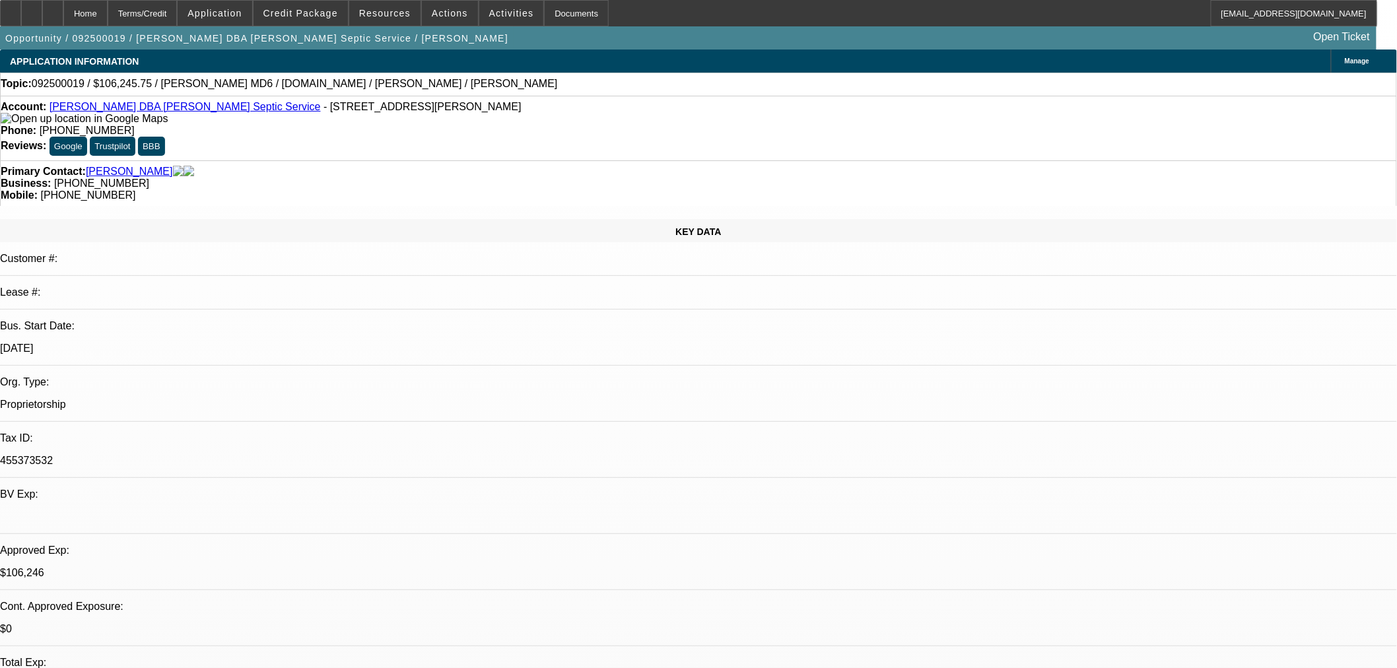
select select "0"
select select "0.15"
select select "2"
select select "0.1"
select select "2"
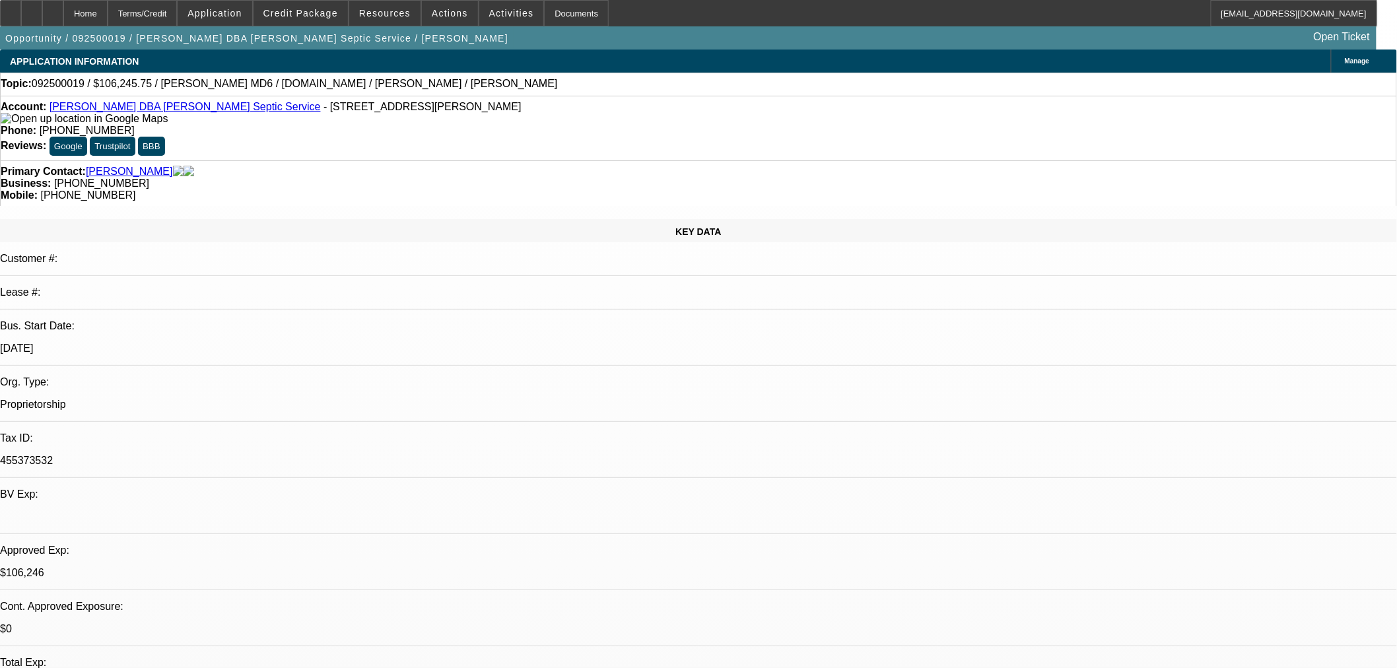
select select "0.1"
select select "1"
select select "3"
select select "6"
select select "1"
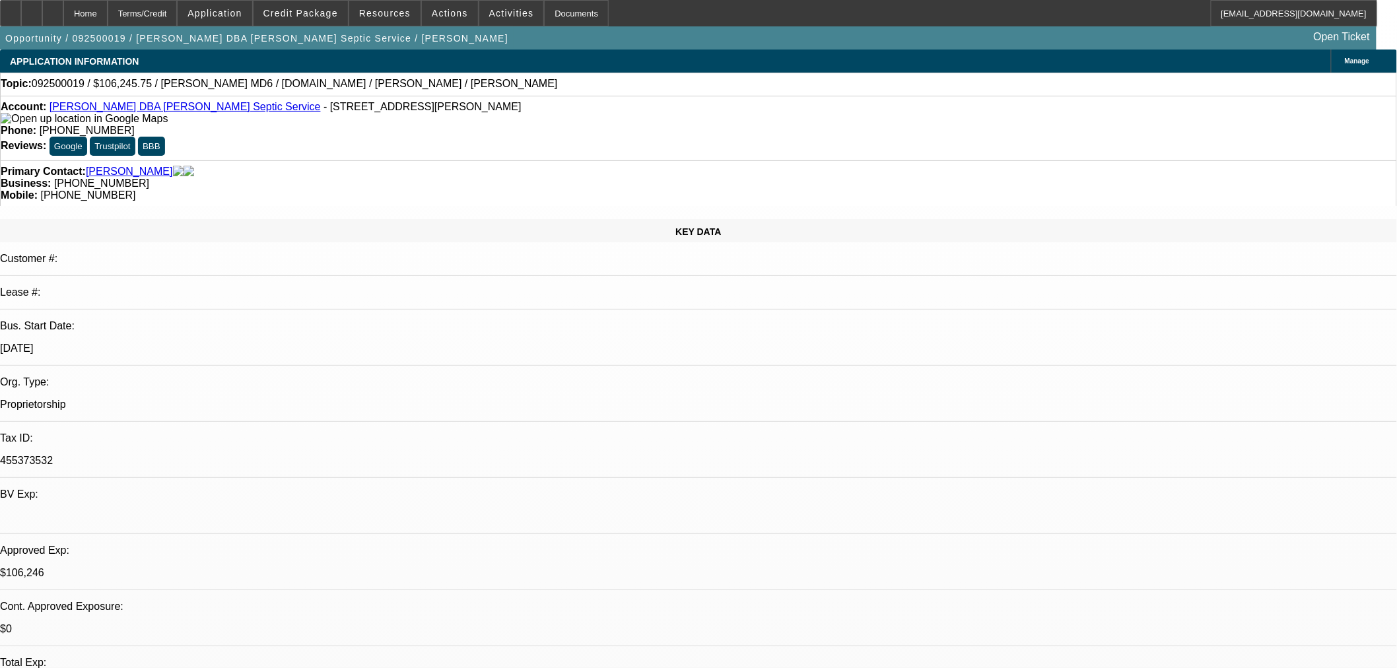
select select "3"
select select "6"
select select "1"
select select "2"
select select "4"
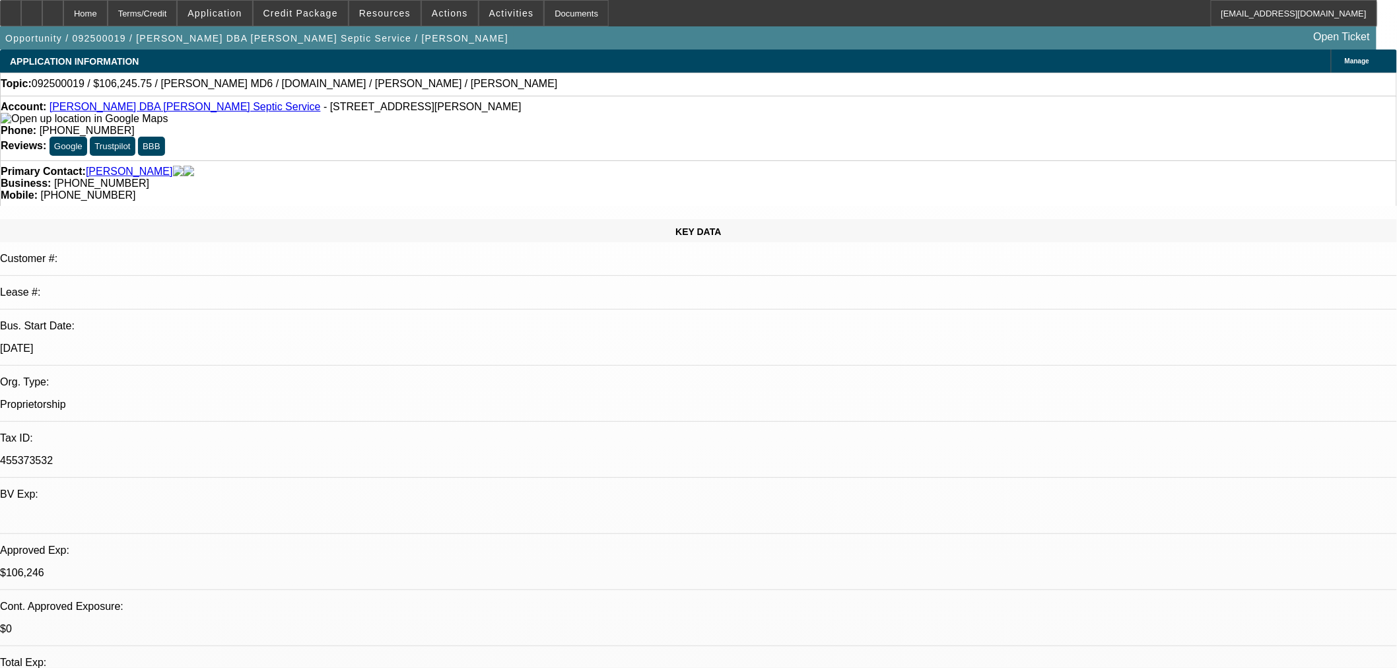
select select "1"
select select "2"
select select "4"
select select "0"
select select "2"
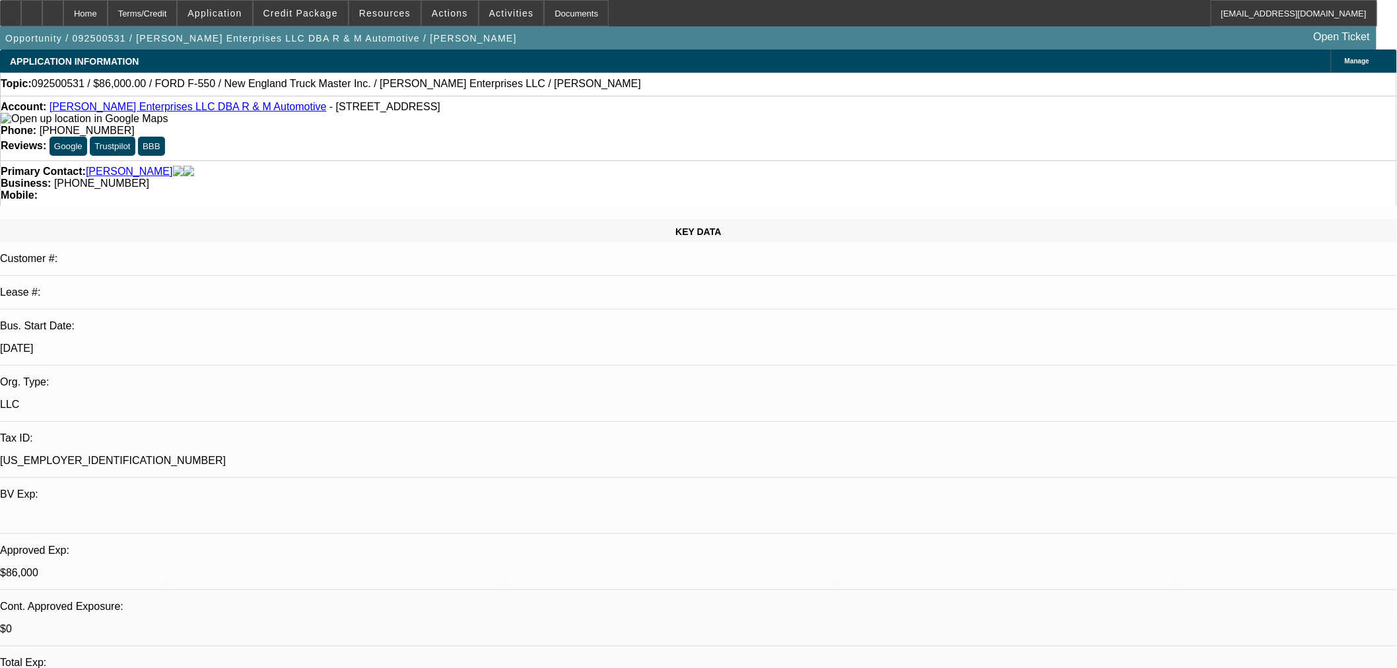
select select "2"
select select "0"
select select "6"
select select "0"
select select "2"
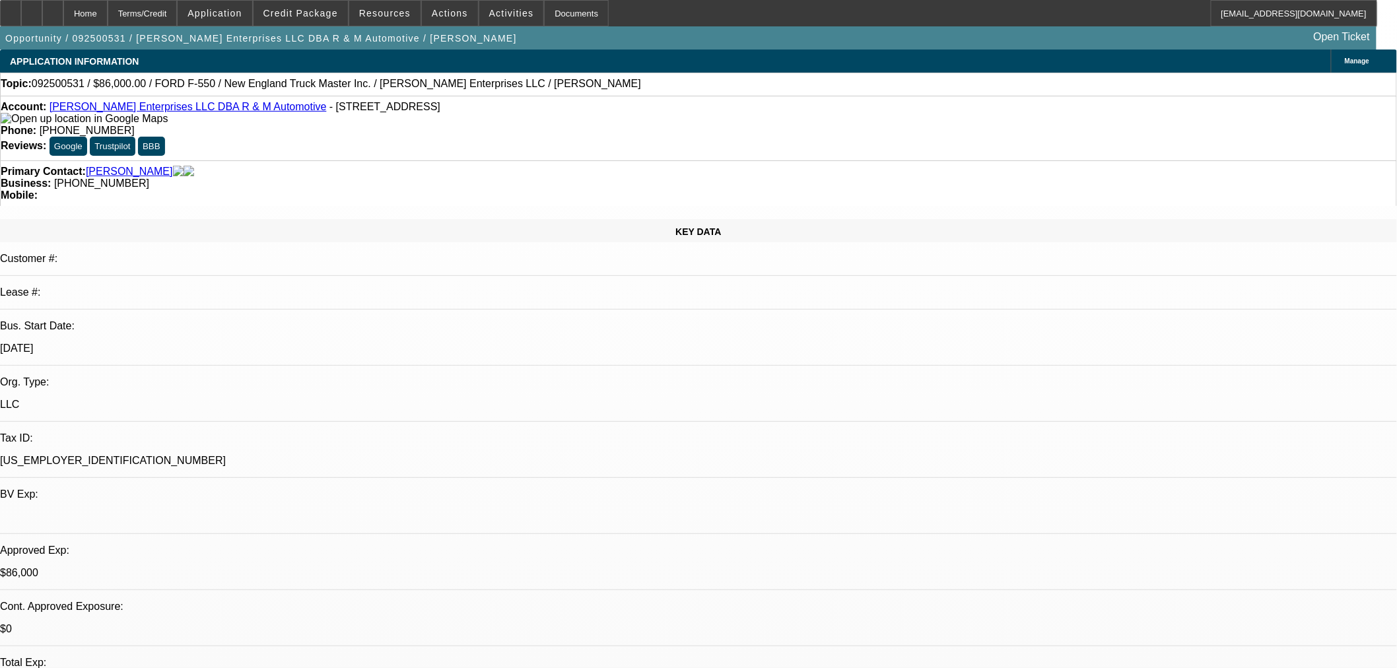
select select "2"
select select "0"
select select "6"
select select "0.15"
select select "2"
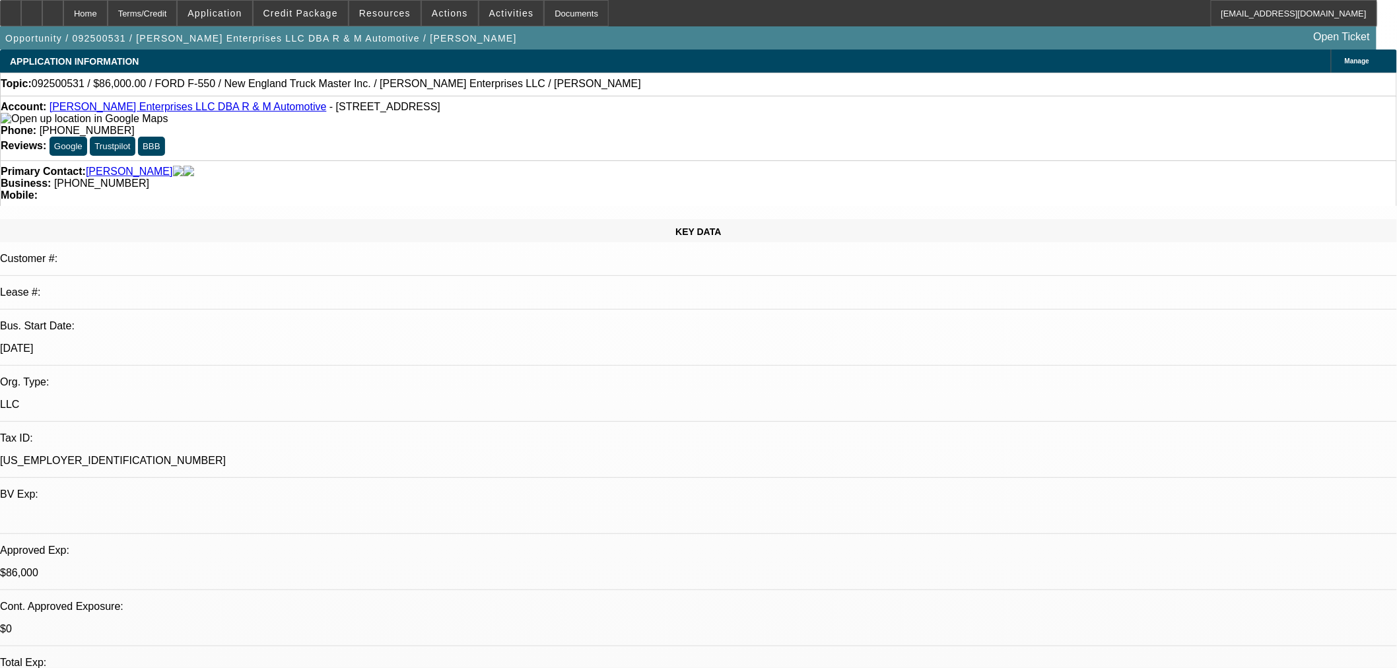
select select "2"
select select "0"
select select "6"
select select "0.15"
select select "2"
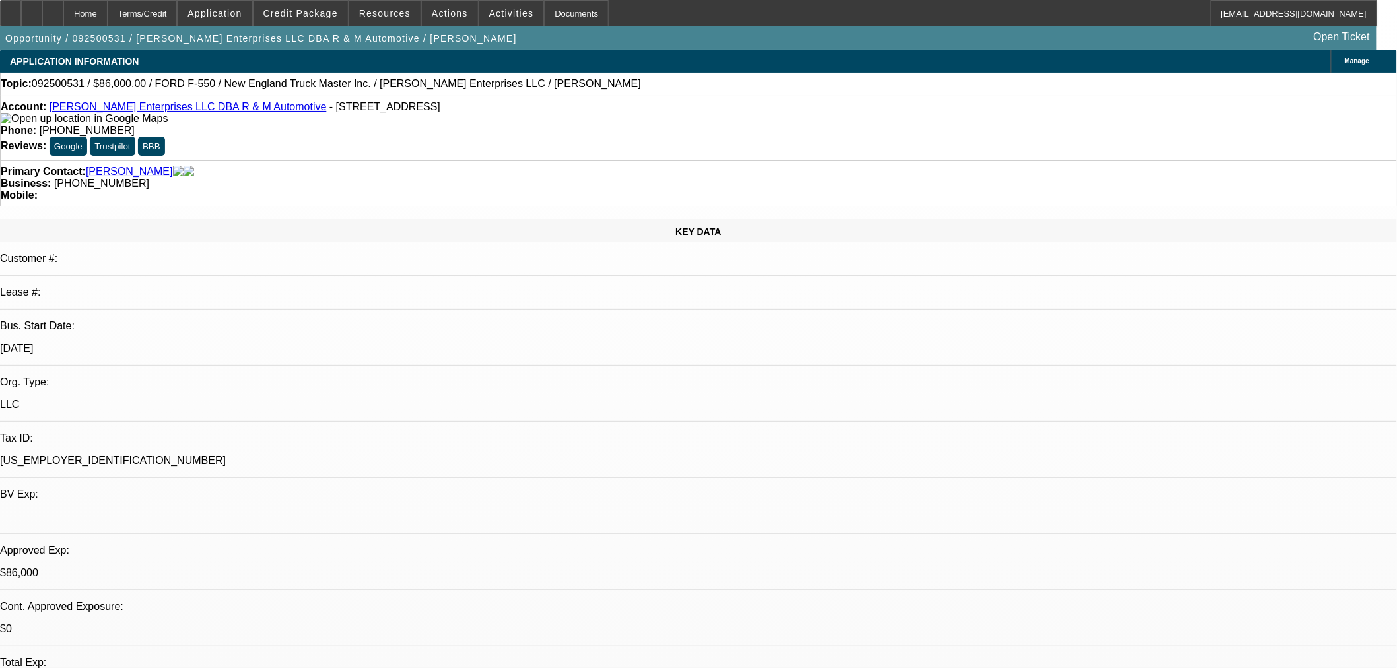
select select "2"
select select "0"
select select "6"
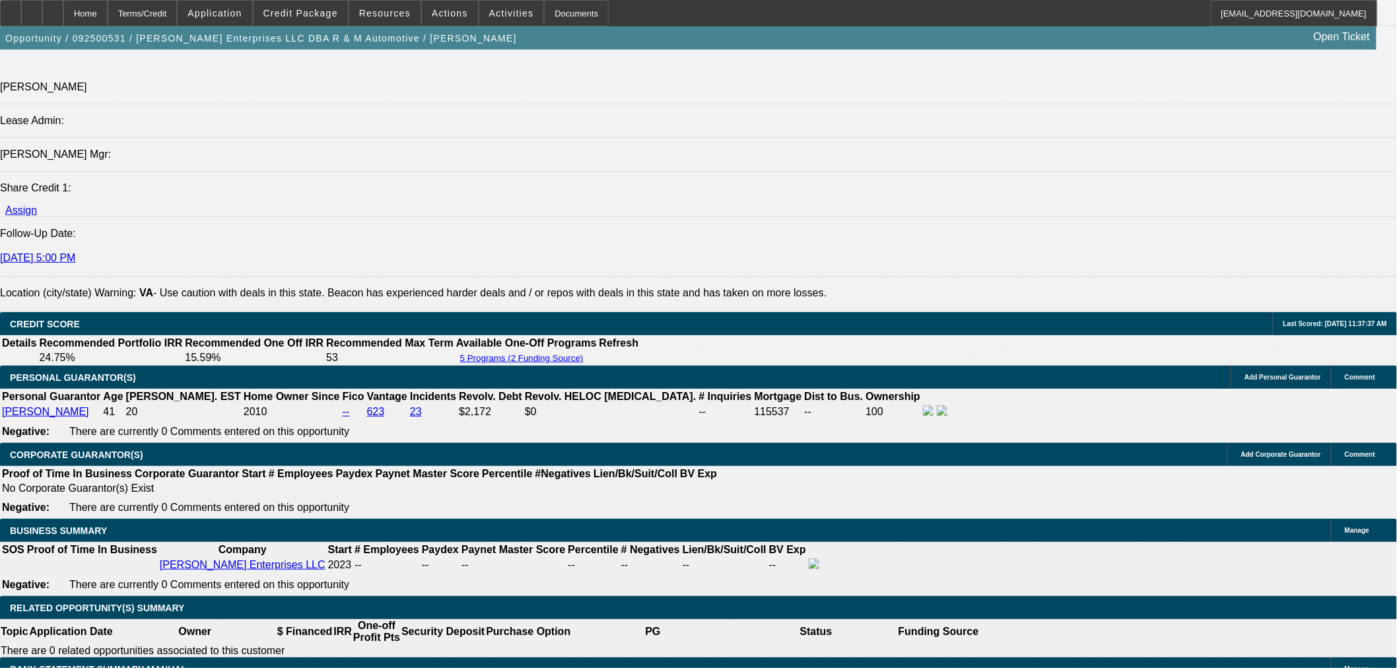
scroll to position [1760, 0]
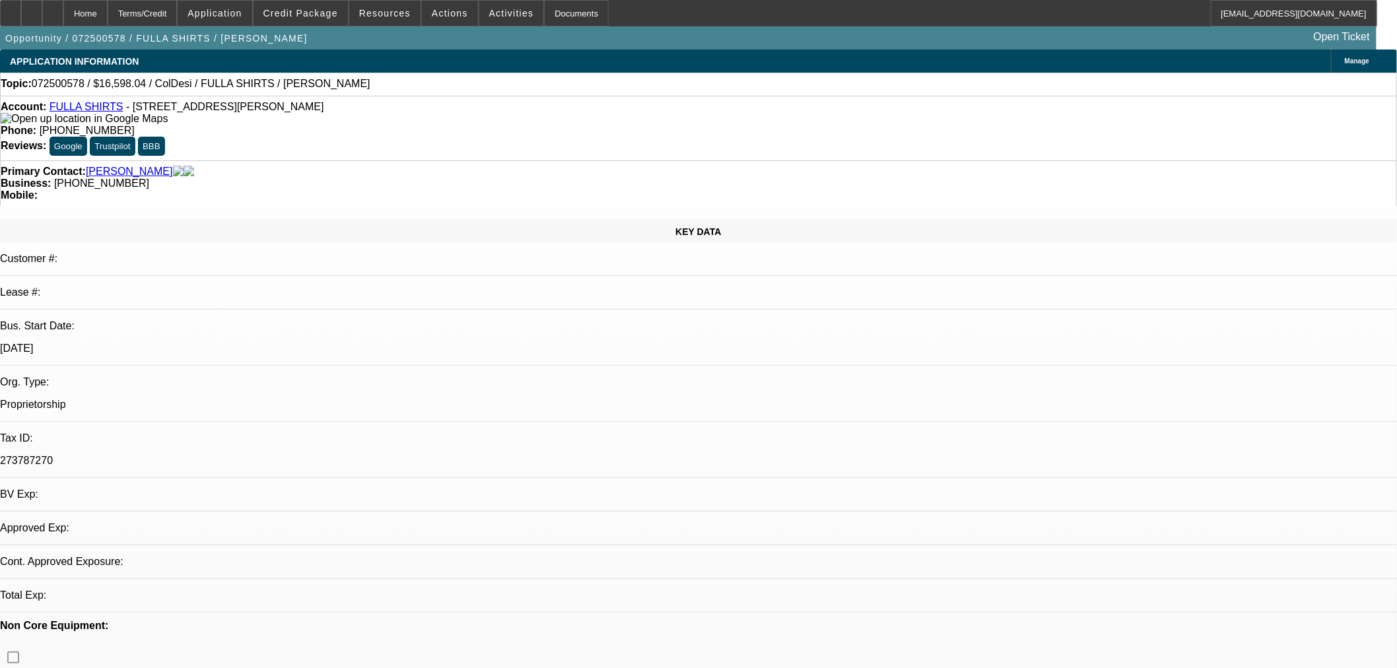
select select "0"
select select "2"
select select "0.1"
select select "4"
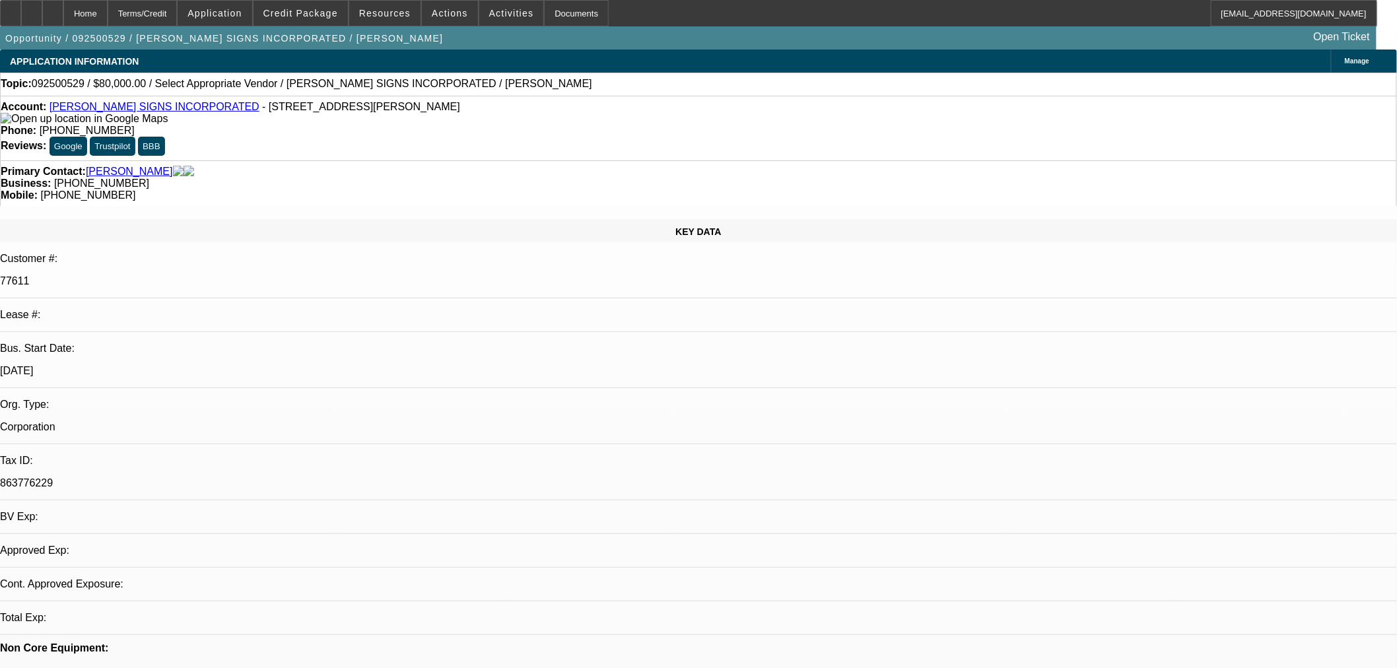
select select "0"
select select "2"
select select "0.1"
select select "4"
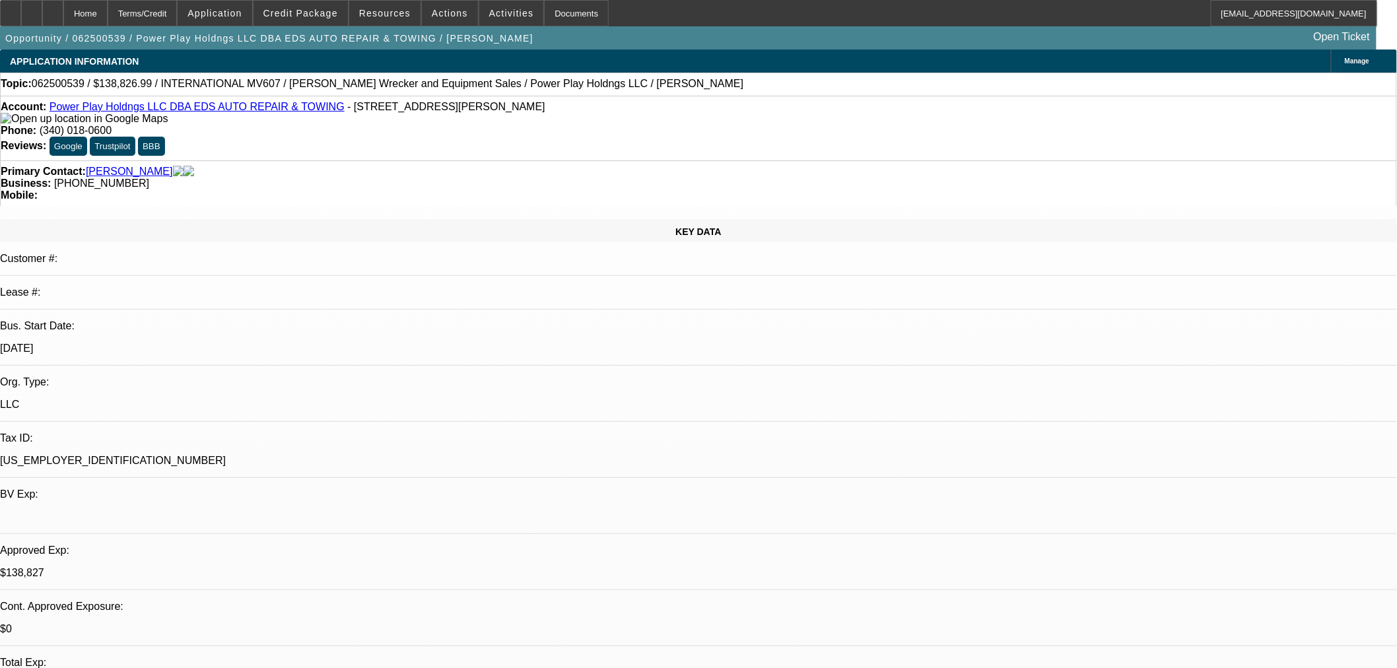
select select "2"
select select "0.1"
select select "4"
select select "0"
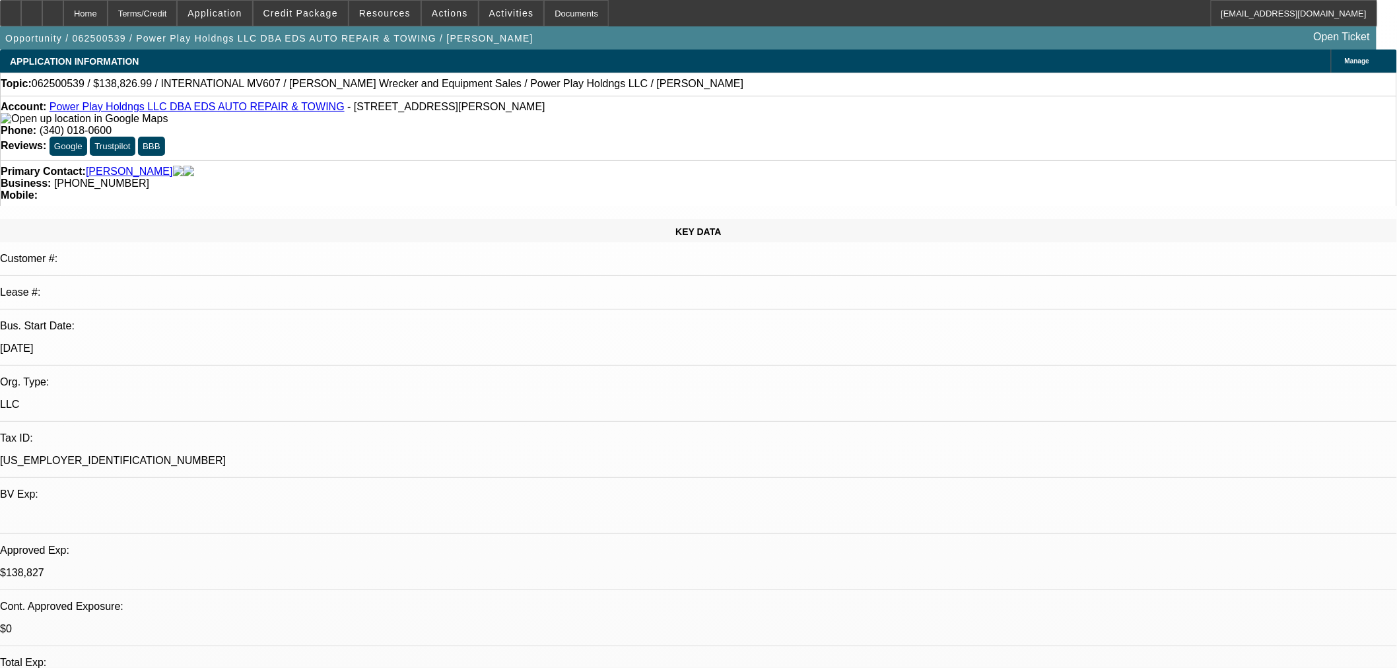
select select "2"
select select "0.1"
select select "4"
select select "0"
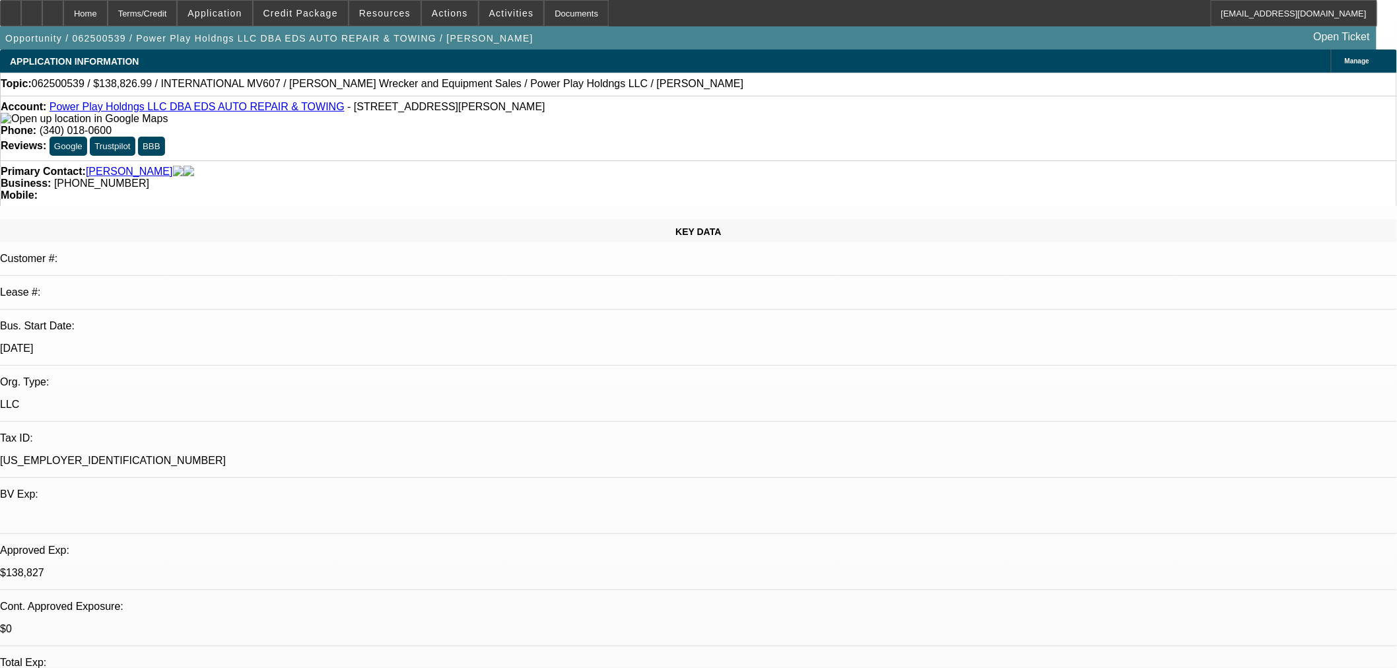
select select "2"
select select "0.1"
select select "4"
select select "0"
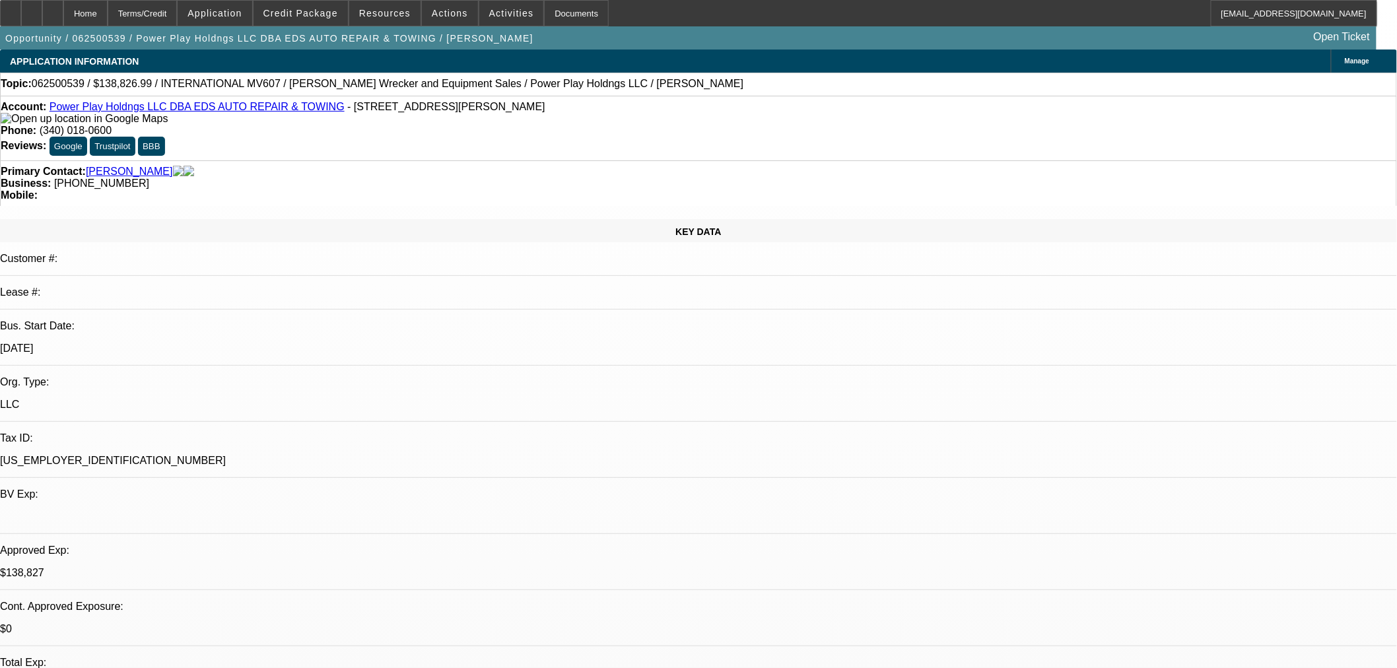
select select "2"
select select "0.1"
select select "4"
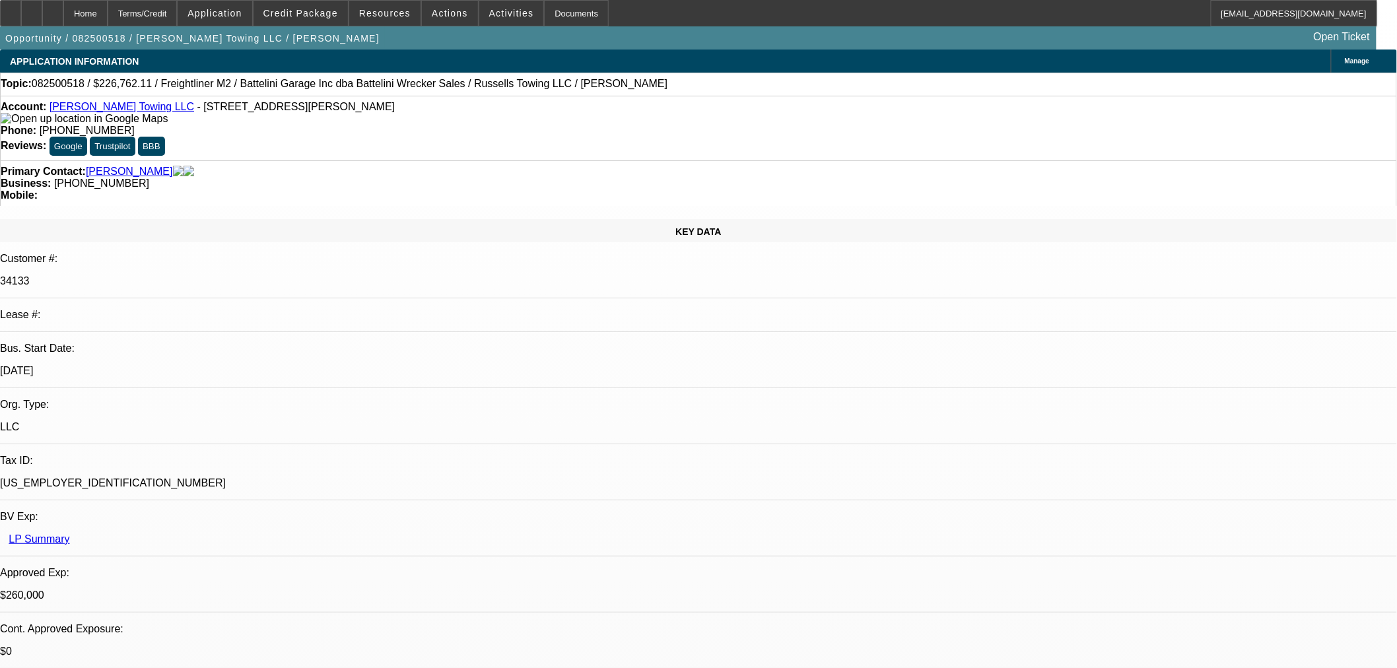
select select "0"
select select "3"
select select "0"
select select "6"
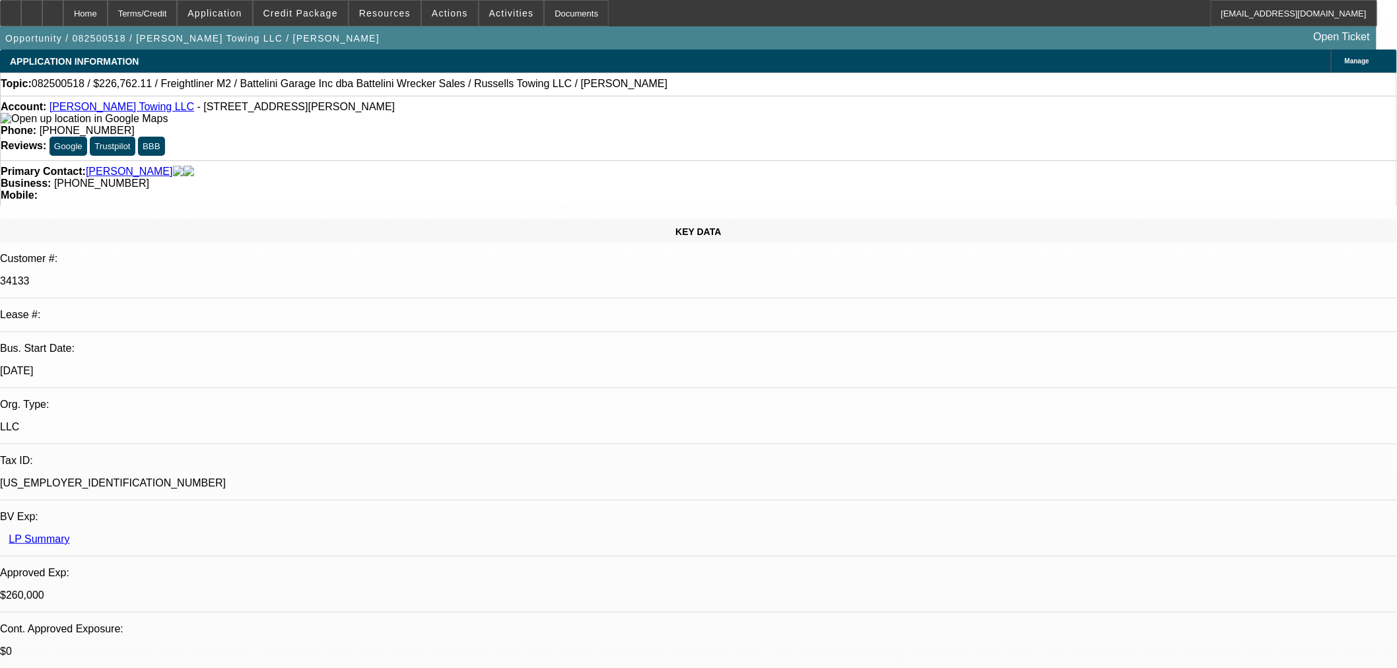
select select "0"
select select "3"
select select "0"
select select "6"
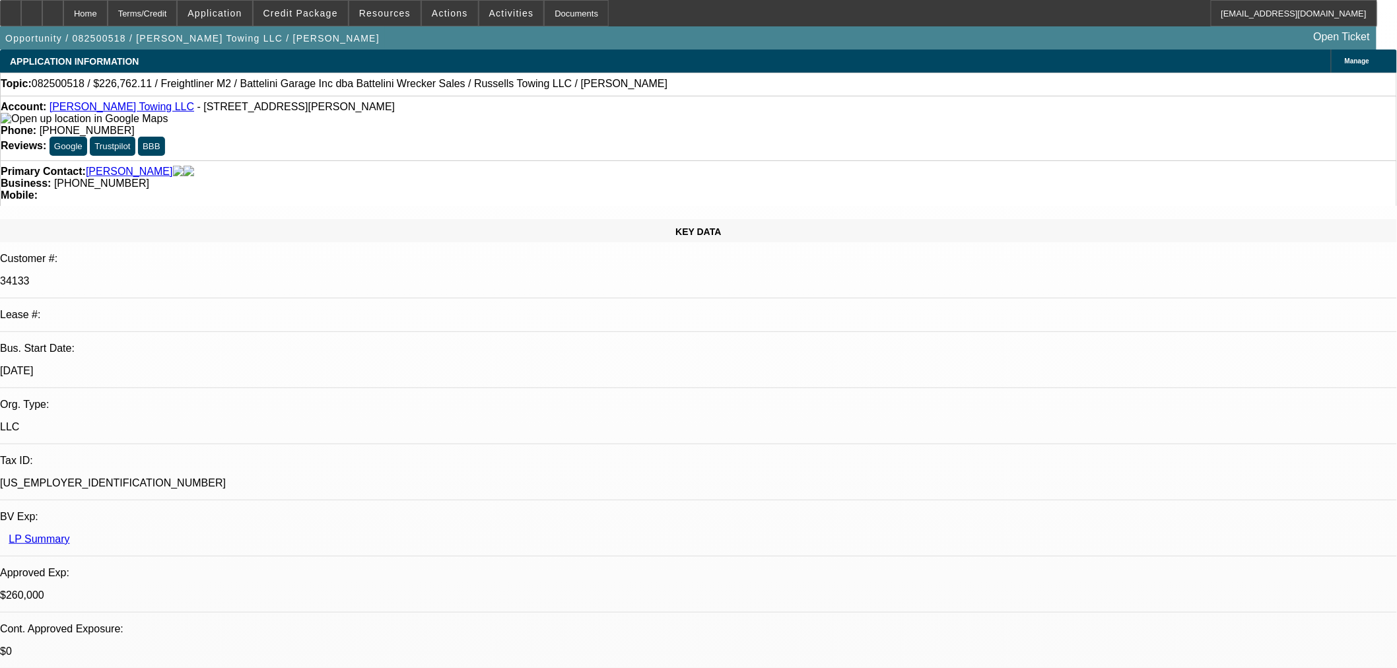
select select "0"
select select "3"
select select "0"
select select "6"
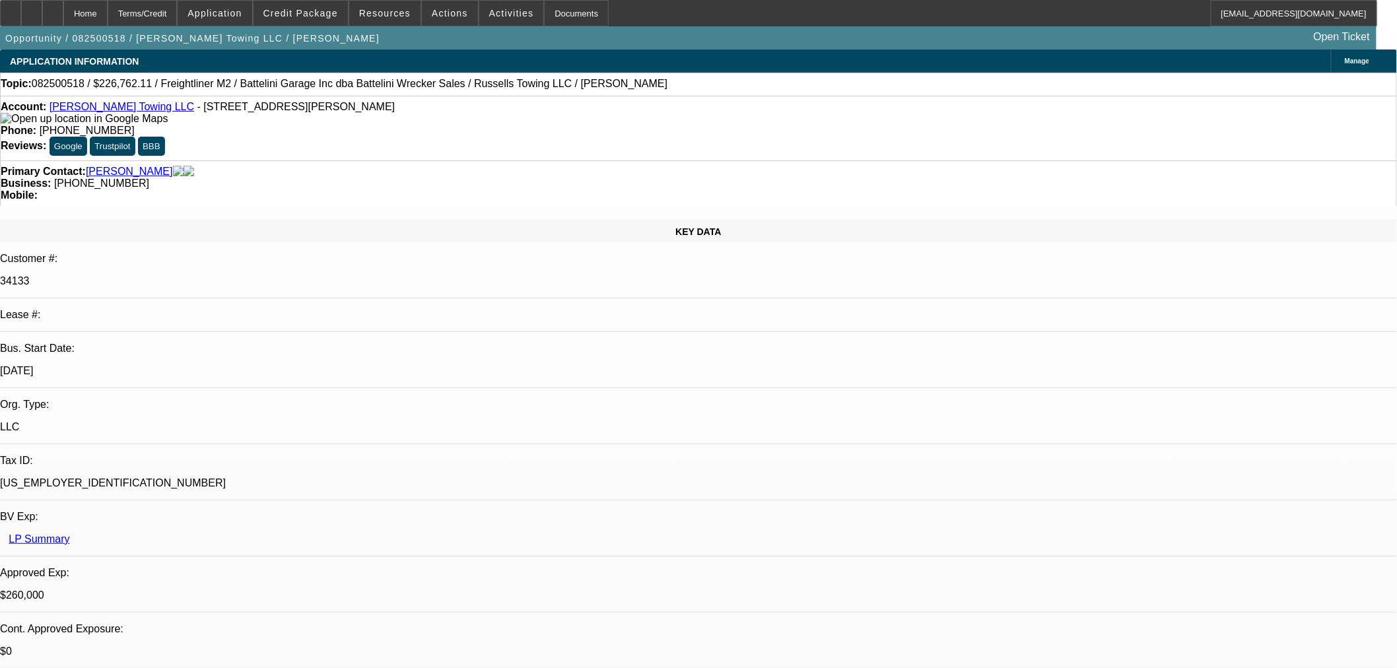
select select "0"
select select "3"
select select "0"
select select "6"
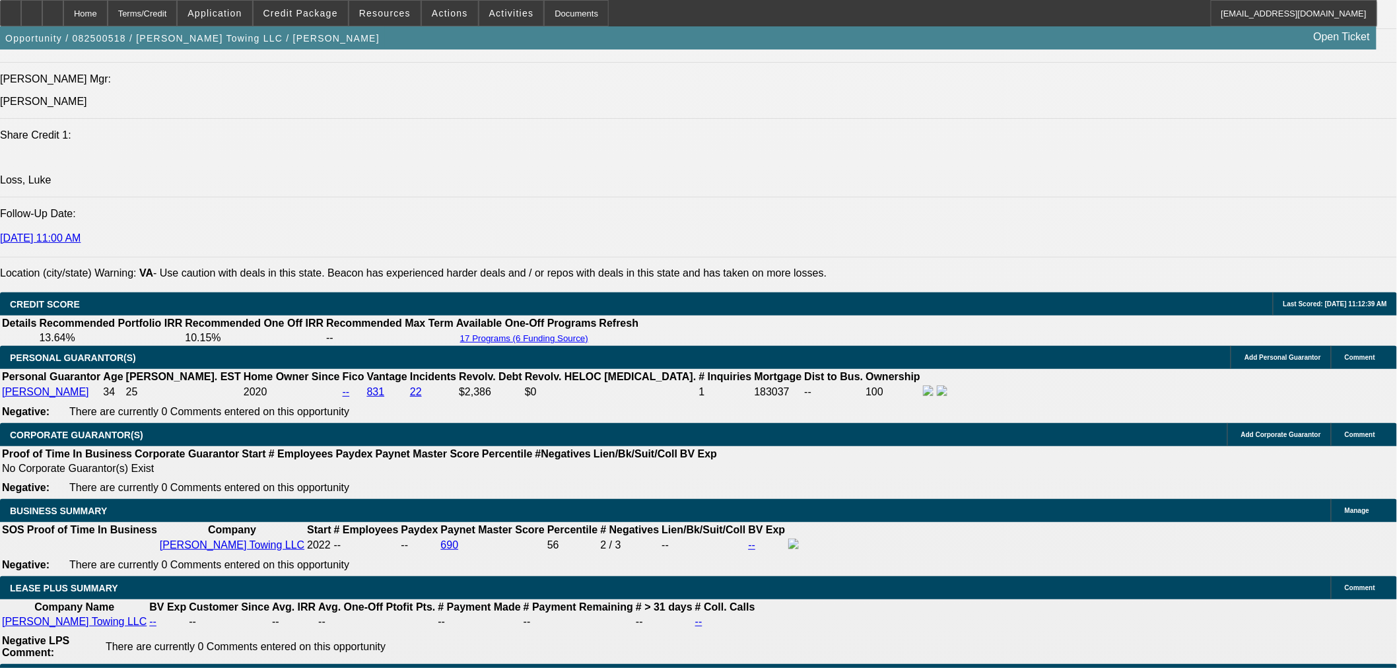
scroll to position [1981, 0]
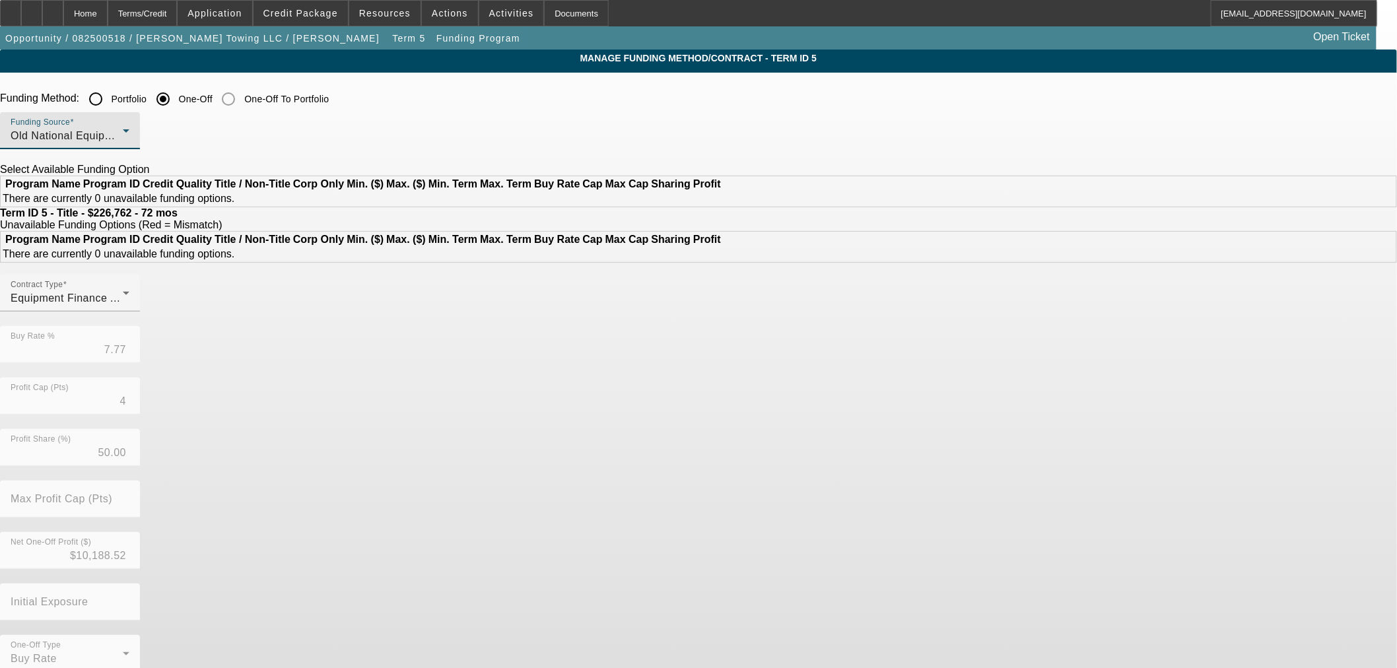
click at [385, 135] on span "Old National Equipment Finance Company, a Division of Old National Bank" at bounding box center [198, 135] width 374 height 11
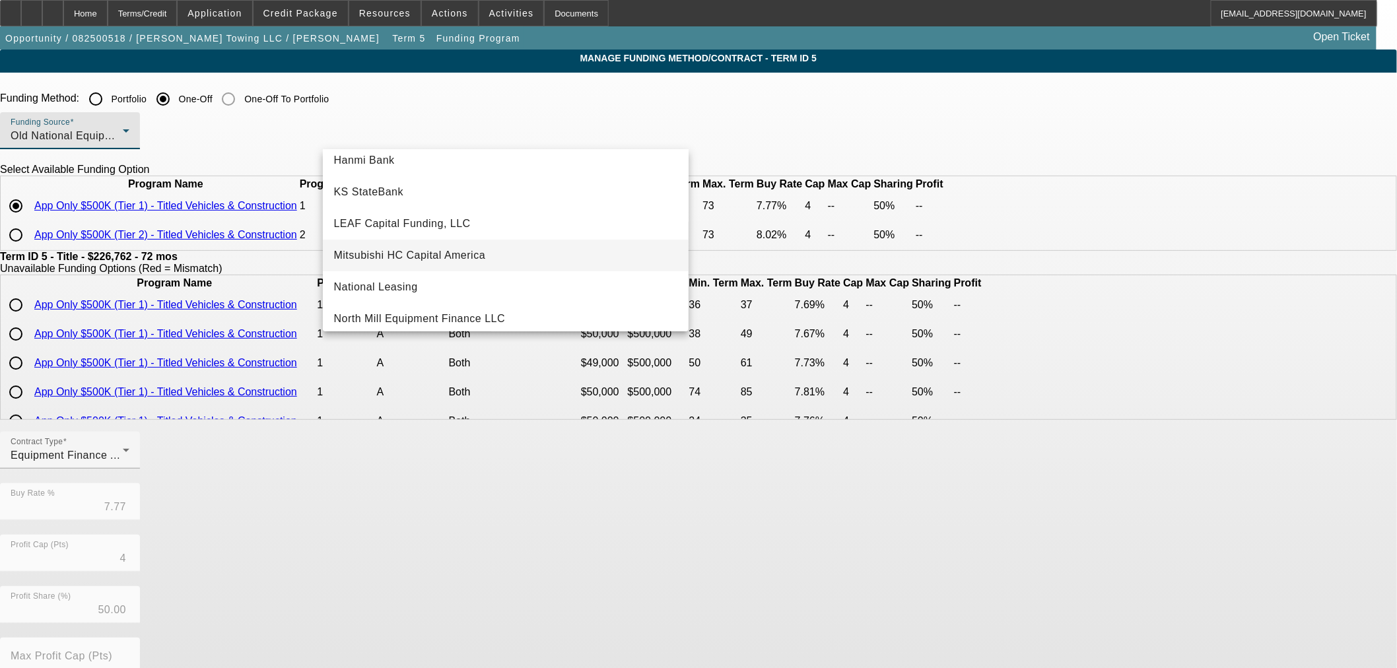
scroll to position [374, 0]
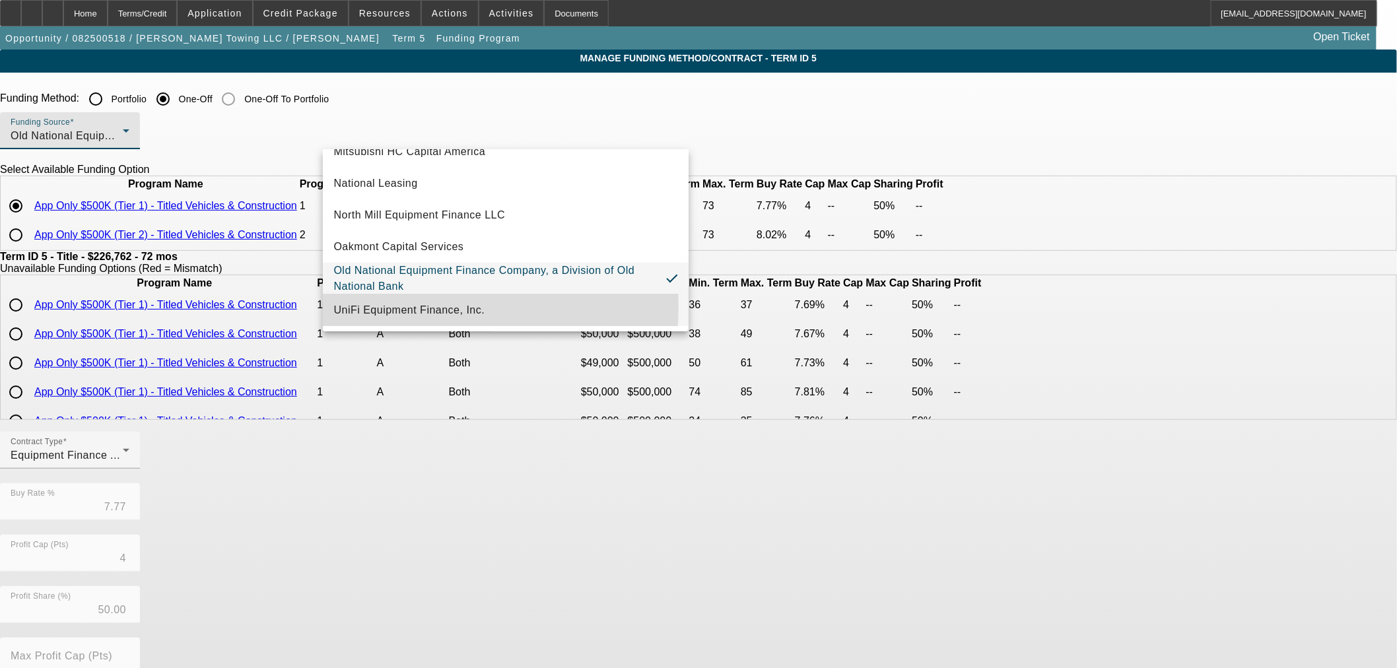
click at [392, 306] on span "UniFi Equipment Finance, Inc." at bounding box center [408, 310] width 151 height 16
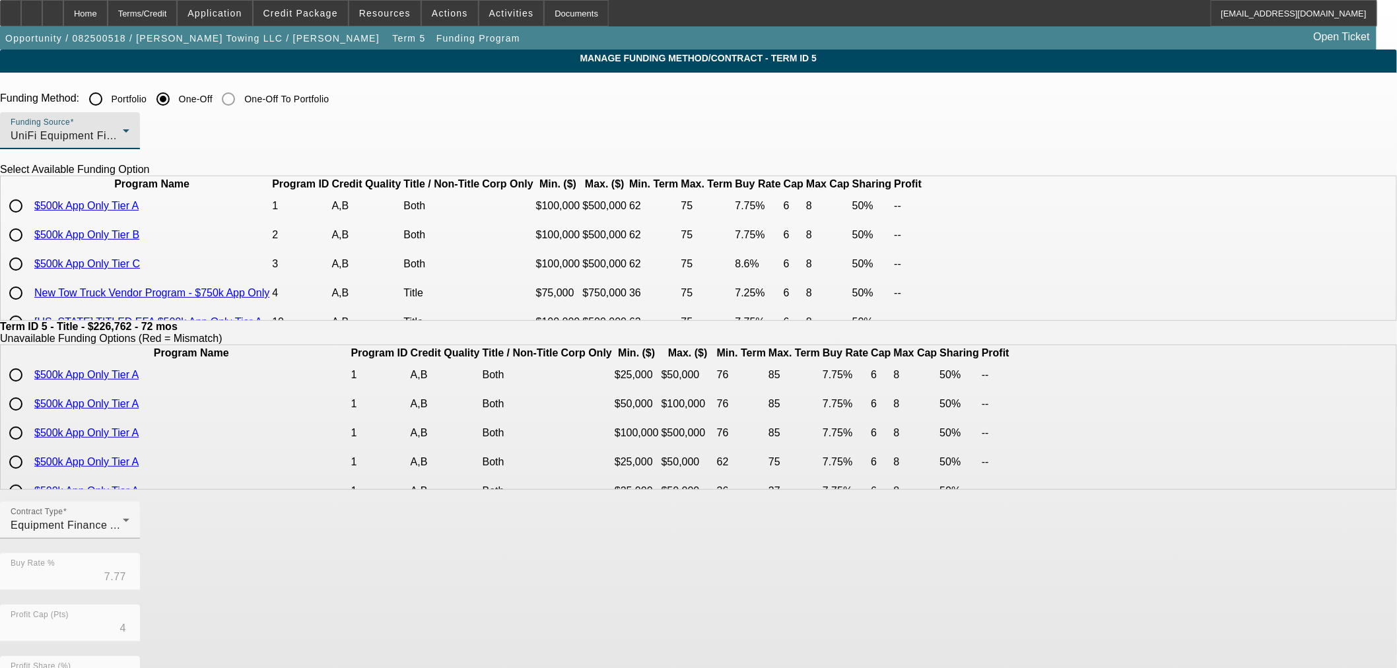
click at [29, 219] on input "radio" at bounding box center [16, 206] width 26 height 26
radio input "true"
type input "7.75"
type input "6"
type input "8"
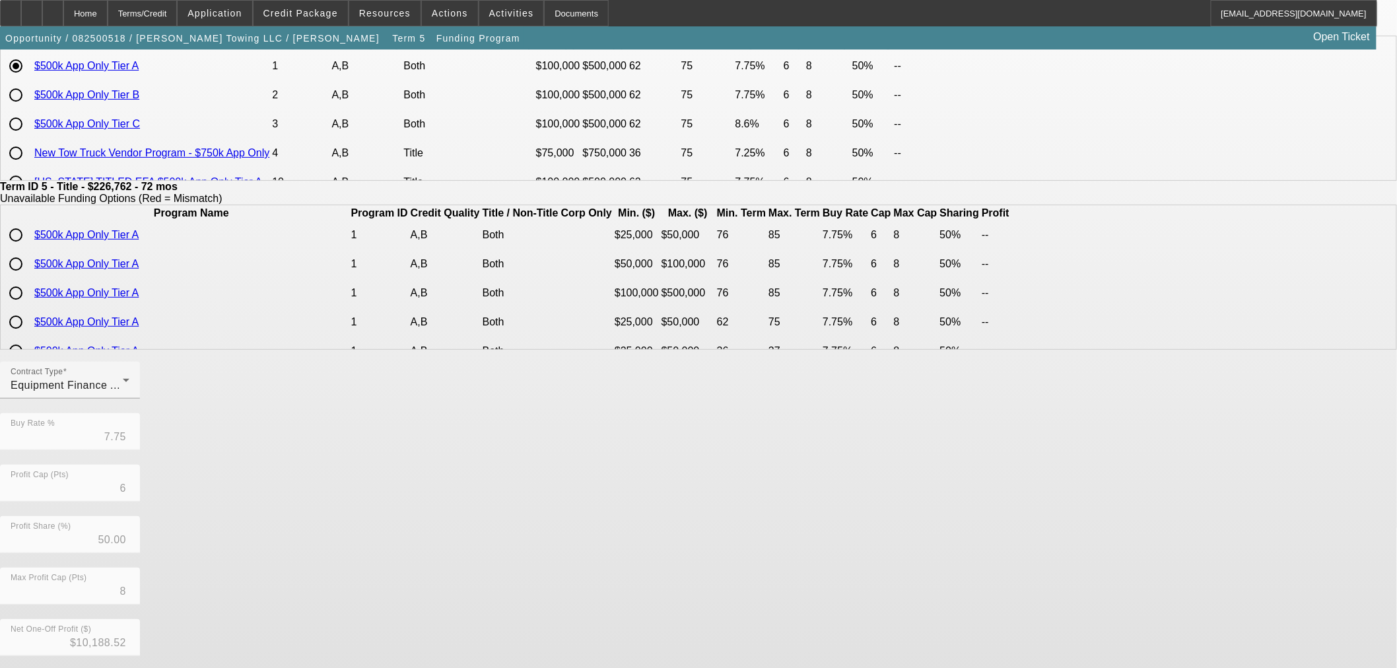
scroll to position [236, 0]
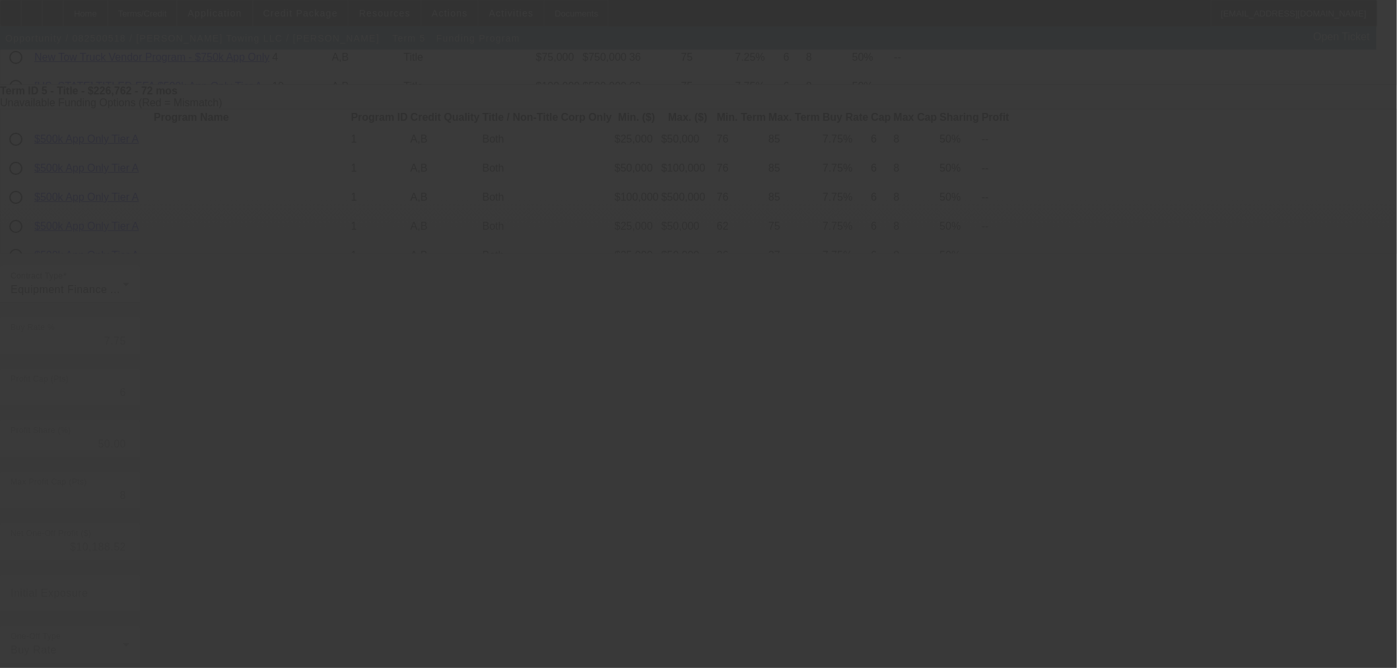
scroll to position [0, 0]
type input "7.77"
type input "4"
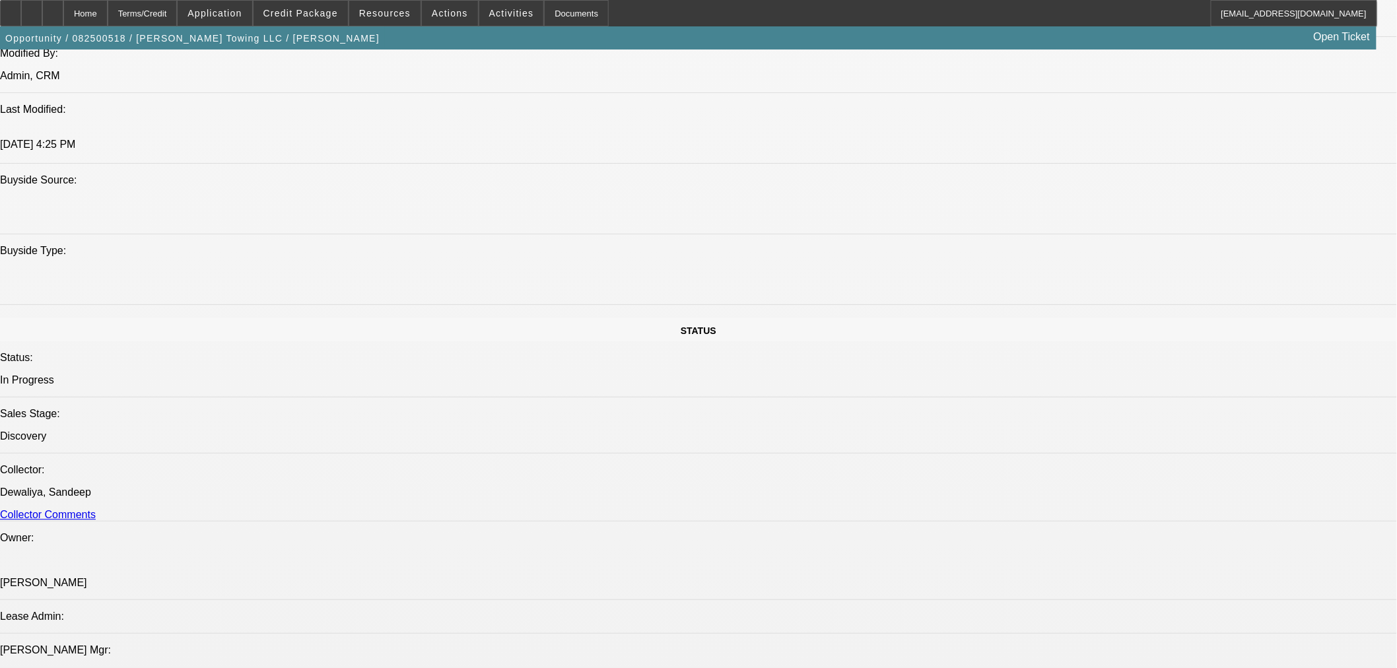
select select "0"
select select "3"
select select "0"
select select "6"
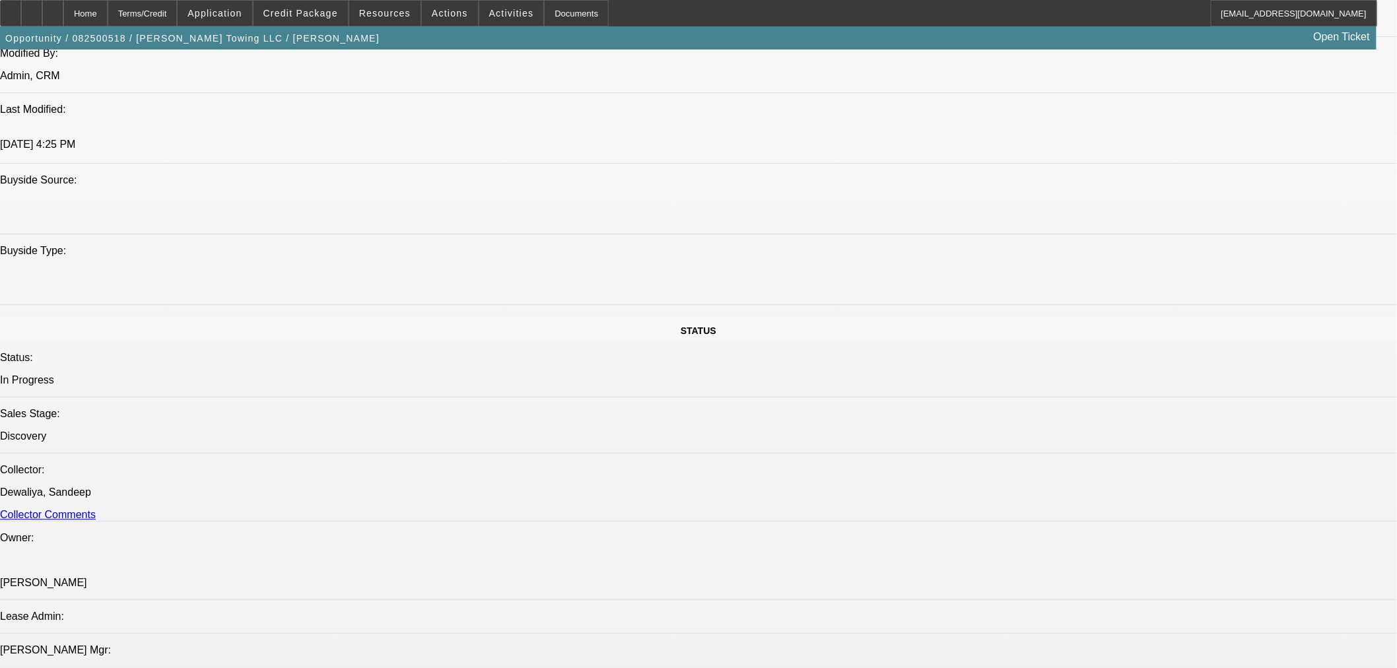
select select "0"
select select "3"
select select "0"
select select "6"
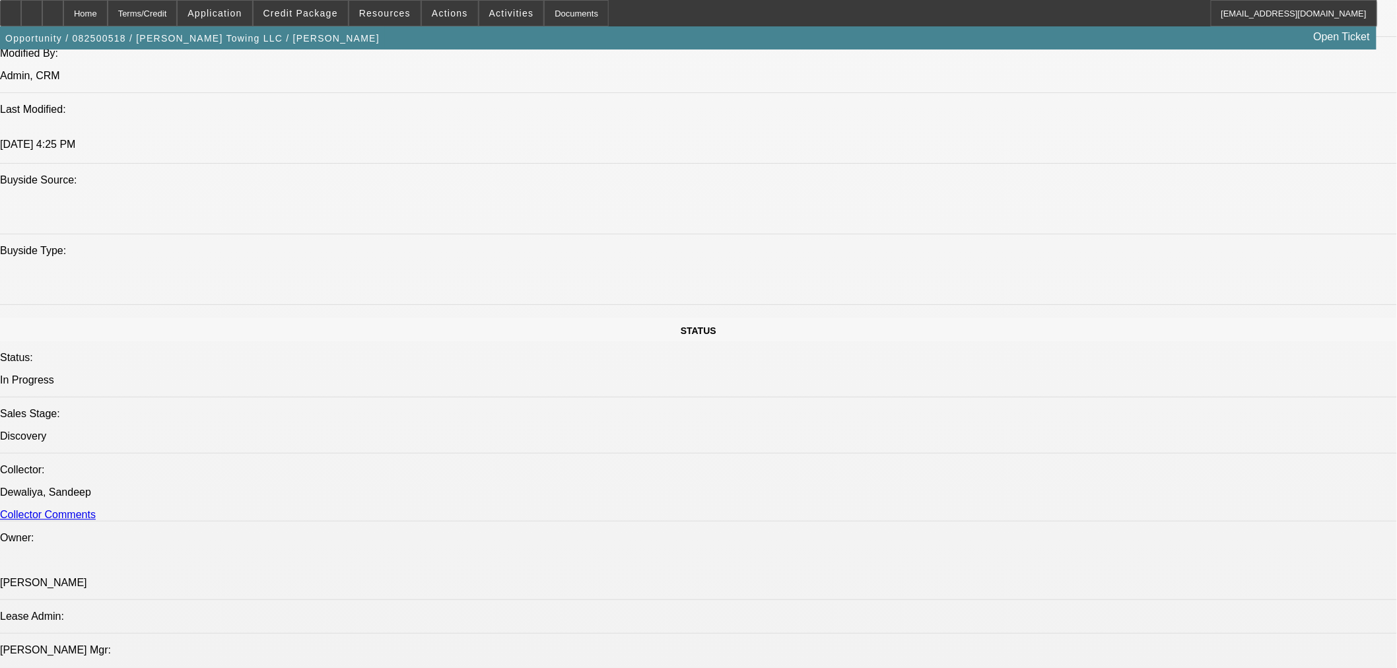
select select "0"
select select "3"
select select "0"
select select "6"
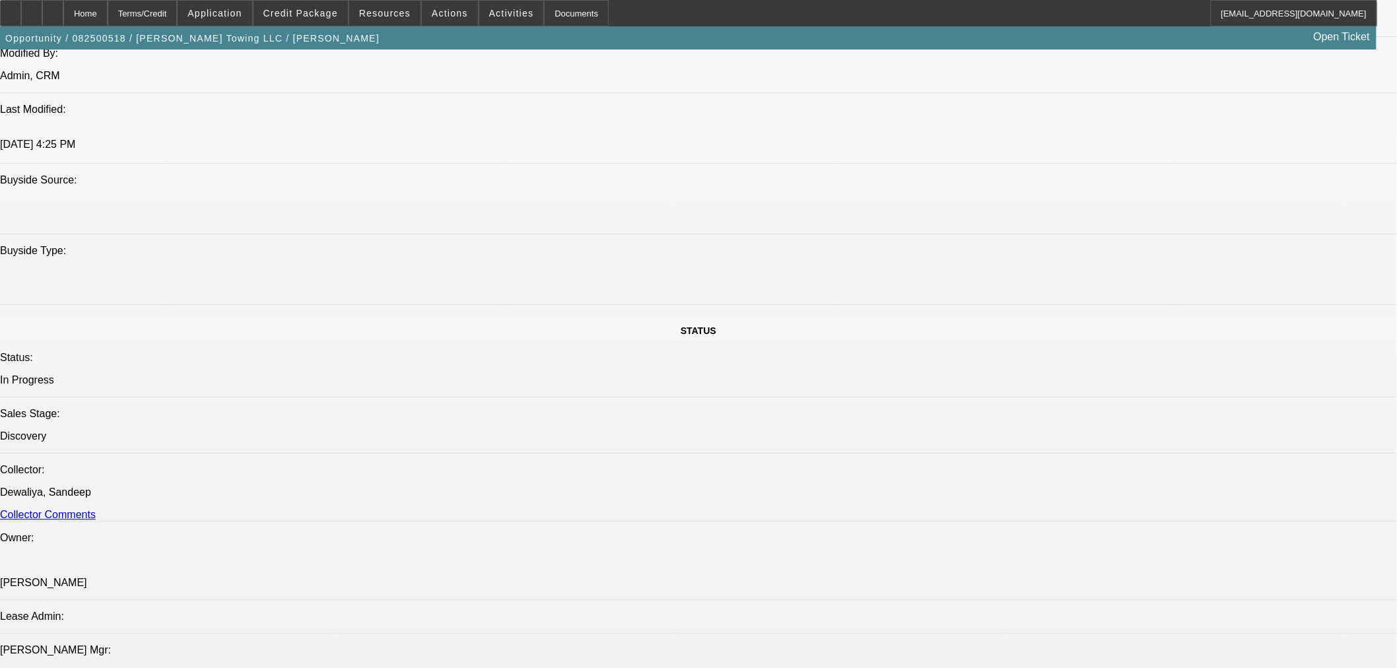
select select "0"
select select "3"
select select "0"
select select "6"
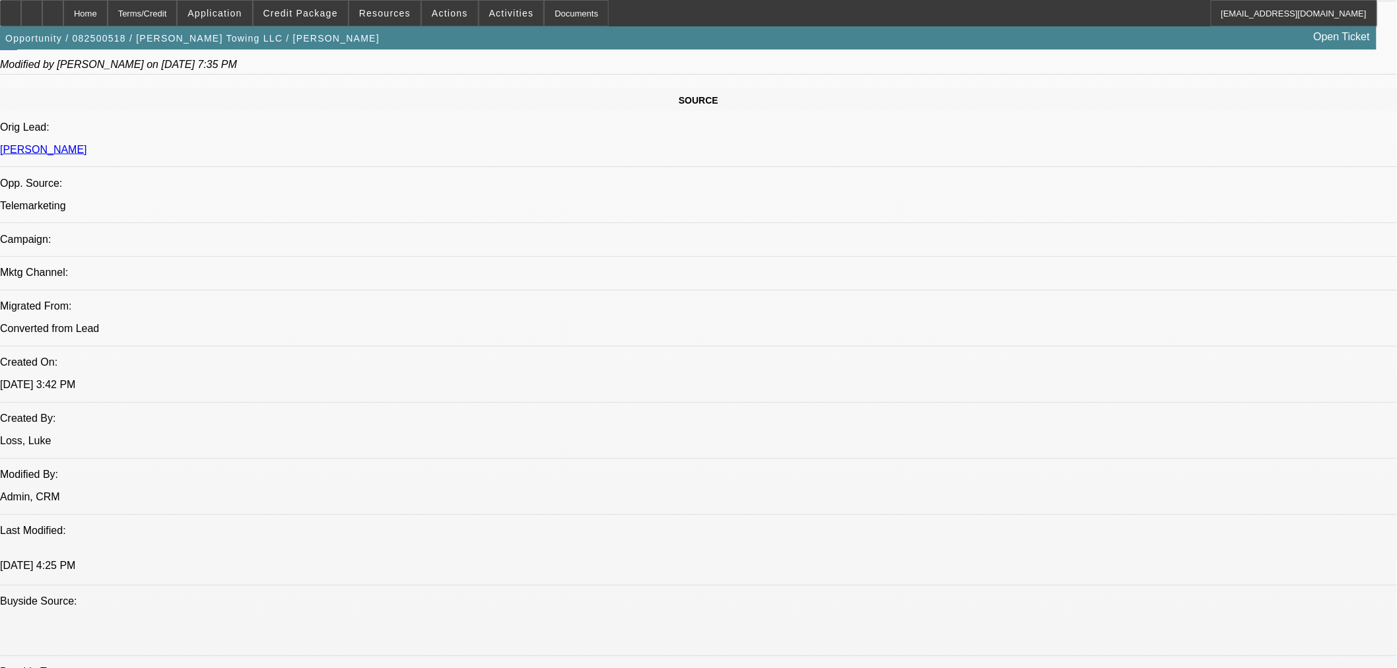
scroll to position [762, 0]
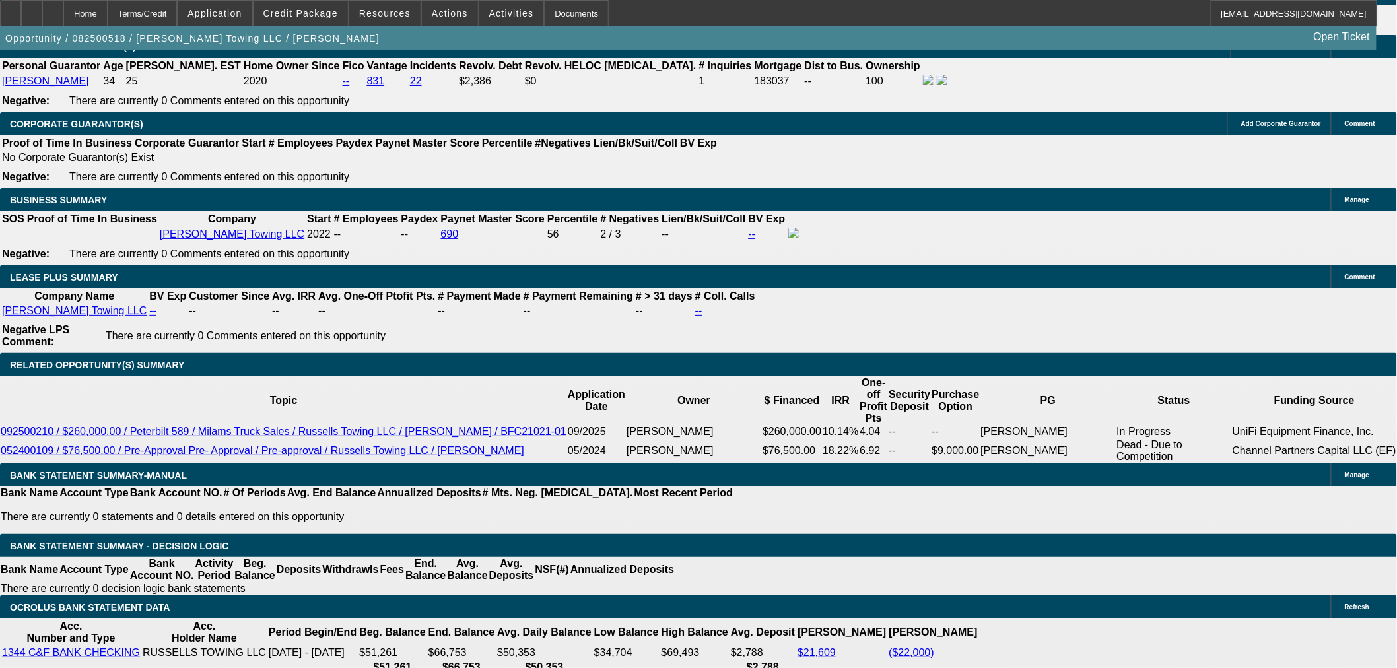
scroll to position [1865, 0]
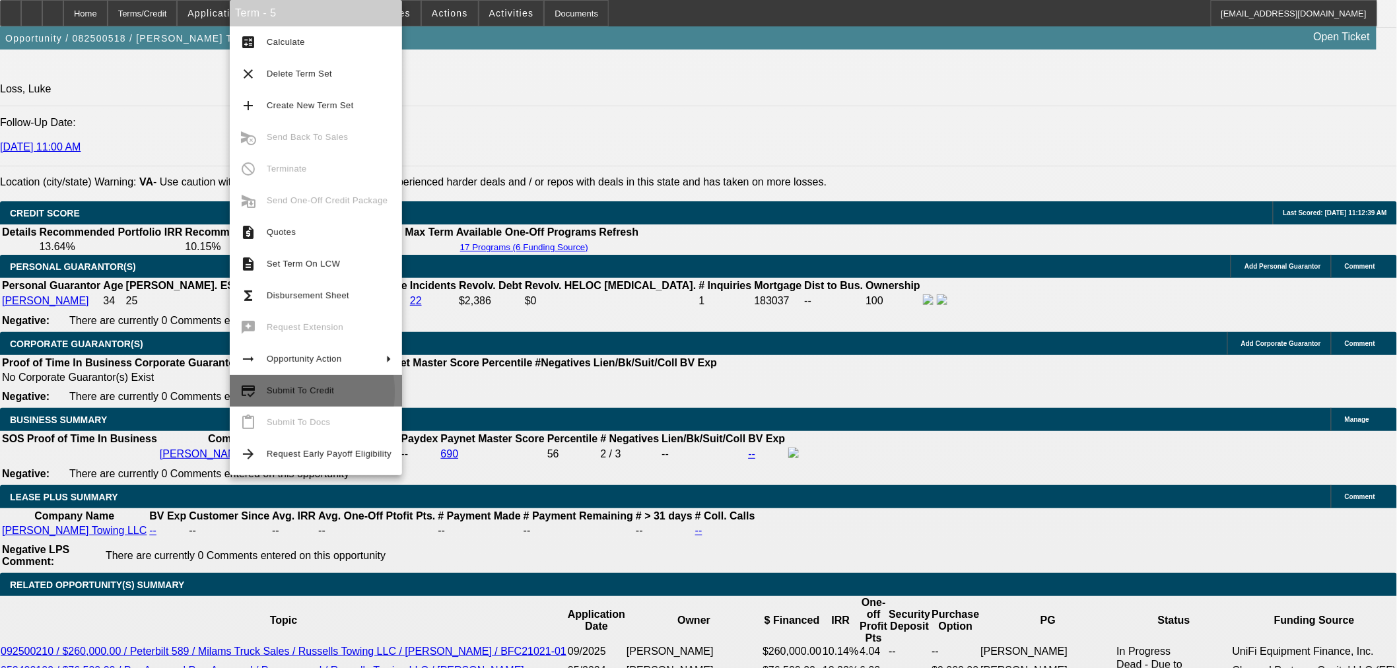
click at [269, 392] on span "Submit To Credit" at bounding box center [300, 391] width 67 height 10
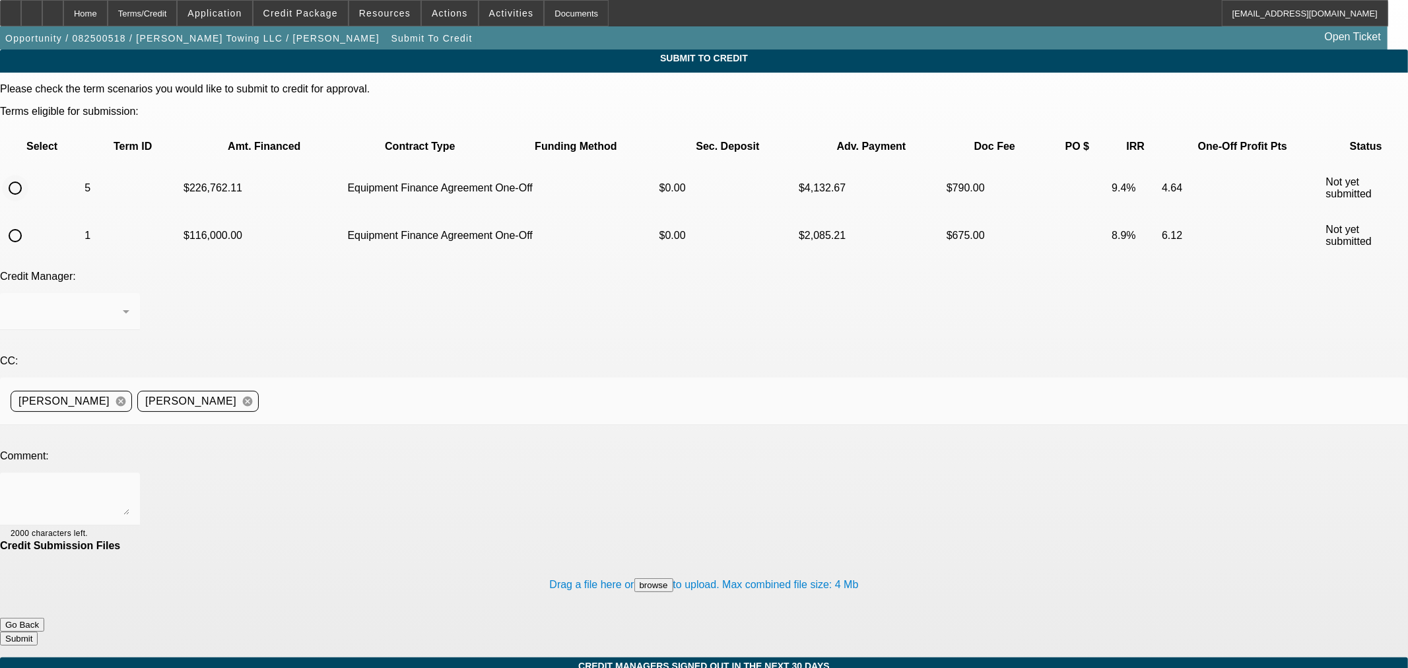
click at [28, 175] on input "radio" at bounding box center [15, 188] width 26 height 26
radio input "true"
click at [129, 483] on textarea at bounding box center [70, 499] width 119 height 32
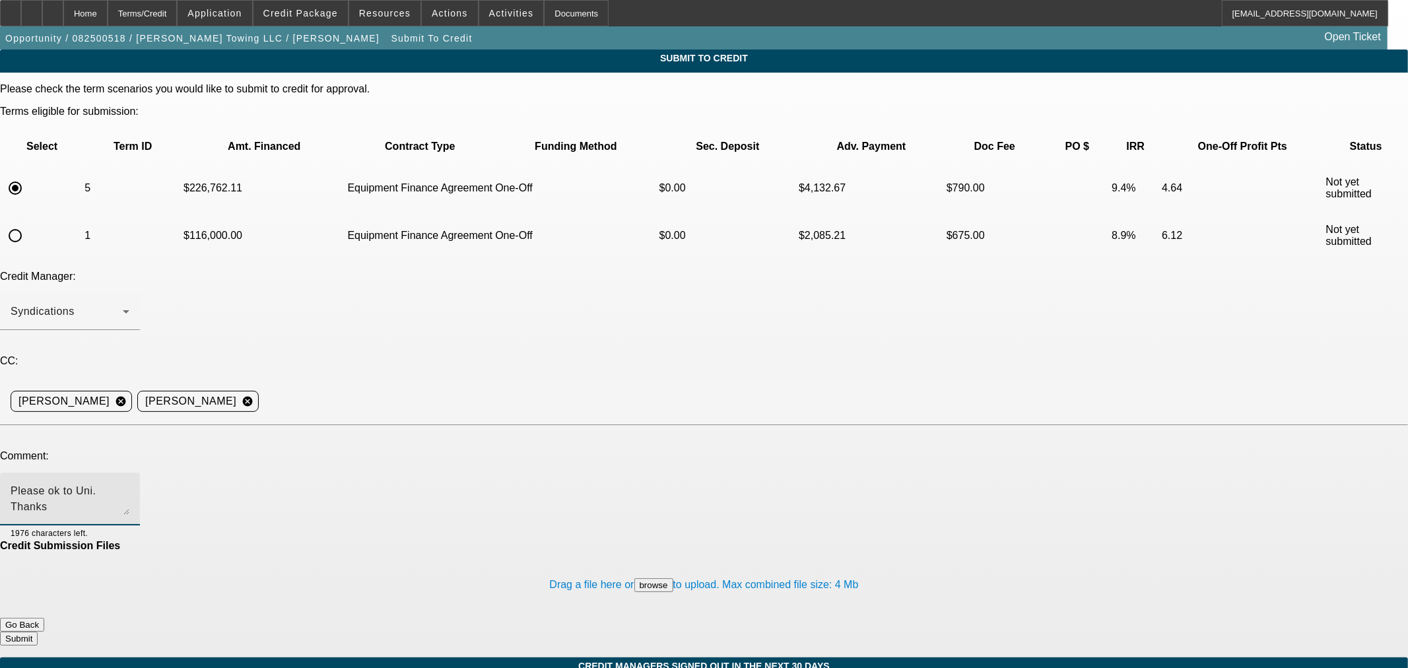
type textarea "Please ok to Uni. Thanks"
click at [38, 632] on button "Submit" at bounding box center [19, 639] width 38 height 14
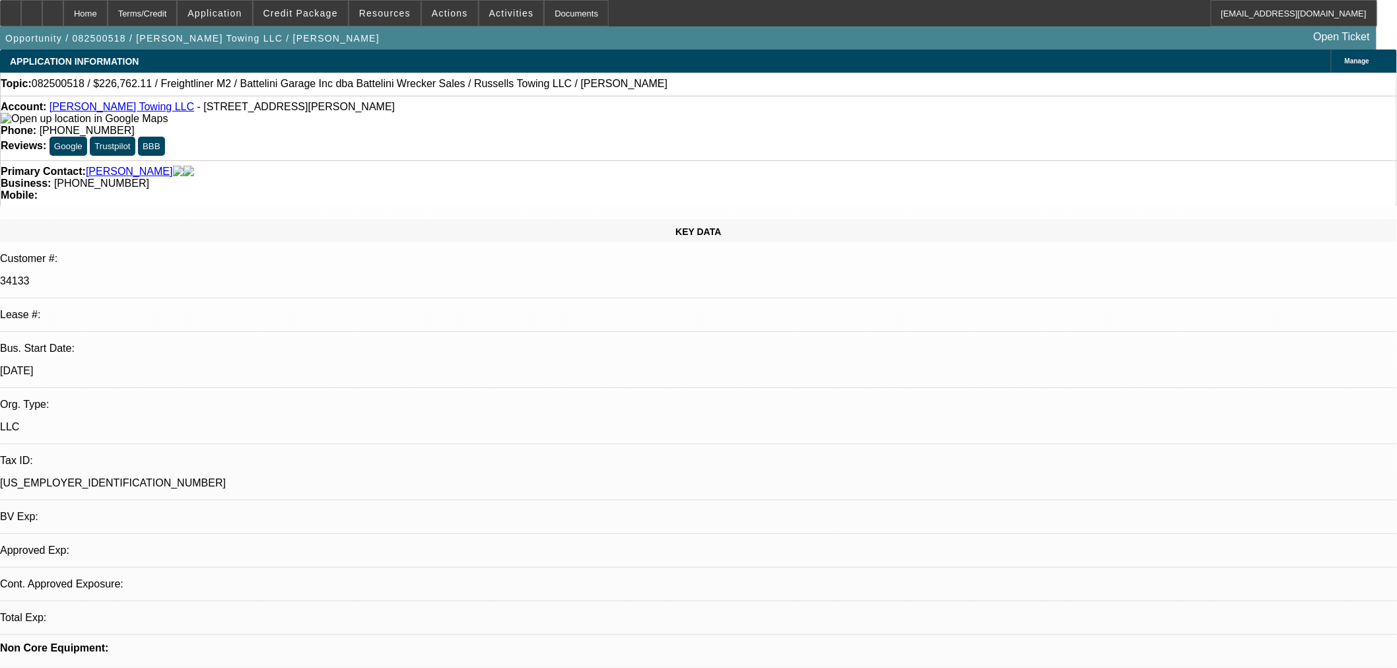
select select "0"
select select "3"
select select "0"
select select "6"
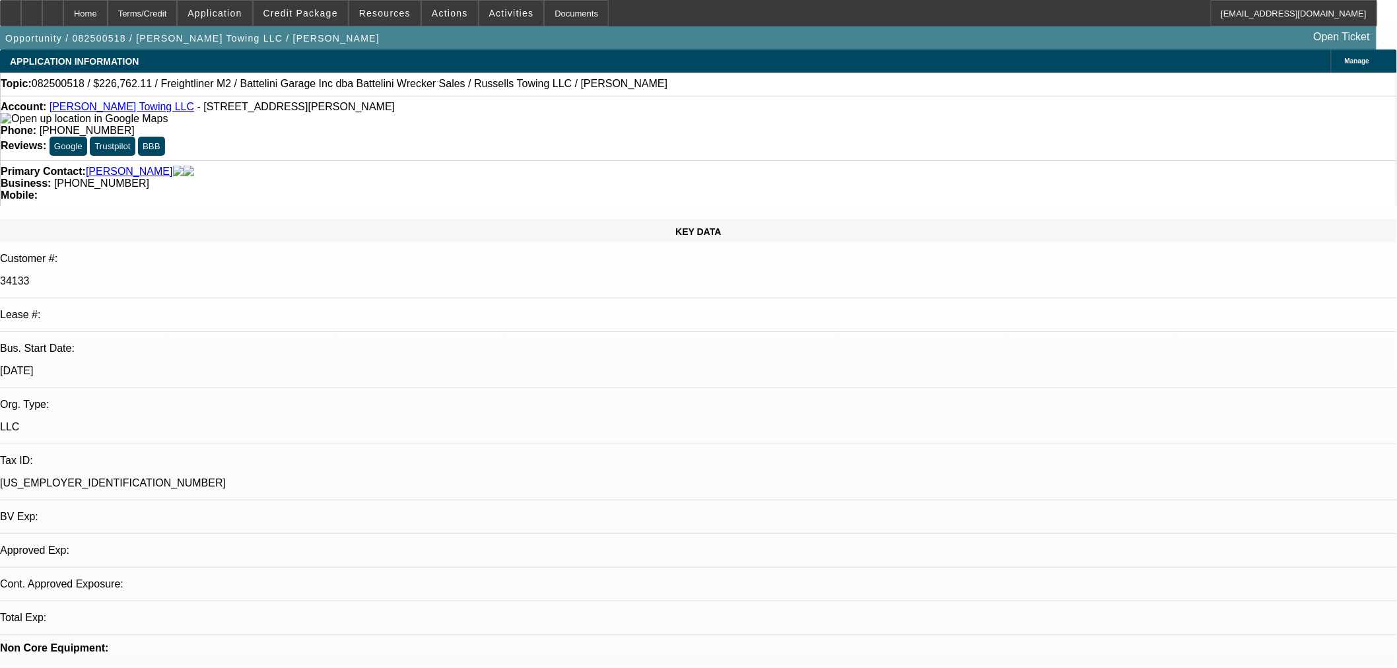
select select "0"
select select "3"
select select "0"
select select "6"
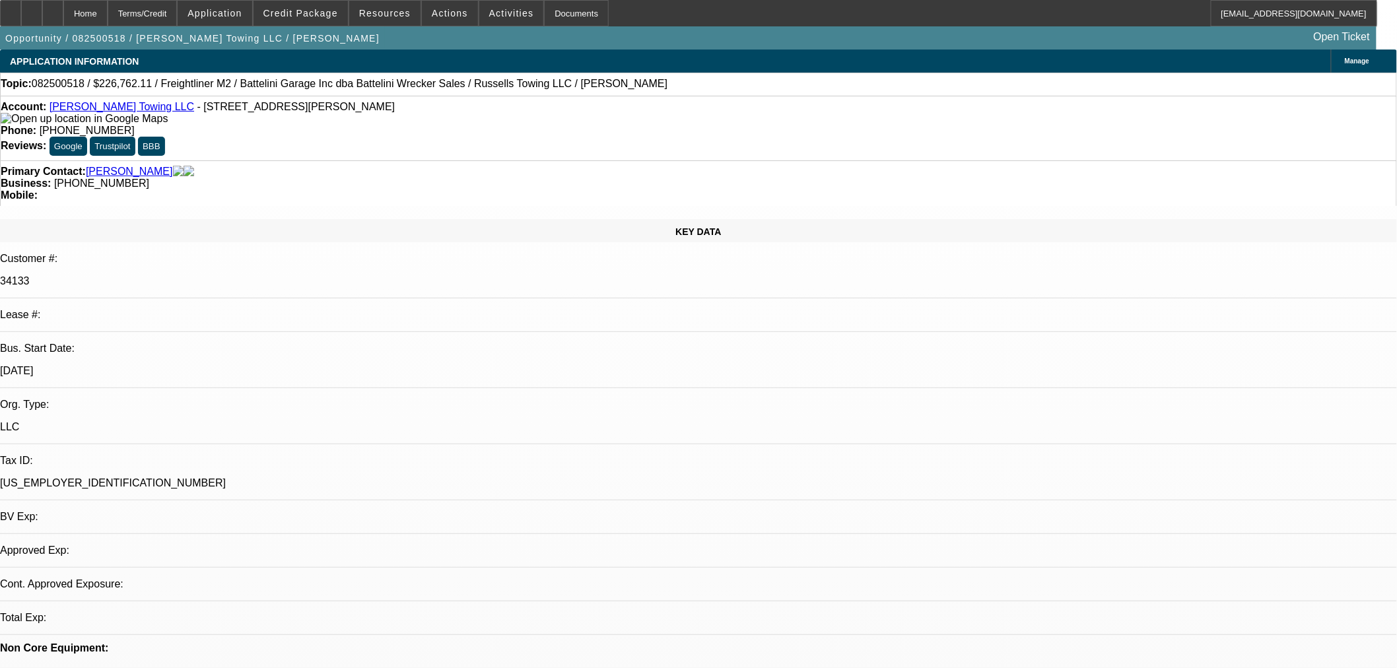
select select "0"
select select "3"
select select "0"
select select "6"
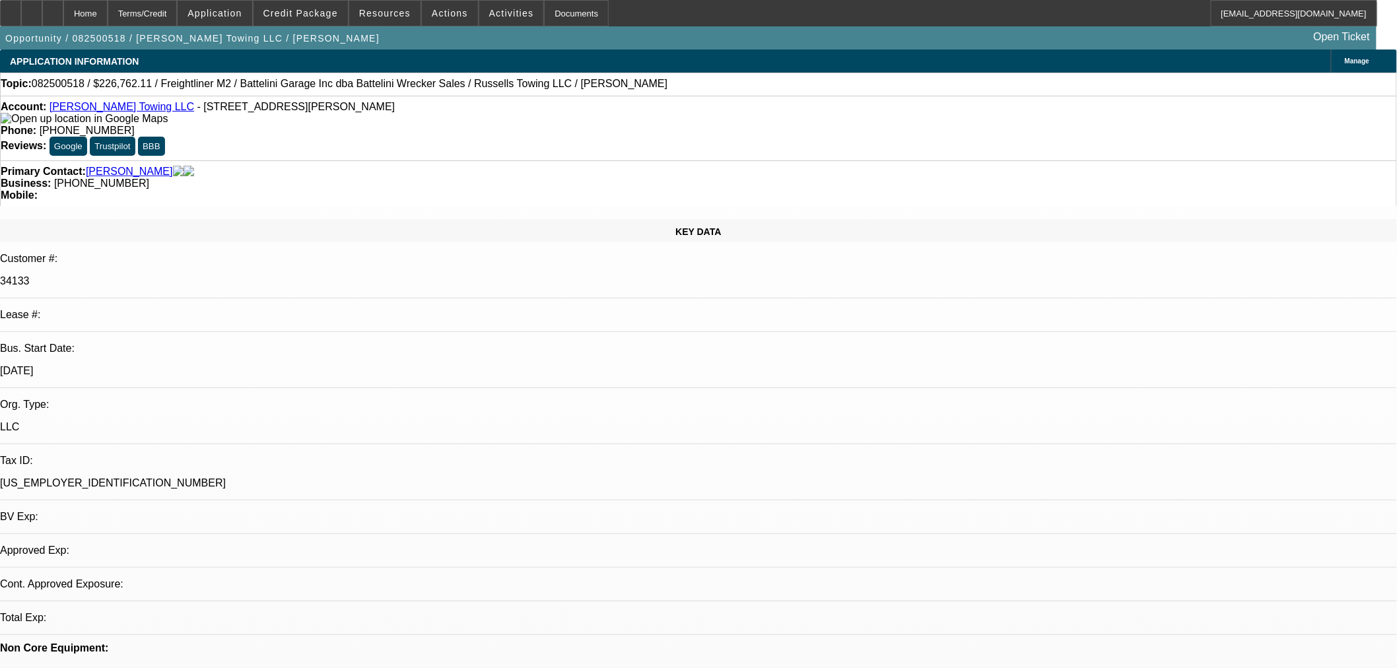
select select "0"
select select "3"
select select "0"
select select "6"
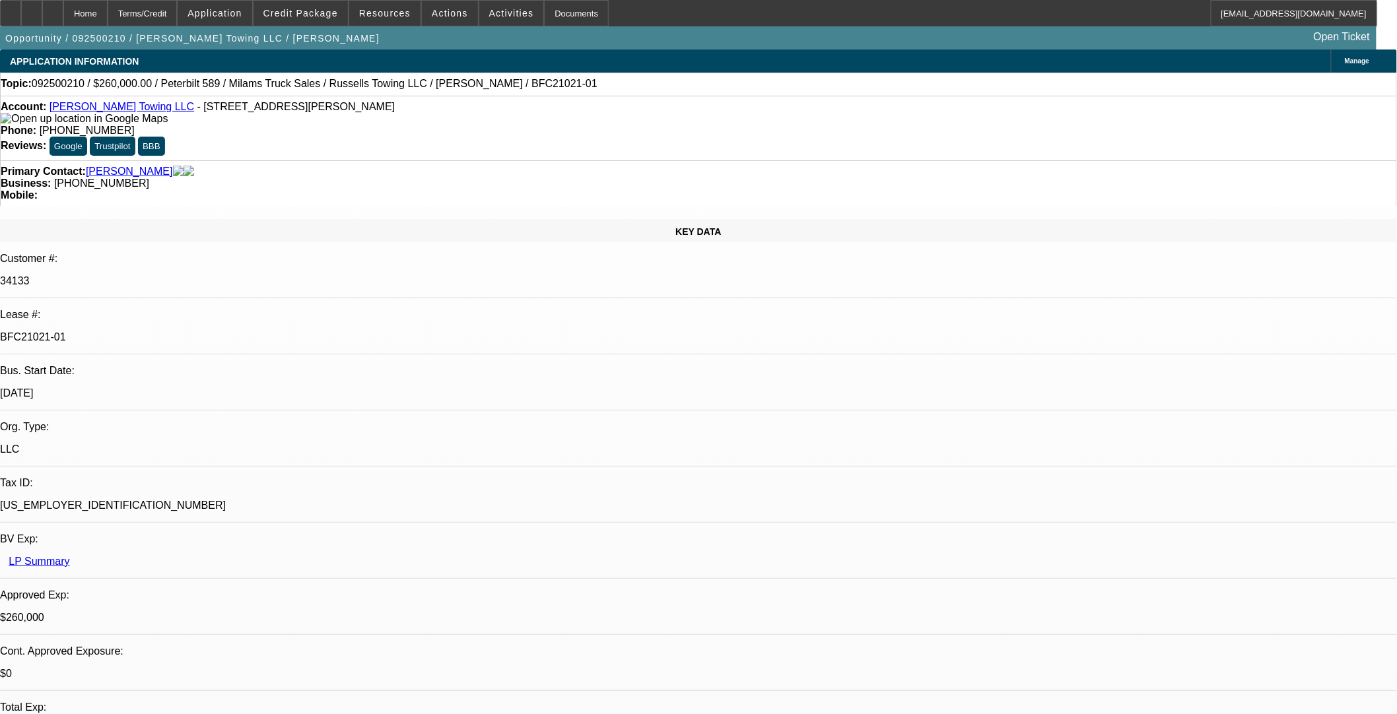
select select "0"
select select "3"
select select "0"
select select "6"
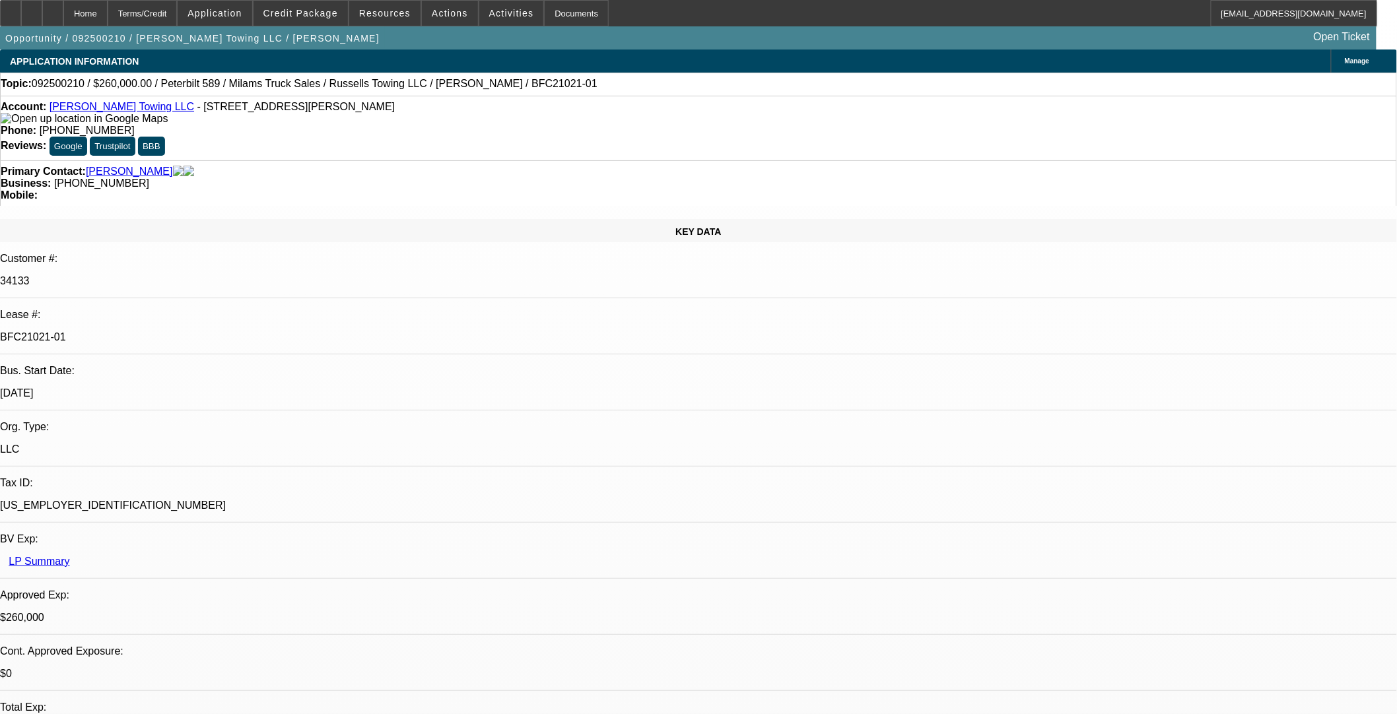
select select "0"
select select "3"
select select "0"
select select "6"
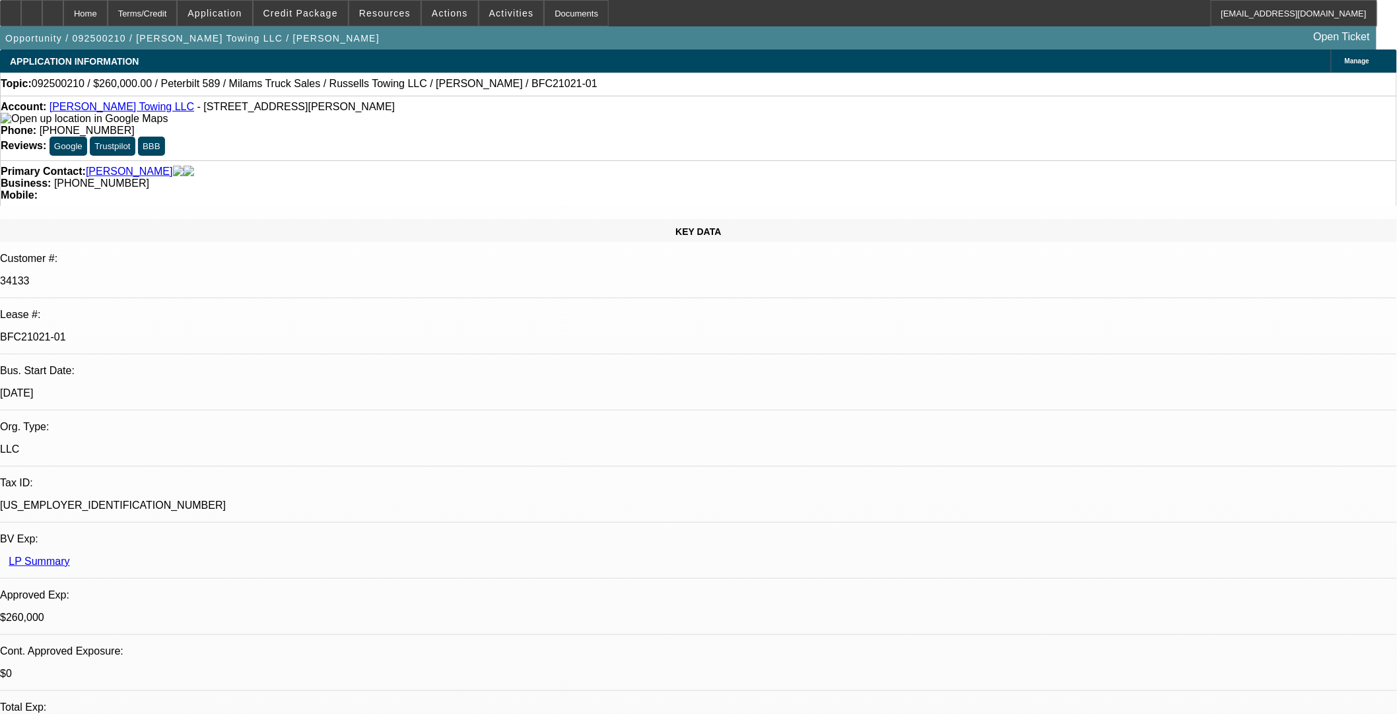
select select "0"
select select "3"
select select "0"
select select "6"
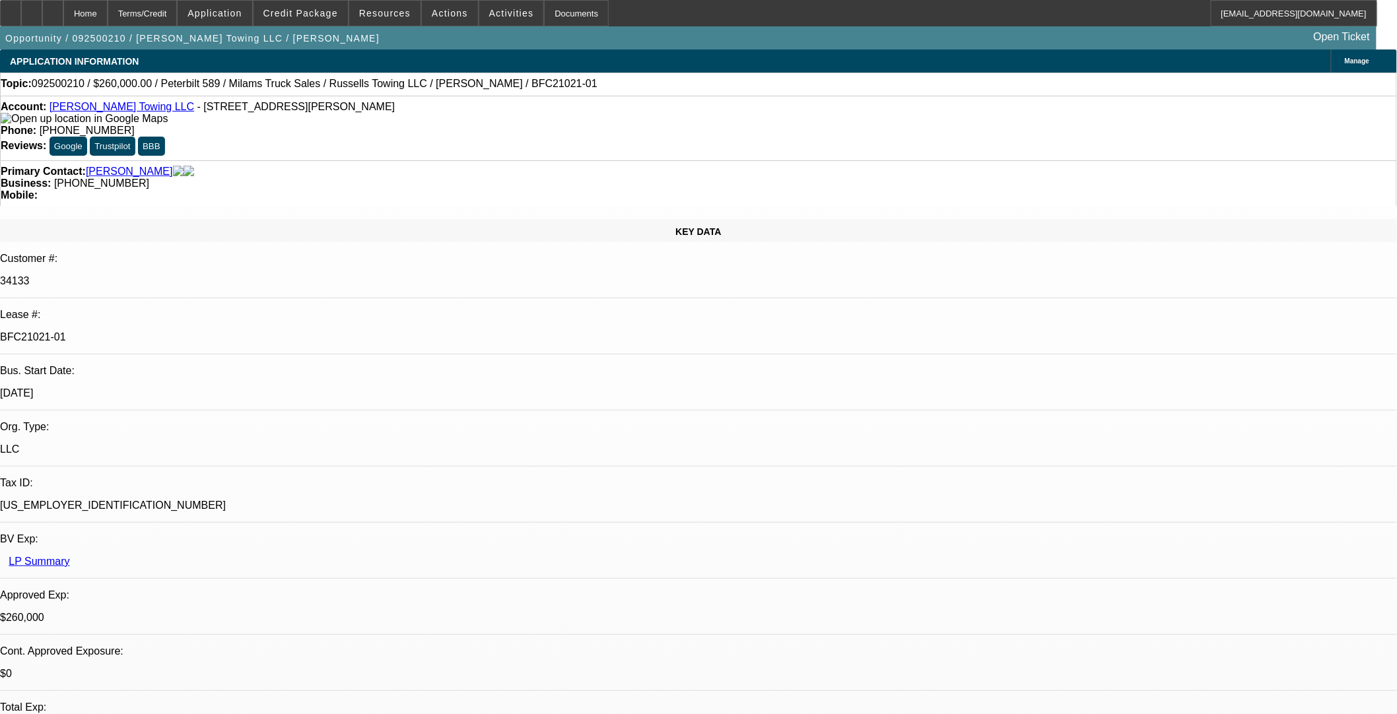
select select "0"
select select "3"
select select "0"
select select "6"
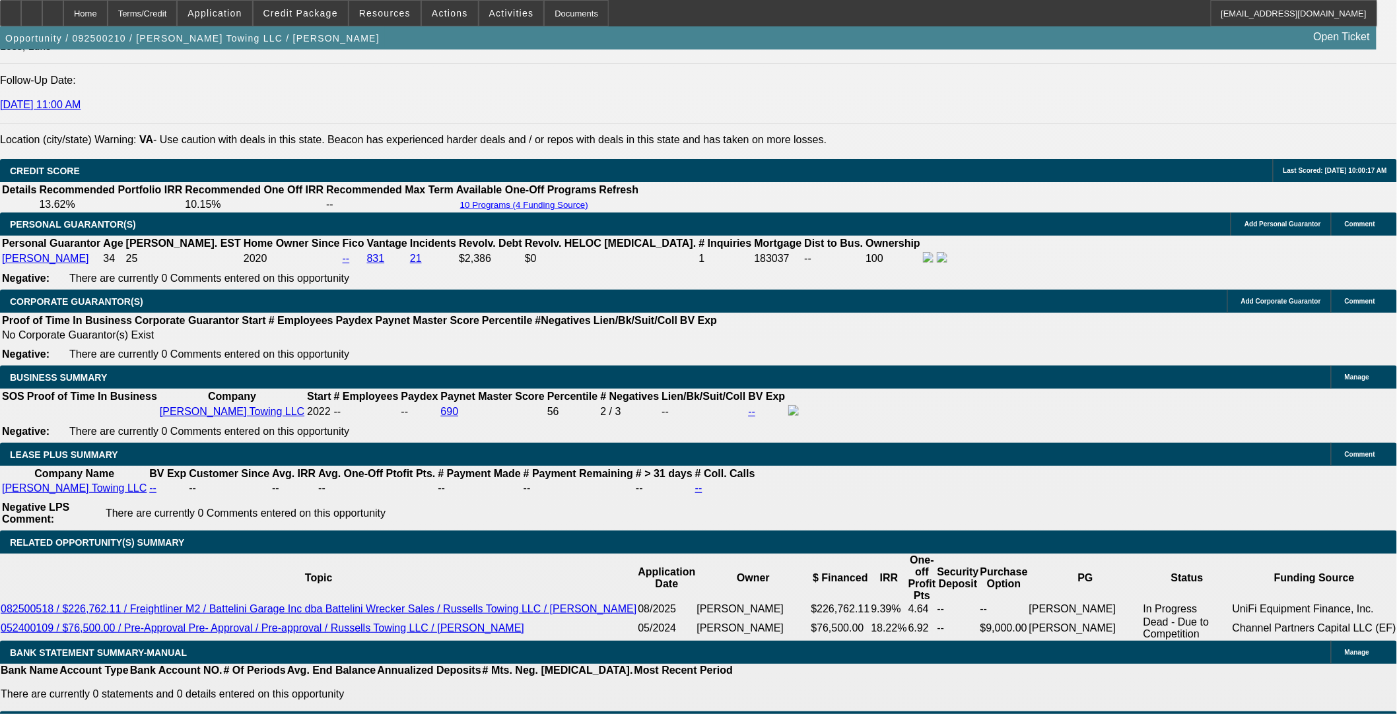
scroll to position [1984, 0]
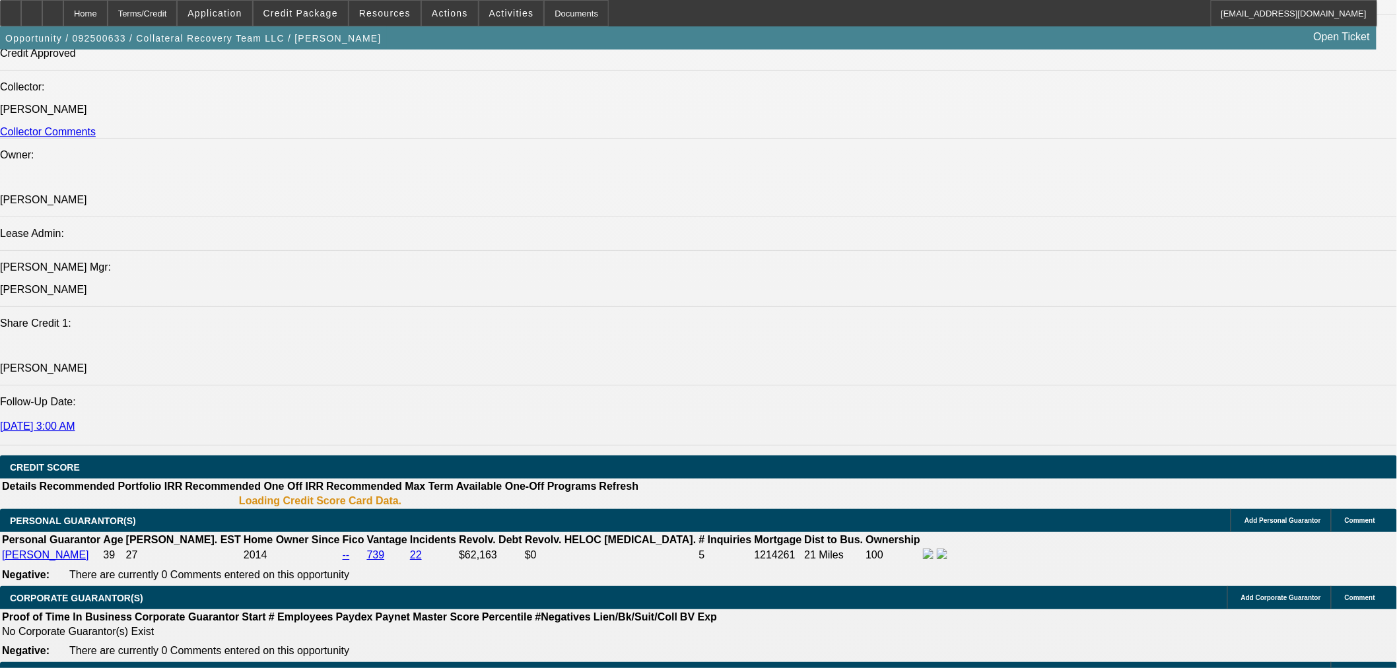
select select "0.15"
select select "0"
select select "3"
select select "0"
select select "6"
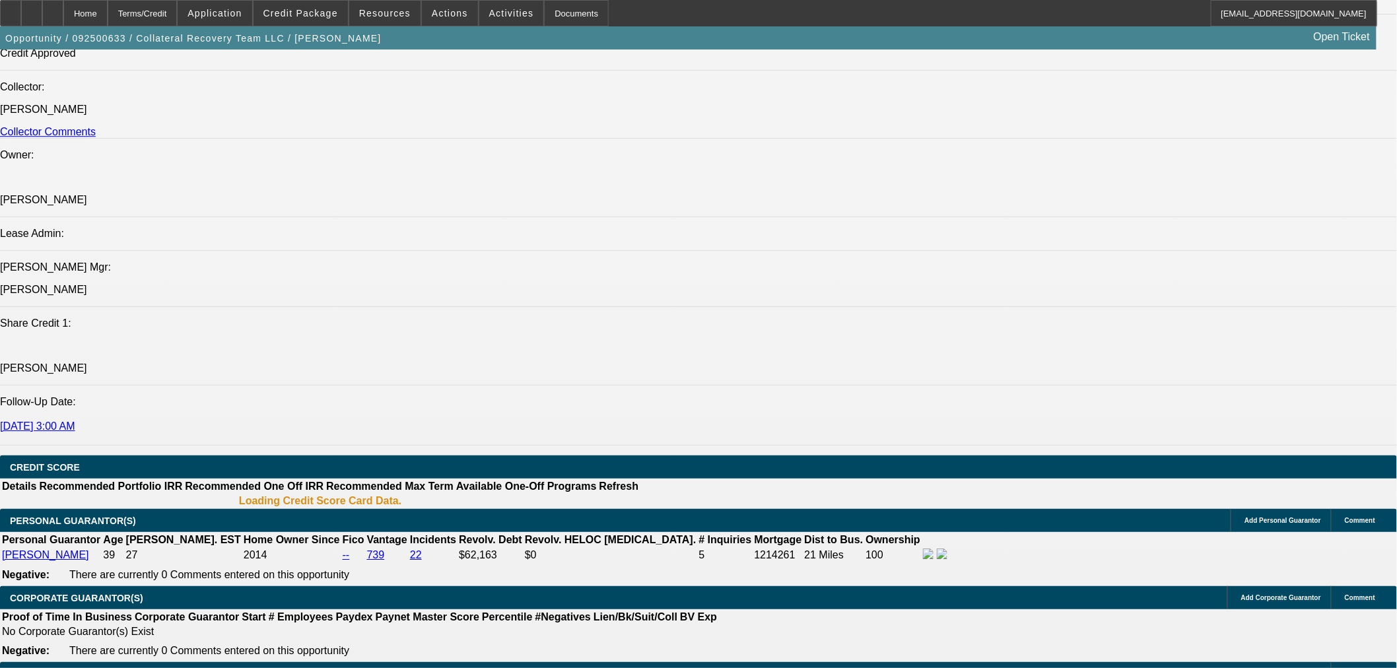
select select "0.15"
select select "0"
select select "3"
select select "0"
select select "6"
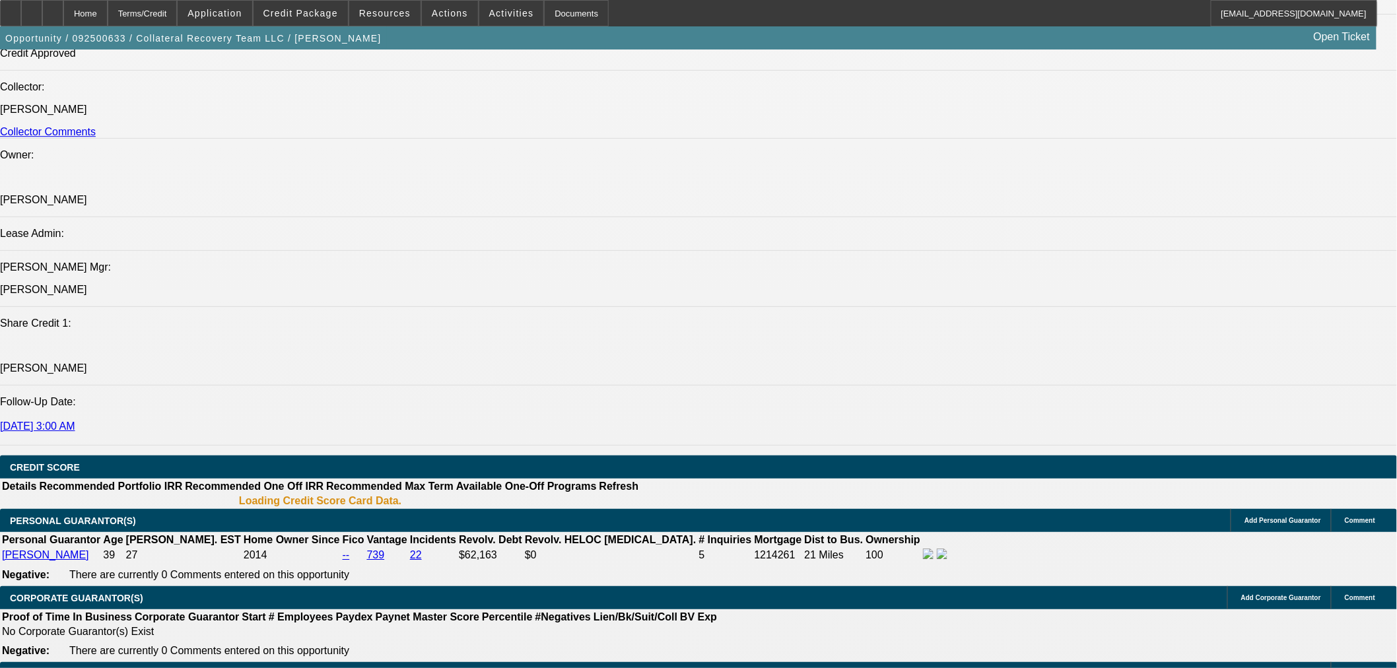
select select "0"
select select "2"
select select "0"
select select "6"
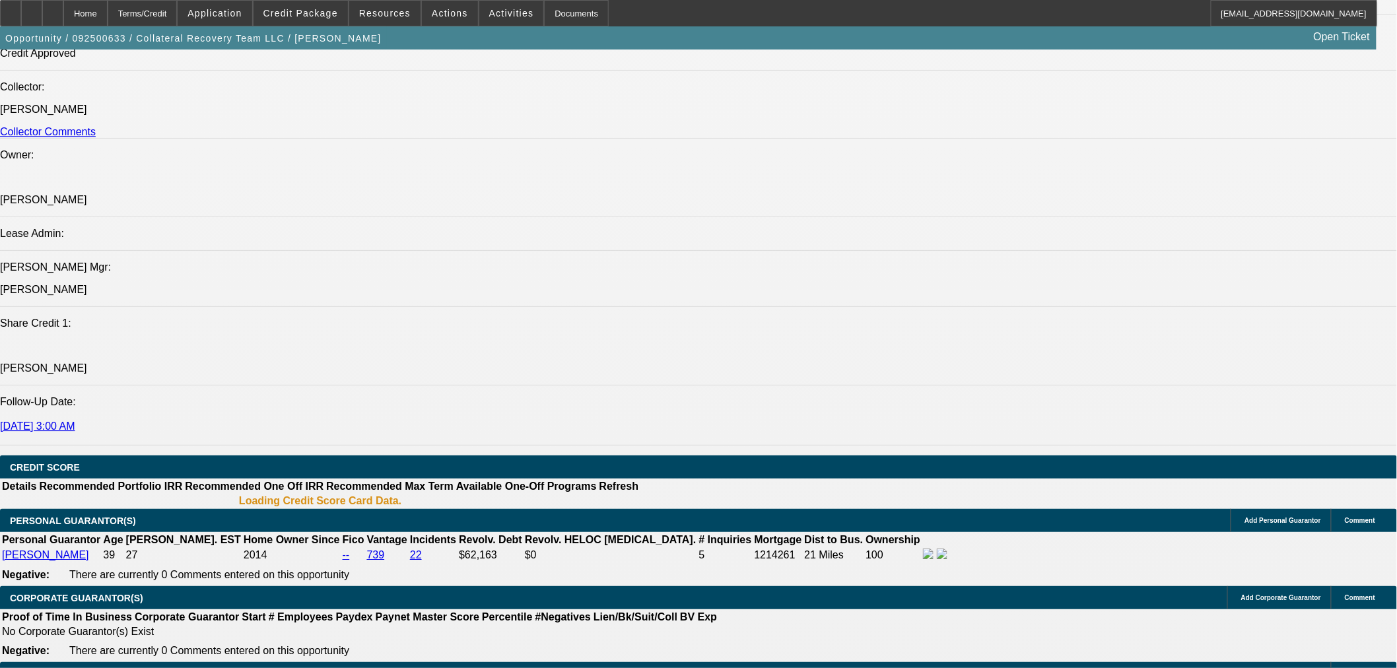
select select "0"
select select "2"
select select "0"
select select "6"
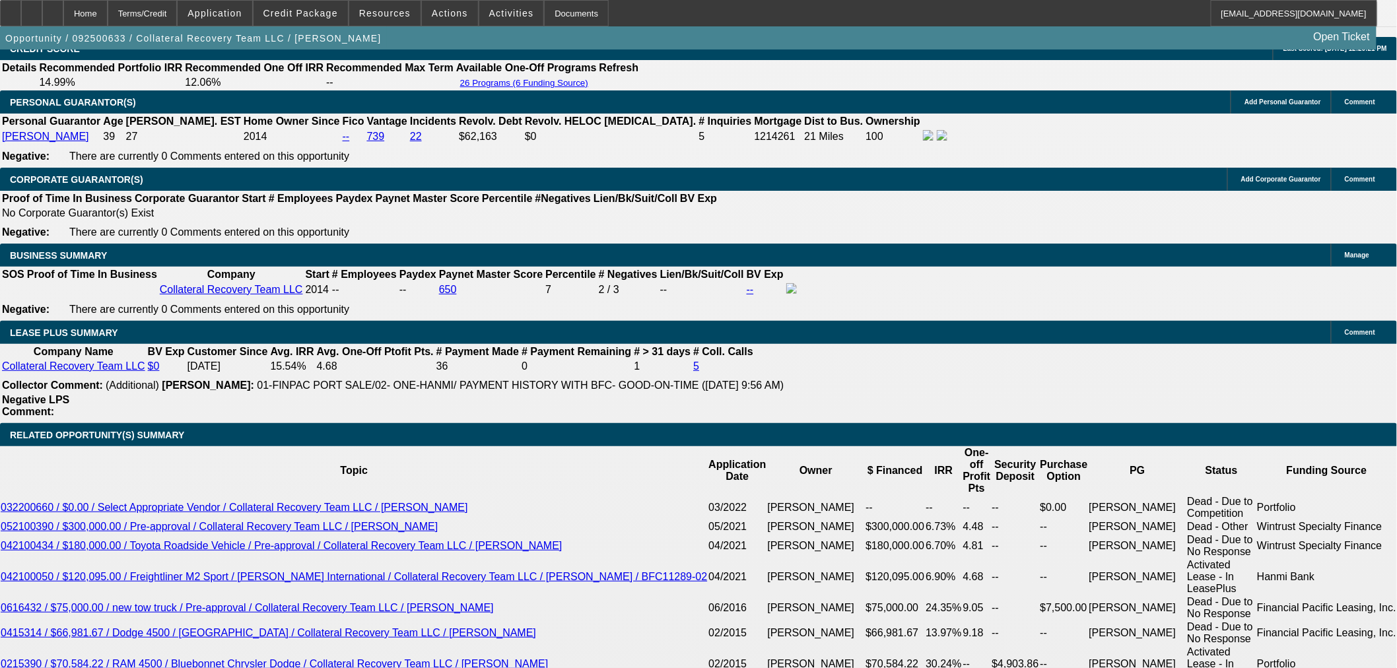
scroll to position [1942, 0]
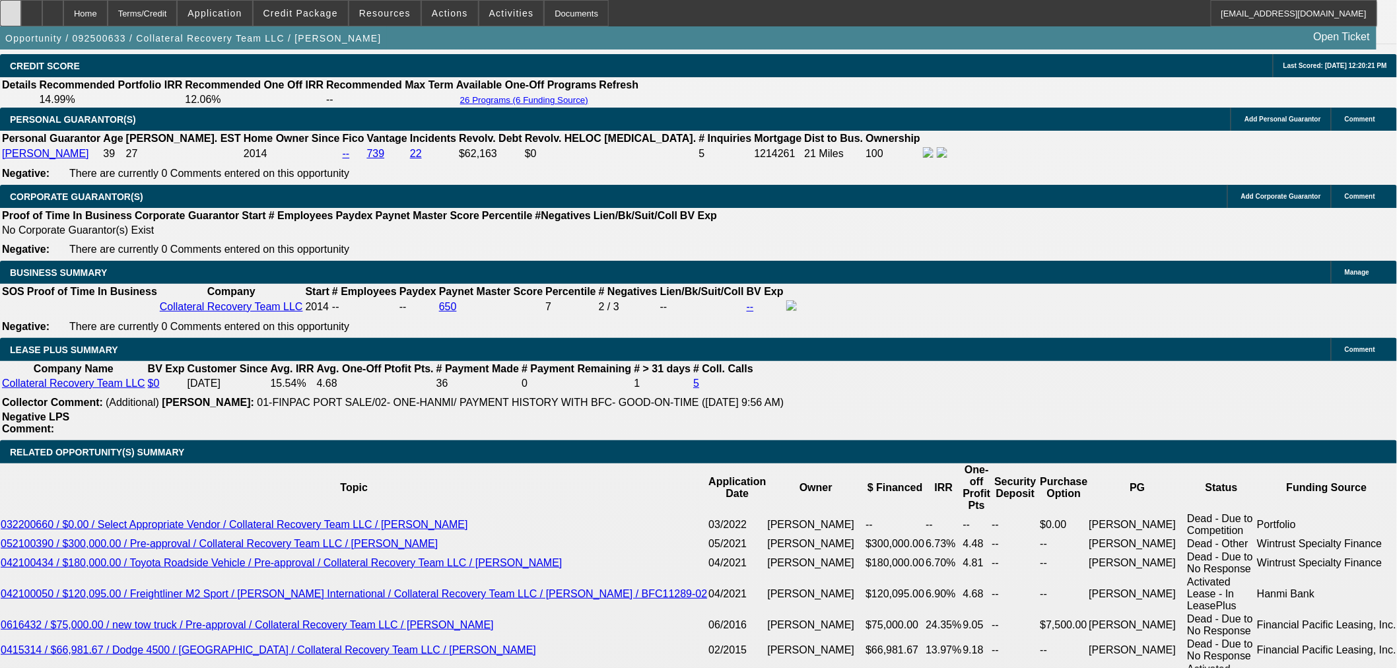
click at [21, 22] on div at bounding box center [10, 13] width 21 height 26
click at [340, 18] on span at bounding box center [301, 13] width 94 height 32
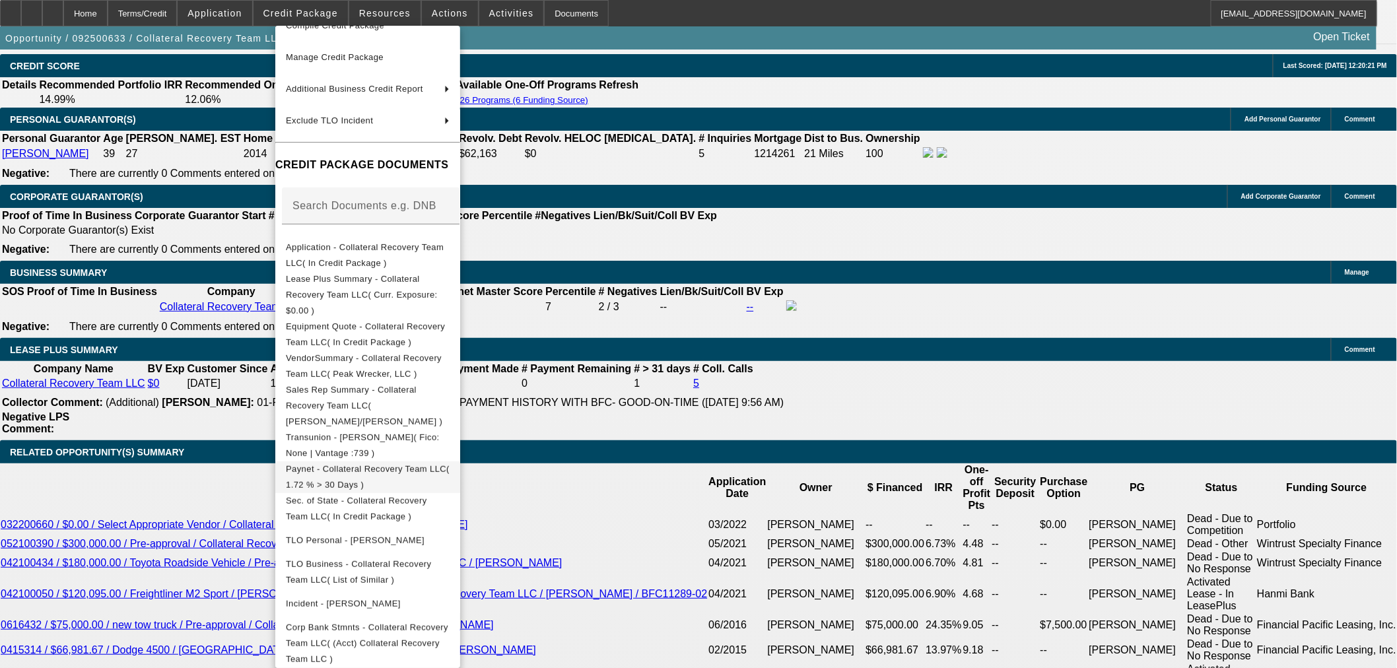
scroll to position [137, 0]
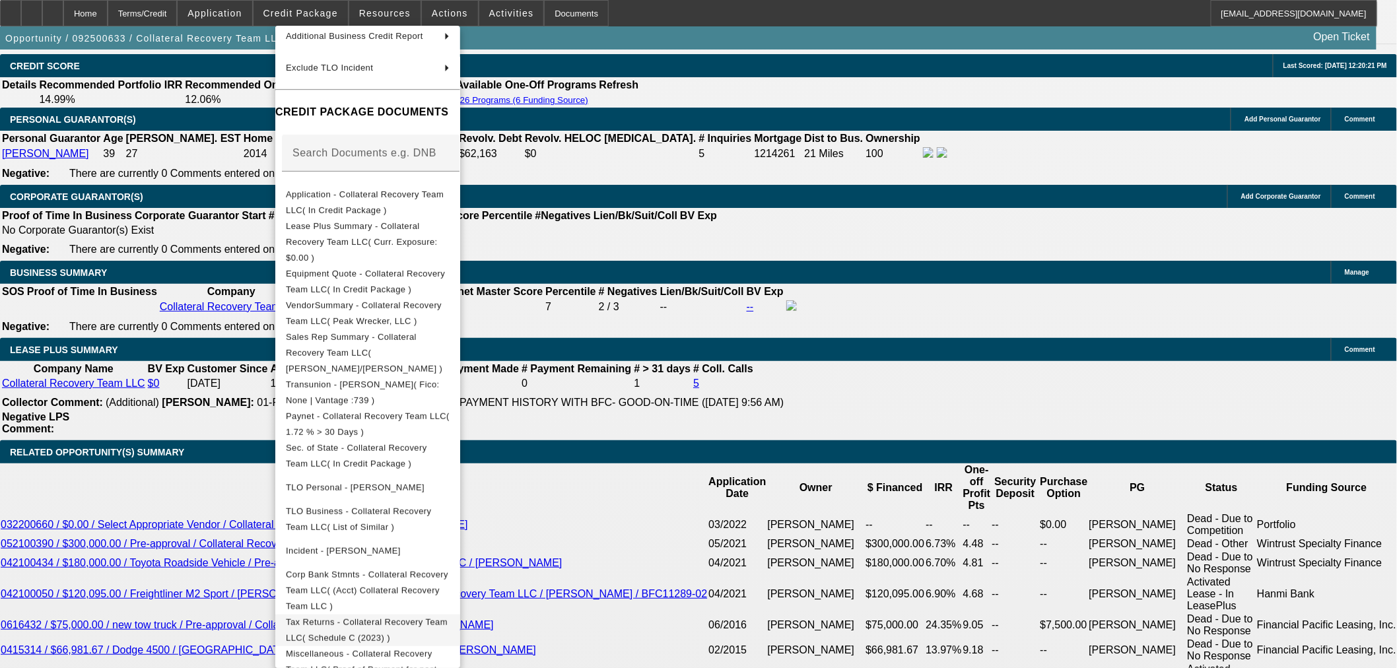
click at [448, 617] on span "Tax Returns - Collateral Recovery Team LLC( Schedule C (2023) )" at bounding box center [367, 630] width 162 height 26
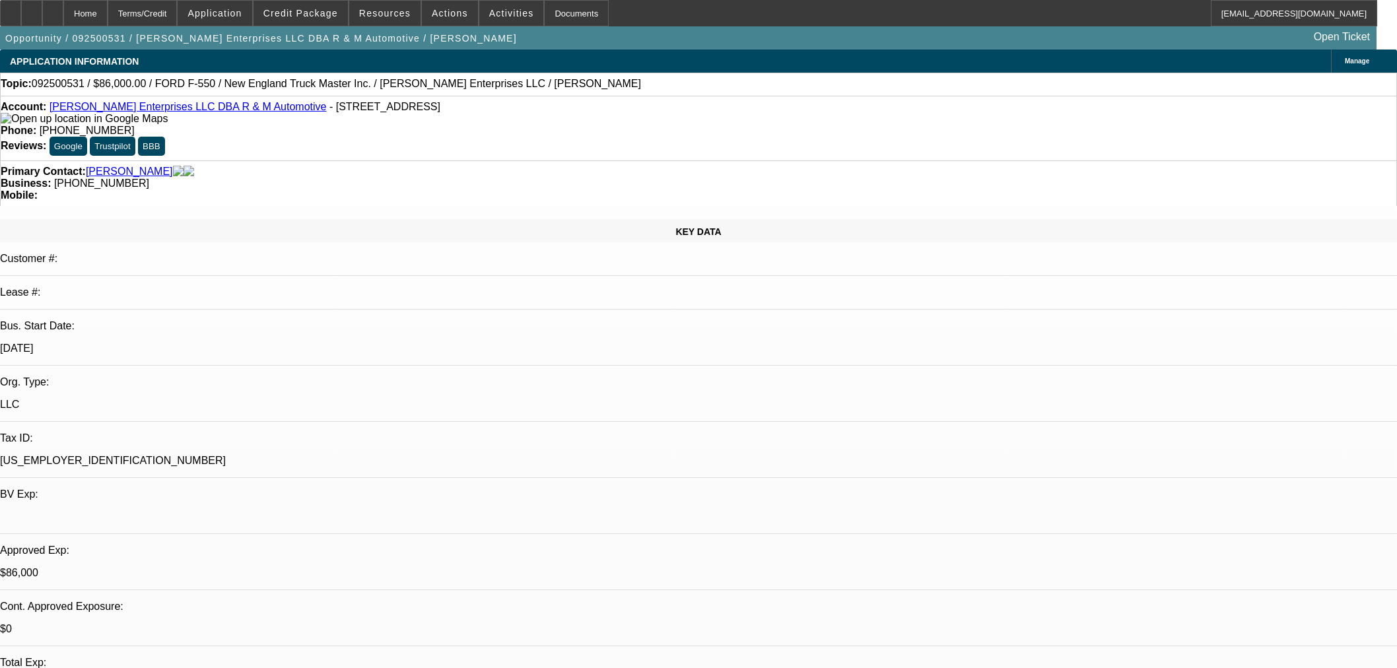
select select "0"
select select "2"
select select "0"
select select "6"
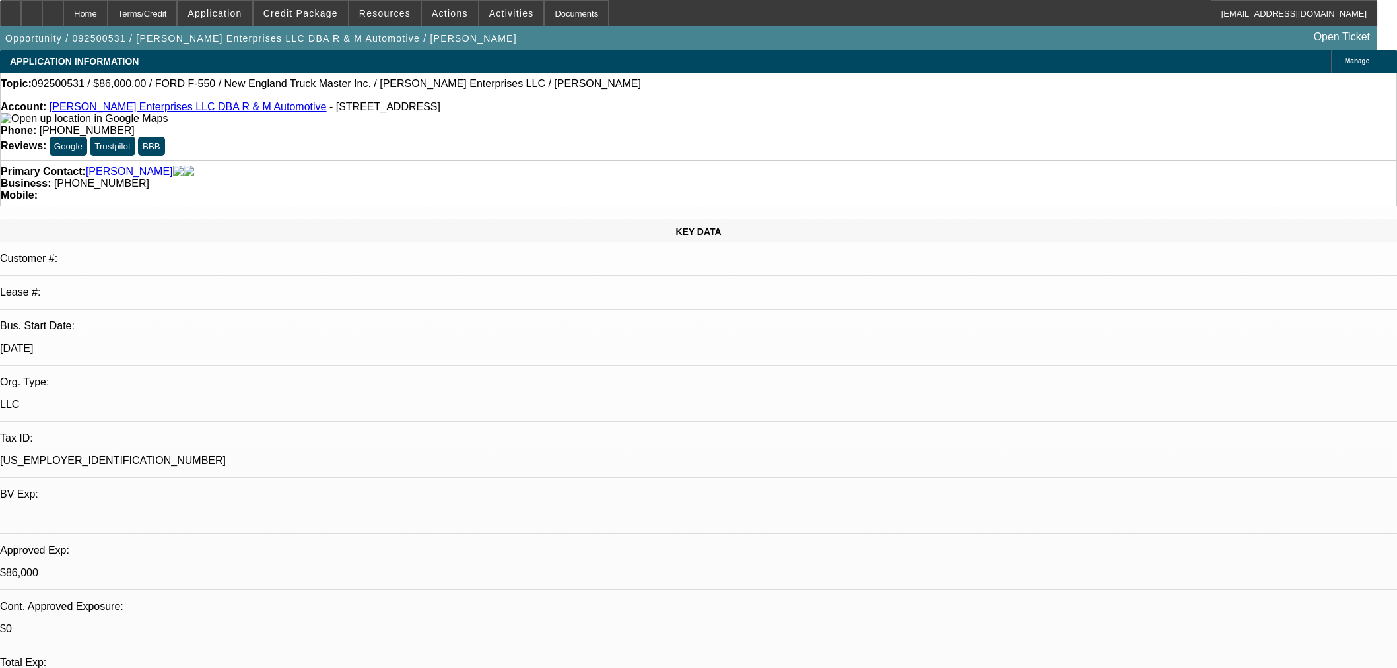
select select "0"
select select "2"
select select "0"
select select "6"
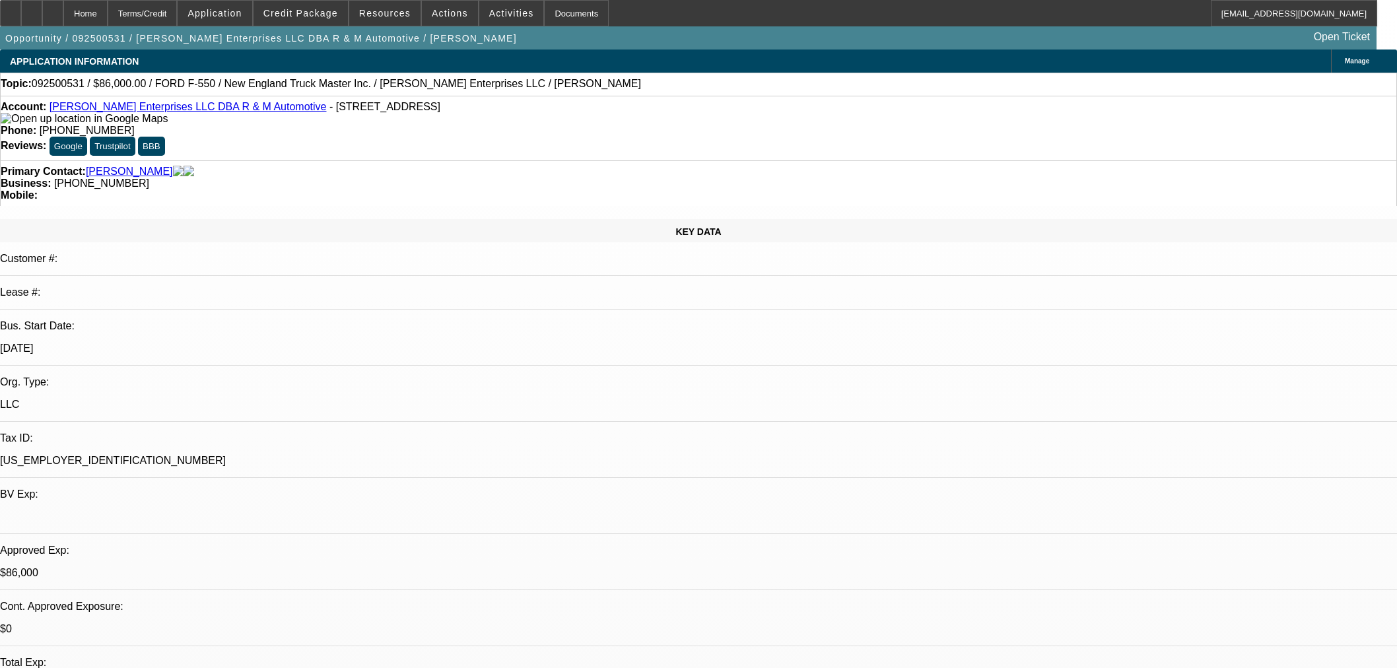
select select "0.15"
select select "2"
select select "0"
select select "6"
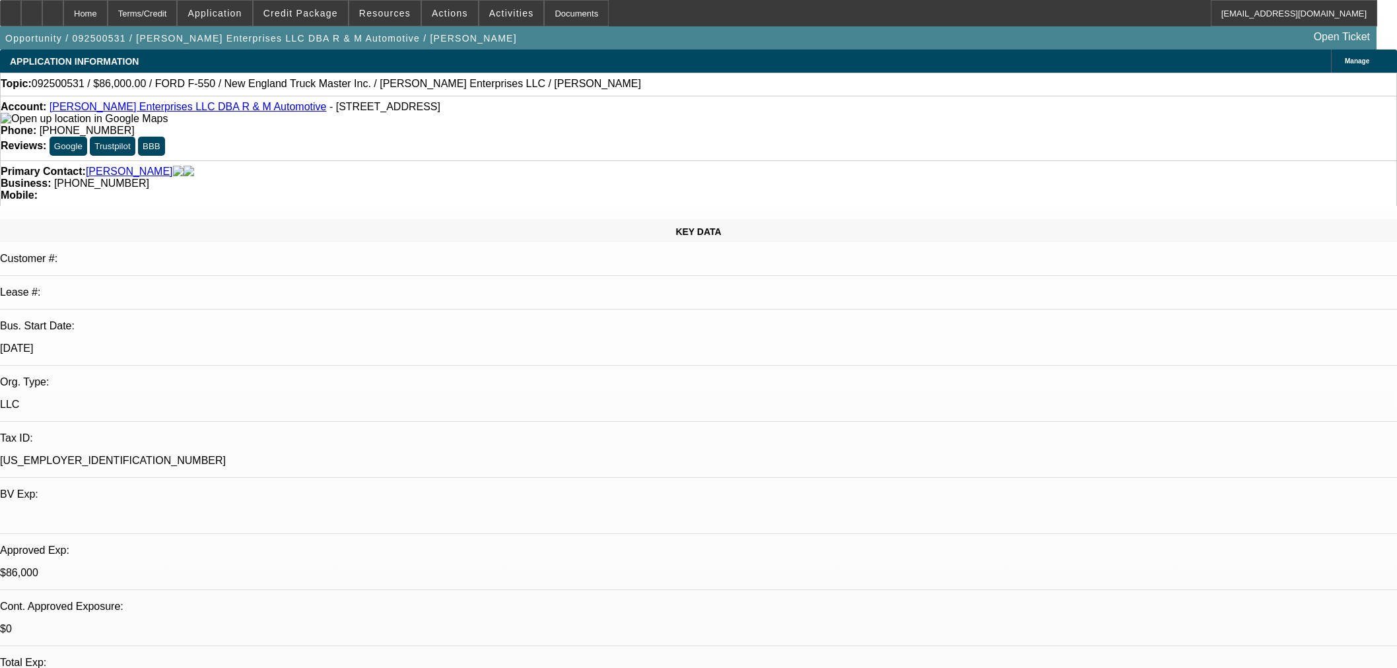
select select "0.15"
select select "2"
select select "0"
select select "6"
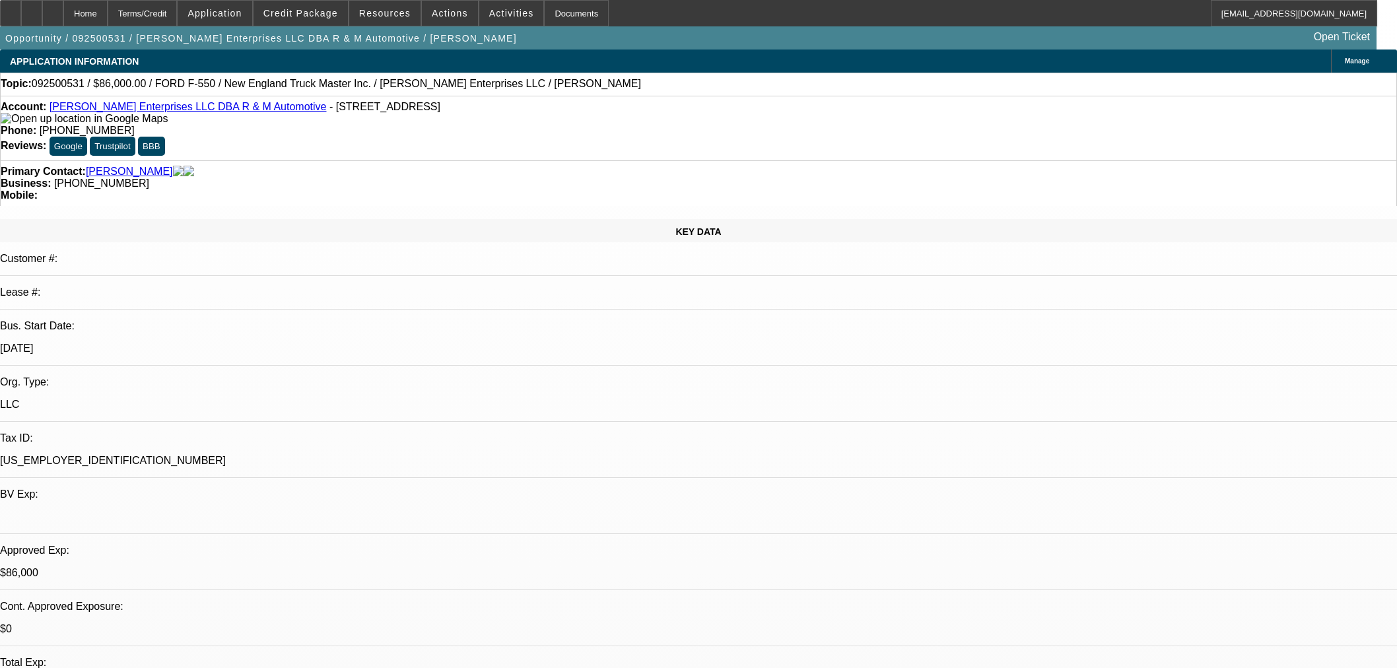
scroll to position [1760, 0]
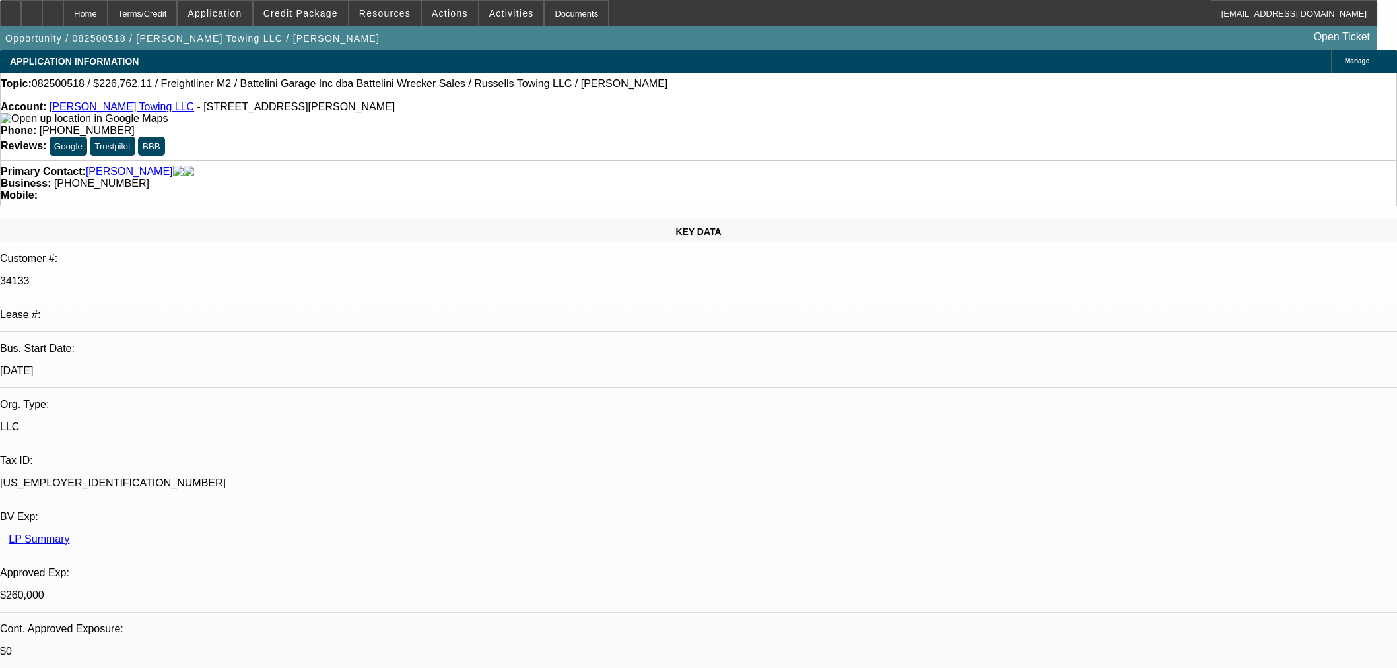
select select "0"
select select "3"
select select "0"
select select "6"
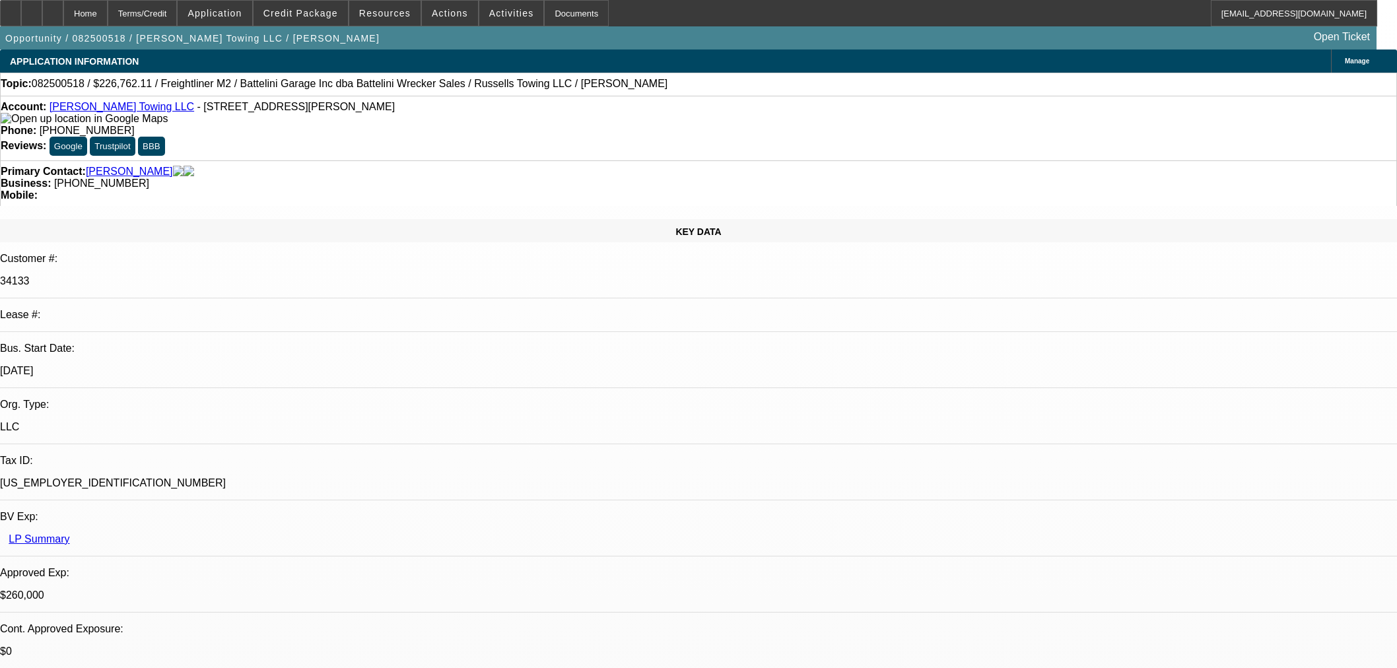
select select "0"
select select "3"
select select "0"
select select "6"
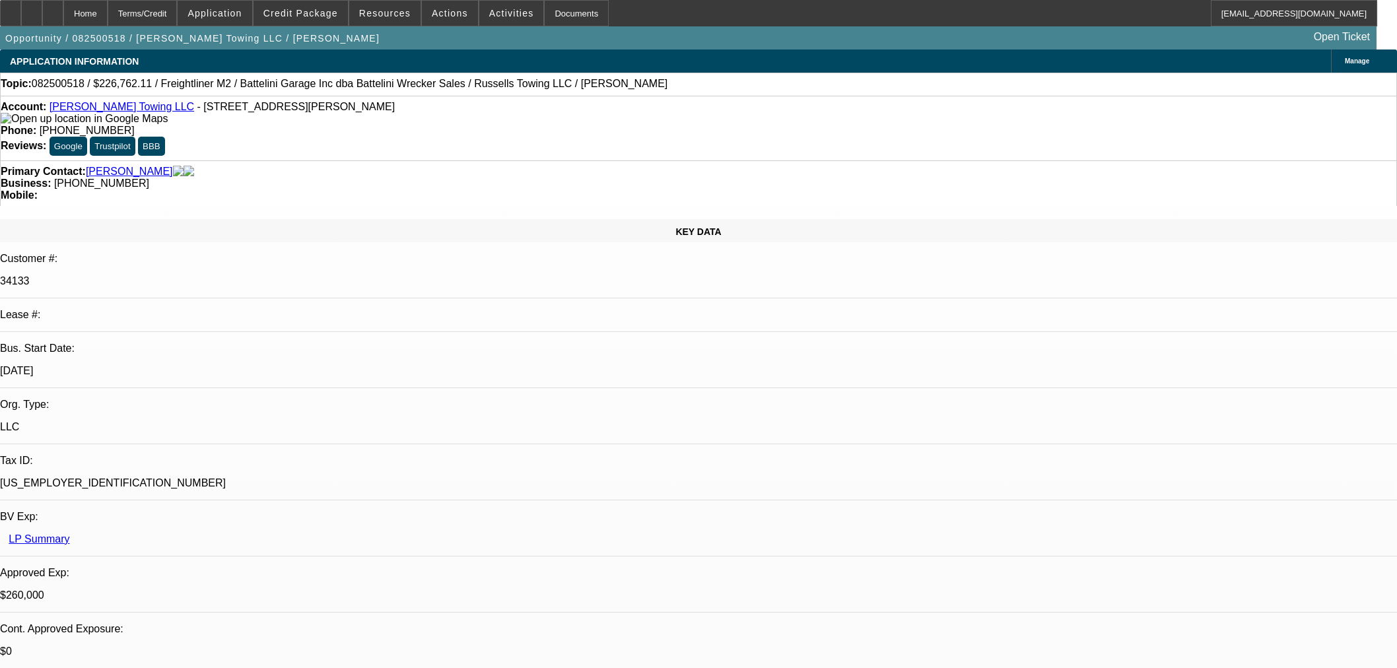
select select "0"
select select "3"
select select "0"
select select "6"
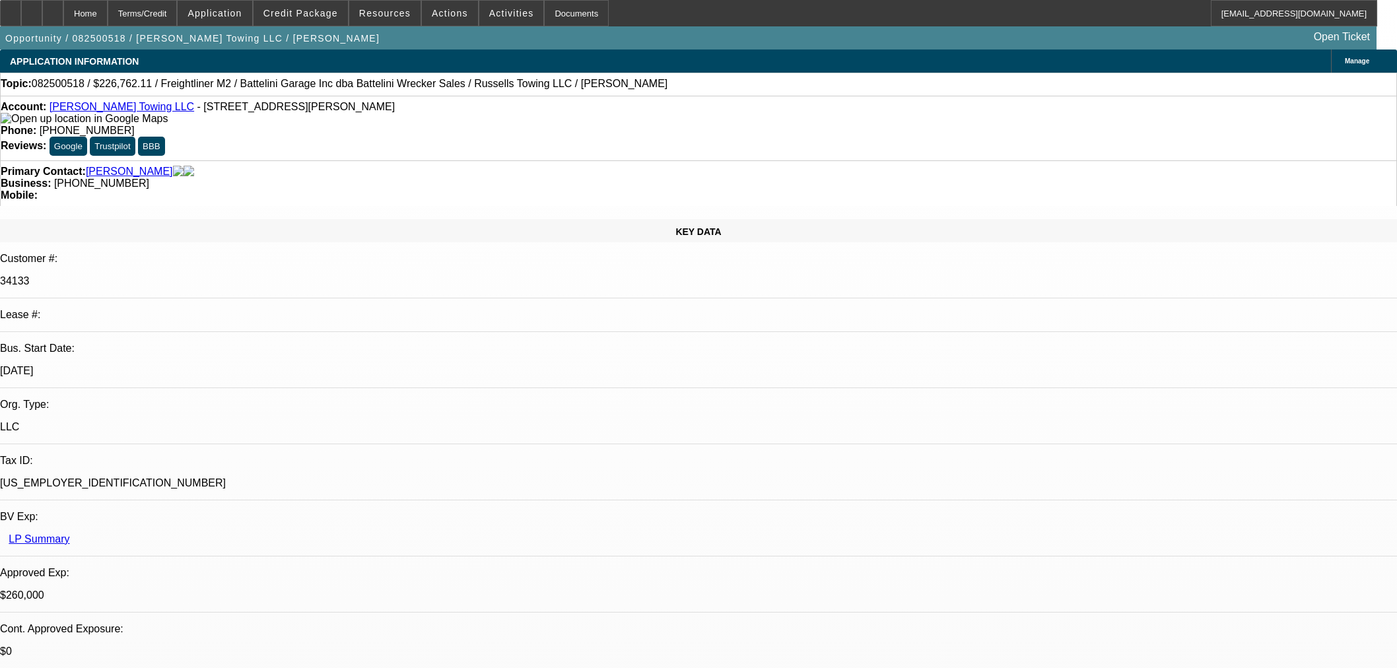
select select "0"
select select "3"
select select "0"
select select "6"
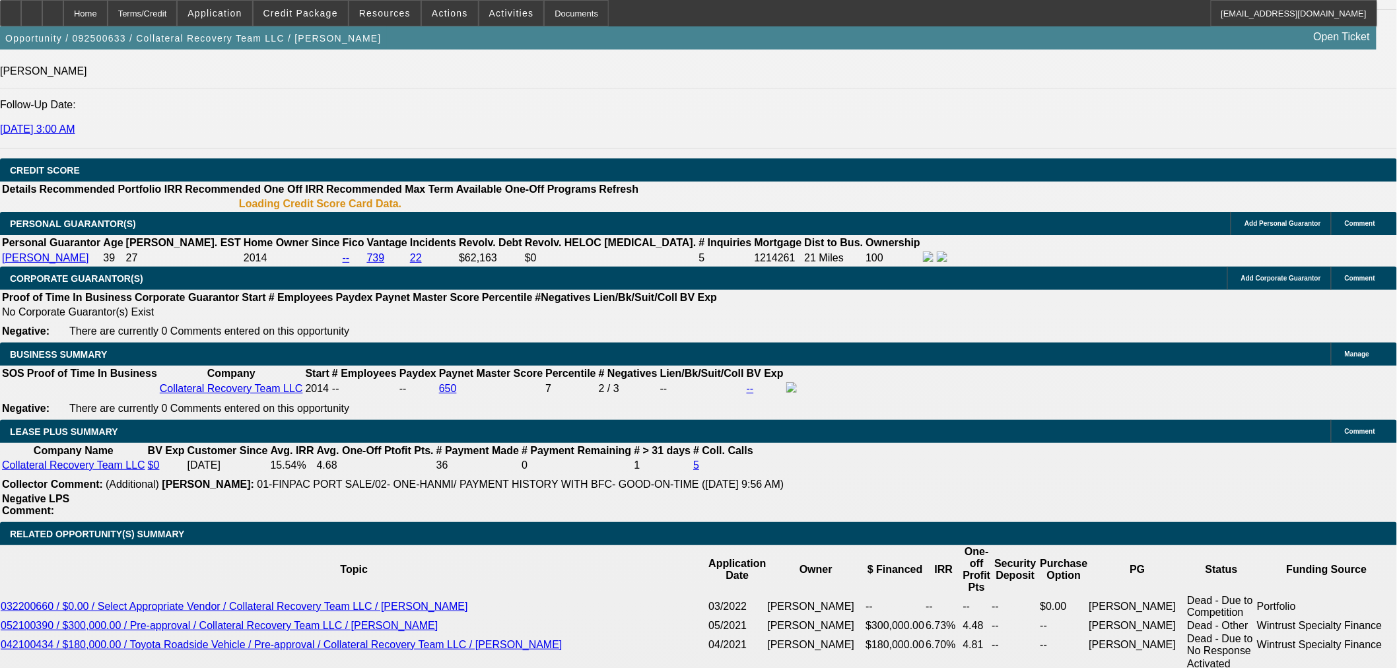
select select "0.15"
select select "0"
select select "3"
select select "0"
select select "6"
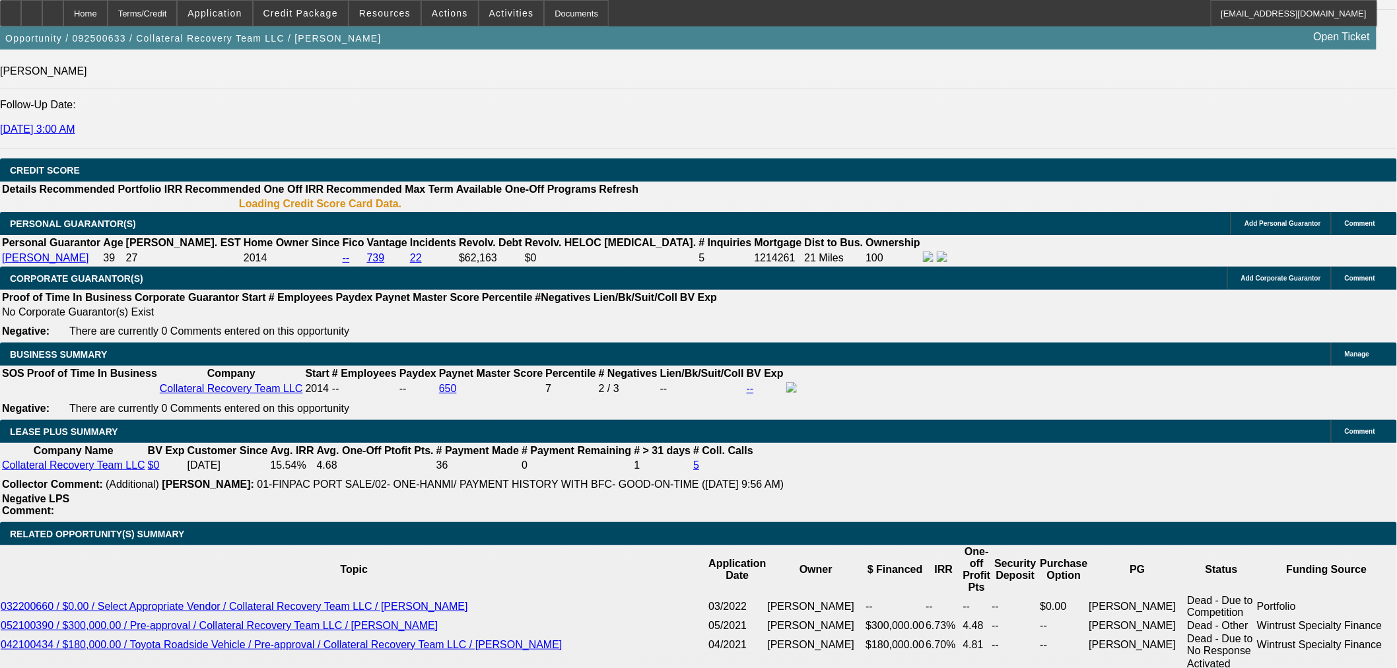
select select "0.15"
select select "0"
select select "3"
select select "0"
select select "6"
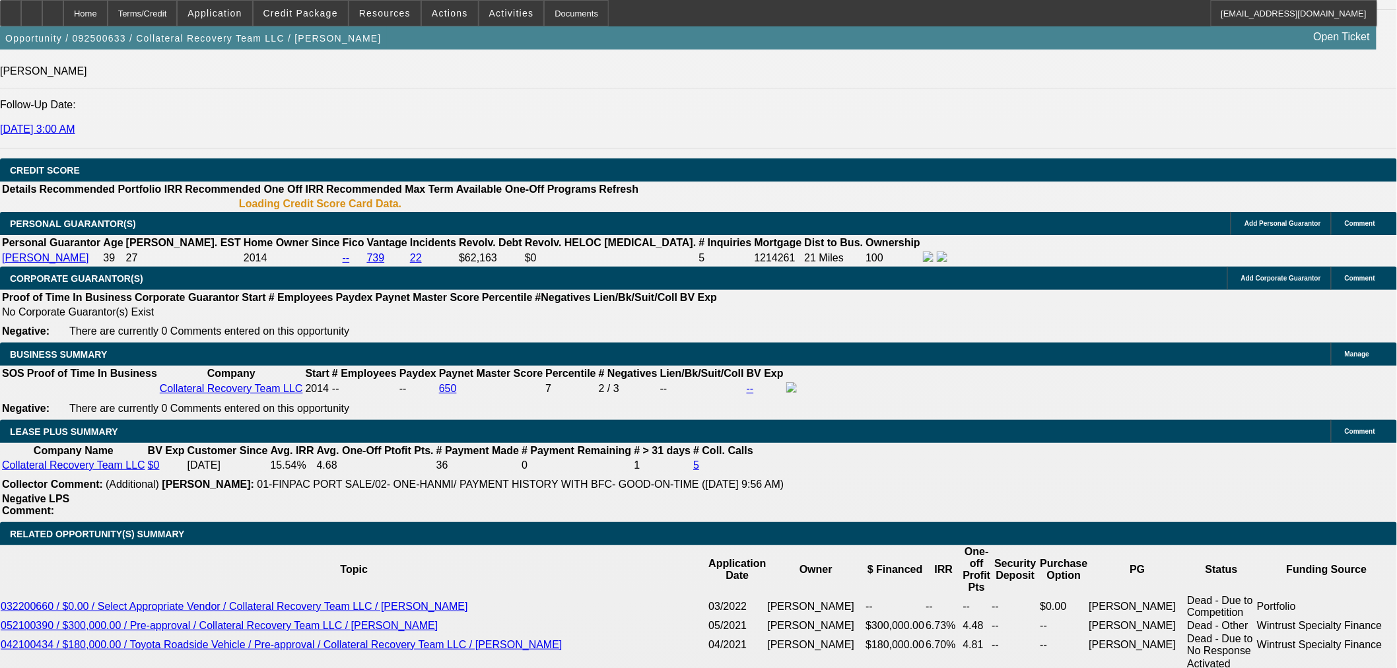
select select "0"
select select "2"
select select "0"
select select "6"
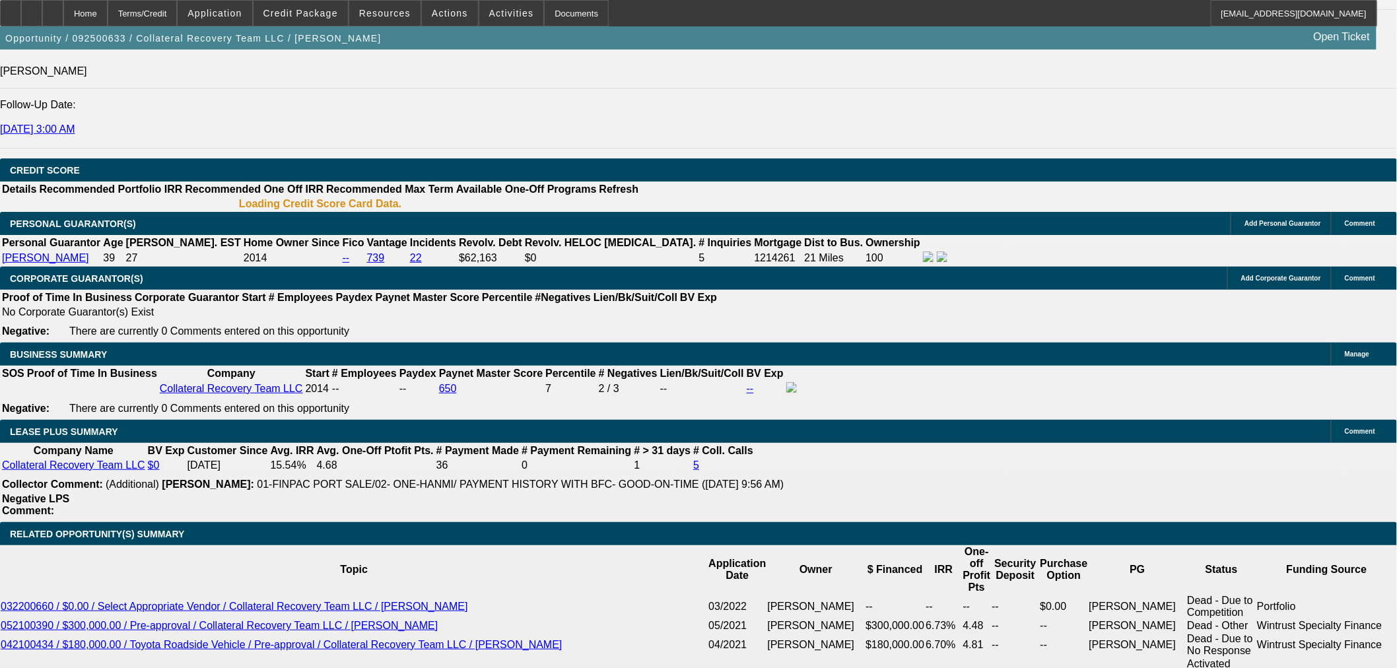
select select "0"
select select "2"
select select "0"
select select "6"
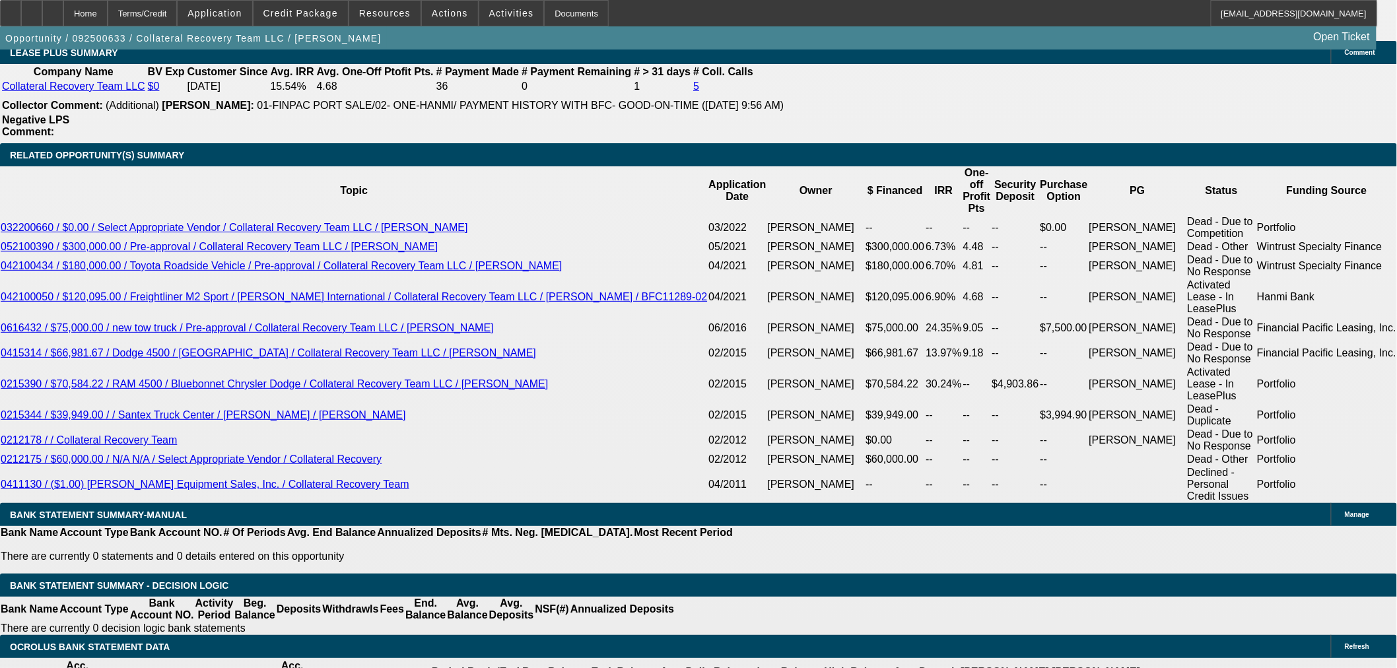
scroll to position [2274, 0]
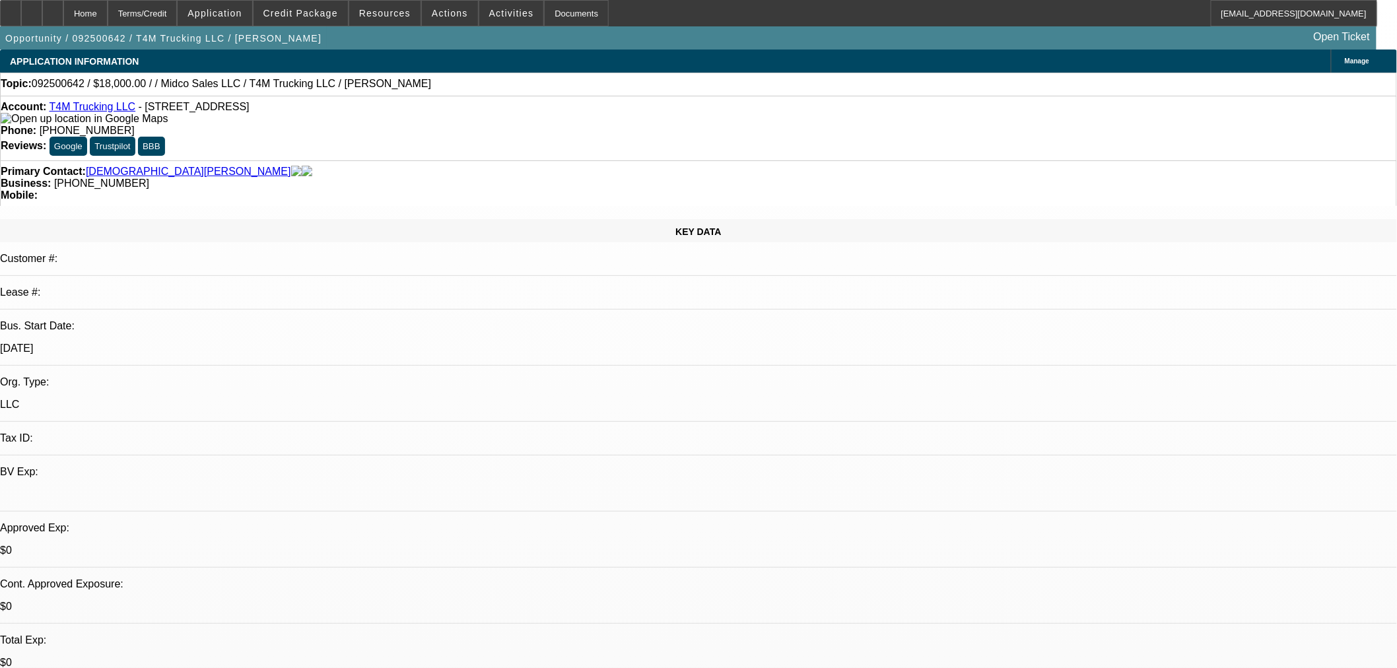
select select "0"
select select "2"
select select "0.1"
select select "4"
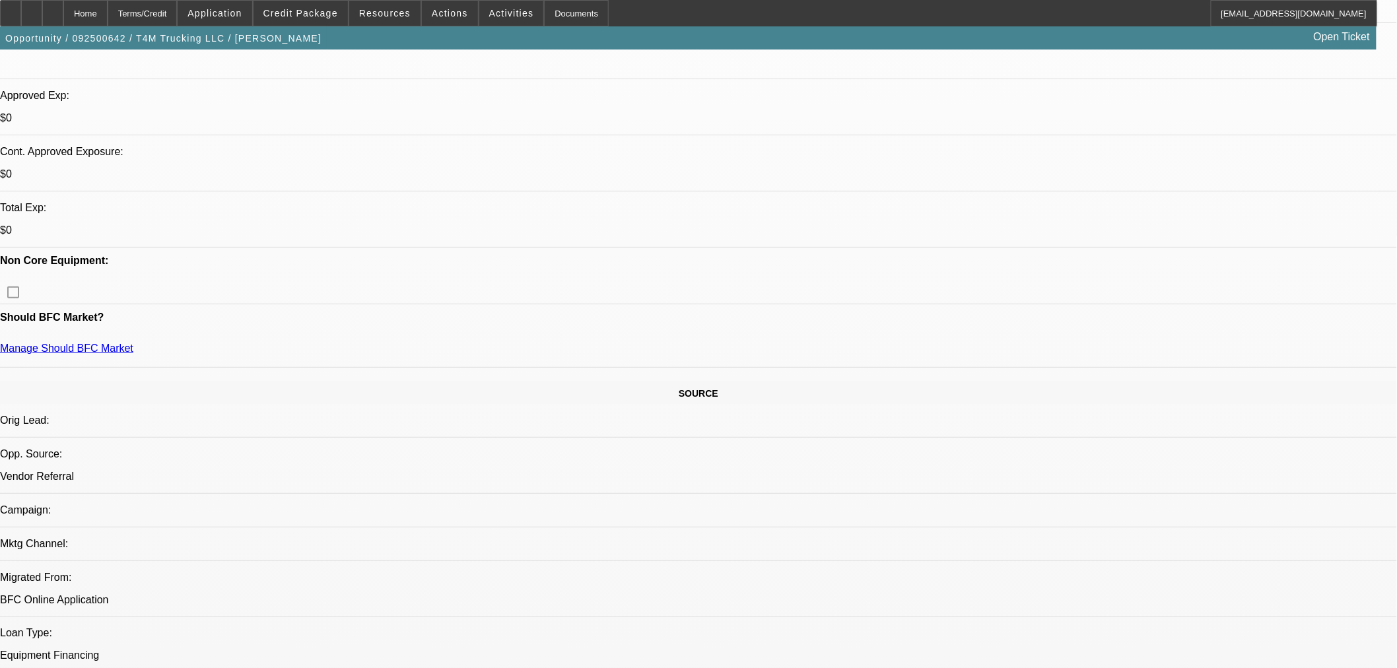
scroll to position [278, 0]
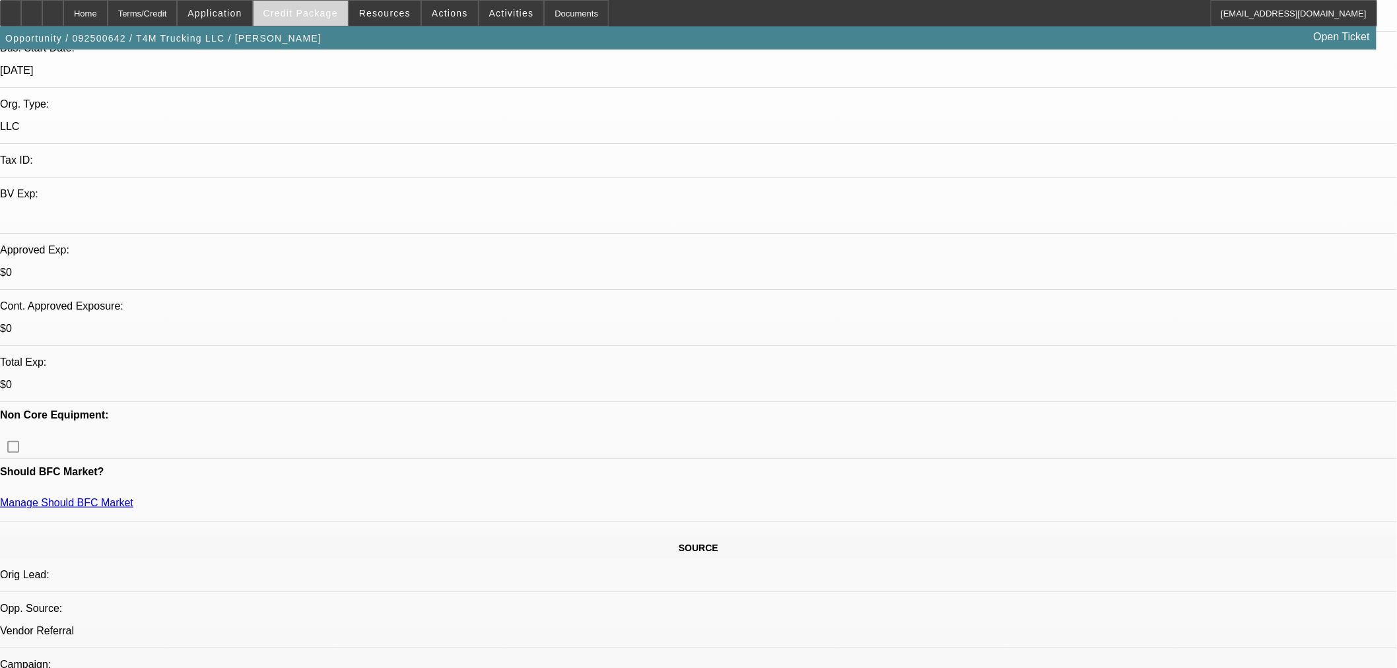
click at [328, 20] on span at bounding box center [301, 13] width 94 height 32
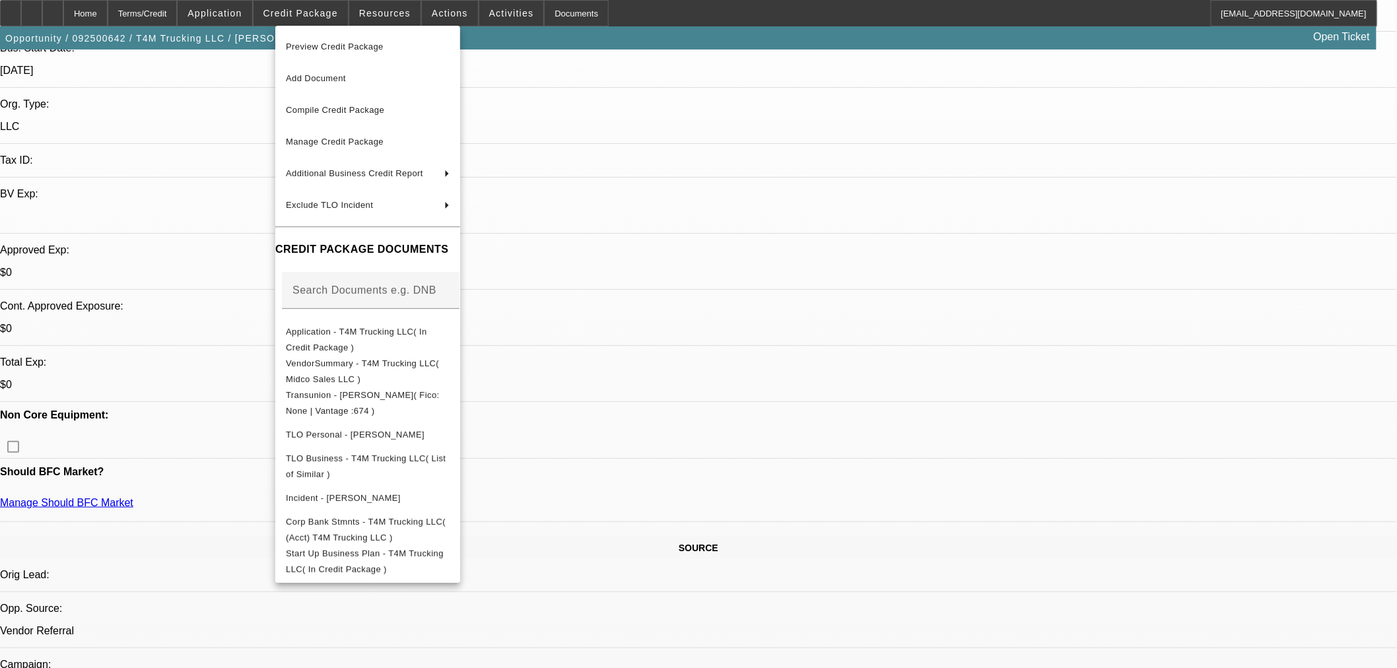
click at [1032, 526] on div at bounding box center [698, 334] width 1397 height 668
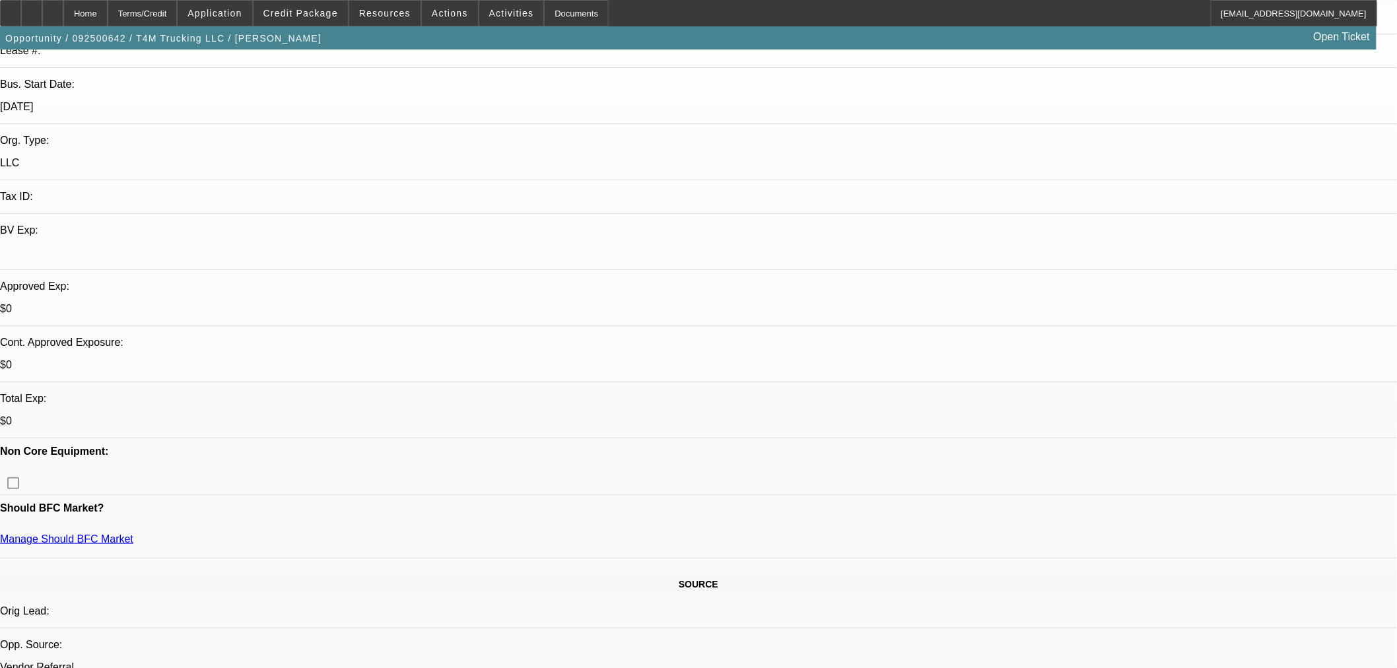
scroll to position [73, 0]
